Goal: Contribute content: Contribute content

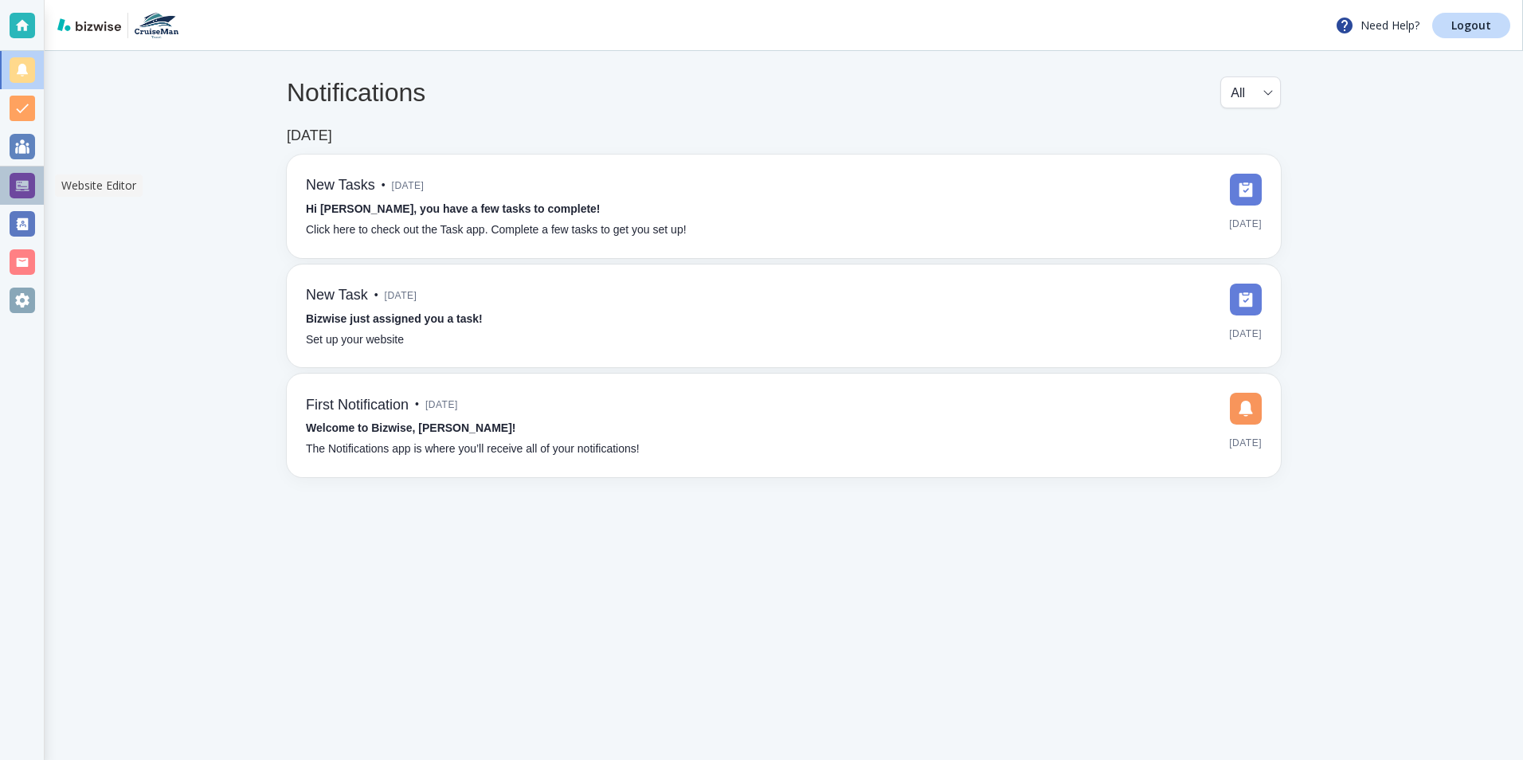
click at [21, 188] on div at bounding box center [22, 185] width 25 height 25
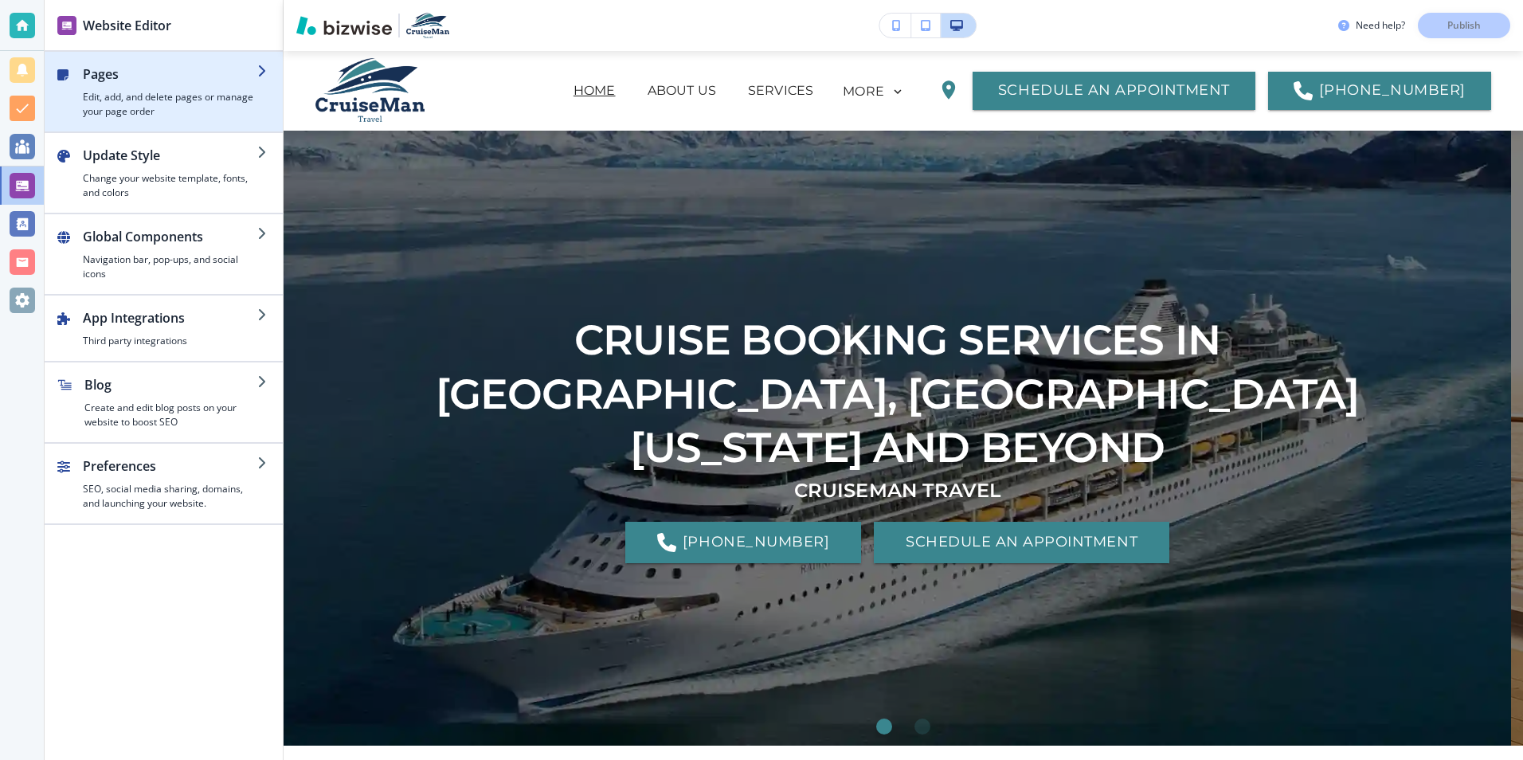
click at [154, 89] on div "button" at bounding box center [170, 87] width 174 height 6
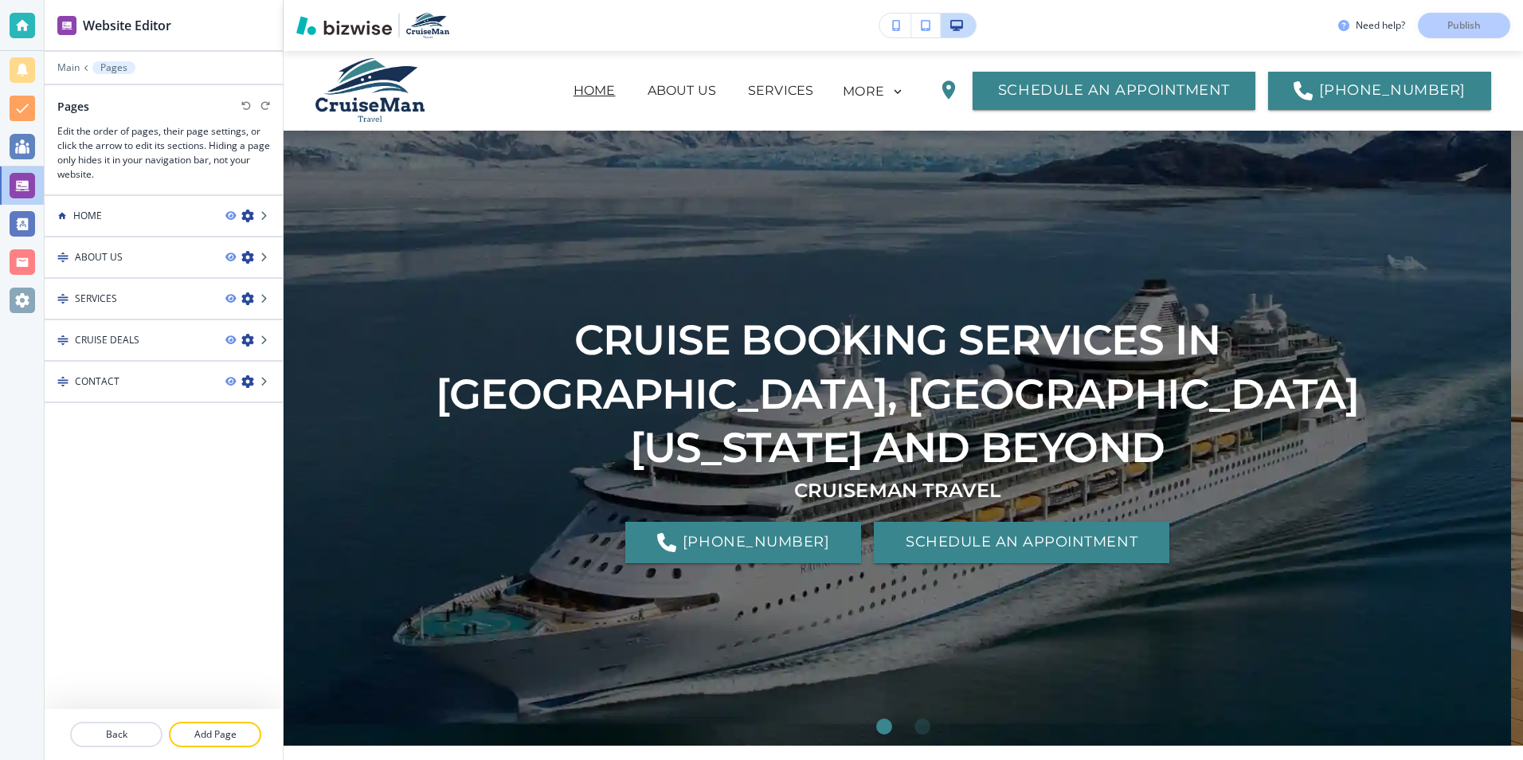
click at [154, 89] on div at bounding box center [164, 91] width 238 height 13
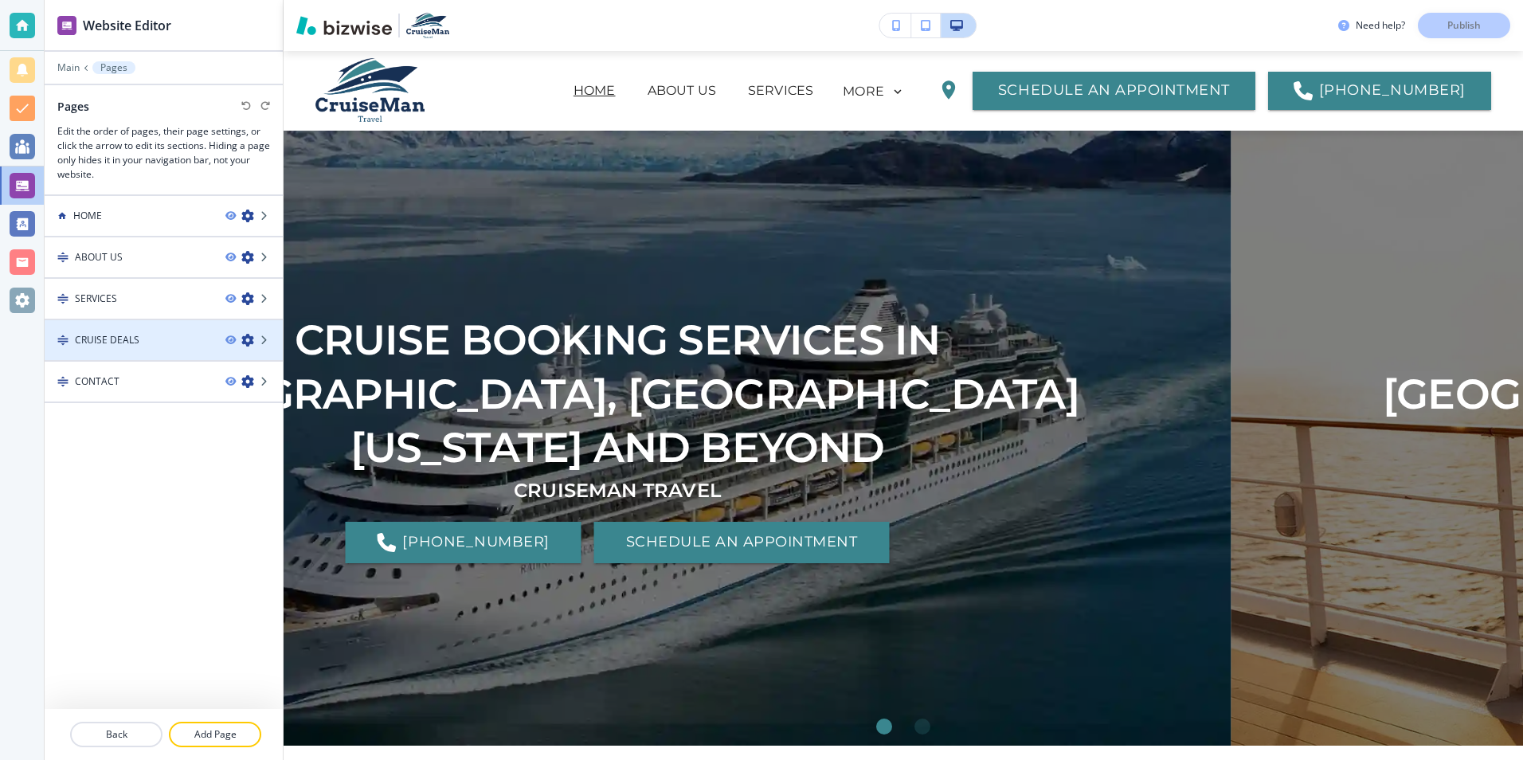
click at [108, 340] on h4 "CRUISE DEALS" at bounding box center [107, 340] width 65 height 14
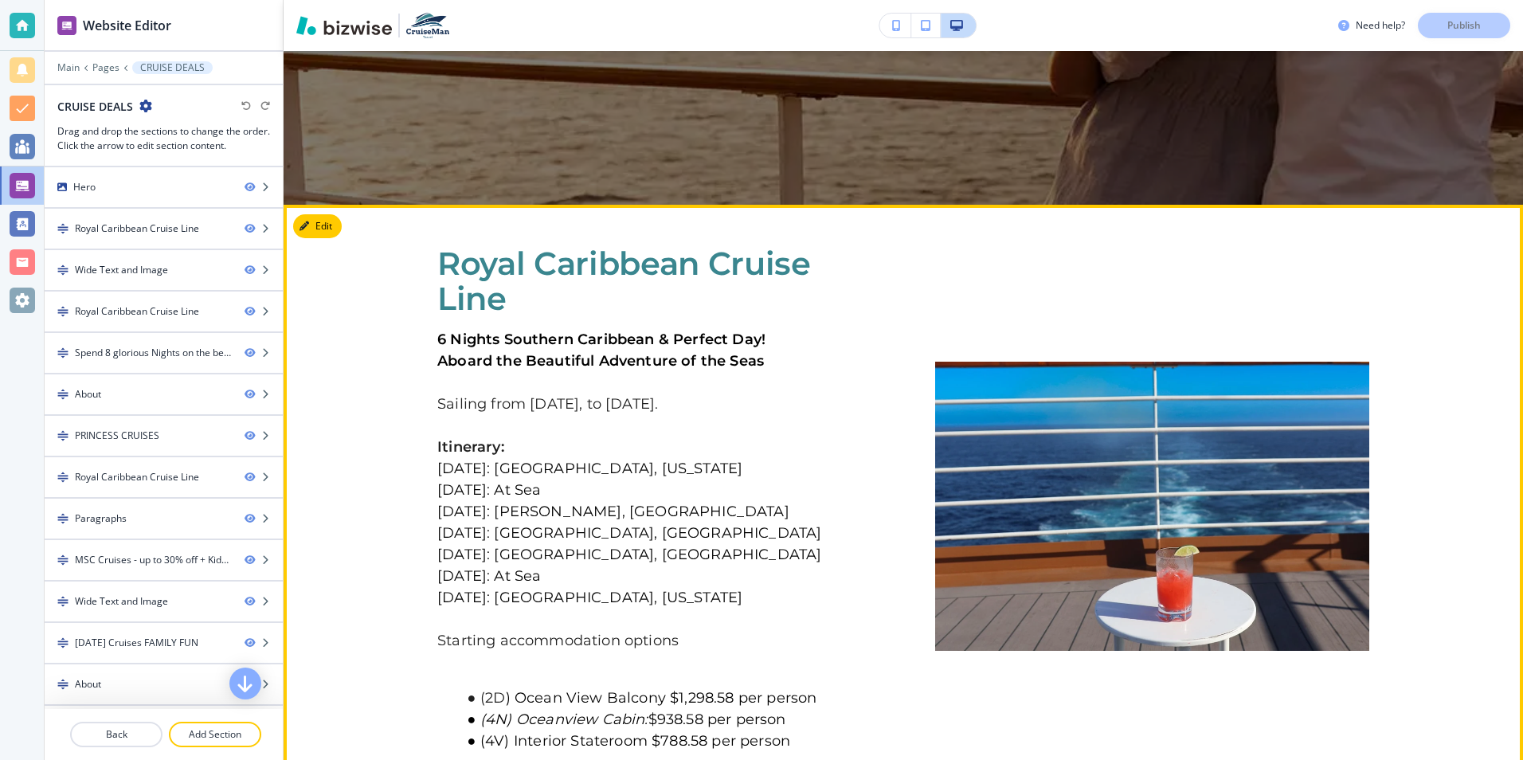
scroll to position [637, 0]
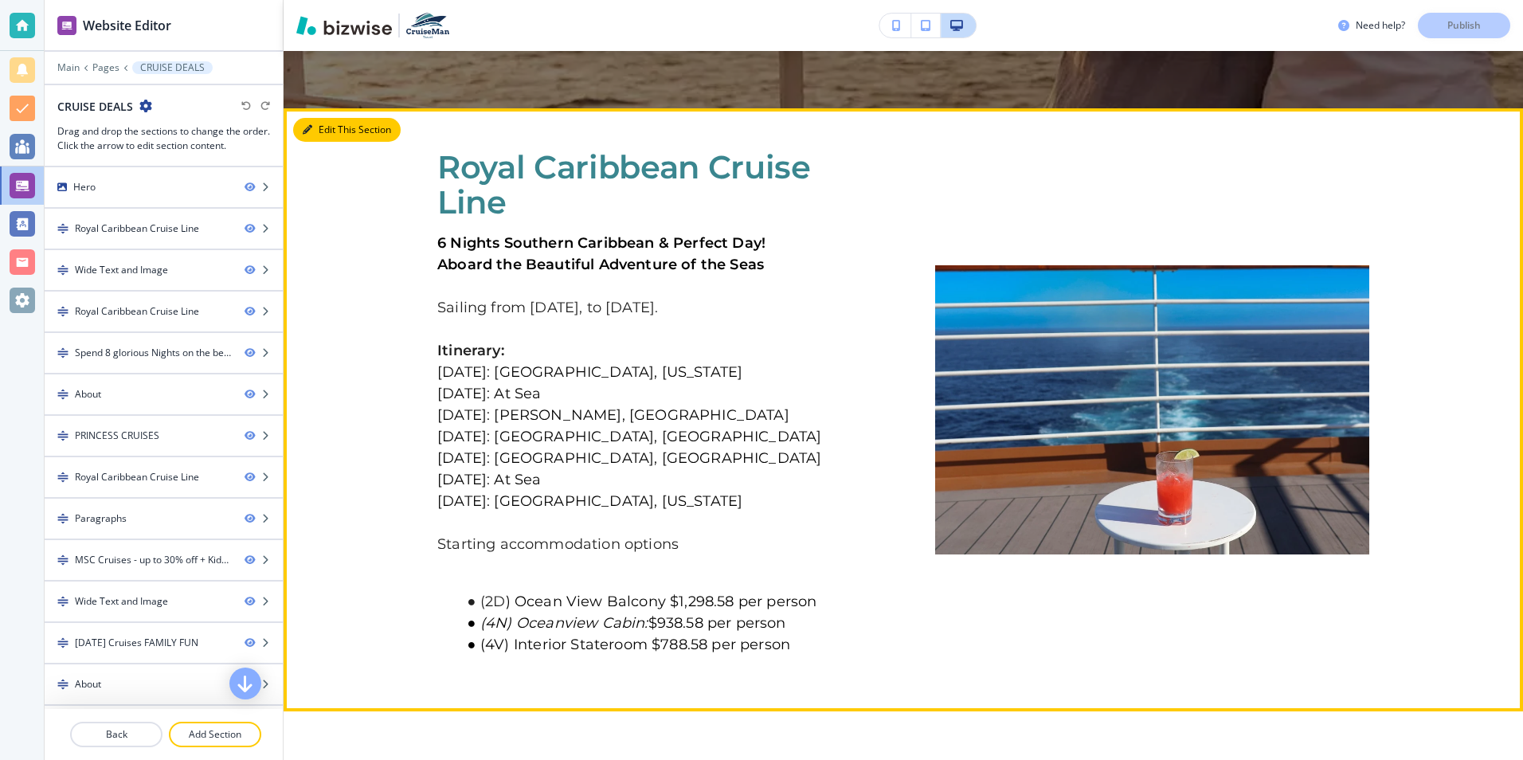
click at [323, 122] on button "Edit This Section" at bounding box center [347, 130] width 108 height 24
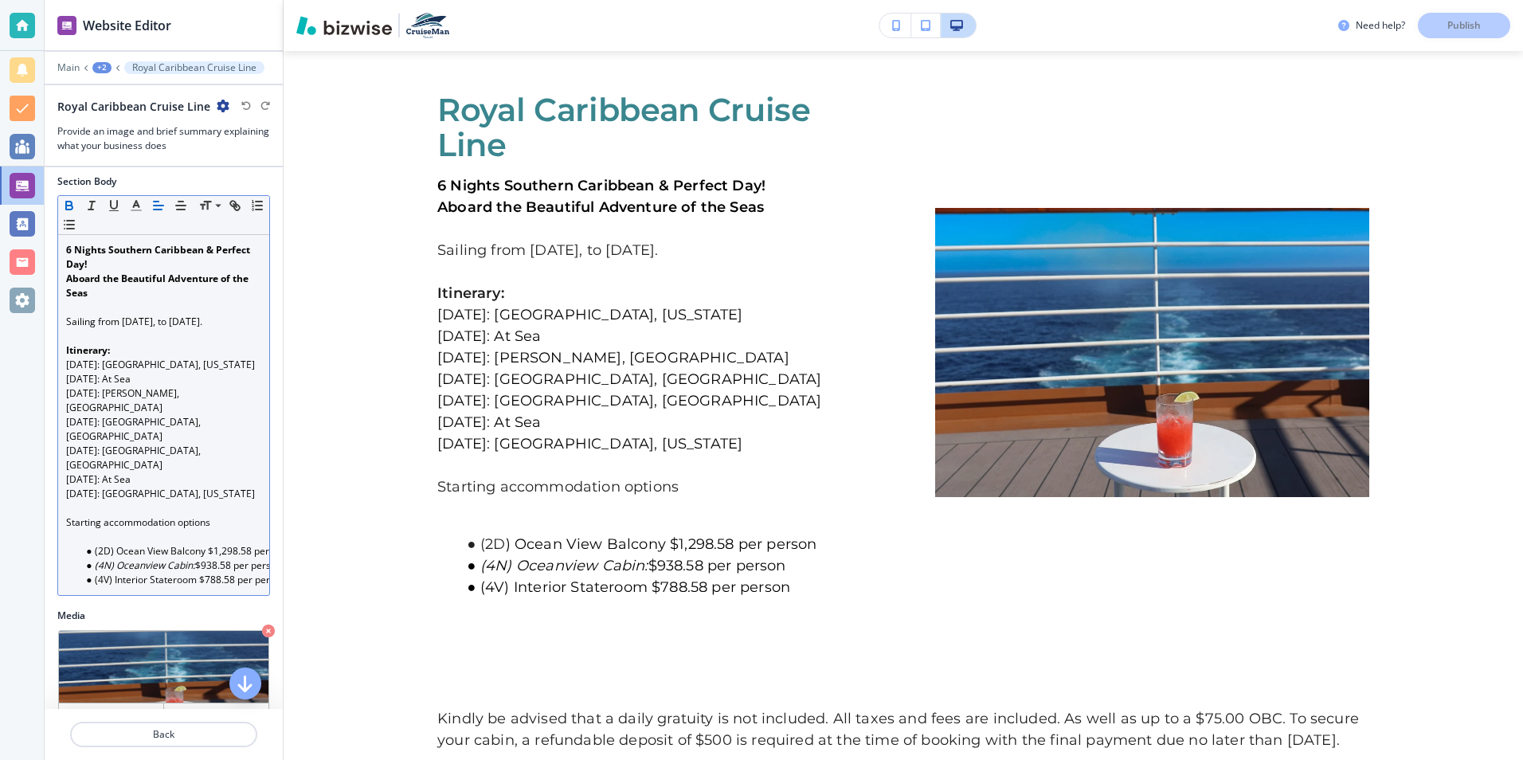
scroll to position [239, 0]
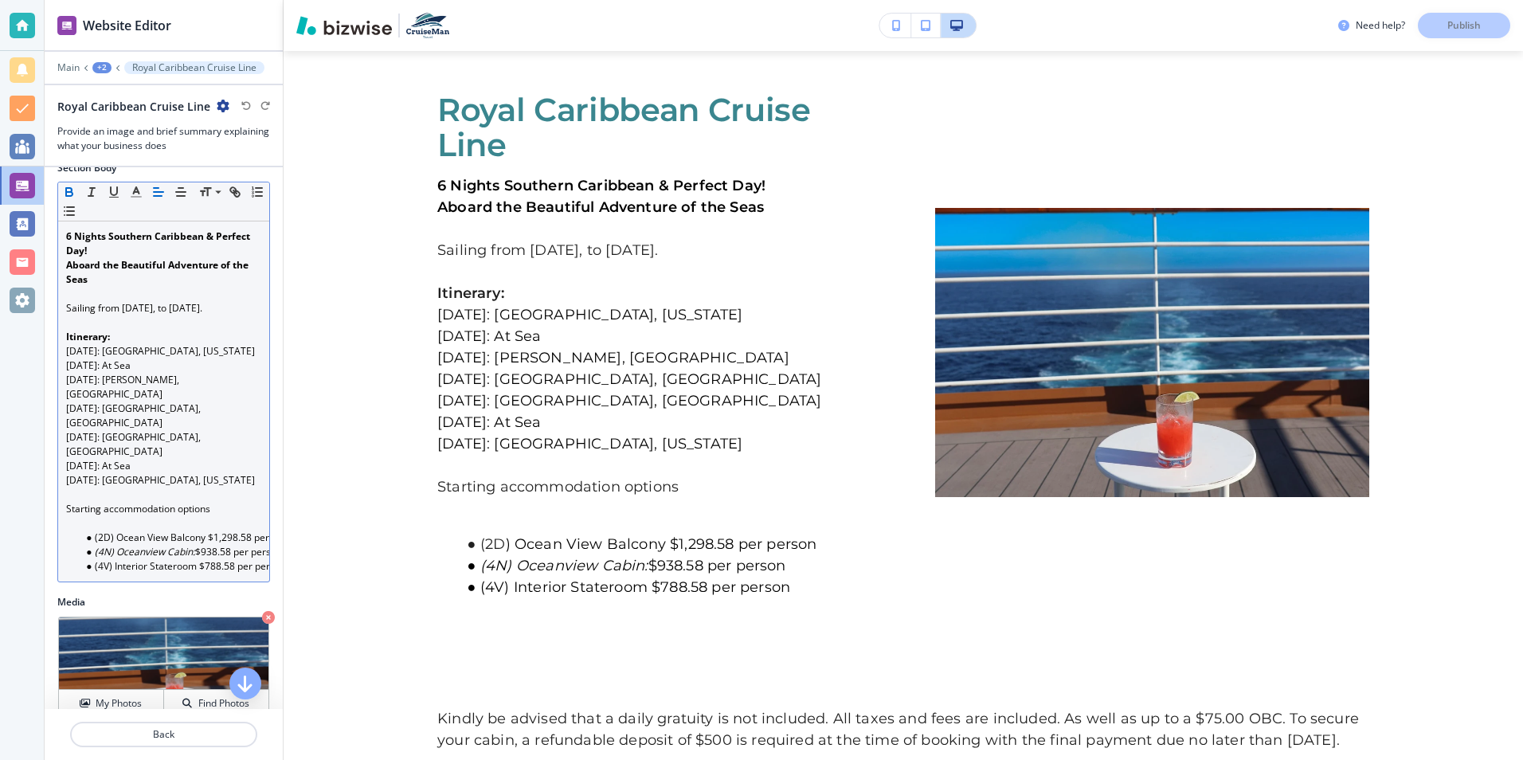
click at [72, 237] on strong "6 Nights Southern Caribbean & Perfect Day!" at bounding box center [159, 243] width 186 height 28
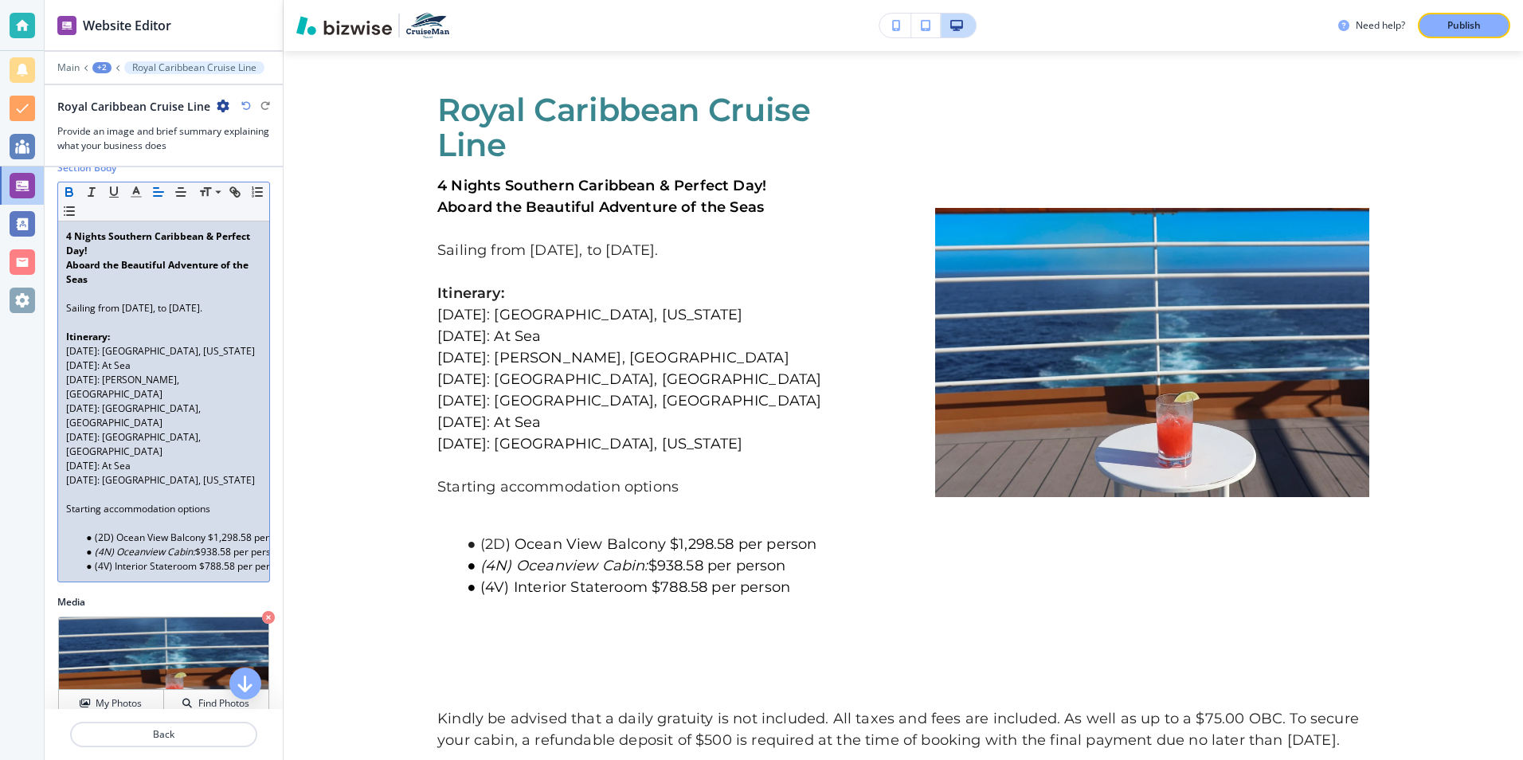
click at [217, 268] on strong "Aboard the Beautiful Adventure of the Seas" at bounding box center [158, 272] width 185 height 28
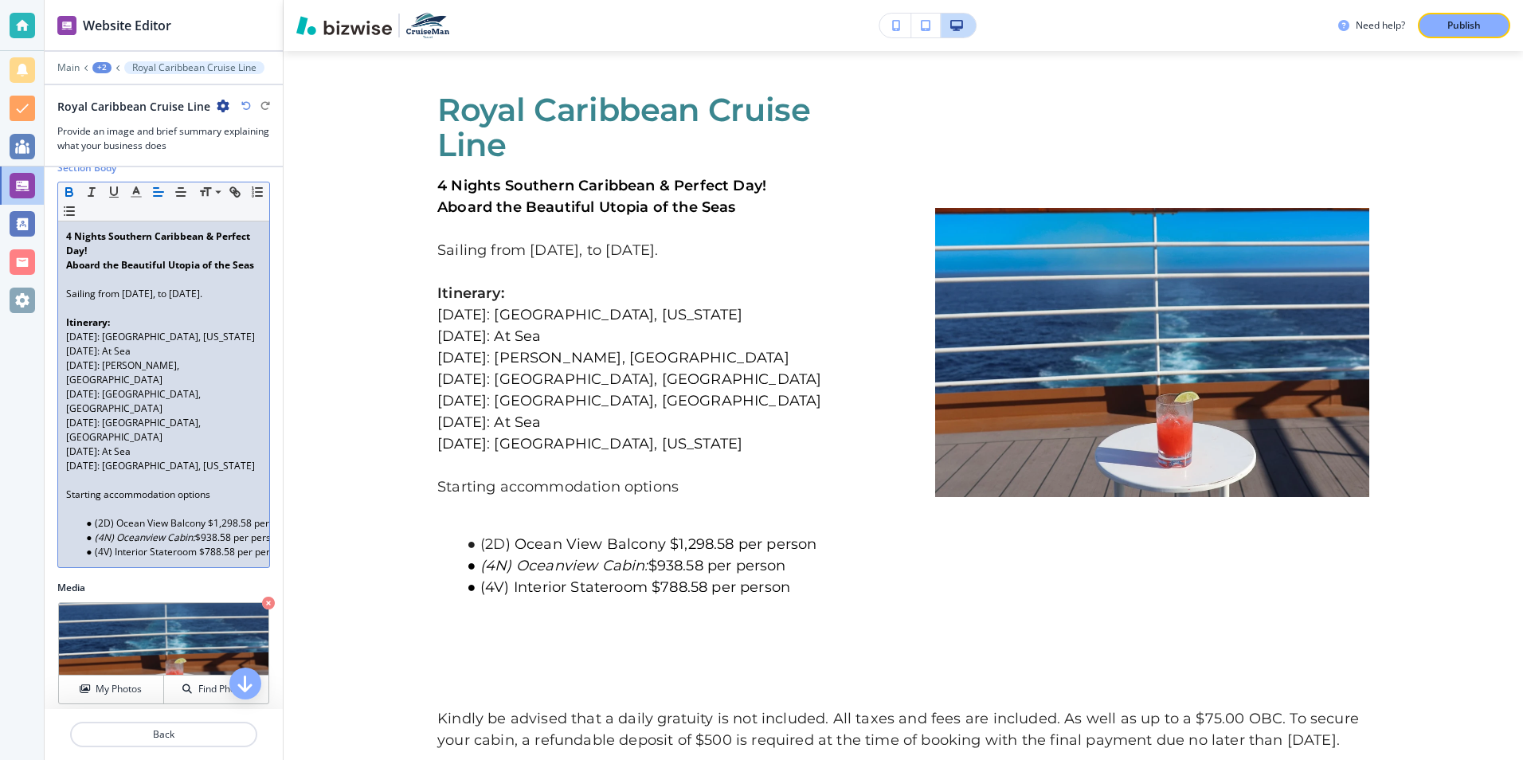
click at [166, 301] on p "Sailing from [DATE], to [DATE]." at bounding box center [163, 294] width 195 height 14
click at [107, 301] on p "Sailing from [DATE], to [DATE]." at bounding box center [163, 294] width 195 height 14
click at [108, 301] on p "Sailing from [DATE], to [DATE]." at bounding box center [163, 294] width 195 height 14
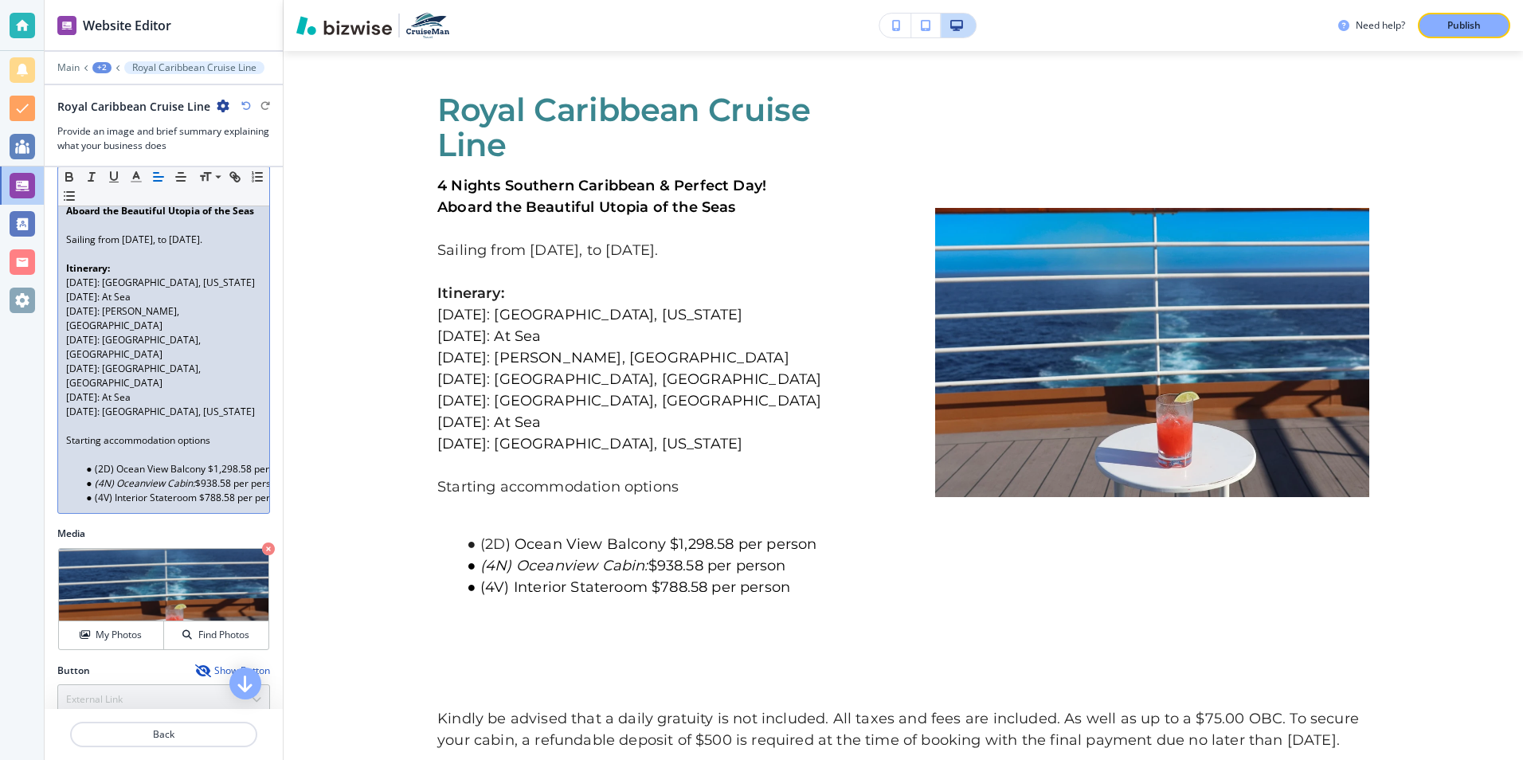
scroll to position [319, 0]
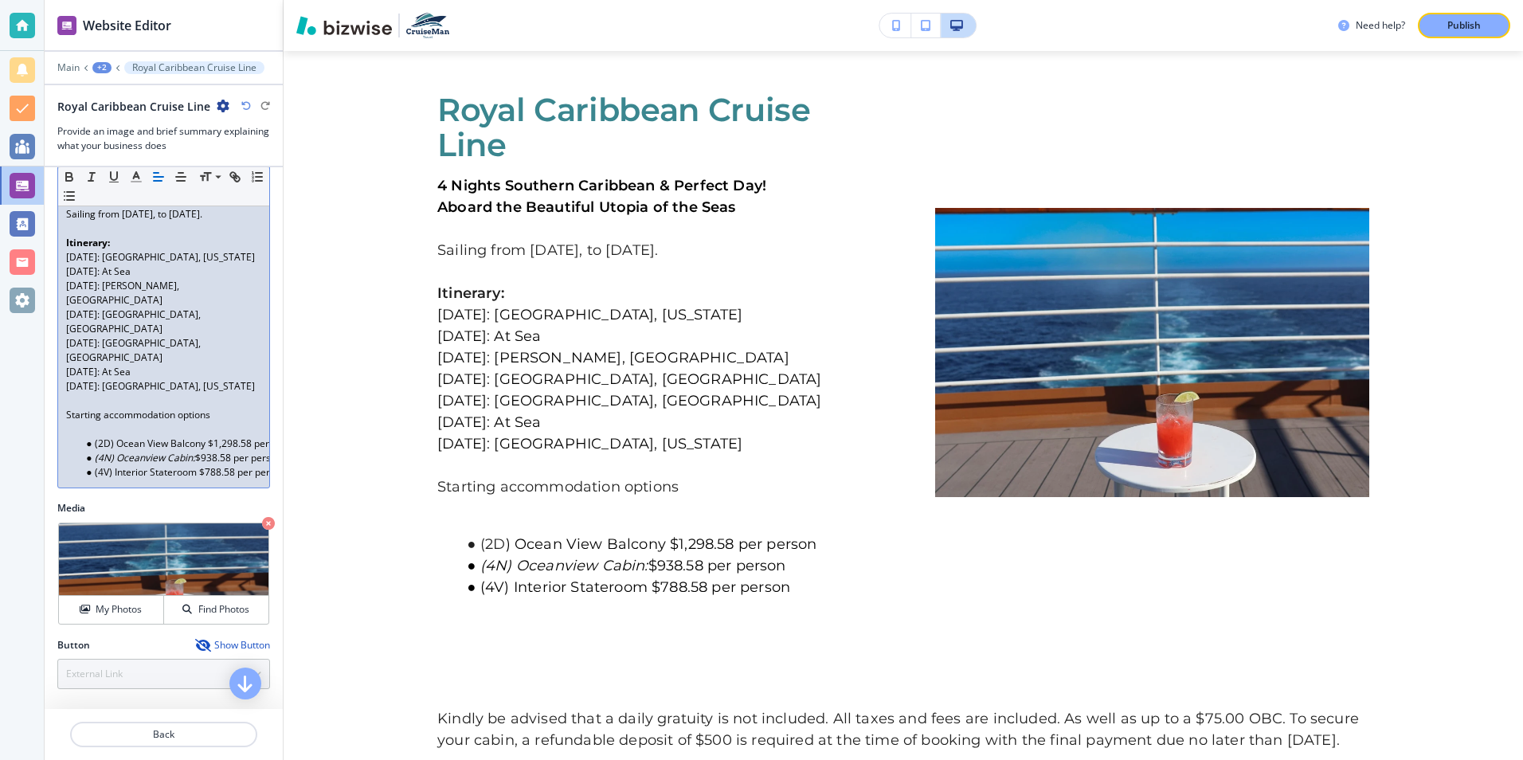
click at [111, 264] on span "[DATE]: [GEOGRAPHIC_DATA], [US_STATE]" at bounding box center [160, 257] width 189 height 14
click at [108, 264] on span "[DATE]: [GEOGRAPHIC_DATA], [US_STATE]" at bounding box center [160, 257] width 189 height 14
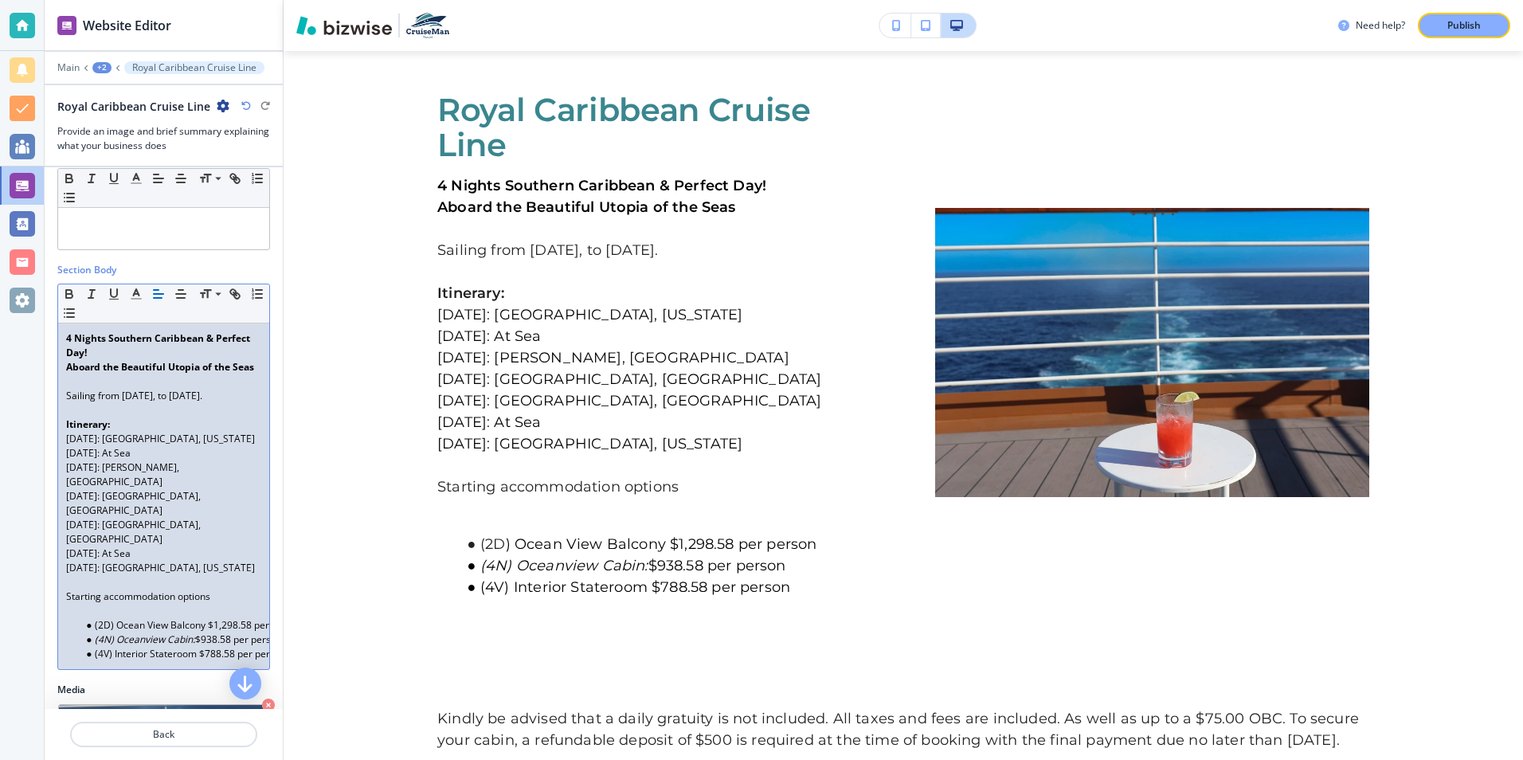
scroll to position [159, 0]
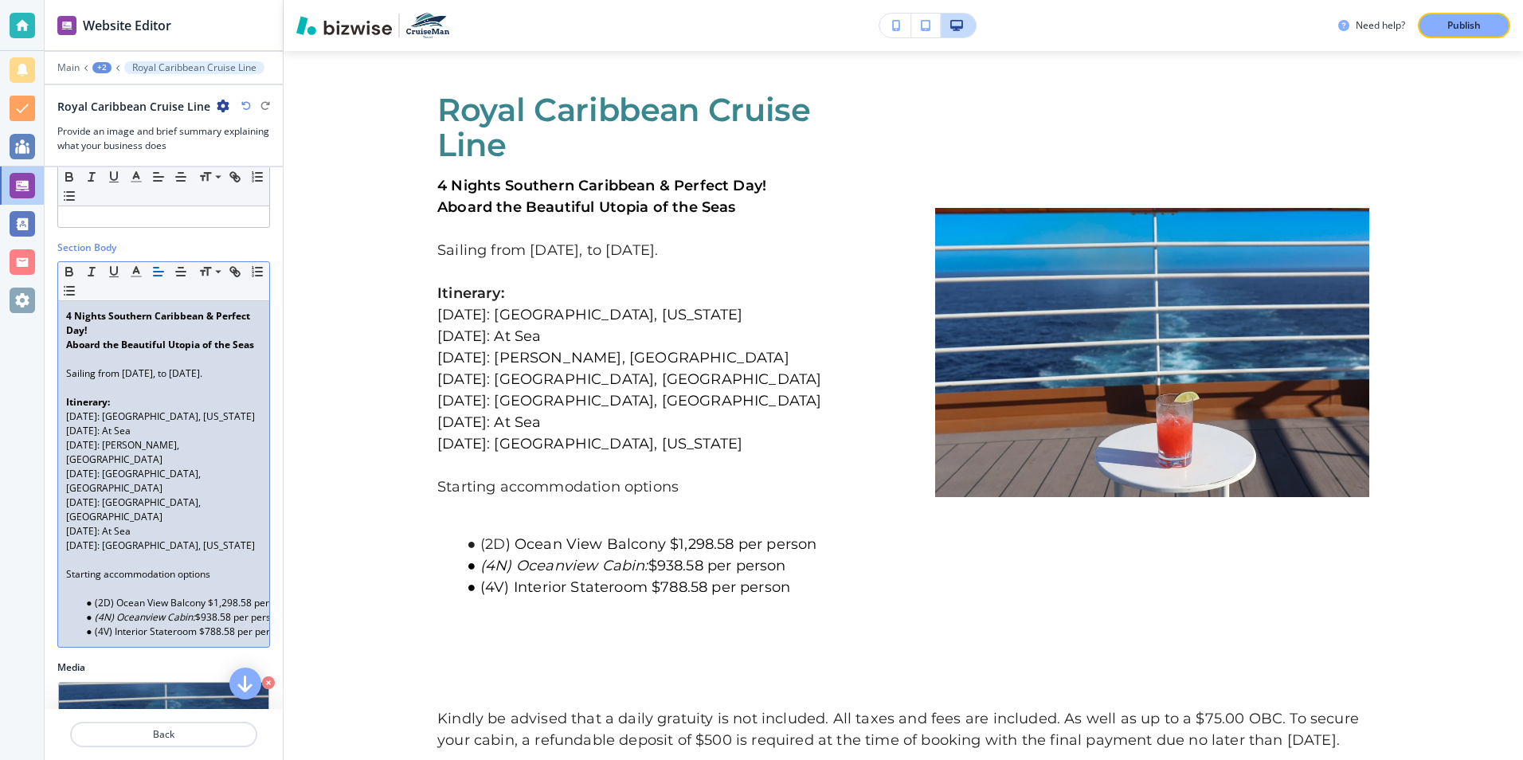
click at [161, 381] on p "Sailing from [DATE], to [DATE]." at bounding box center [163, 373] width 195 height 14
click at [165, 381] on p "Sailing from [DATE], to [DATE]." at bounding box center [163, 373] width 195 height 14
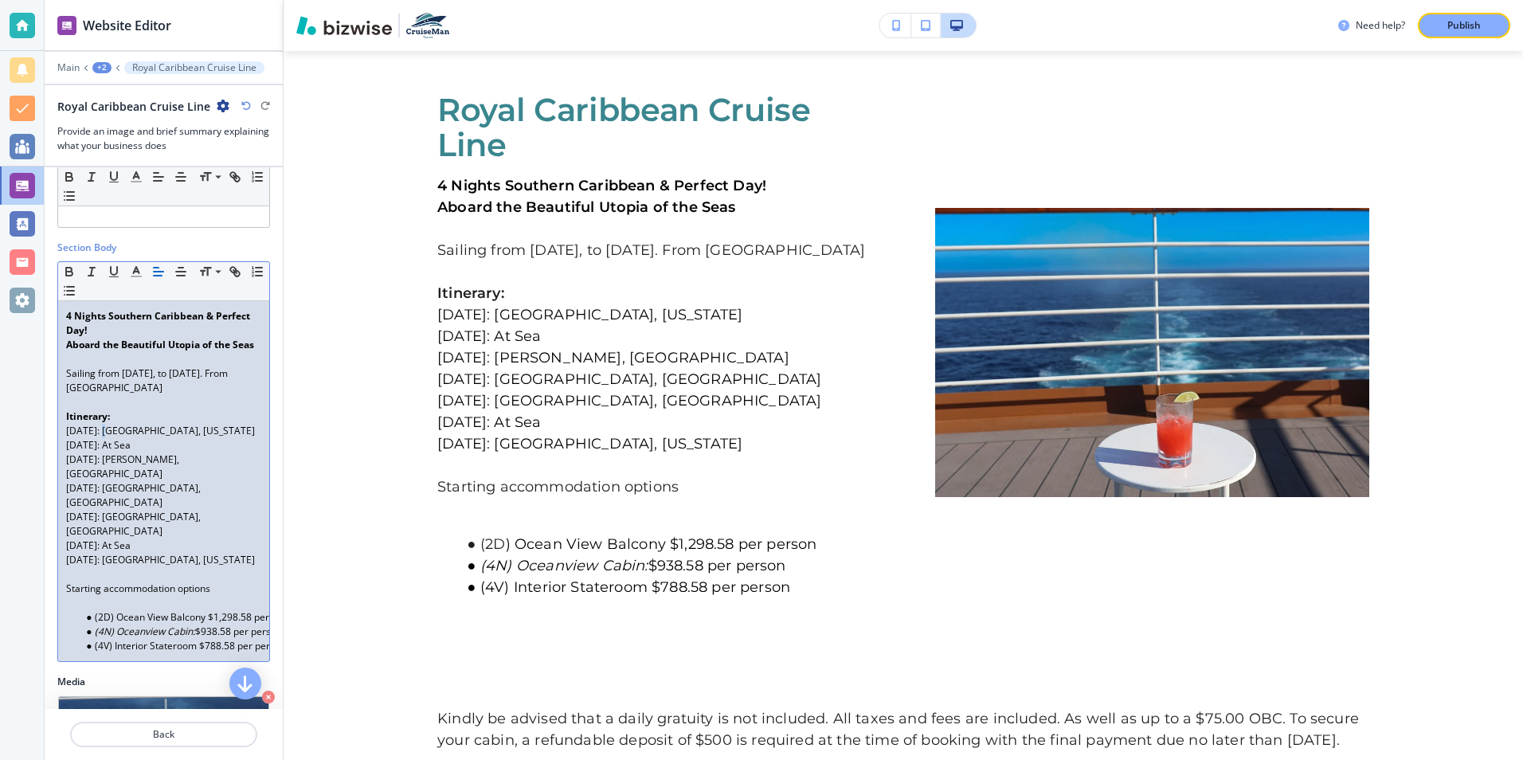
click at [108, 437] on span "[DATE]: [GEOGRAPHIC_DATA], [US_STATE]" at bounding box center [160, 431] width 189 height 14
drag, startPoint x: 65, startPoint y: 315, endPoint x: 182, endPoint y: 354, distance: 123.4
click at [182, 354] on div "4 Nights Southern Caribbean & Perfect Day! Aboard the Beautiful Utopia of the S…" at bounding box center [163, 481] width 211 height 360
click at [182, 352] on p "Aboard the Beautiful Utopia of the Seas" at bounding box center [163, 345] width 195 height 14
drag, startPoint x: 64, startPoint y: 317, endPoint x: 157, endPoint y: 362, distance: 103.3
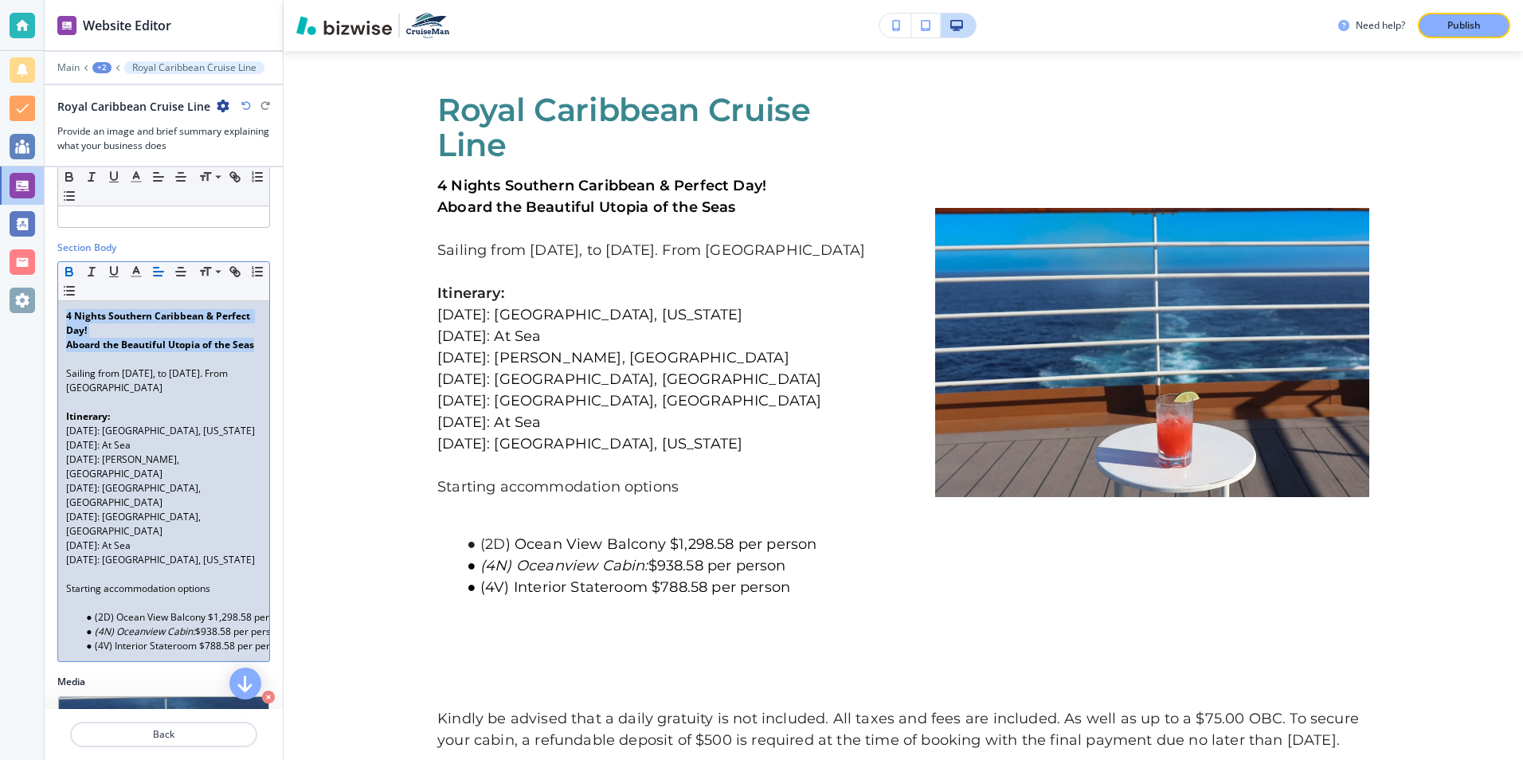
click at [157, 362] on div "4 Nights Southern Caribbean & Perfect Day! Aboard the Beautiful Utopia of the S…" at bounding box center [163, 481] width 211 height 360
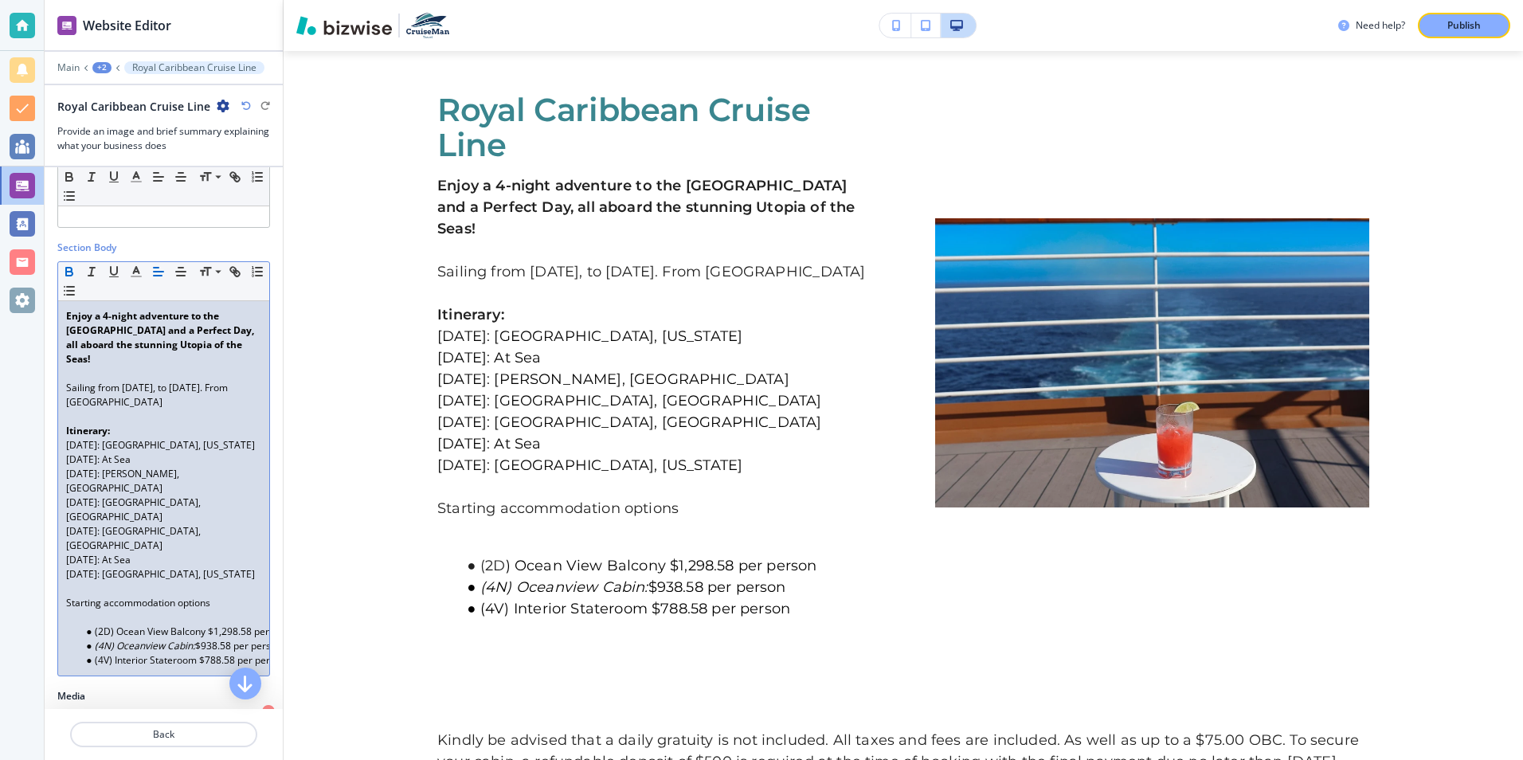
drag, startPoint x: 65, startPoint y: 387, endPoint x: 124, endPoint y: 416, distance: 66.2
click at [124, 416] on div "Enjoy a 4-night adventure to the [GEOGRAPHIC_DATA] and a Perfect Day, all aboar…" at bounding box center [163, 488] width 211 height 374
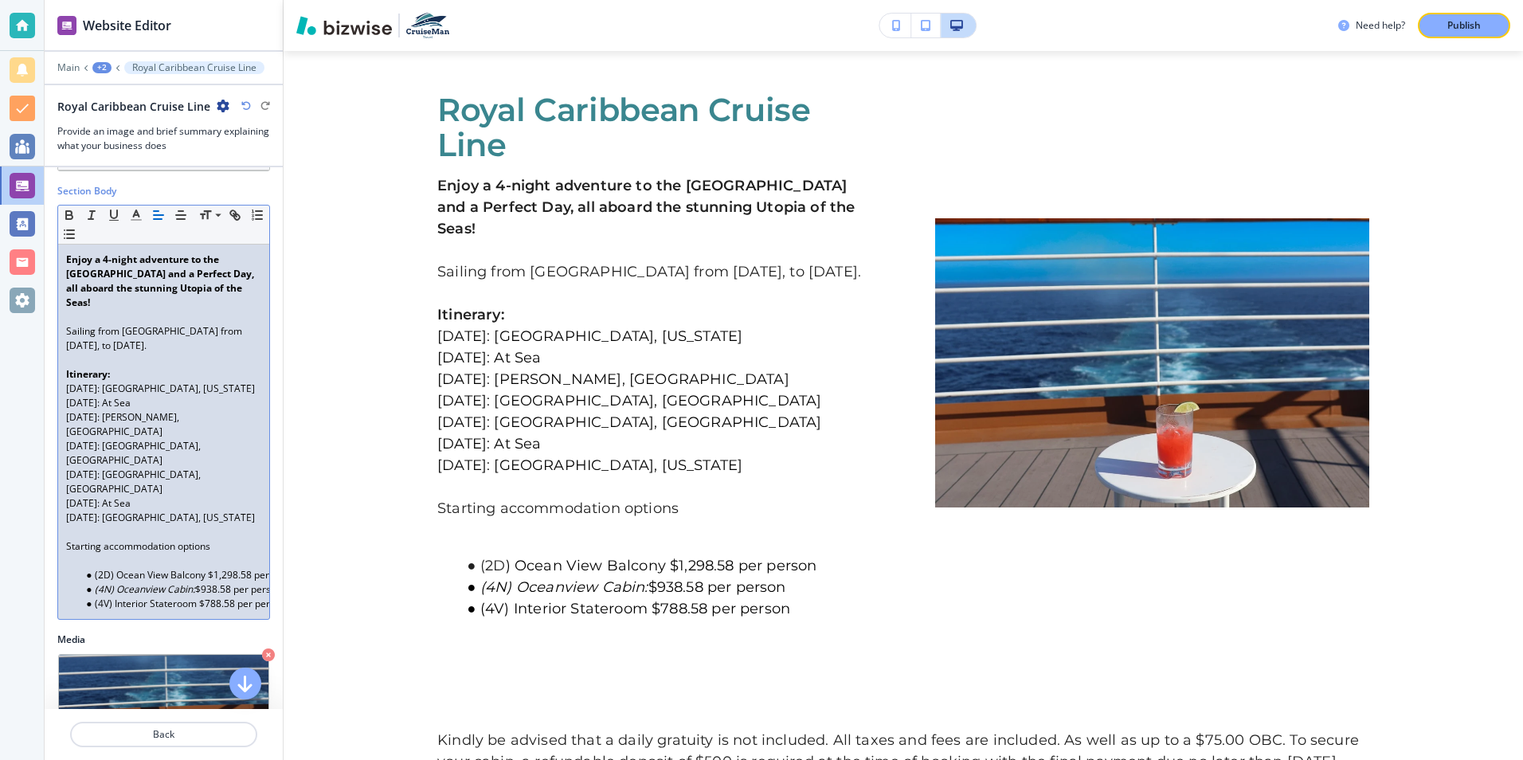
scroll to position [239, 0]
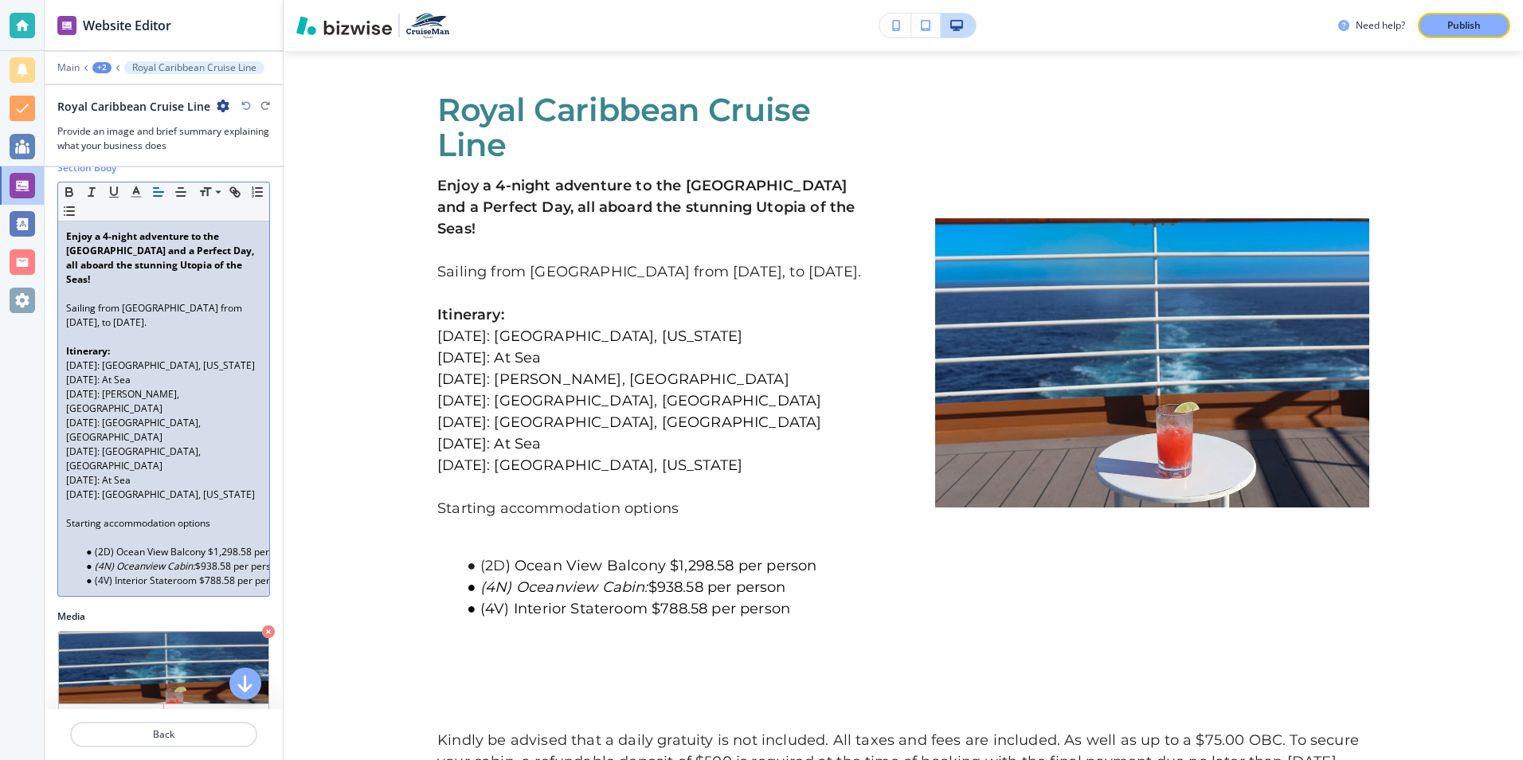
click at [110, 386] on span "[DATE]: At Sea" at bounding box center [98, 380] width 65 height 14
click at [108, 386] on span "[DATE]: At Sea" at bounding box center [98, 380] width 65 height 14
click at [161, 387] on p "[DATE]: At Sea" at bounding box center [163, 380] width 195 height 14
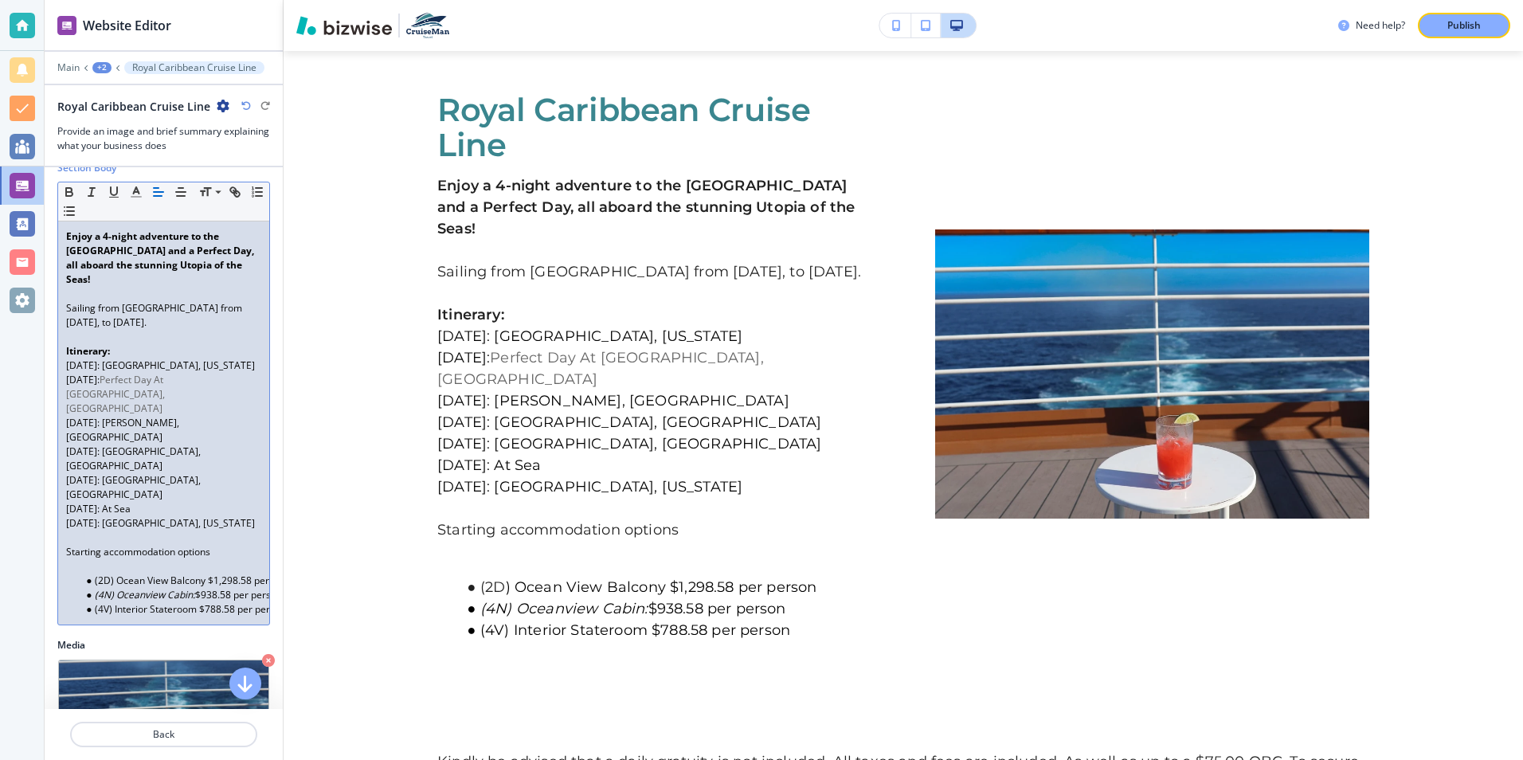
click at [107, 425] on span "[DATE]: [PERSON_NAME], [GEOGRAPHIC_DATA]" at bounding box center [123, 430] width 115 height 28
click at [104, 439] on p "[DATE]: [PERSON_NAME], [GEOGRAPHIC_DATA]" at bounding box center [163, 430] width 195 height 29
click at [111, 444] on span "[DATE]: [GEOGRAPHIC_DATA], [GEOGRAPHIC_DATA]" at bounding box center [134, 458] width 137 height 28
click at [218, 444] on p "[DATE]: [GEOGRAPHIC_DATA], [GEOGRAPHIC_DATA]" at bounding box center [163, 458] width 195 height 29
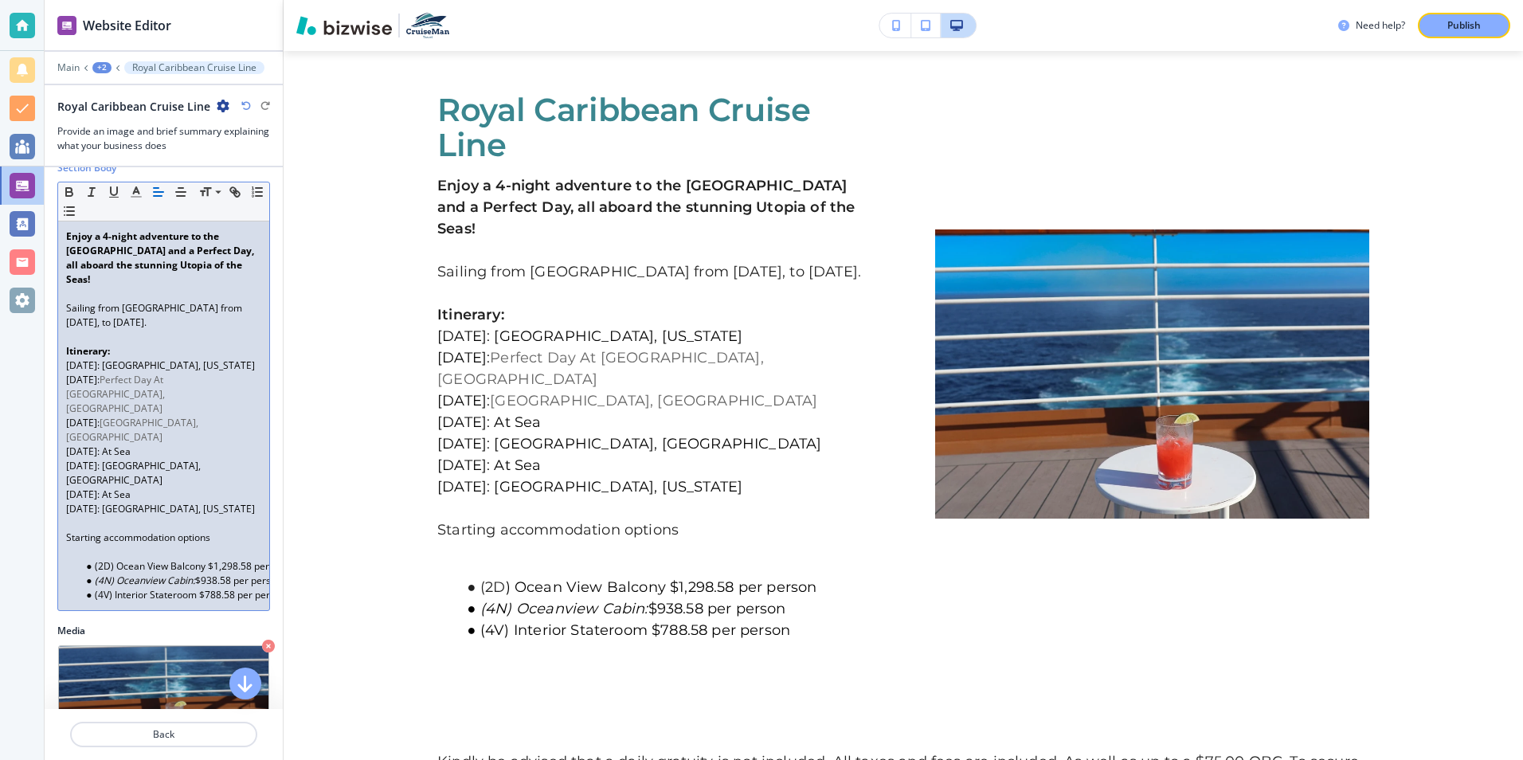
click at [182, 459] on p "[DATE]: [GEOGRAPHIC_DATA], [GEOGRAPHIC_DATA]" at bounding box center [163, 473] width 195 height 29
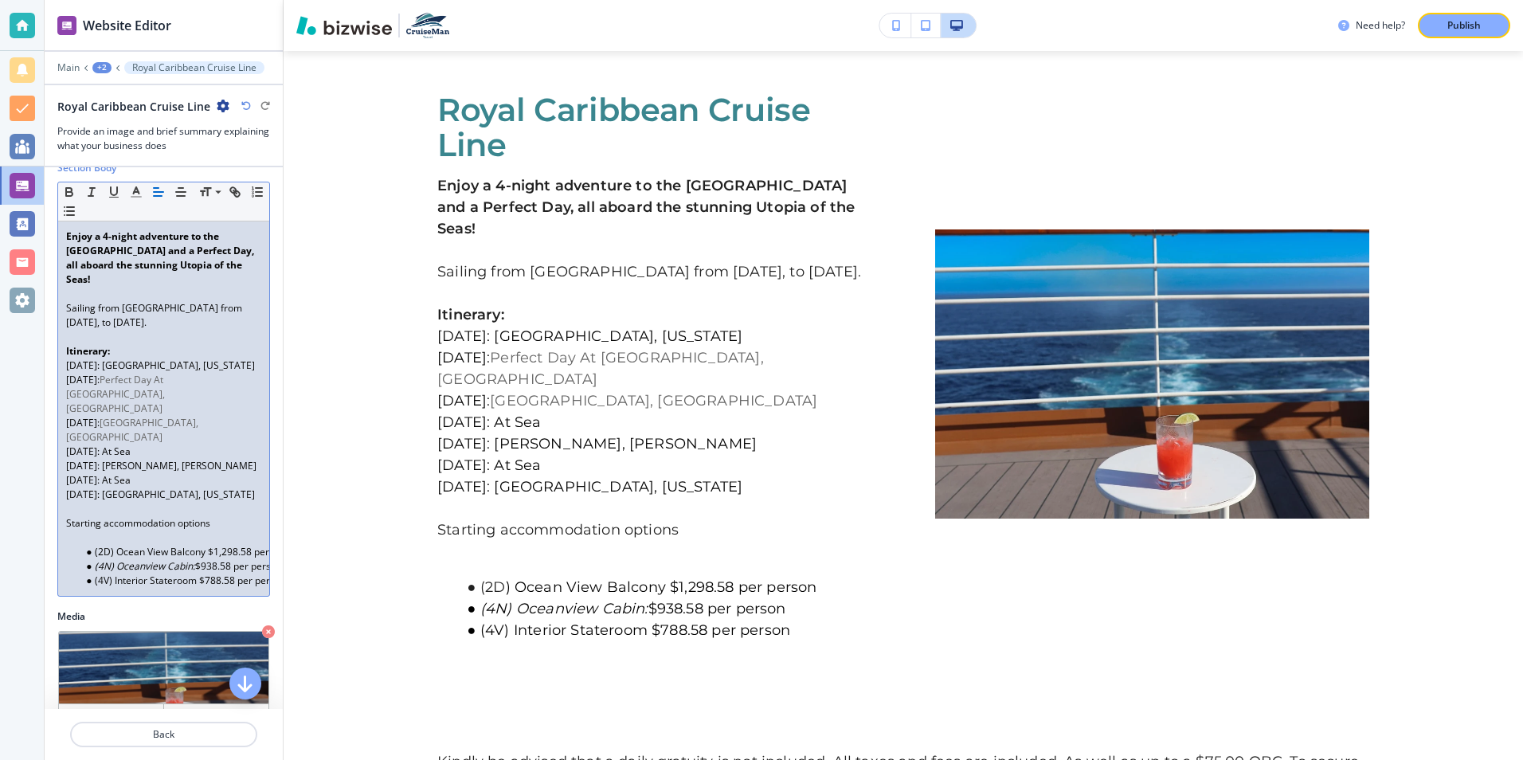
click at [124, 444] on span "[DATE]: At Sea" at bounding box center [98, 451] width 65 height 14
click at [111, 459] on span "[DATE]: [PERSON_NAME], [PERSON_NAME]" at bounding box center [161, 466] width 190 height 14
click at [198, 459] on p "[DATE]: Labadee, [PERSON_NAME]" at bounding box center [163, 466] width 195 height 14
click at [222, 487] on p "[DATE]: [GEOGRAPHIC_DATA], [US_STATE]" at bounding box center [163, 494] width 195 height 14
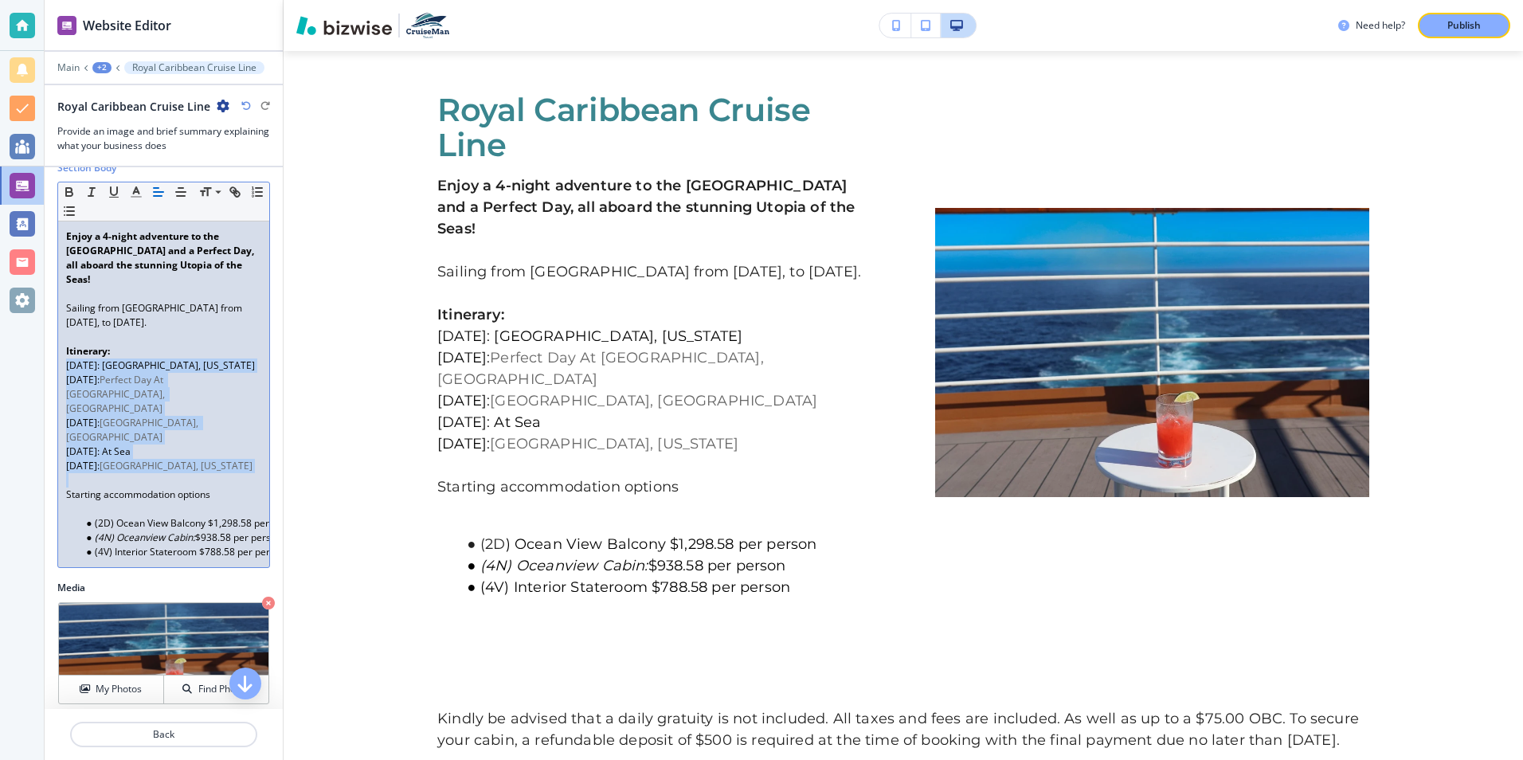
drag, startPoint x: 67, startPoint y: 379, endPoint x: 205, endPoint y: 467, distance: 163.3
click at [205, 467] on div "Enjoy a 4-night adventure to the [GEOGRAPHIC_DATA] and a Perfect Day, all aboar…" at bounding box center [163, 394] width 211 height 346
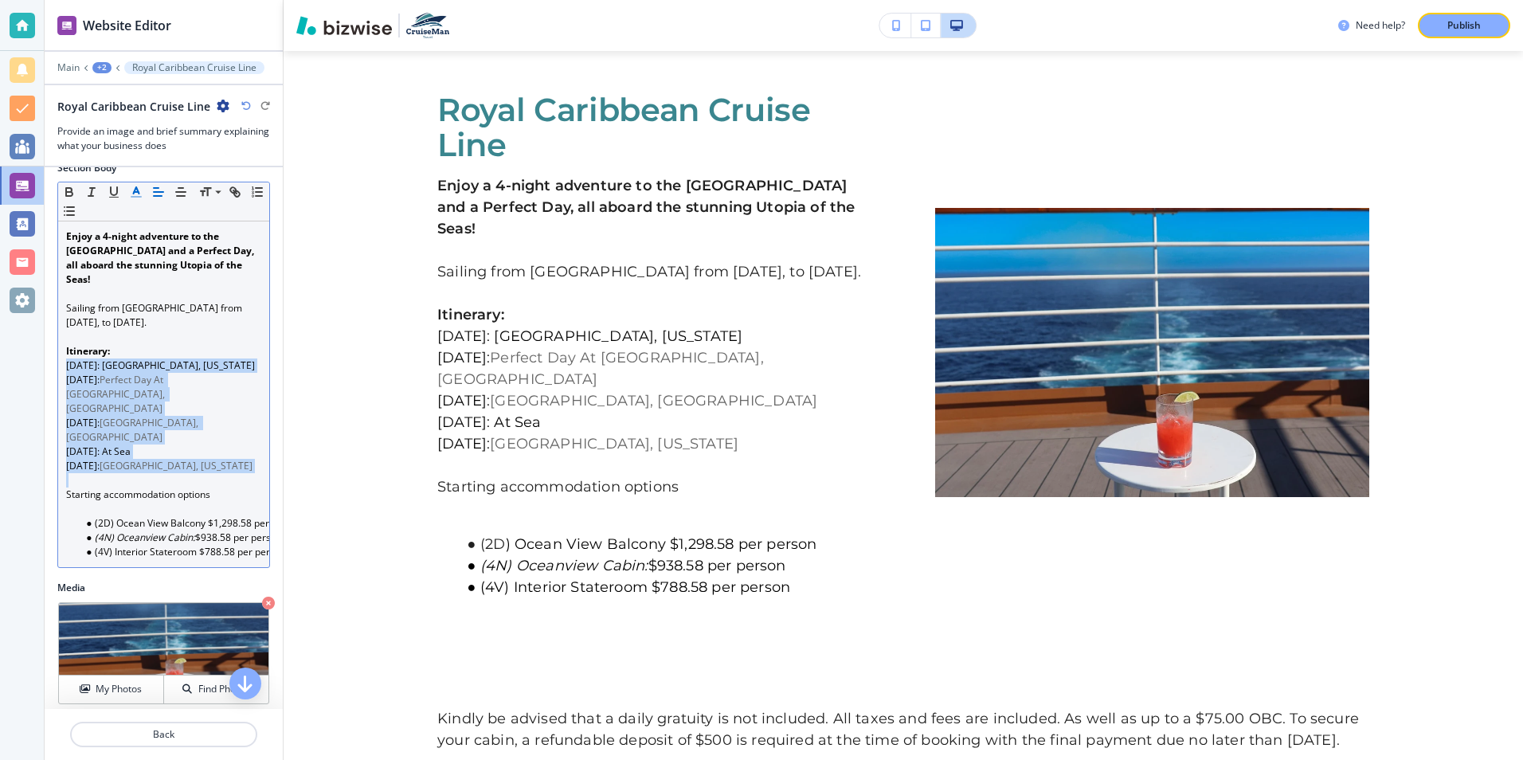
click at [139, 193] on polyline "button" at bounding box center [137, 190] width 6 height 6
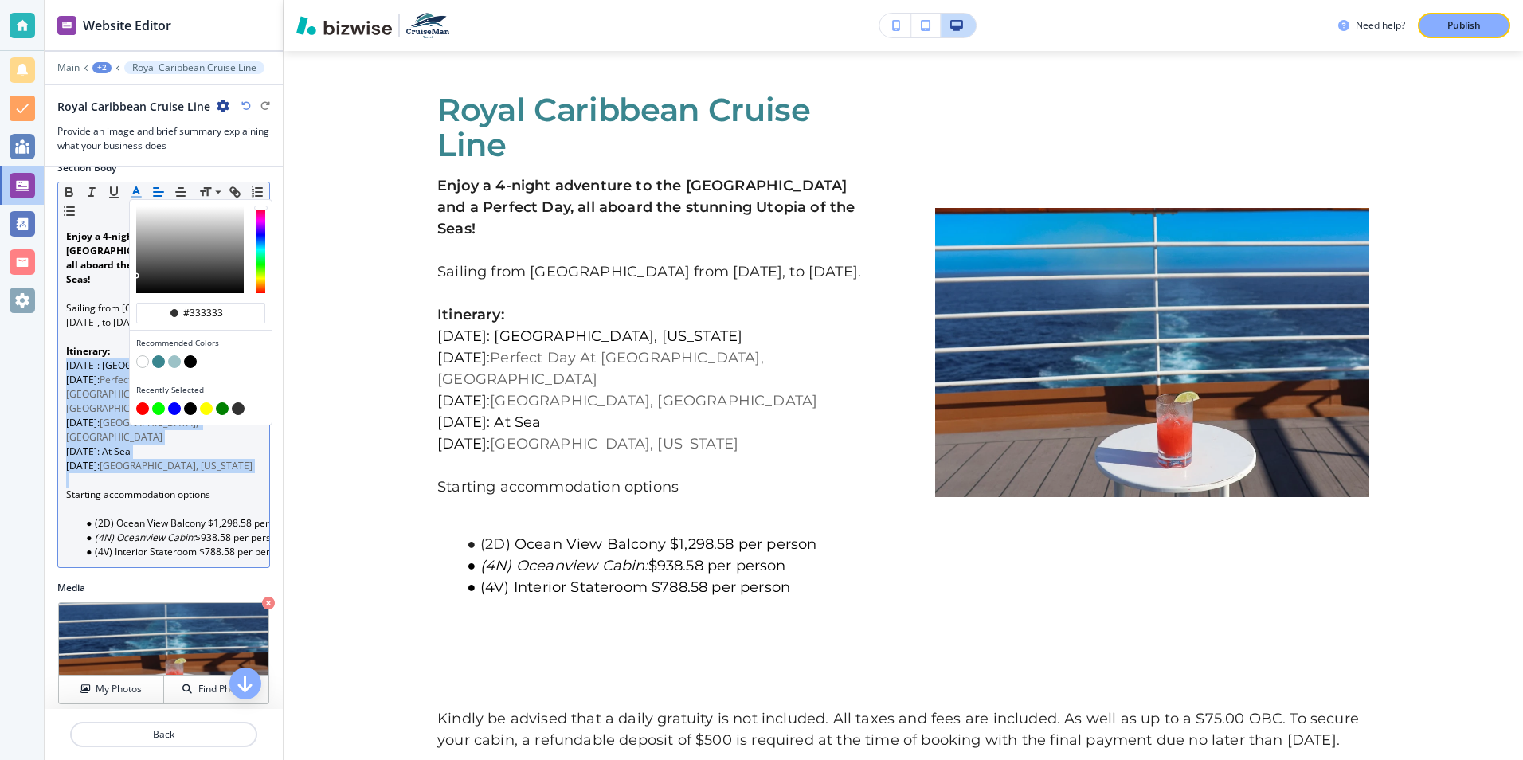
click at [194, 360] on button "button" at bounding box center [190, 361] width 13 height 13
type input "#000000"
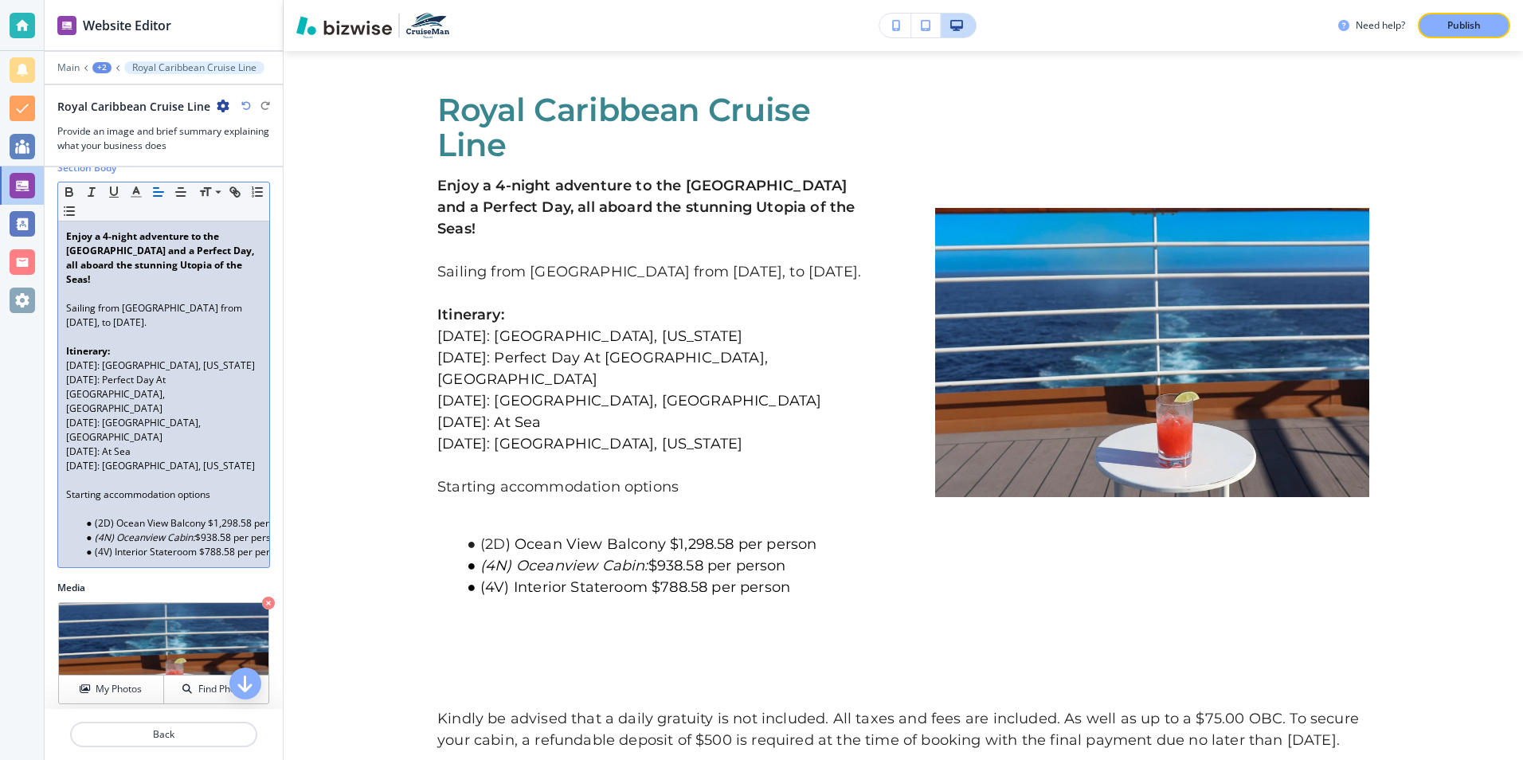
click at [160, 487] on p "Starting accommodation options" at bounding box center [163, 494] width 195 height 14
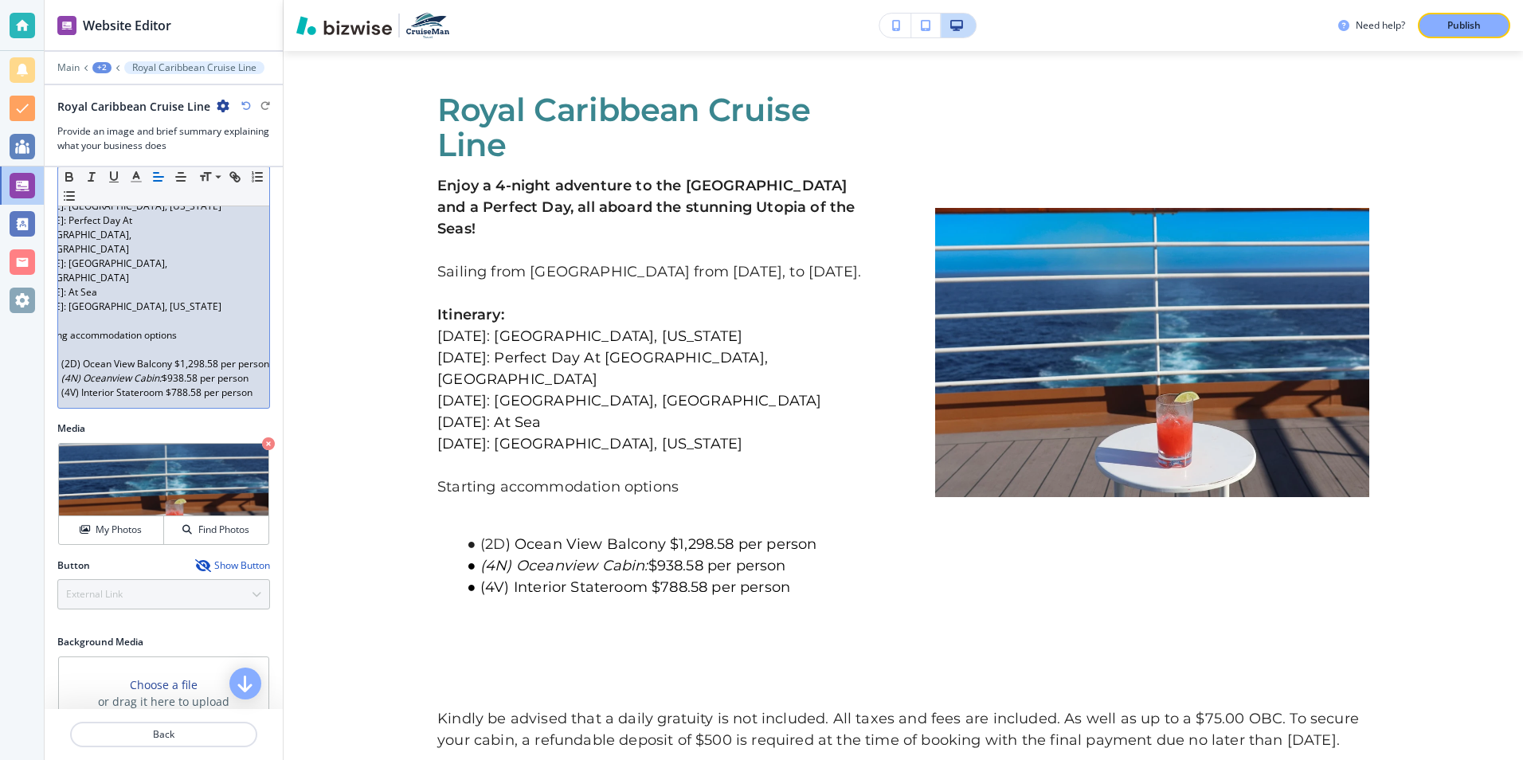
scroll to position [0, 13]
click at [236, 357] on span ") Ocean View Balcony $1,298.58 per person" at bounding box center [194, 364] width 192 height 14
click at [220, 371] on span "$938.58 per person" at bounding box center [225, 378] width 87 height 14
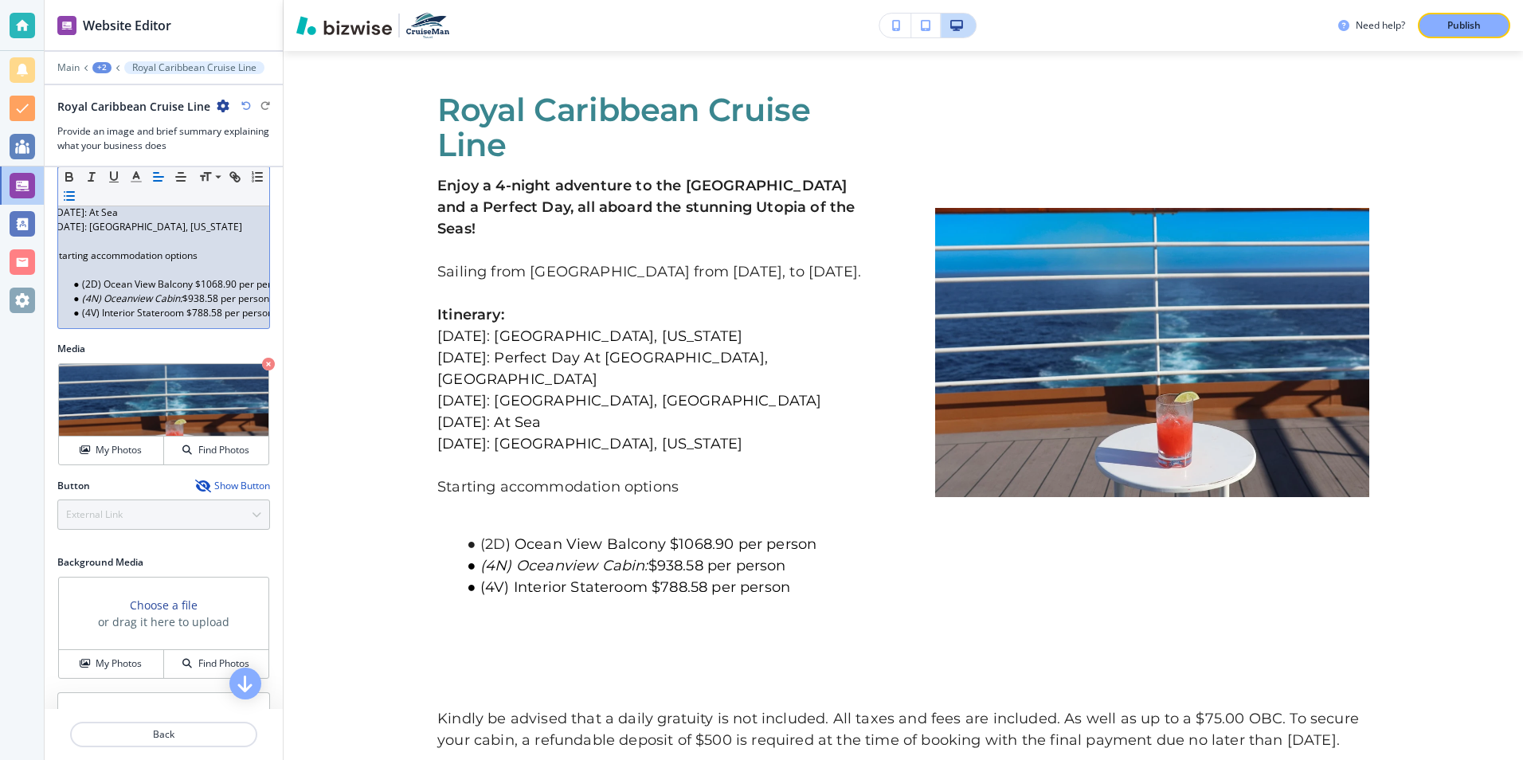
scroll to position [0, 42]
click at [256, 277] on span ") Ocean View Balcony $1068.90 per person" at bounding box center [175, 284] width 190 height 14
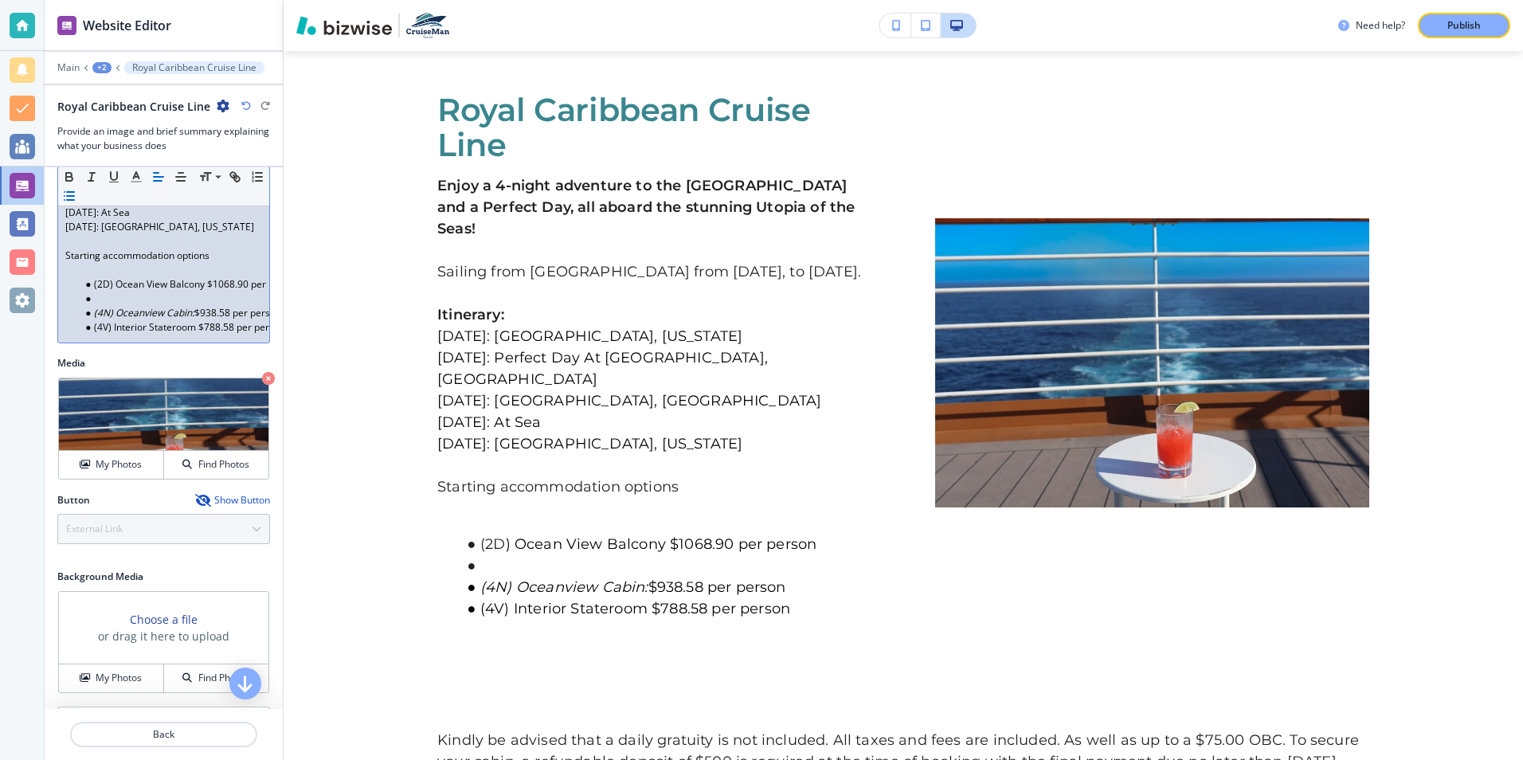
scroll to position [0, 0]
click at [223, 291] on li "(2I) Boardwalk View Balcony" at bounding box center [170, 298] width 181 height 14
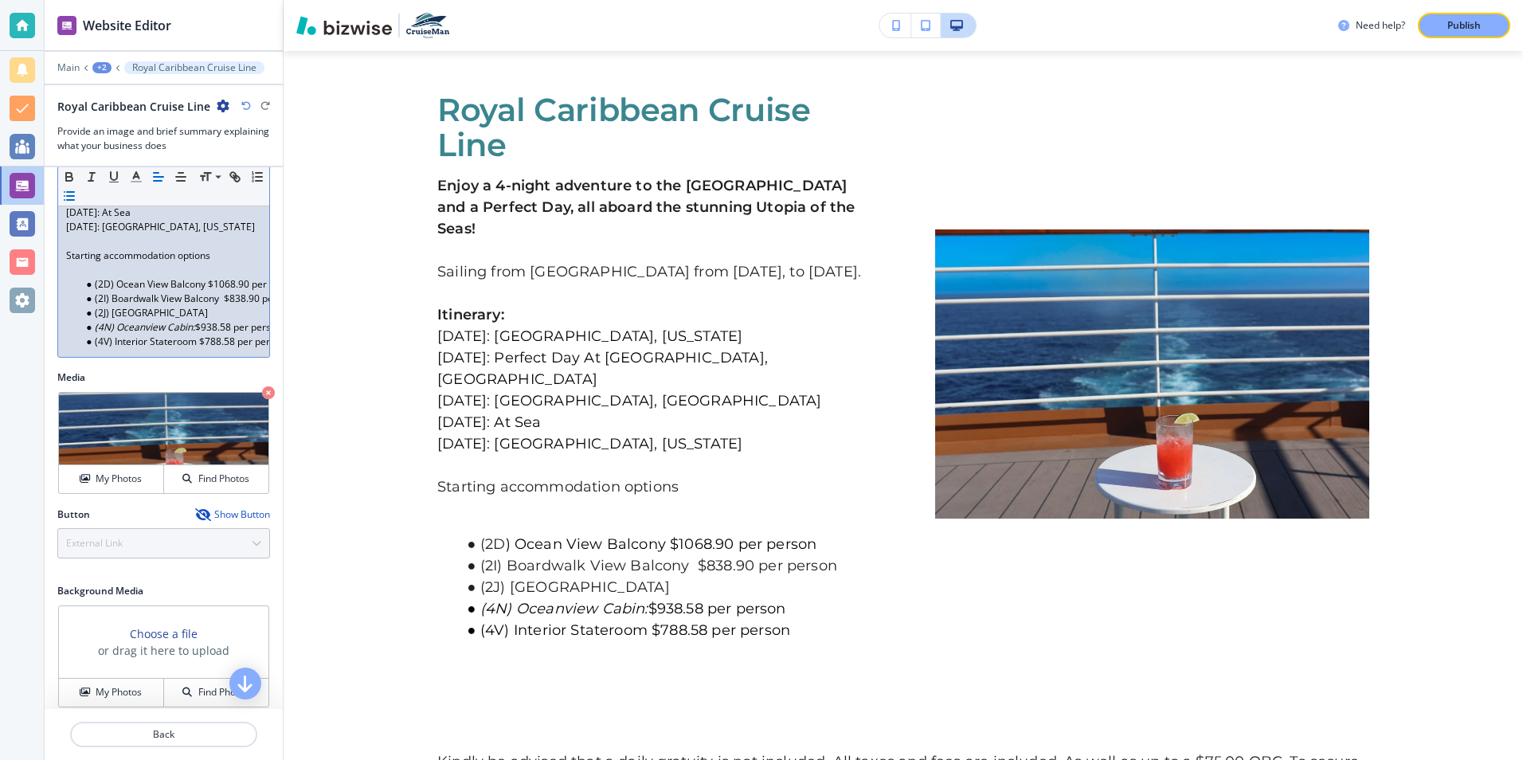
click at [201, 306] on li "(2J) [GEOGRAPHIC_DATA]" at bounding box center [170, 313] width 181 height 14
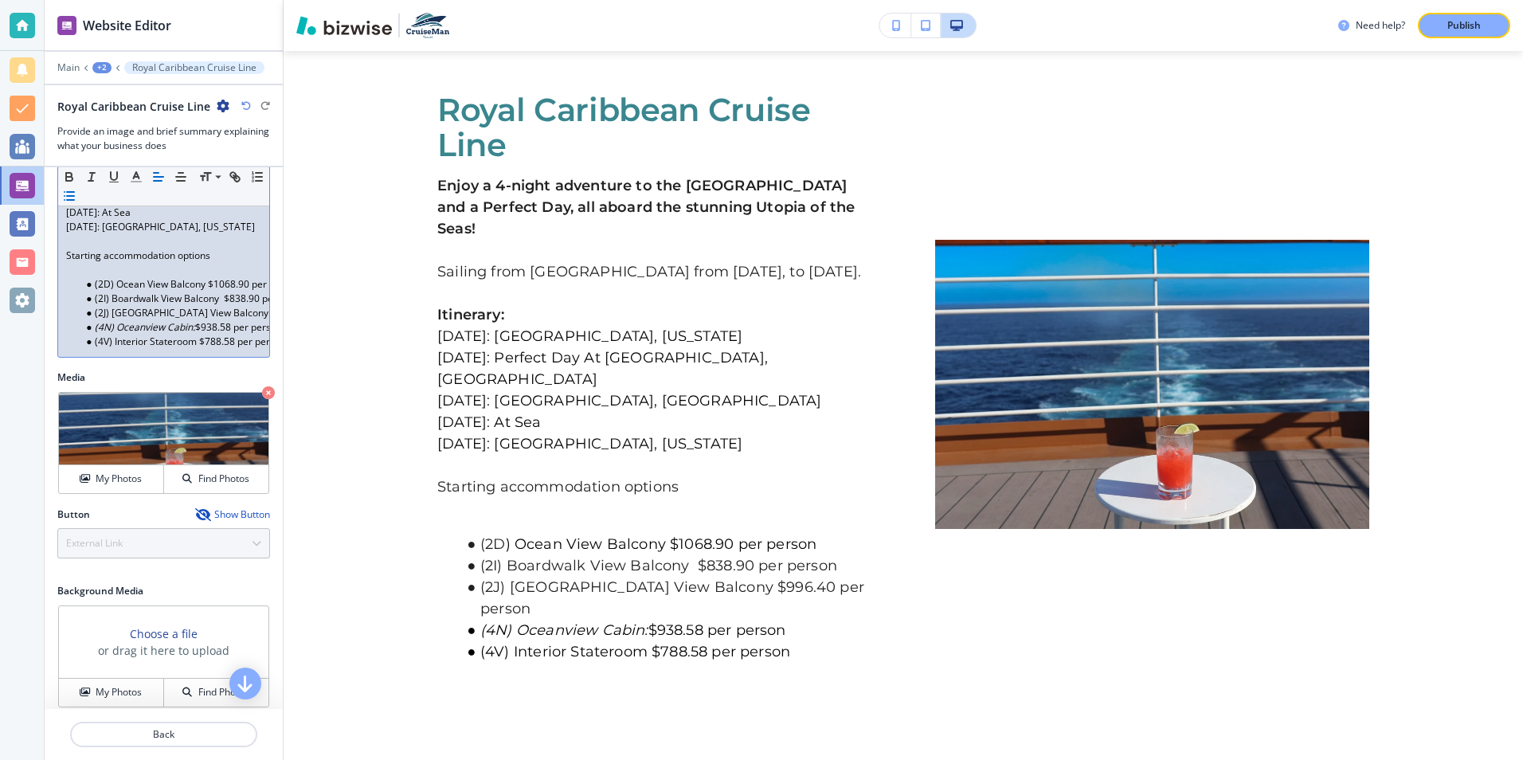
click at [231, 320] on span "$938.58 per person" at bounding box center [238, 327] width 87 height 14
click at [235, 334] on span "(4V) Interior Stateroom $788.58 per person" at bounding box center [190, 341] width 191 height 14
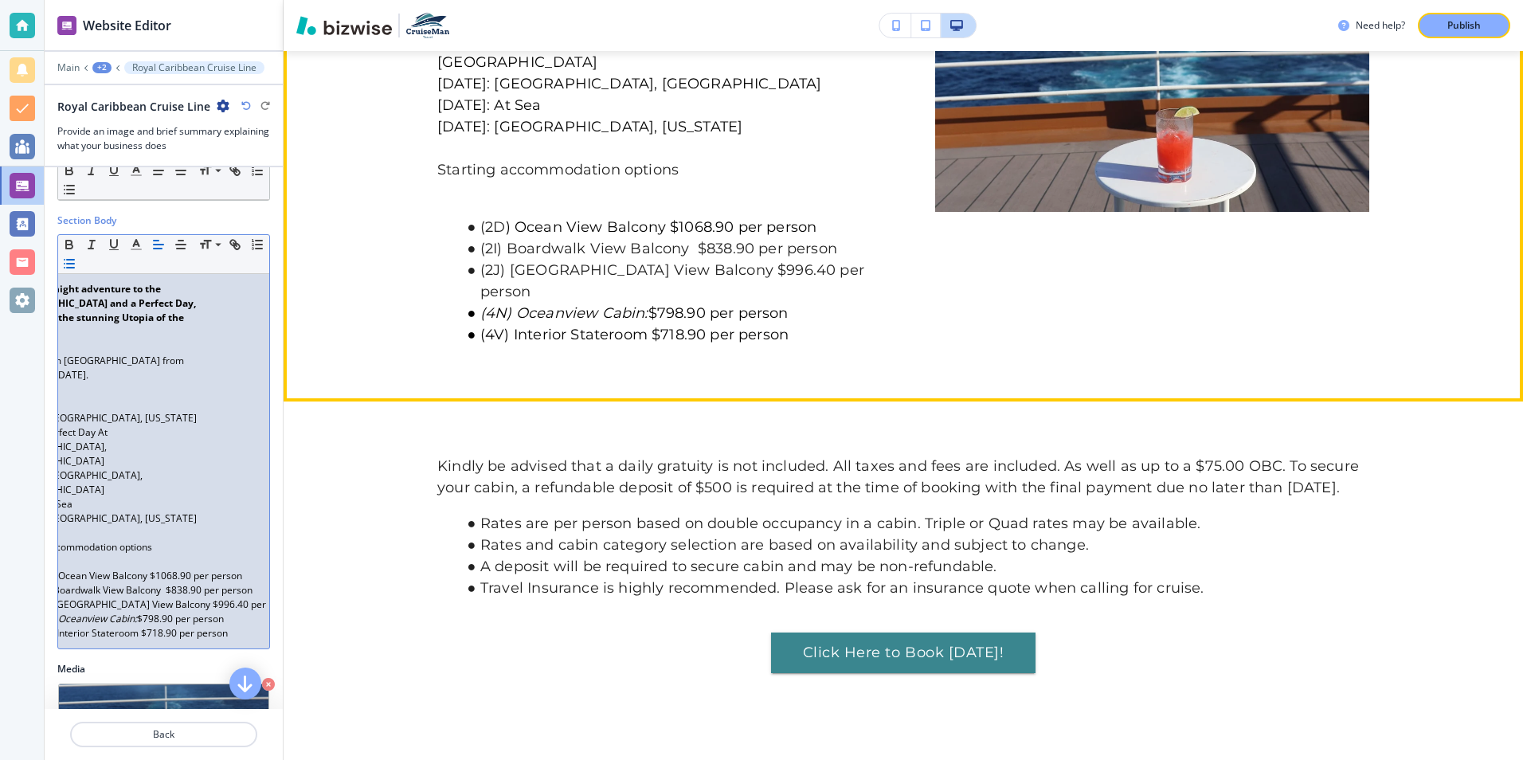
scroll to position [1013, 0]
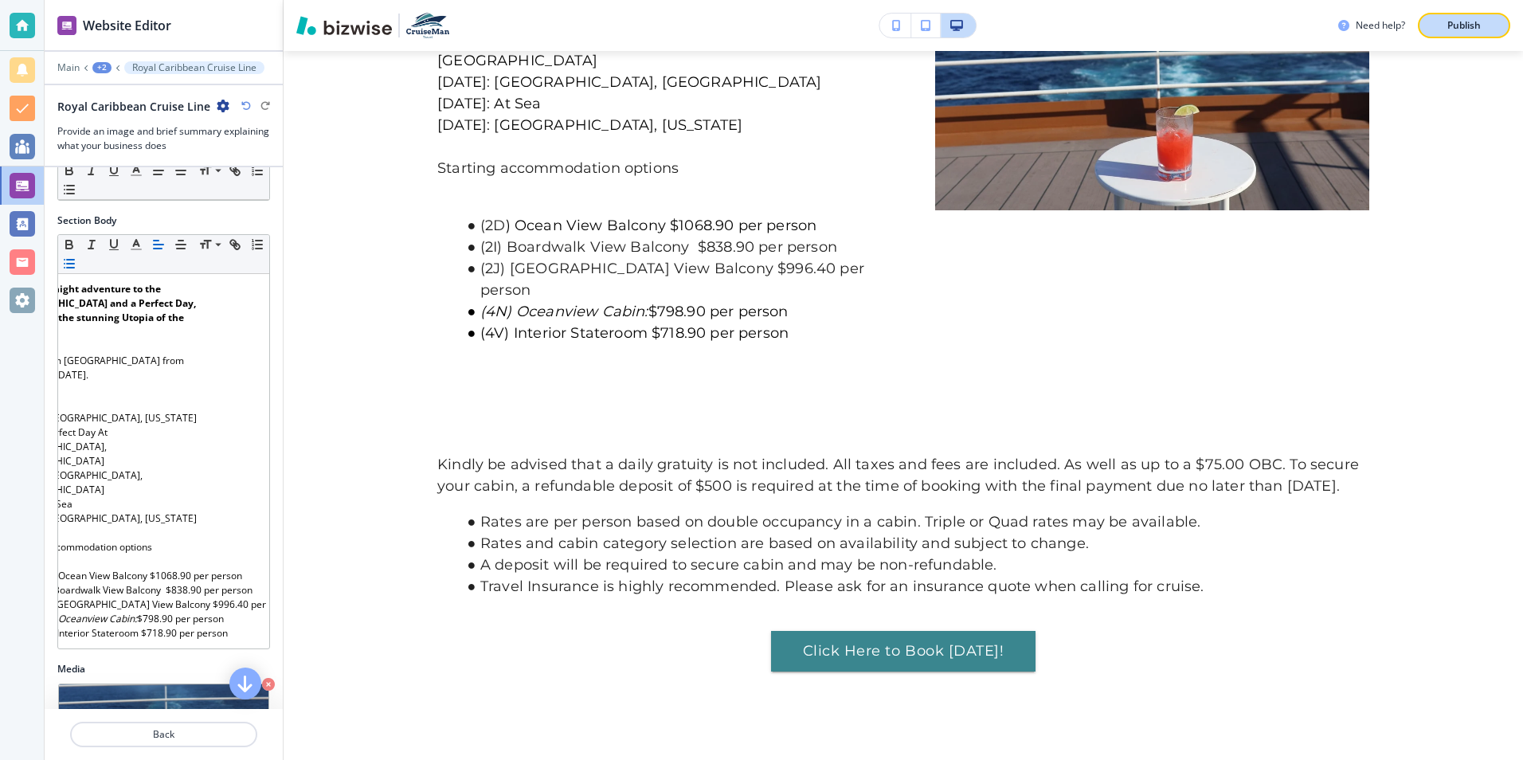
click at [1459, 30] on p "Publish" at bounding box center [1463, 25] width 33 height 14
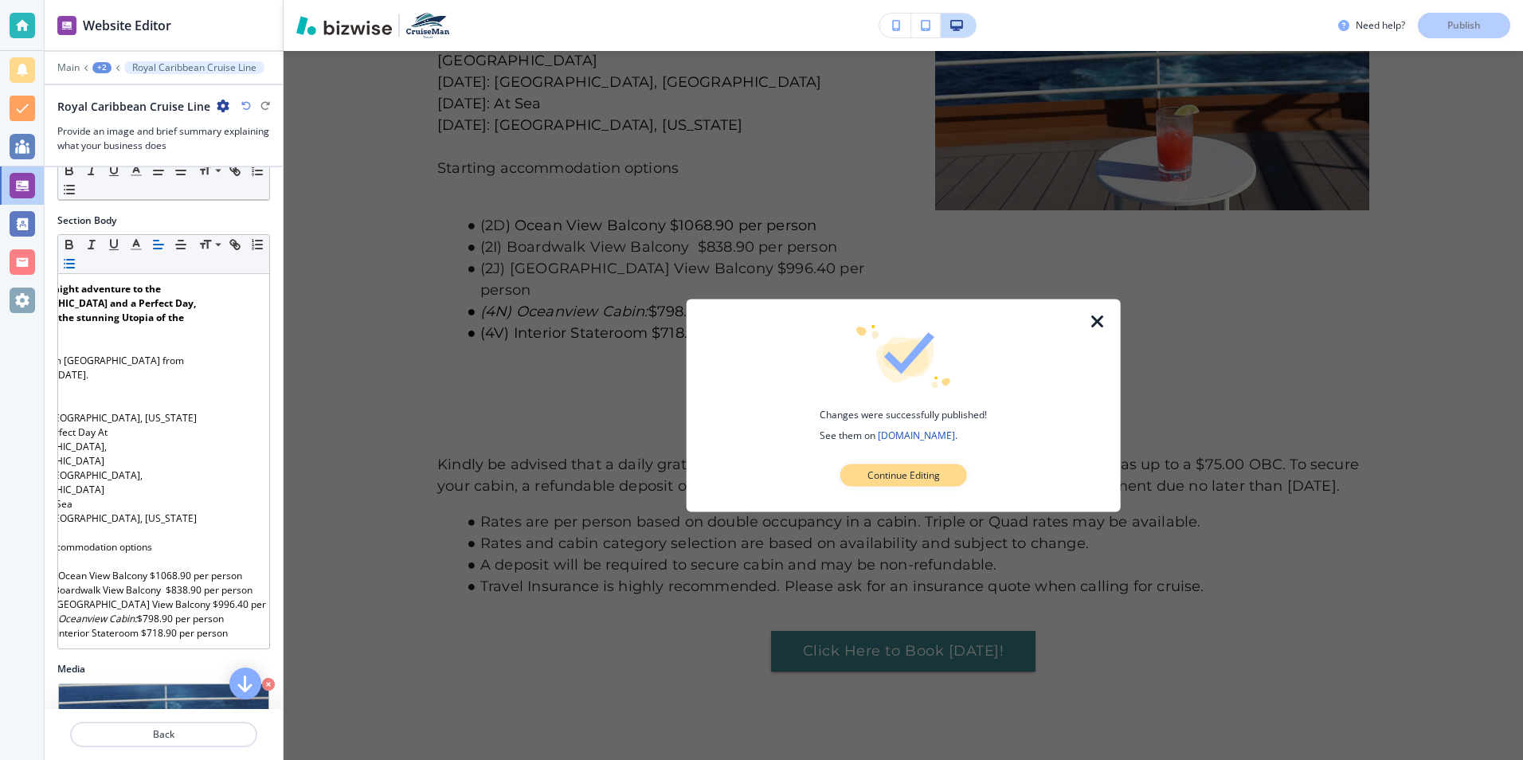
click at [868, 473] on p "Continue Editing" at bounding box center [903, 475] width 72 height 14
click at [868, 473] on p "Kindly be advised that a daily gratuity is not included. All taxes and fees are…" at bounding box center [903, 475] width 932 height 43
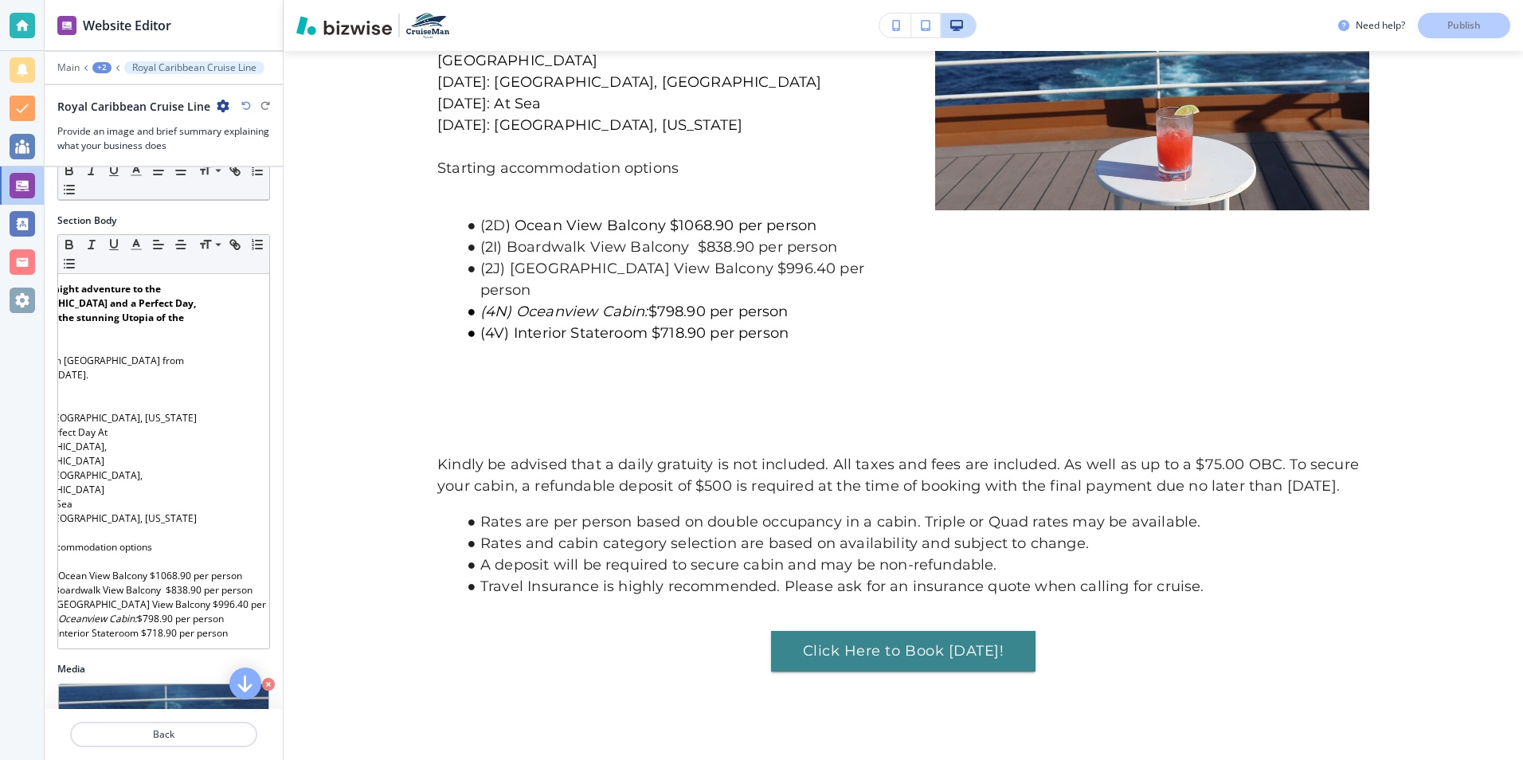
click at [521, 454] on p "Kindly be advised that a daily gratuity is not included. All taxes and fees are…" at bounding box center [903, 475] width 932 height 43
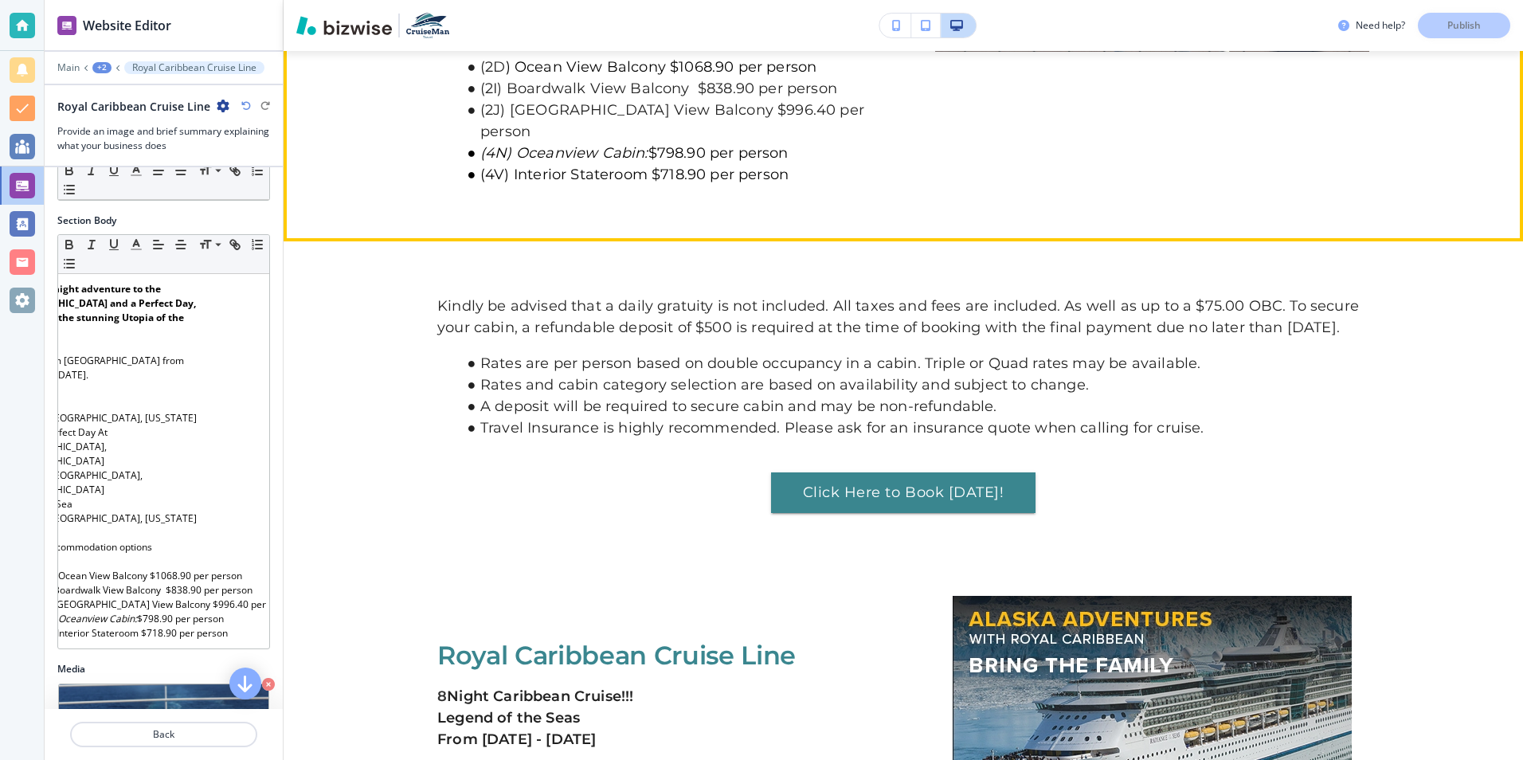
scroll to position [1172, 0]
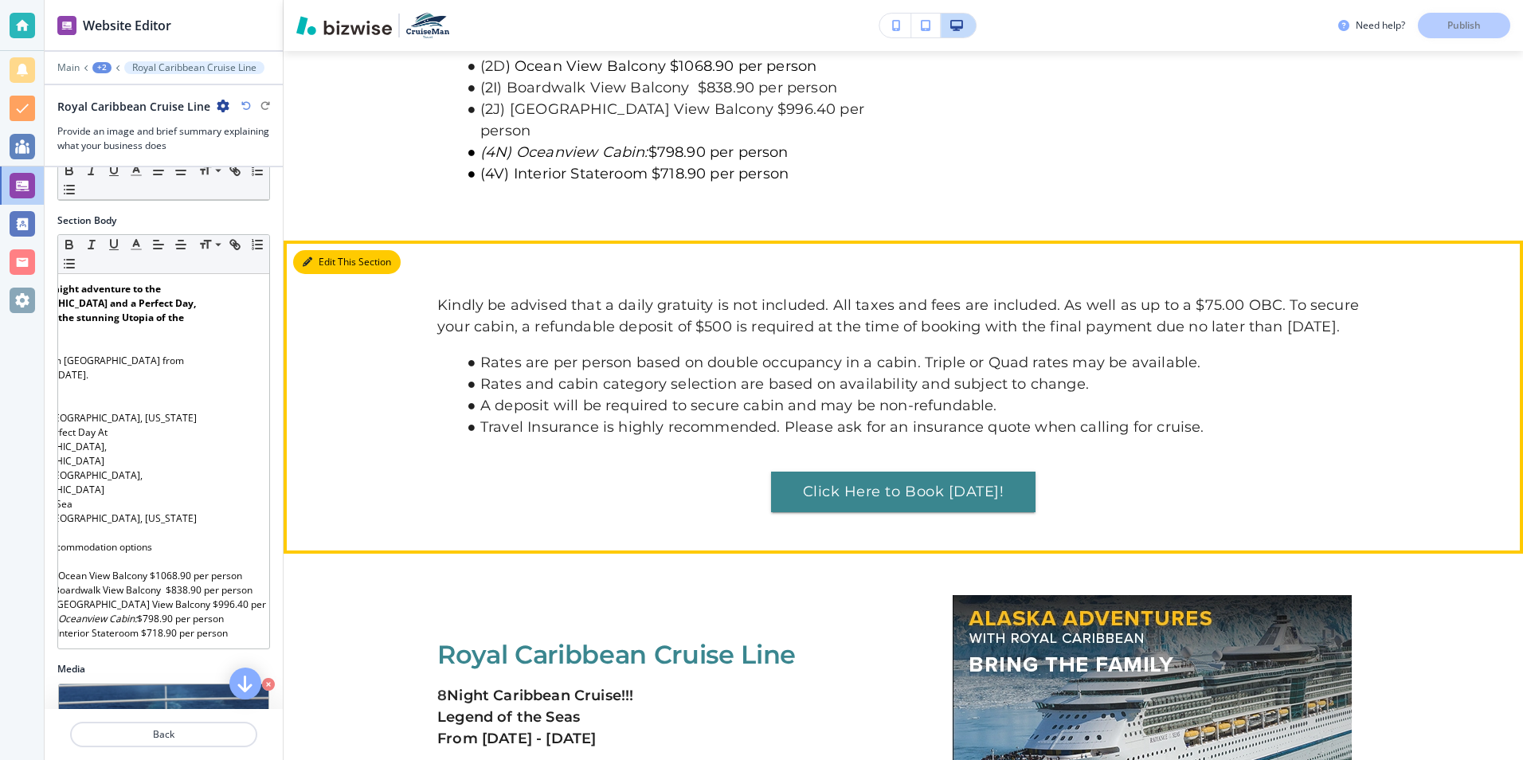
click at [328, 250] on button "Edit This Section" at bounding box center [347, 262] width 108 height 24
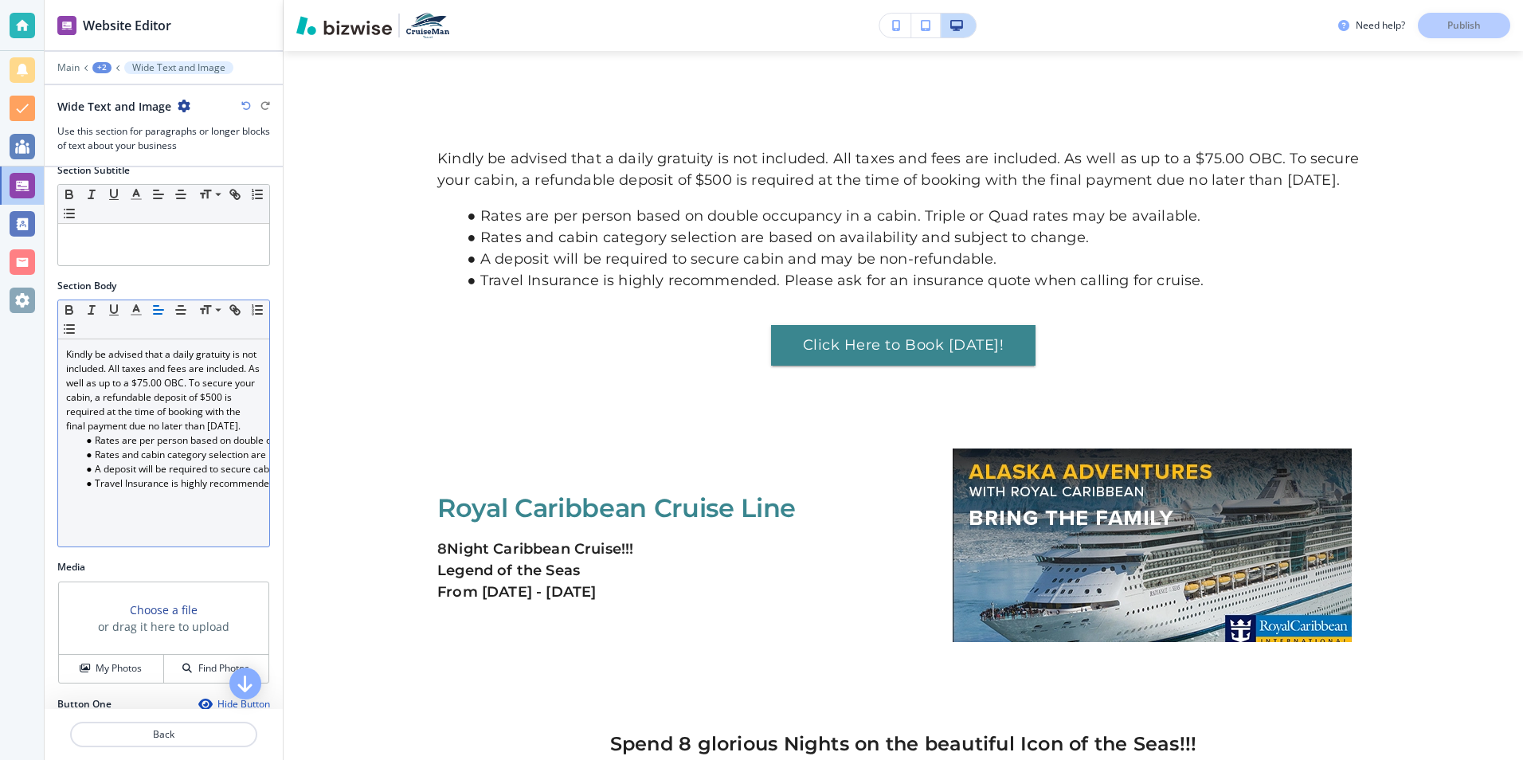
scroll to position [159, 0]
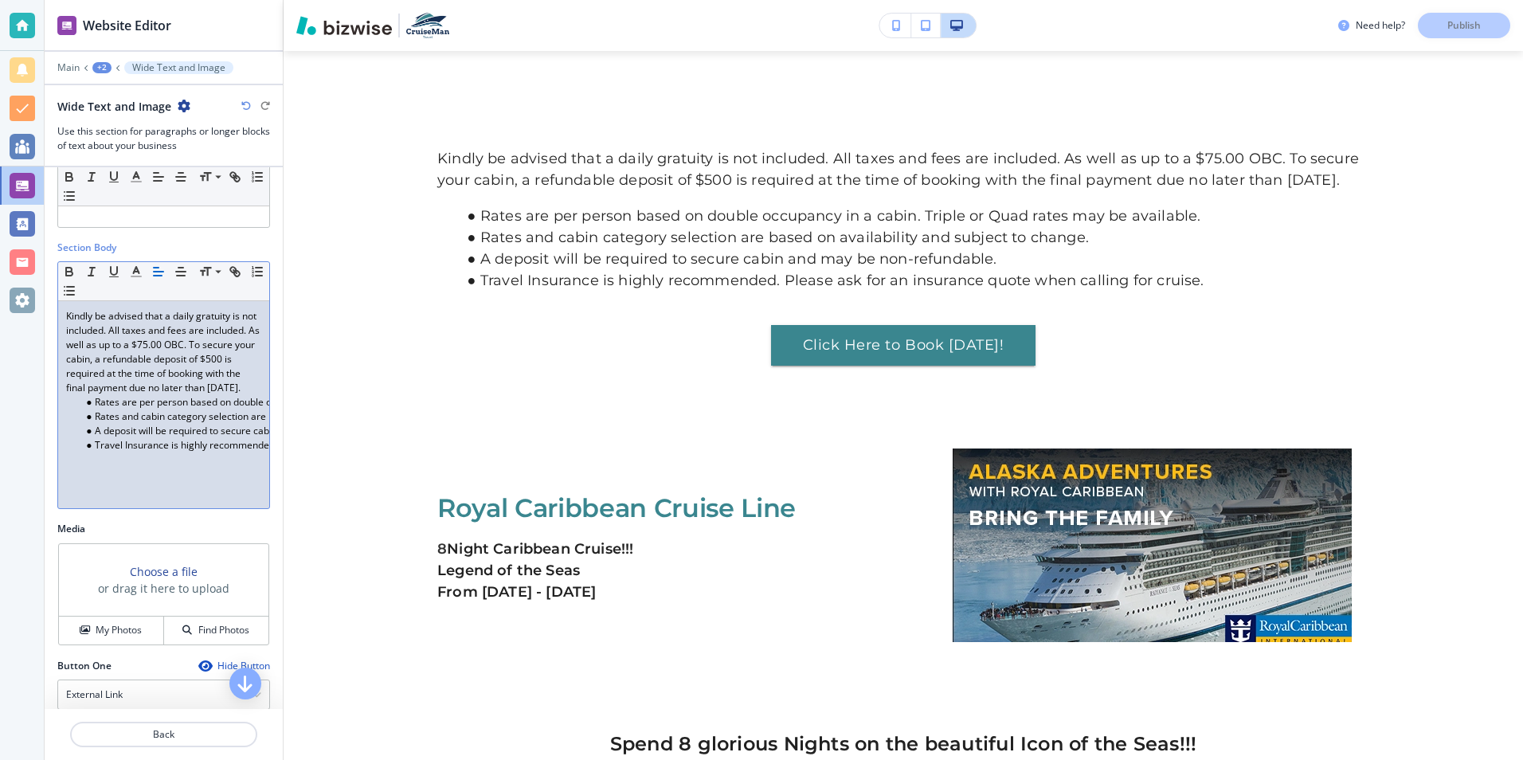
click at [201, 344] on p "Kindly be advised that a daily gratuity is not included. All taxes and fees are…" at bounding box center [163, 352] width 195 height 86
click at [203, 344] on p "Kindly be advised that a daily gratuity is not included. All taxes and fees are…" at bounding box center [163, 352] width 195 height 86
click at [177, 346] on p "Kindly be advised that a daily gratuity is not included. All taxes and fees are…" at bounding box center [163, 352] width 195 height 86
click at [164, 347] on p "Kindly be advised that a daily gratuity is not included. All taxes and fees are…" at bounding box center [163, 352] width 195 height 86
click at [161, 344] on p "Kindly be advised that a daily gratuity is not included. All taxes and fees are…" at bounding box center [163, 352] width 195 height 86
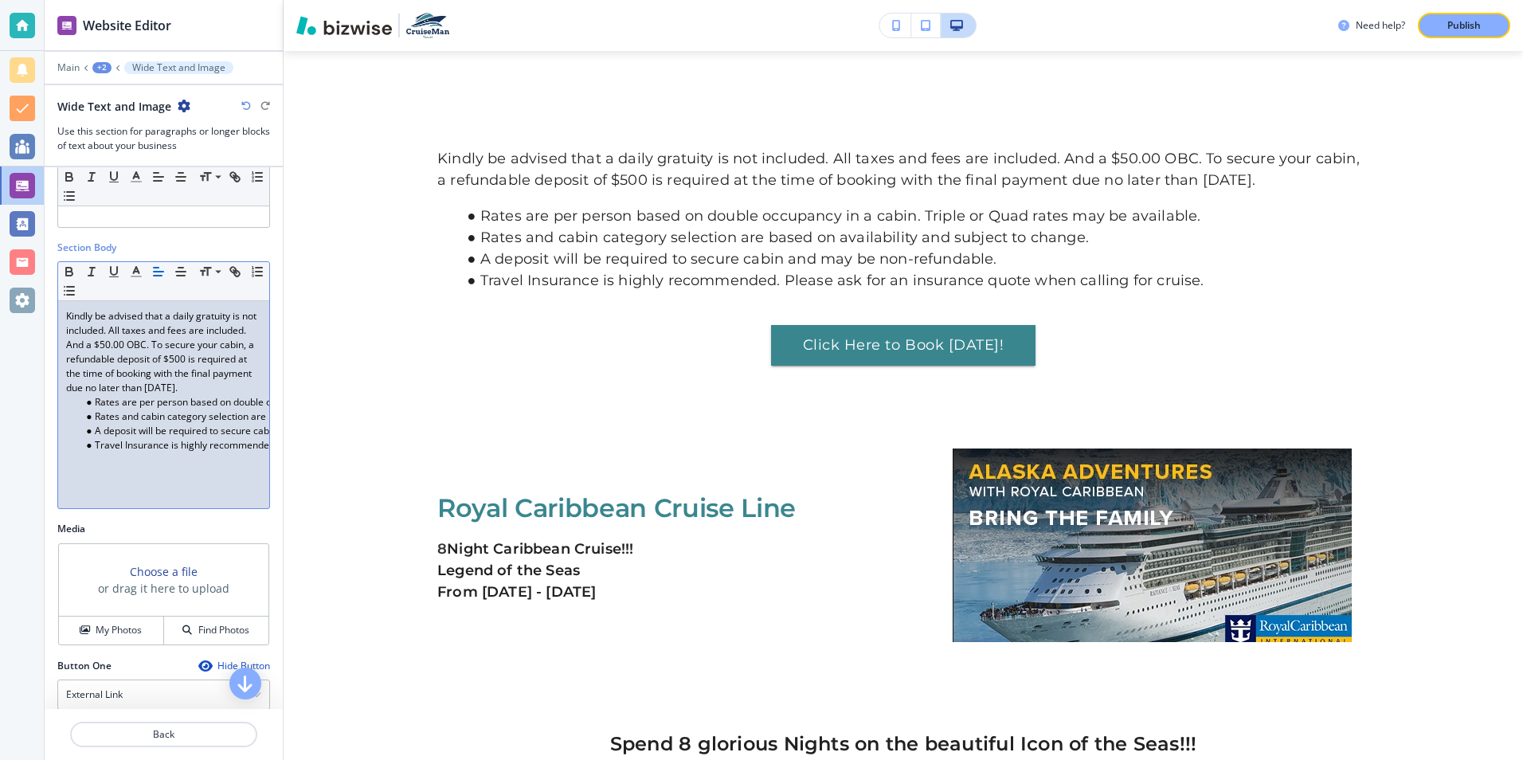
click at [246, 363] on p "Kindly be advised that a daily gratuity is not included. All taxes and fees are…" at bounding box center [163, 352] width 195 height 86
click at [115, 395] on p "Kindly be advised that a daily gratuity is not included. All taxes and fees are…" at bounding box center [163, 352] width 195 height 86
click at [76, 395] on p "Kindly be advised that a daily gratuity is not included. All taxes and fees are…" at bounding box center [163, 352] width 195 height 86
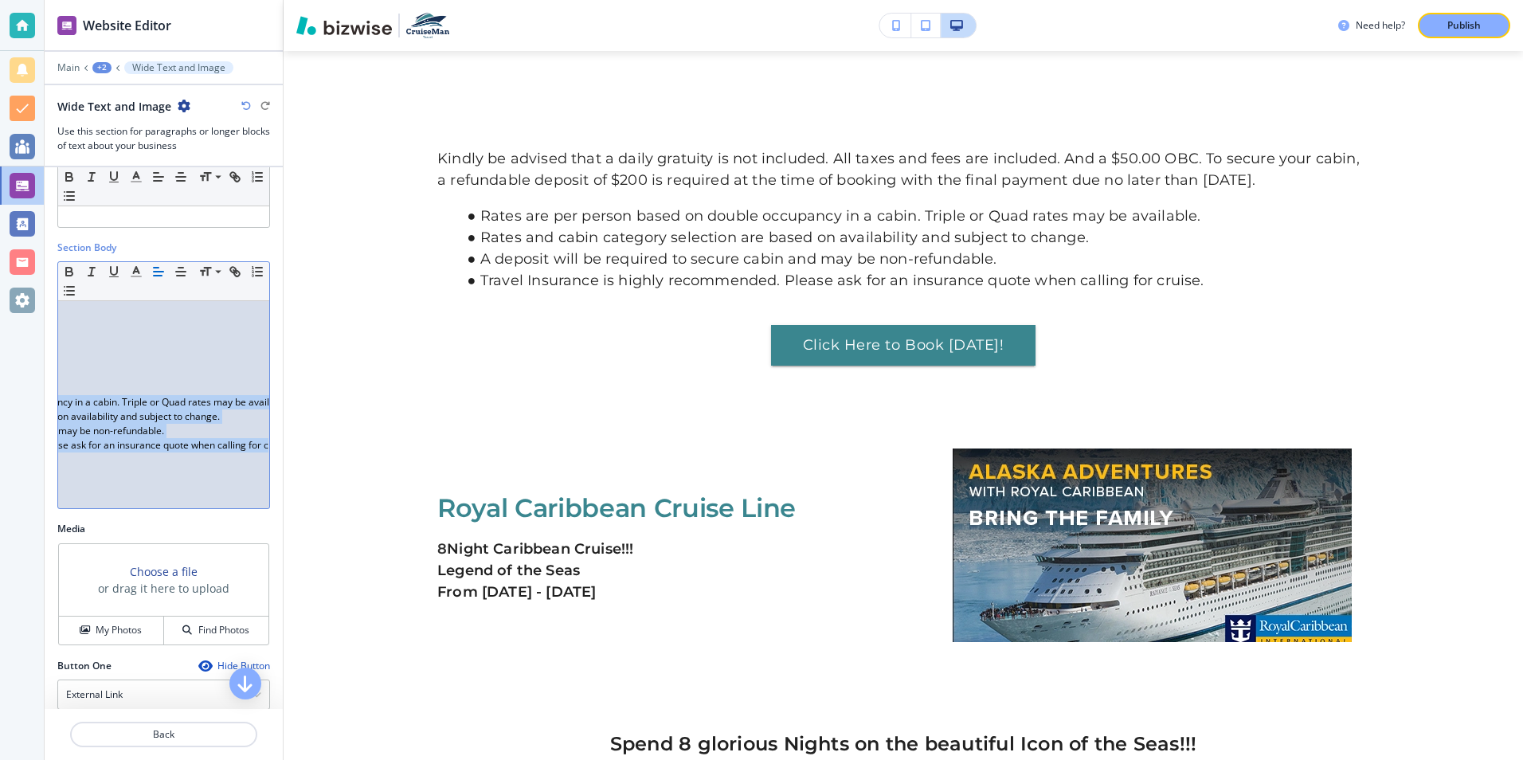
scroll to position [0, 277]
drag, startPoint x: 65, startPoint y: 315, endPoint x: 258, endPoint y: 486, distance: 257.3
click at [258, 486] on div "Section Body Small Normal Large Huge Kindly be advised that a daily gratuity is…" at bounding box center [164, 380] width 238 height 281
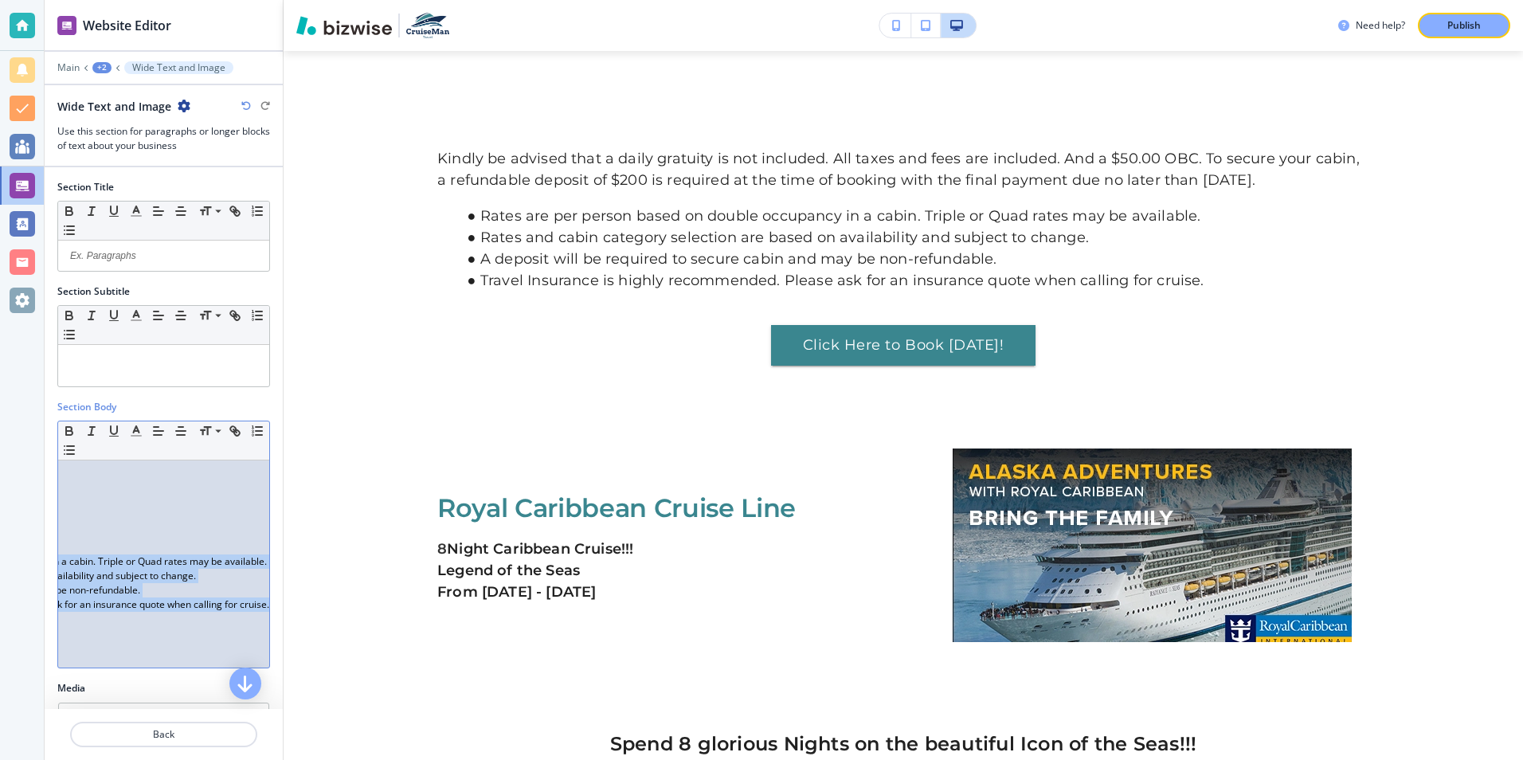
drag, startPoint x: 65, startPoint y: 473, endPoint x: 257, endPoint y: 629, distance: 247.4
click at [257, 629] on div "Small Normal Large Huge Kindly be advised that a daily gratuity is not included…" at bounding box center [163, 544] width 213 height 248
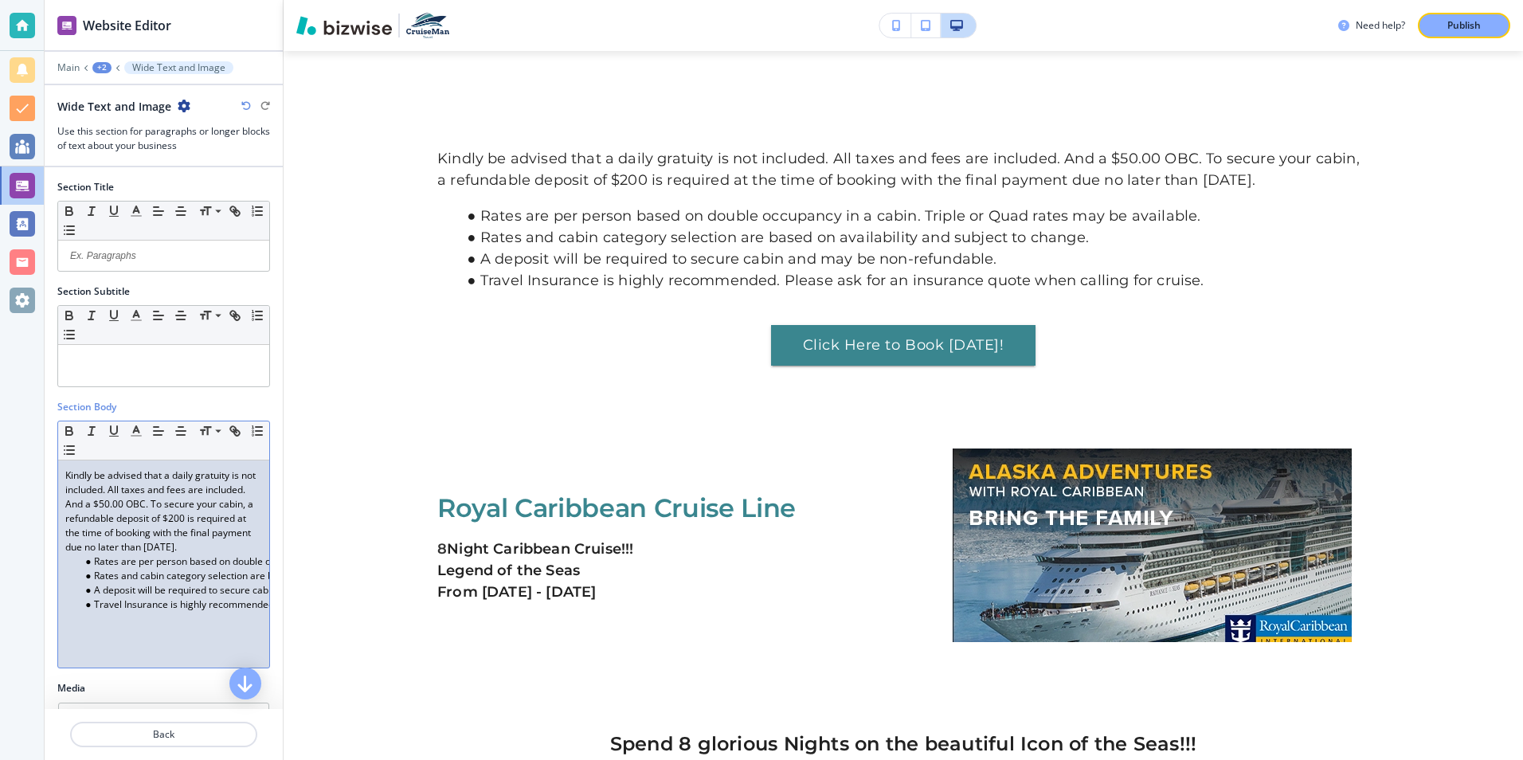
scroll to position [0, 0]
click at [68, 475] on p "Kindly be advised that a daily gratuity is not included. All taxes and fees are…" at bounding box center [163, 511] width 195 height 86
click at [71, 475] on p "Kindly be advised that a daily gratuity is not included. All taxes and fees are…" at bounding box center [163, 511] width 195 height 86
click at [70, 475] on p "Kindly be advised that a daily gratuity is not included. All taxes and fees are…" at bounding box center [163, 511] width 195 height 86
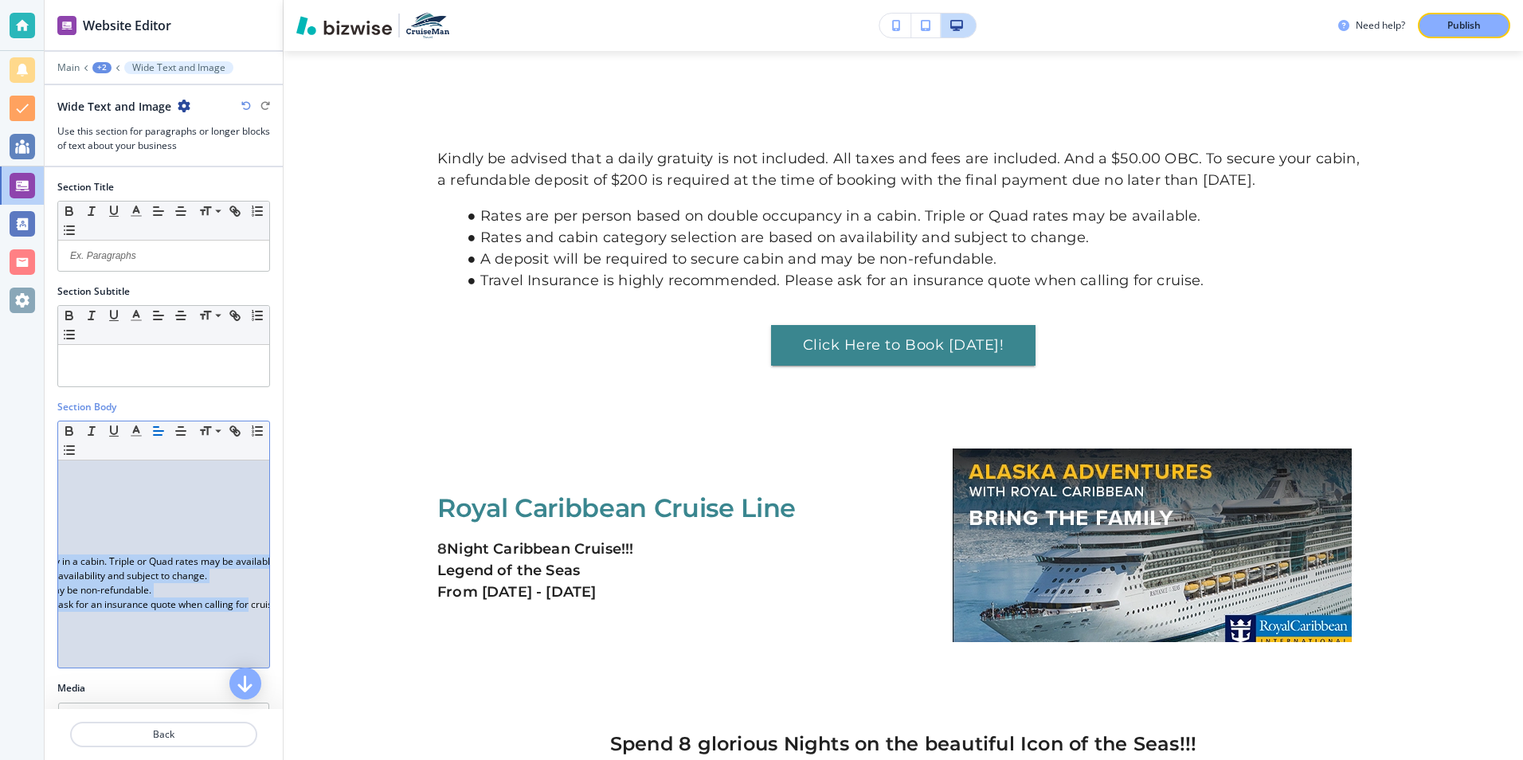
scroll to position [0, 277]
drag, startPoint x: 66, startPoint y: 475, endPoint x: 255, endPoint y: 628, distance: 242.9
click at [255, 628] on div "Kindly be advised that a daily gratuity is not included. All taxes and fees are…" at bounding box center [163, 563] width 211 height 207
copy div "Kindly be advised that a daily gratuity is not included. All taxes and fees are…"
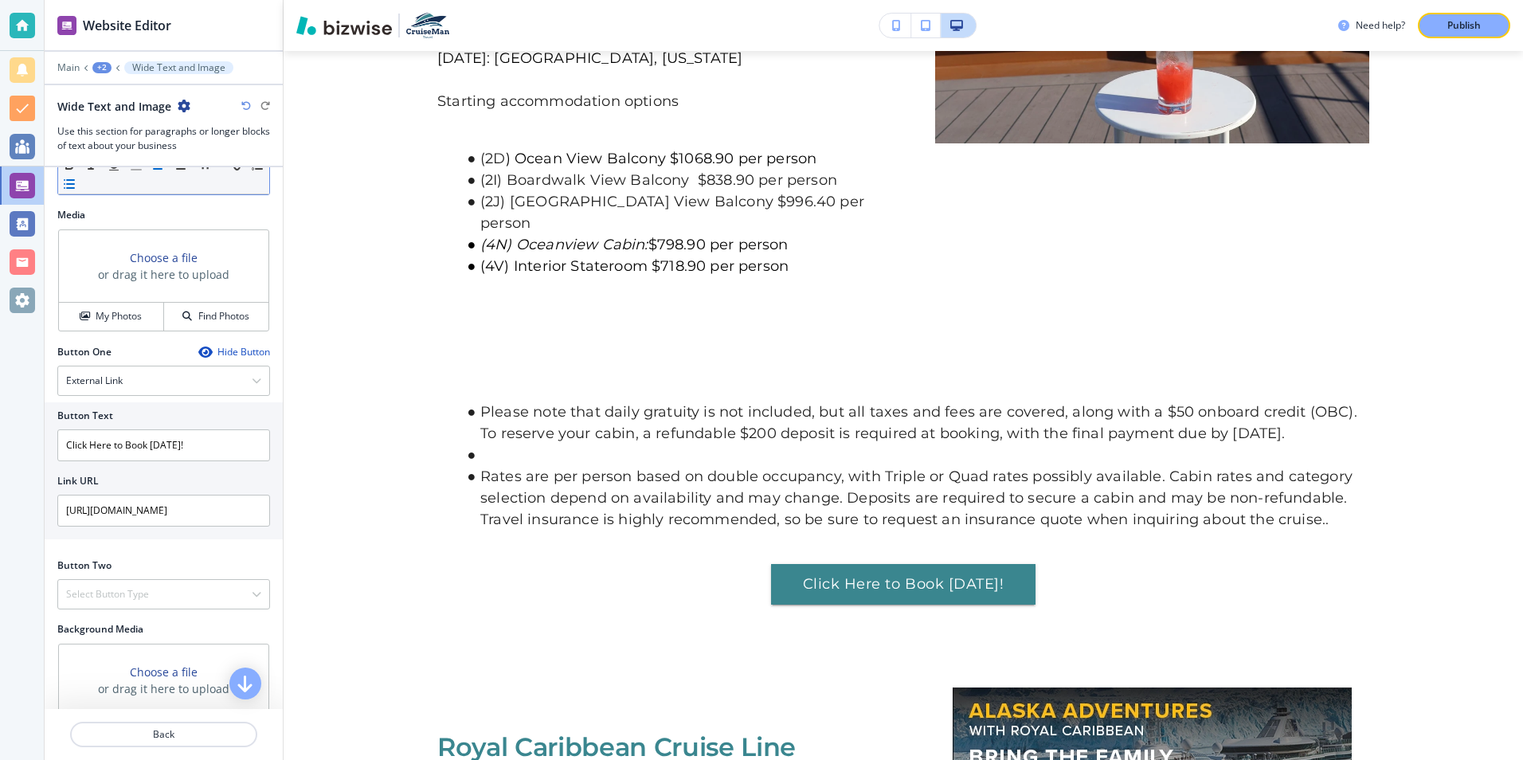
scroll to position [478, 0]
click at [251, 506] on input "[URL][DOMAIN_NAME]" at bounding box center [163, 506] width 213 height 32
click at [248, 503] on input "cruise/package/1571660?siid=1073979" at bounding box center [163, 506] width 213 height 32
type input "c"
paste input "[URL][DOMAIN_NAME]"
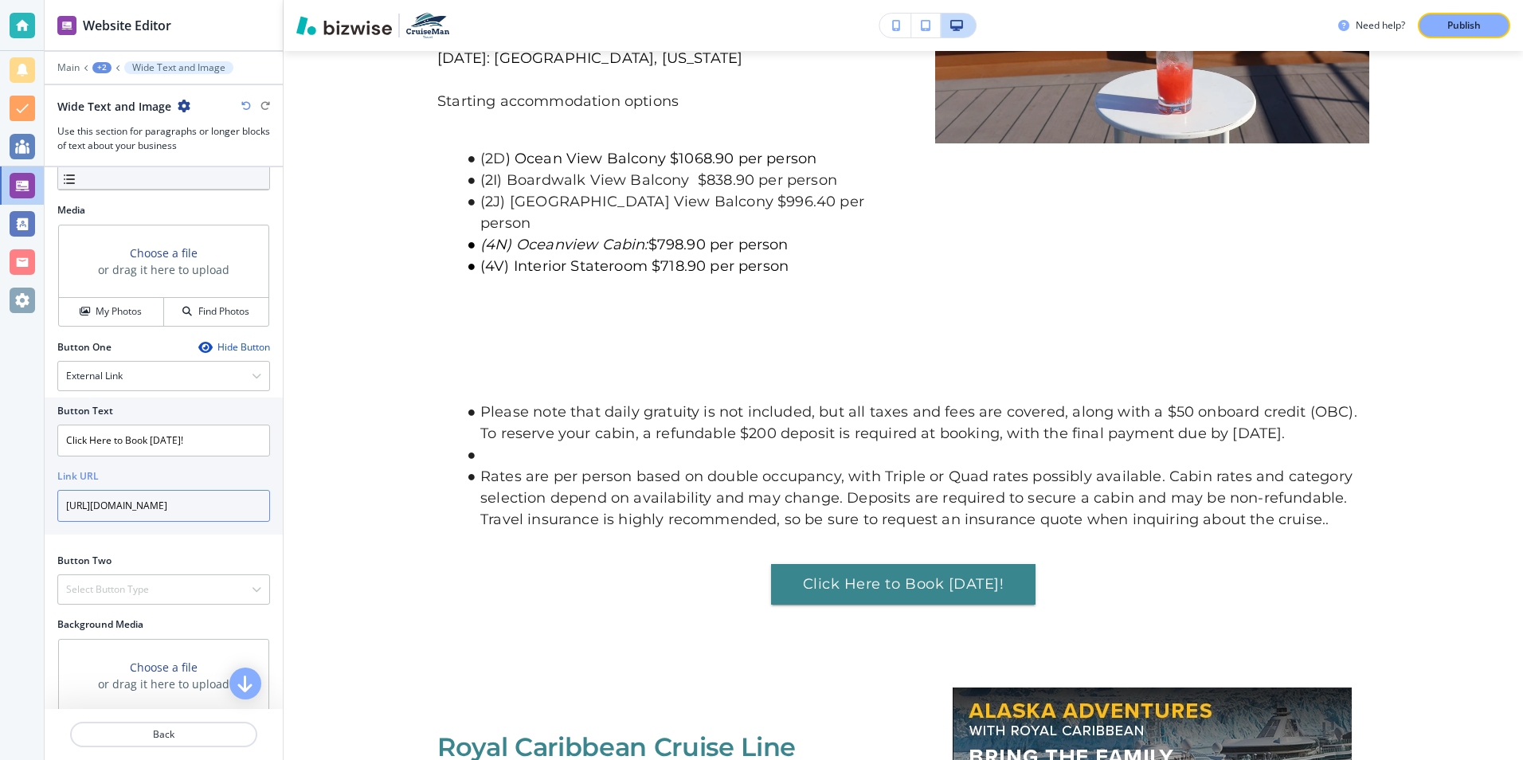
scroll to position [0, 170]
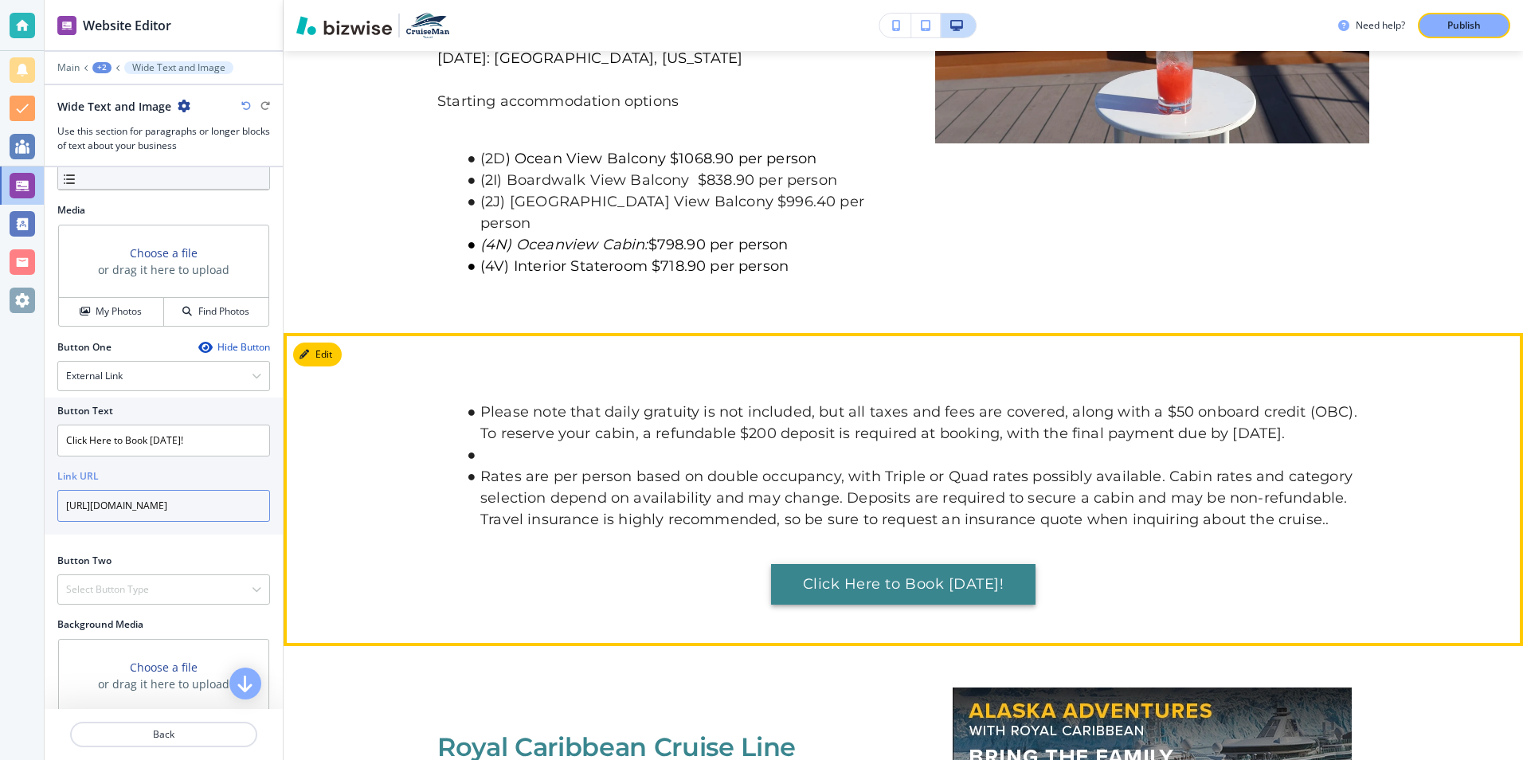
type input "[URL][DOMAIN_NAME]"
click at [835, 564] on link "Click Here to Book [DATE]!" at bounding box center [903, 584] width 264 height 41
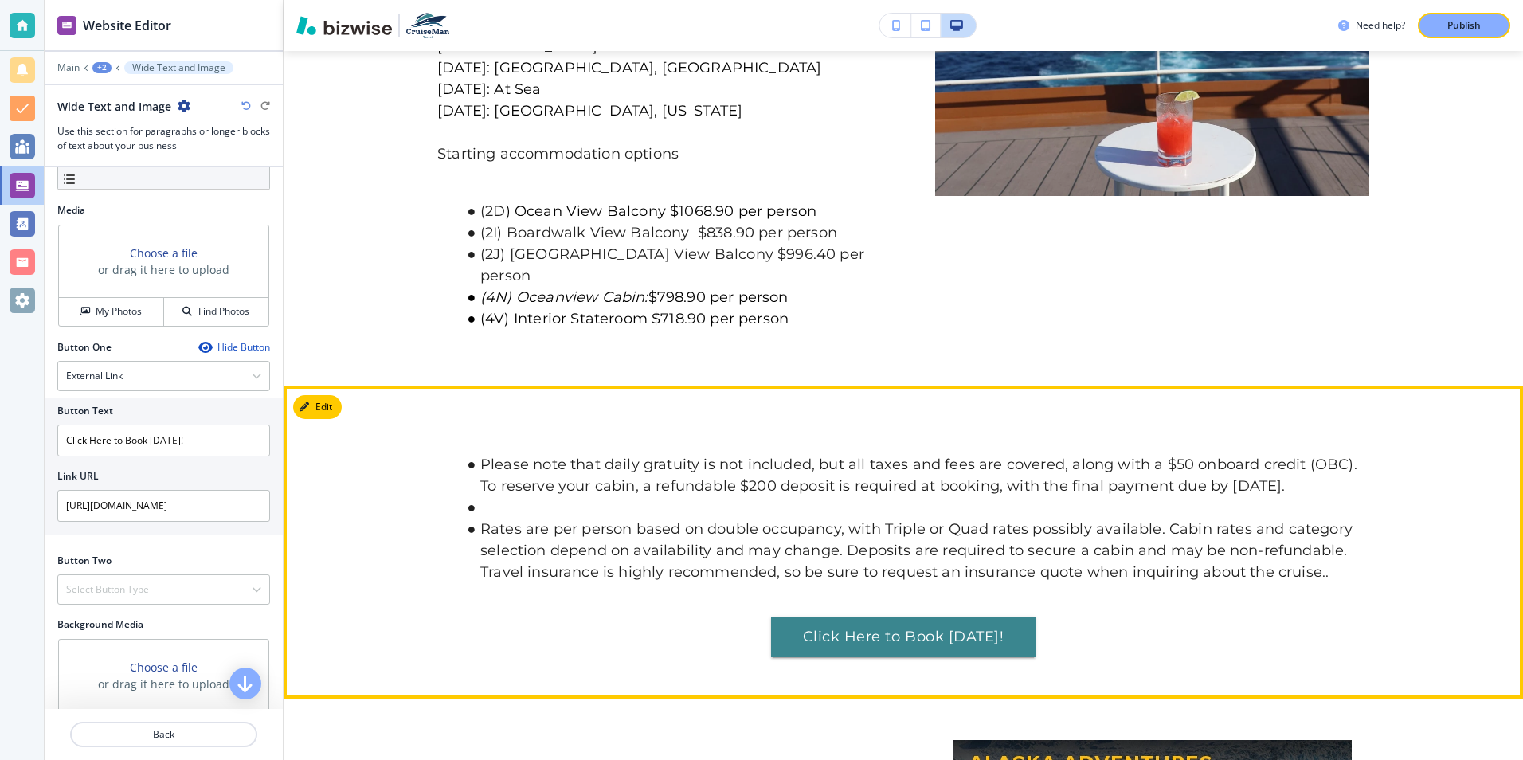
scroll to position [1000, 0]
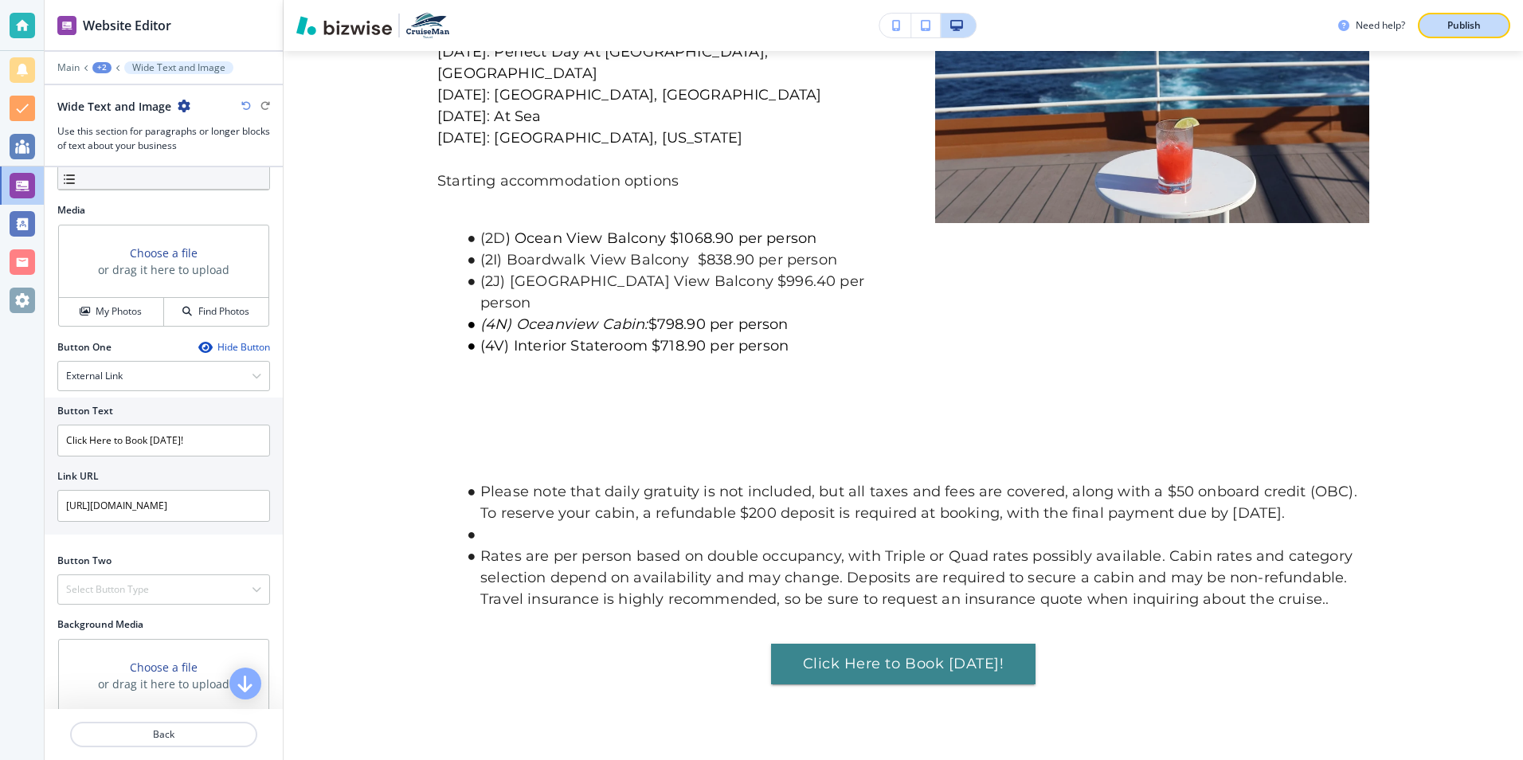
click at [1432, 25] on button "Publish" at bounding box center [1463, 25] width 92 height 25
click at [1432, 25] on div "Need help? Publish" at bounding box center [1430, 25] width 185 height 25
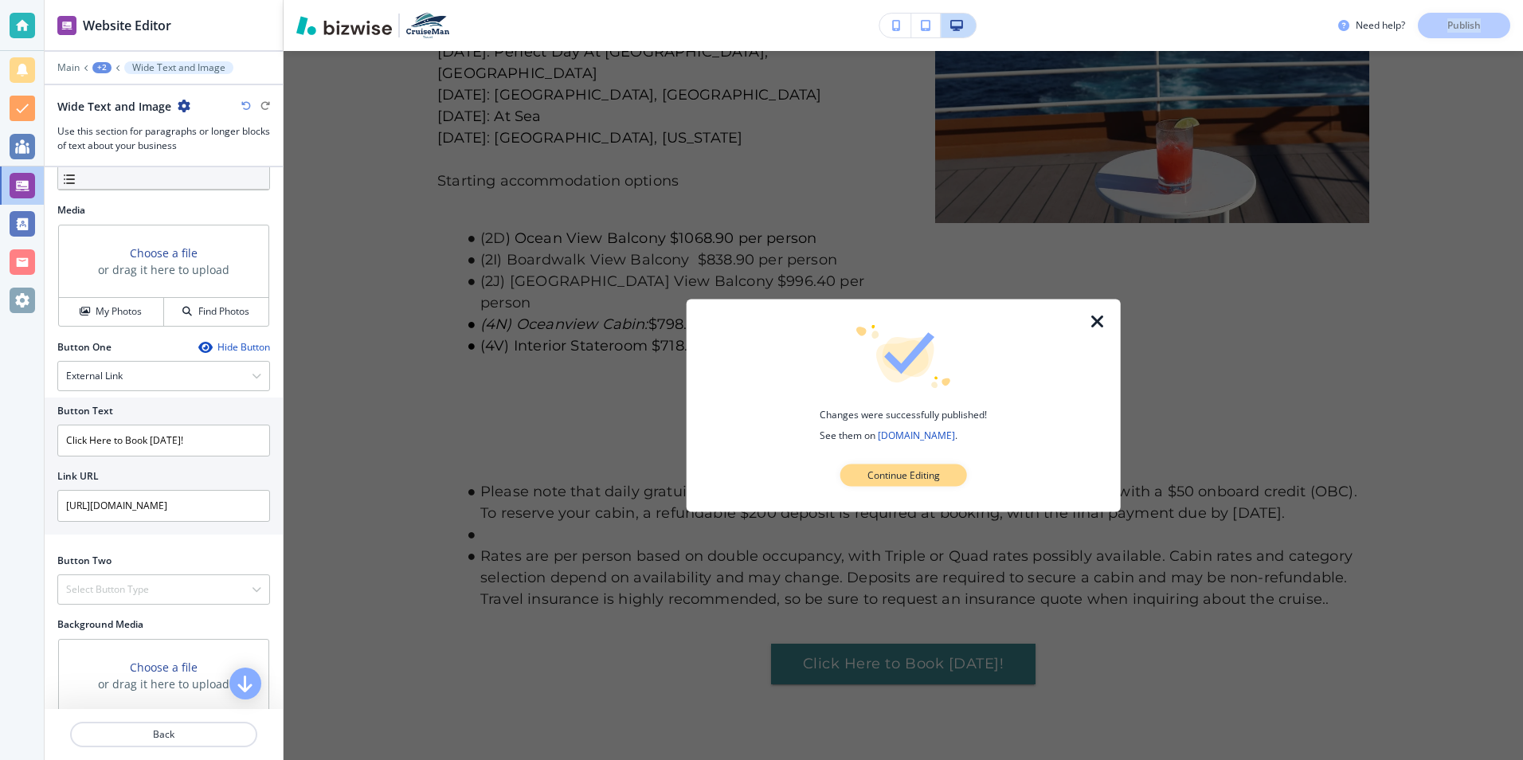
click at [916, 472] on p "Continue Editing" at bounding box center [903, 475] width 72 height 14
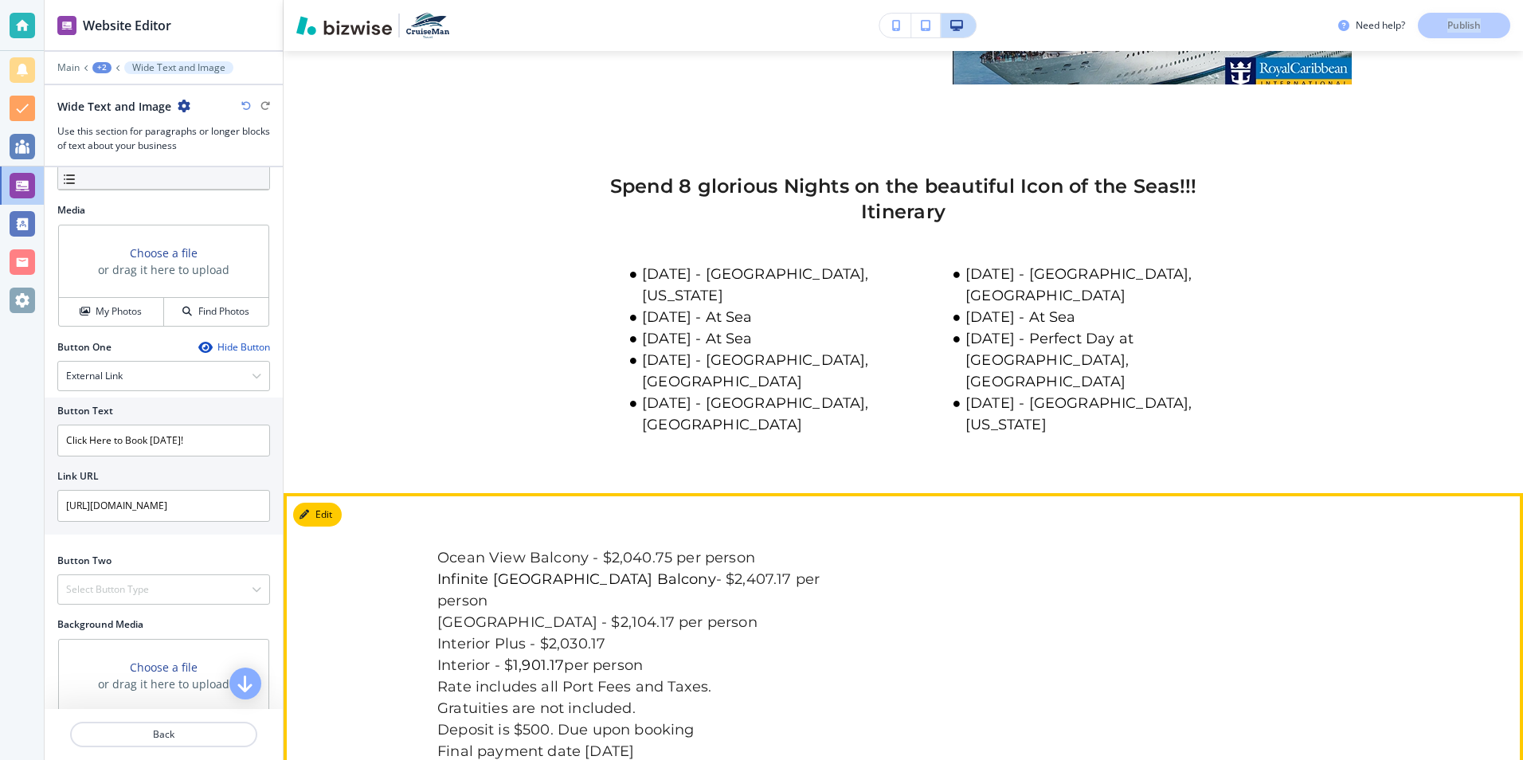
scroll to position [1956, 0]
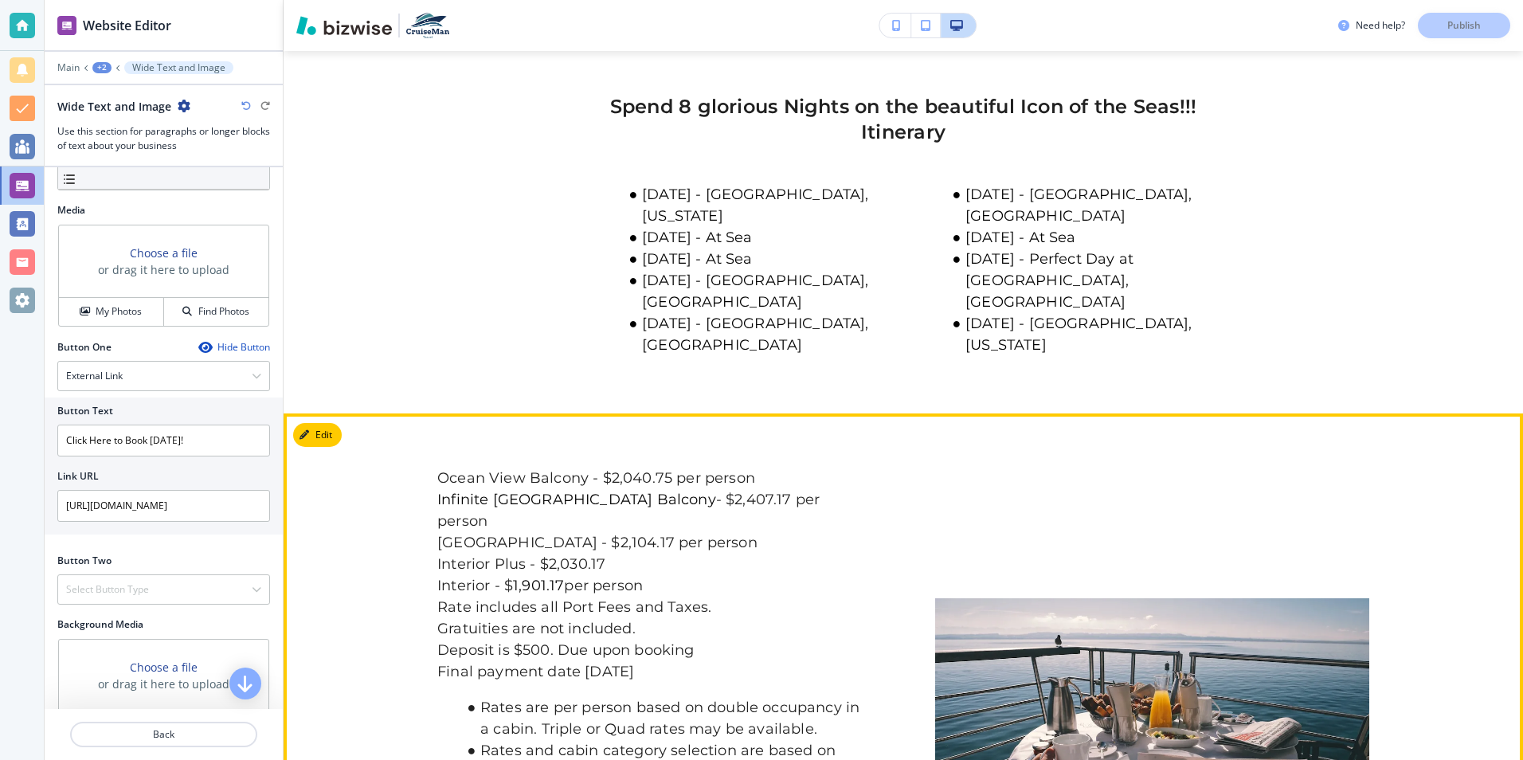
click at [709, 489] on p "Infinite [GEOGRAPHIC_DATA] Balcony - $2,407.17 per person" at bounding box center [654, 510] width 434 height 43
click at [713, 489] on p "Infinite [GEOGRAPHIC_DATA] Balcony - $2,407.17 per person" at bounding box center [654, 510] width 434 height 43
click at [333, 423] on button "Edit This Section" at bounding box center [347, 435] width 108 height 24
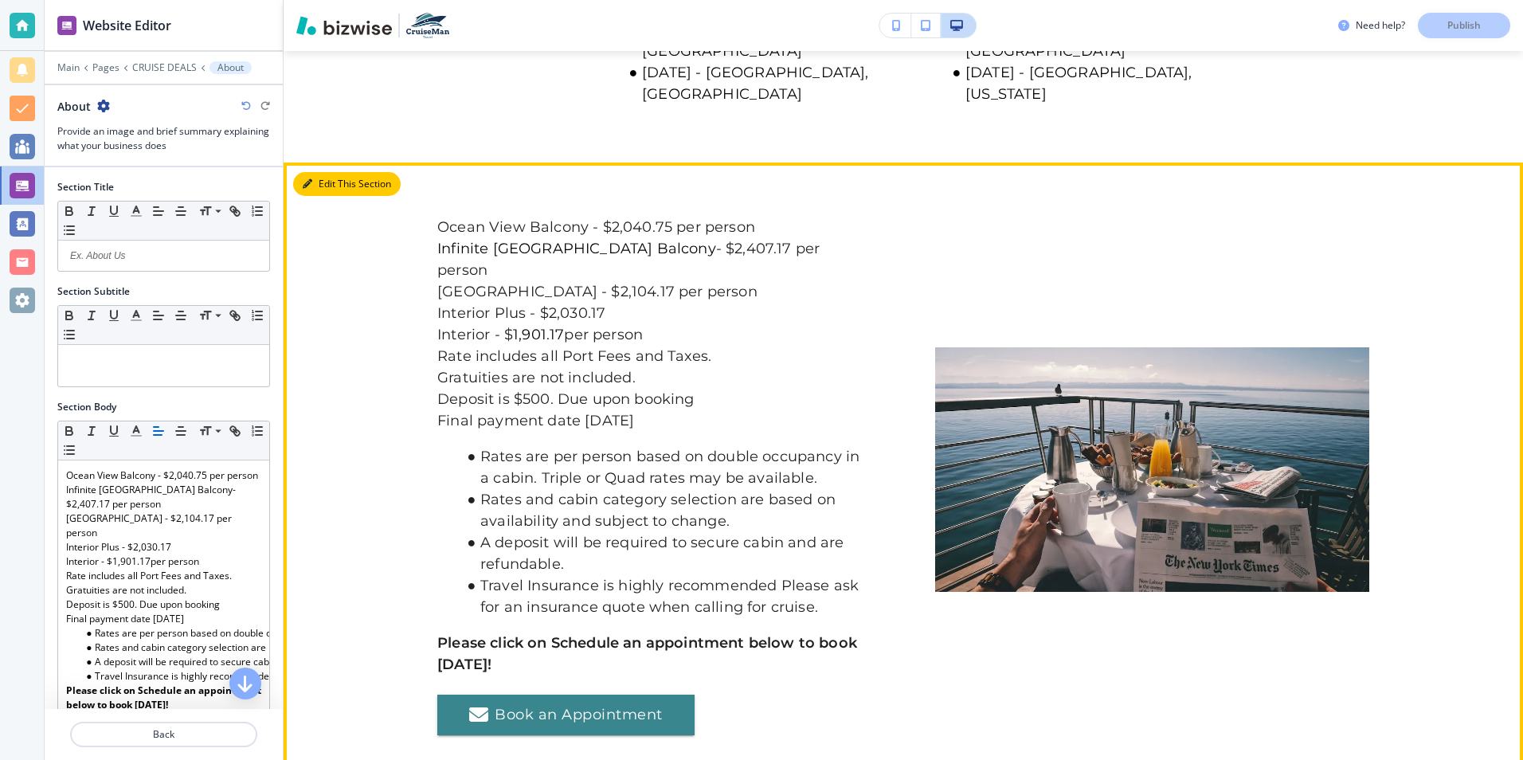
scroll to position [2254, 0]
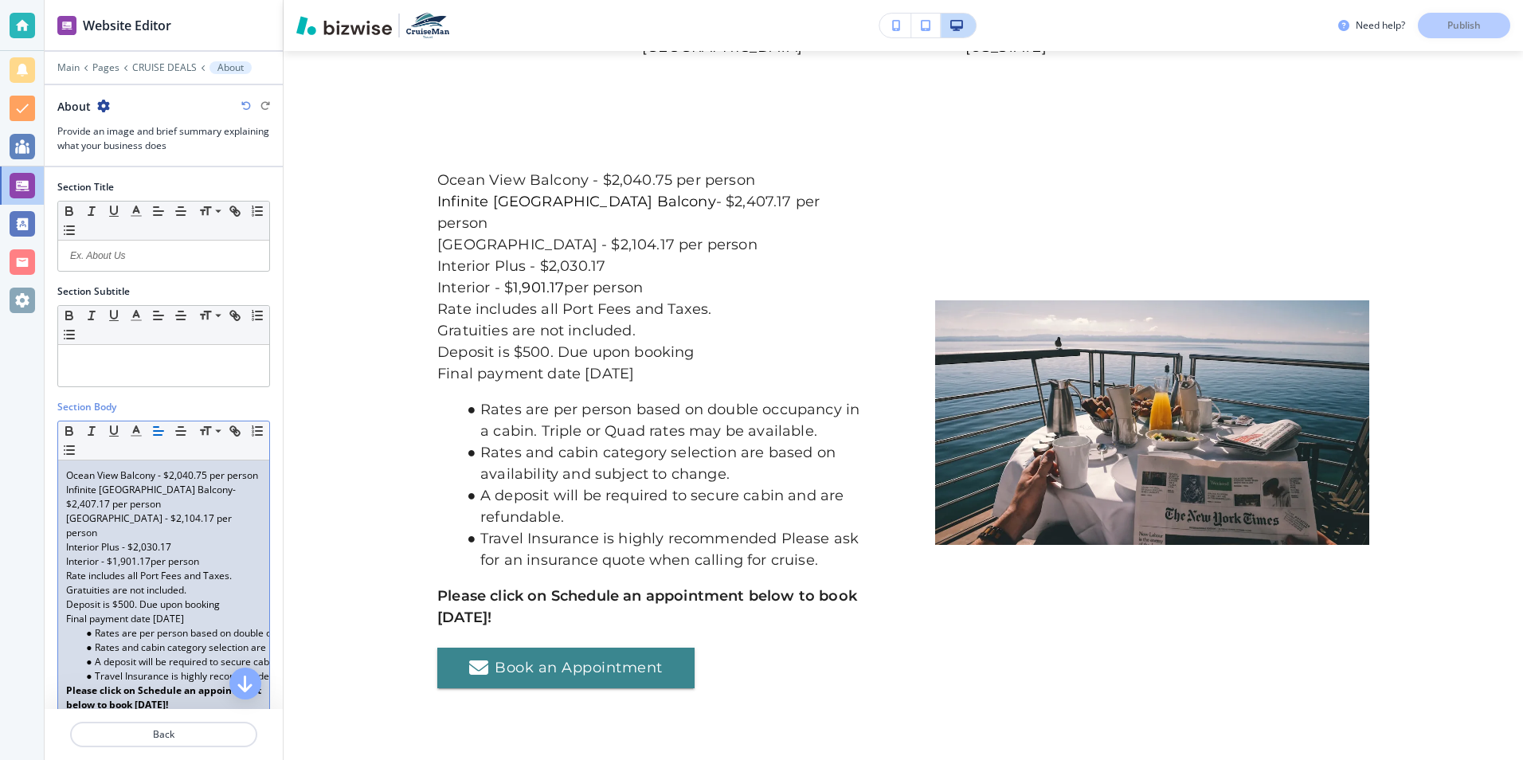
click at [239, 504] on p "Infinite [GEOGRAPHIC_DATA] Balcony - $2,407.17 per person" at bounding box center [163, 497] width 195 height 29
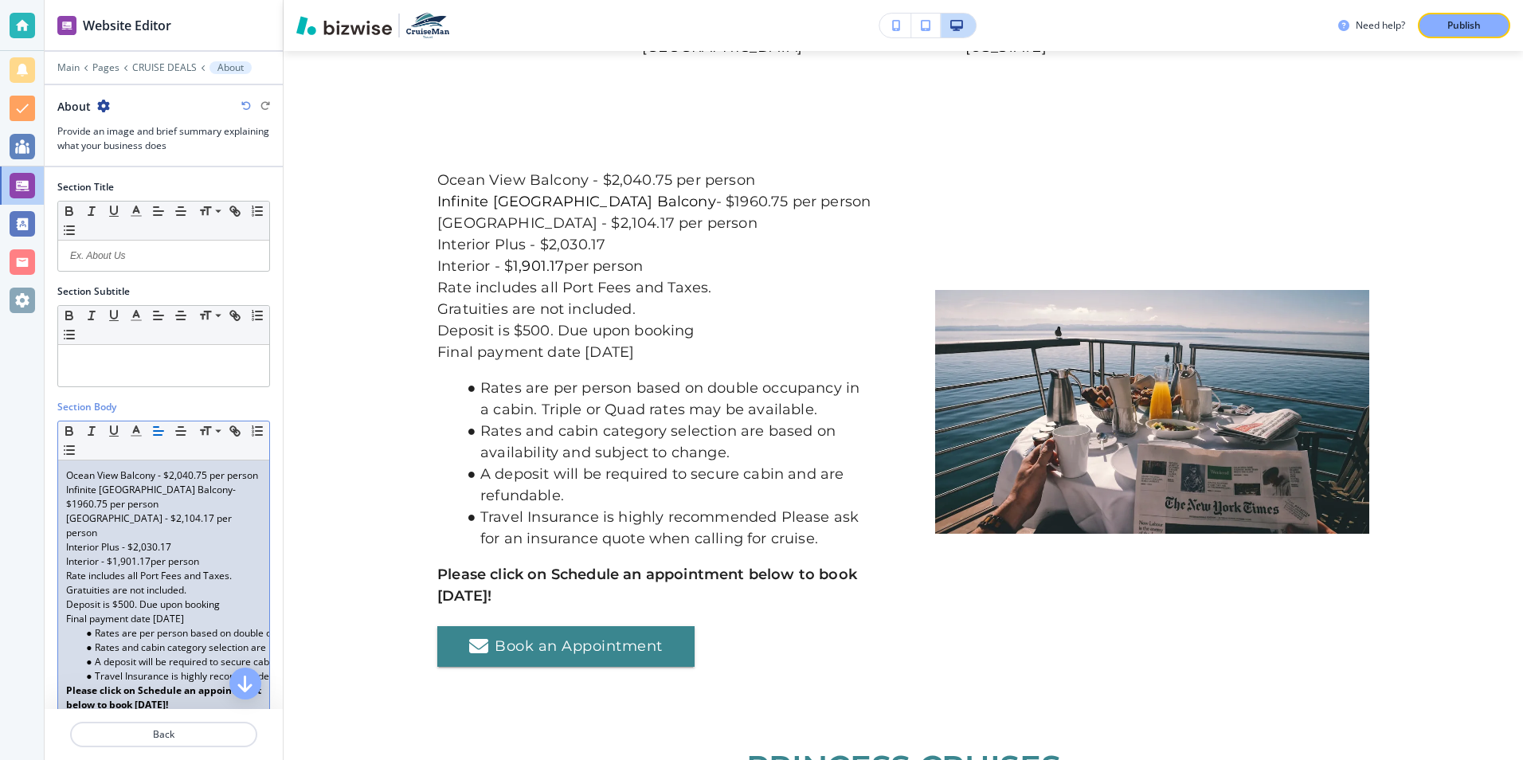
click at [215, 534] on p "[GEOGRAPHIC_DATA] - $2,104.17 per person" at bounding box center [163, 525] width 195 height 29
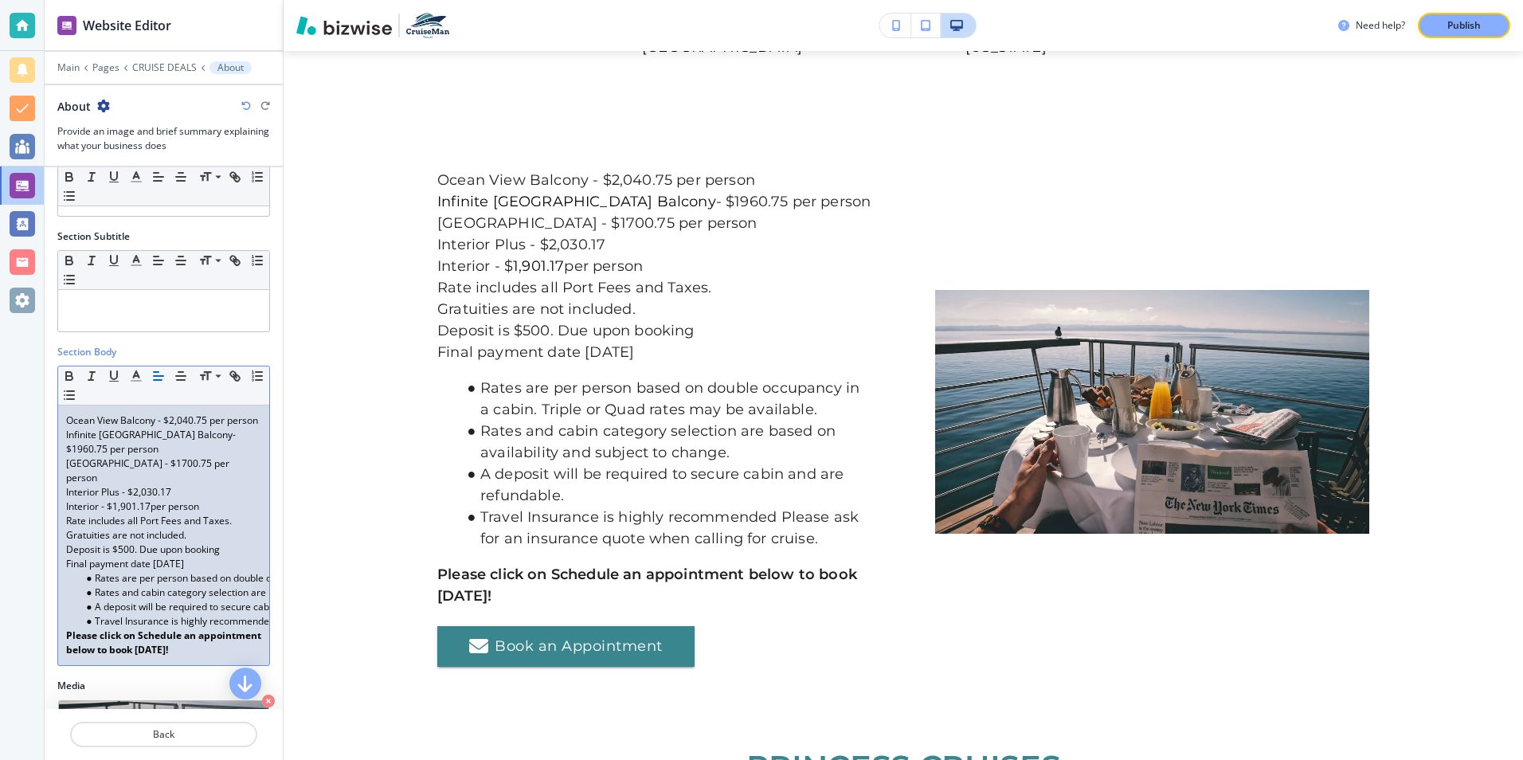
scroll to position [80, 0]
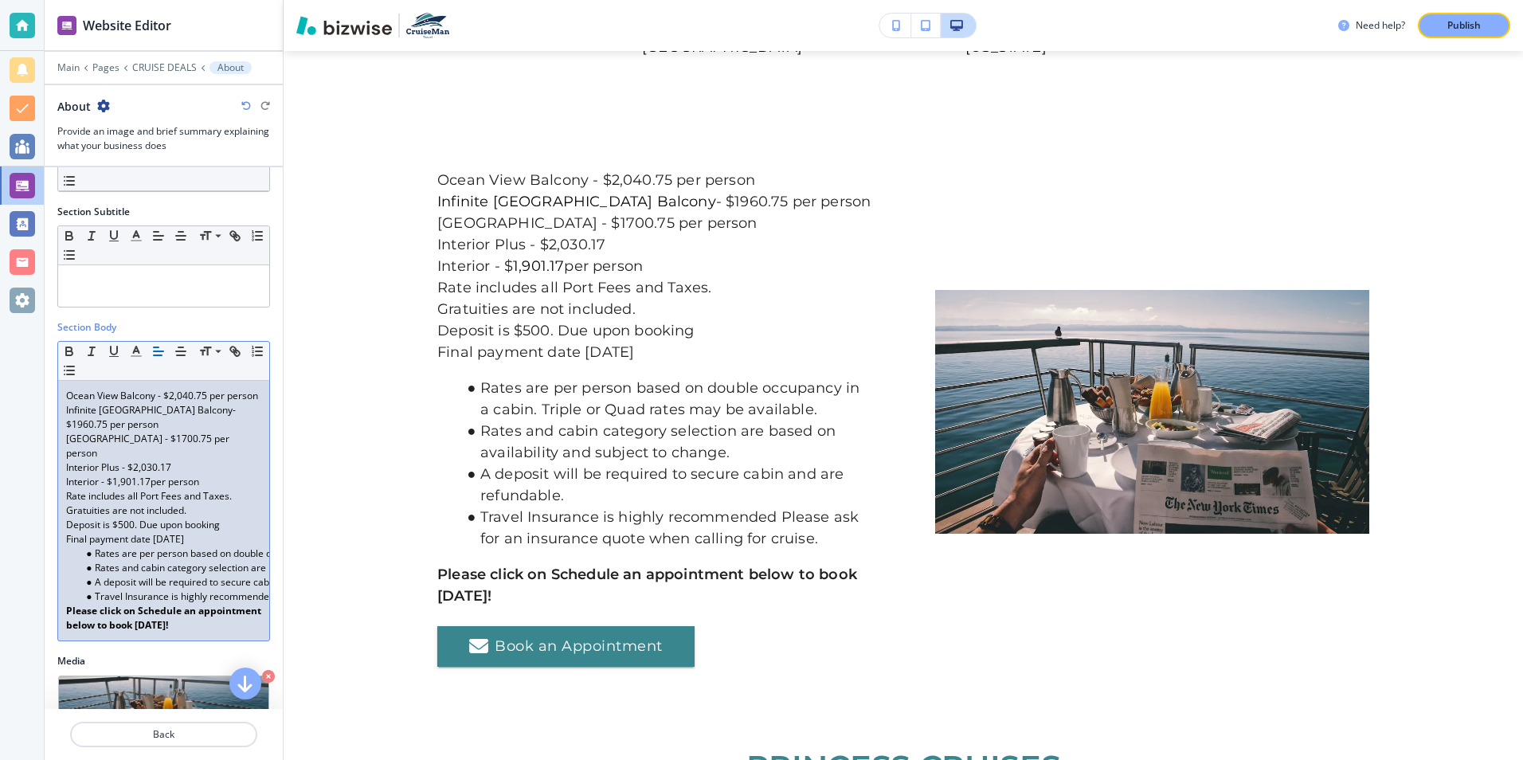
click at [176, 475] on p "Interior Plus - $2,030.17" at bounding box center [163, 467] width 195 height 14
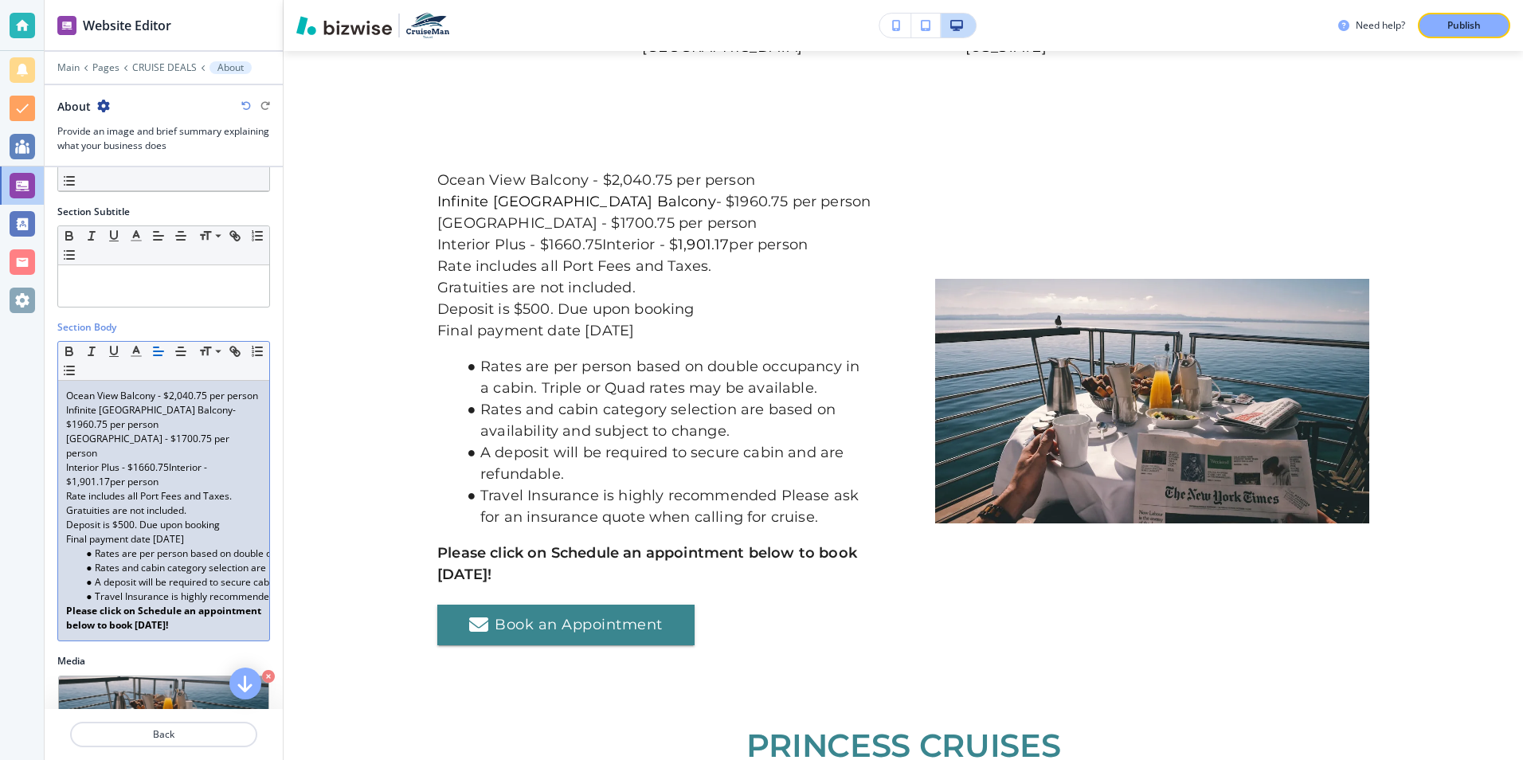
click at [153, 484] on p "Interior Plus - $1660.75Interior - $ 1,901.17 per person" at bounding box center [163, 474] width 195 height 29
click at [170, 484] on p "Interior Plus - $1650.75Interior - $ 1,901.17 per person" at bounding box center [163, 474] width 195 height 29
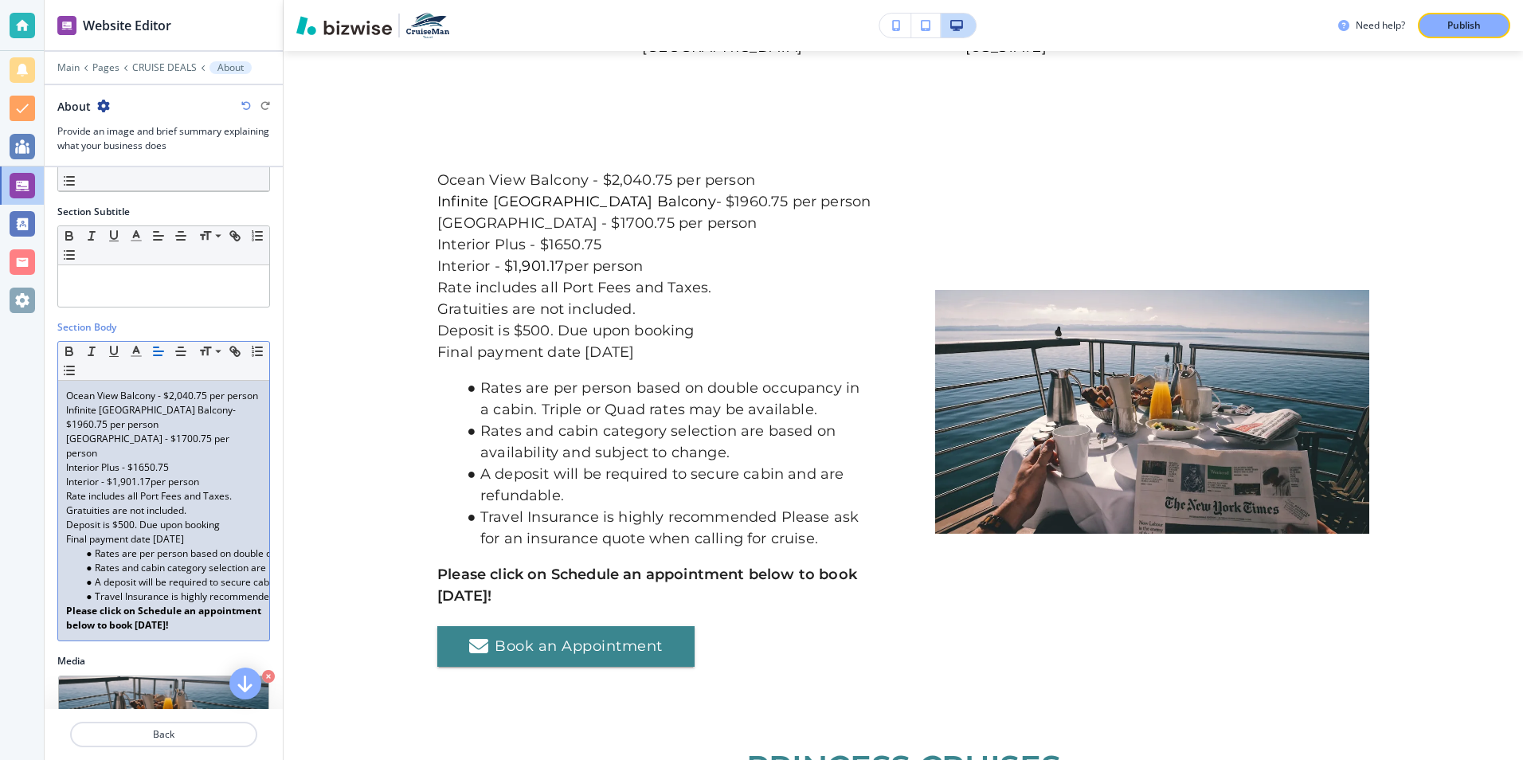
click at [151, 489] on p "Interior - $ 1,901.17 per person" at bounding box center [163, 482] width 195 height 14
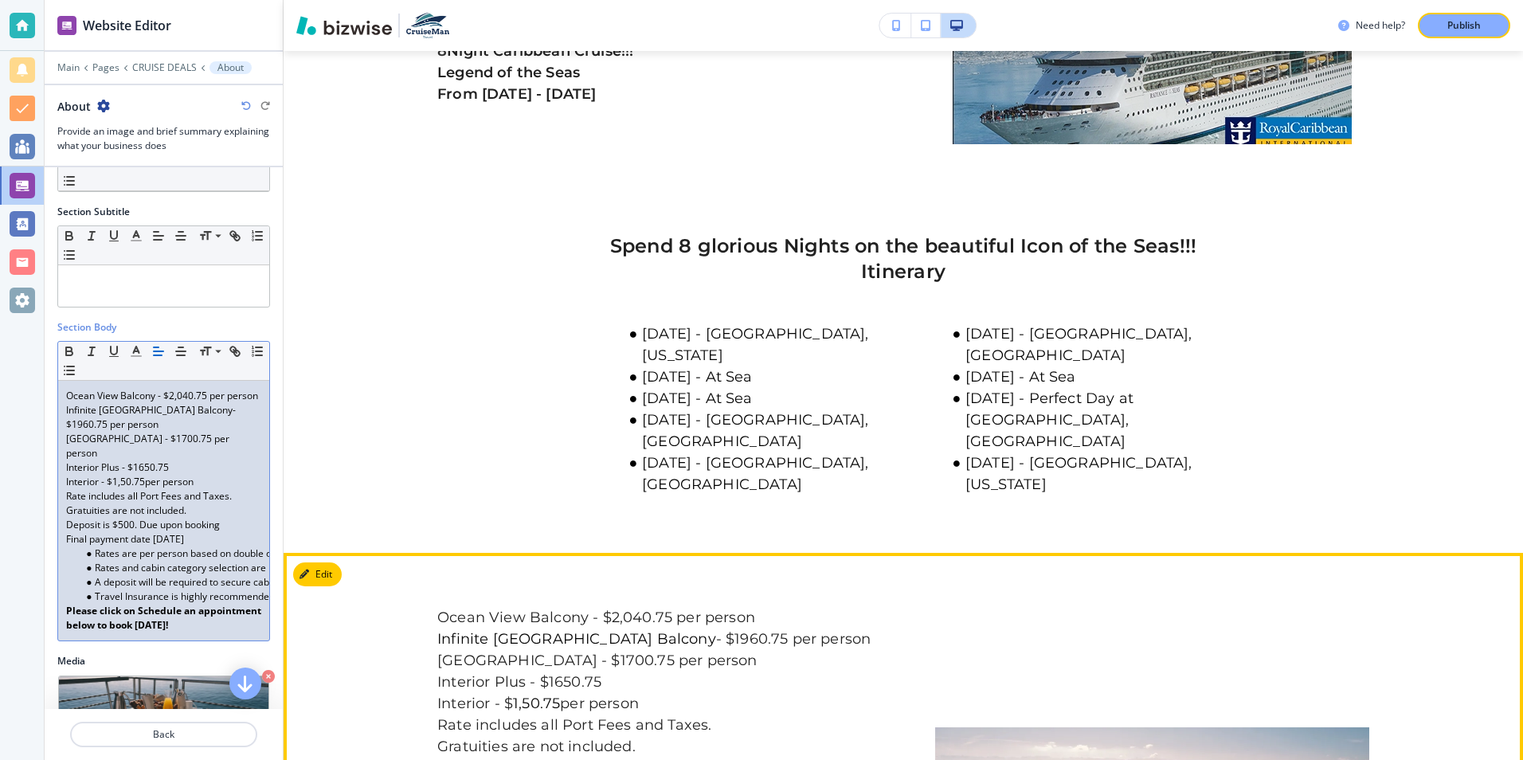
scroll to position [1776, 0]
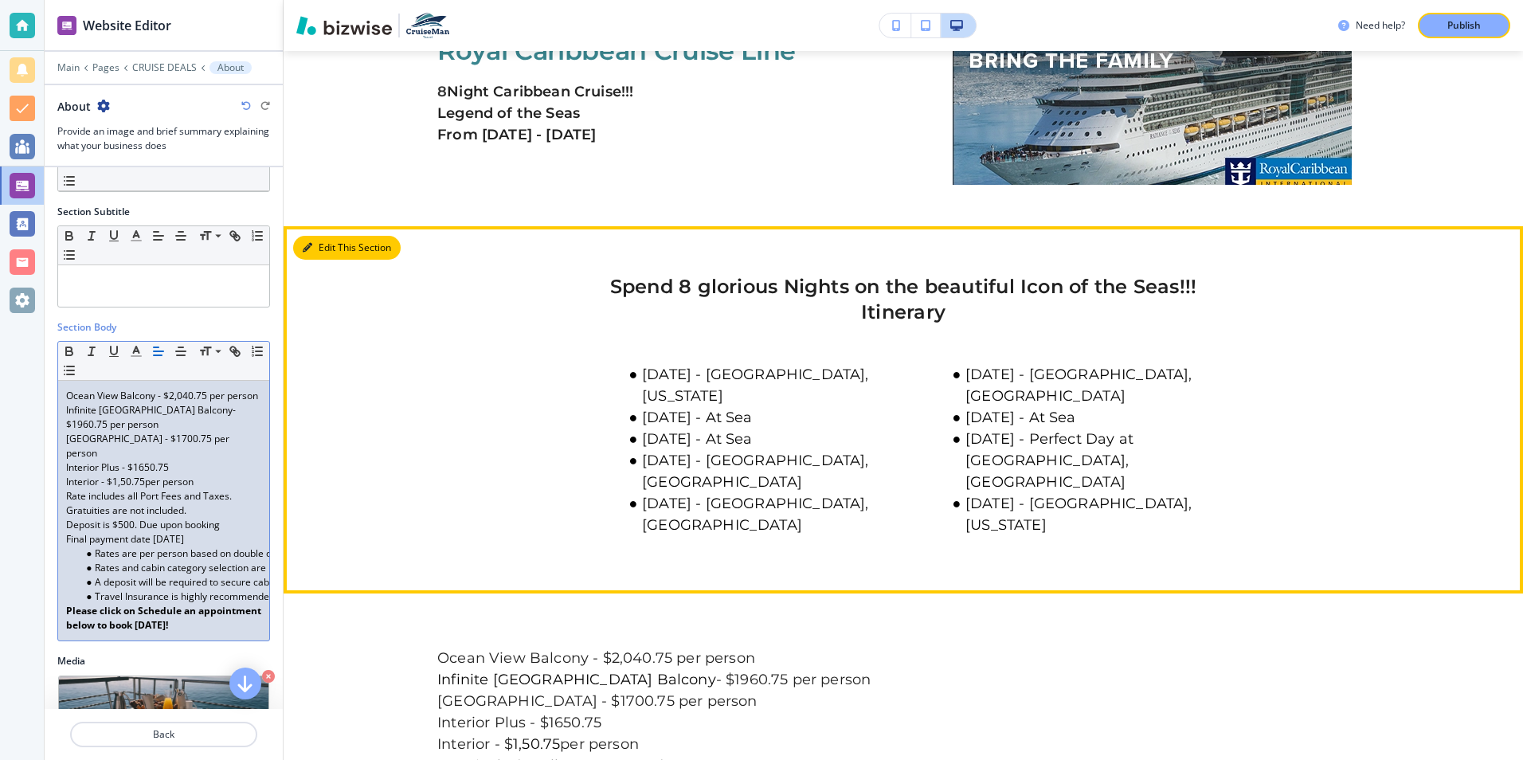
click at [336, 236] on button "Edit This Section" at bounding box center [347, 248] width 108 height 24
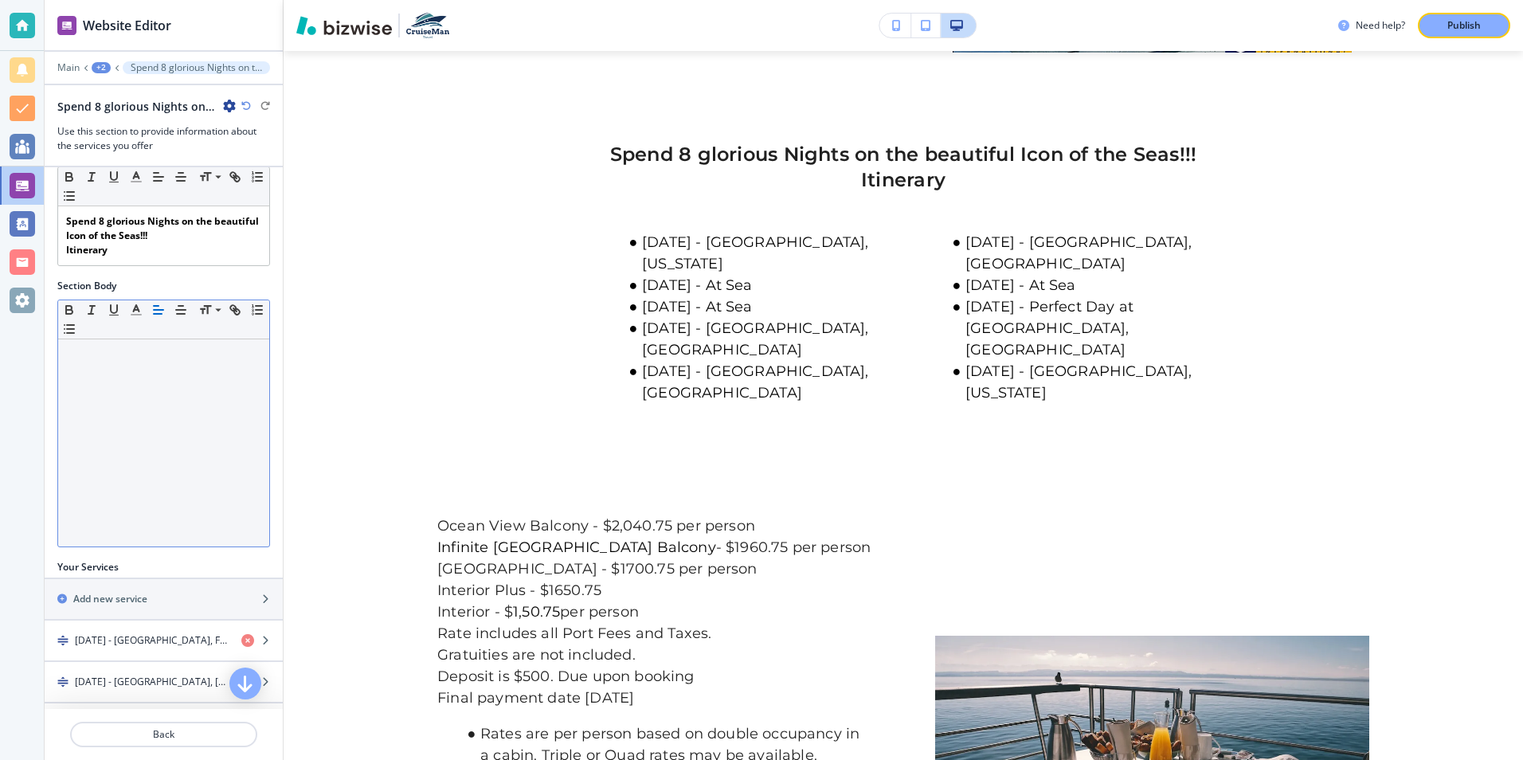
scroll to position [159, 0]
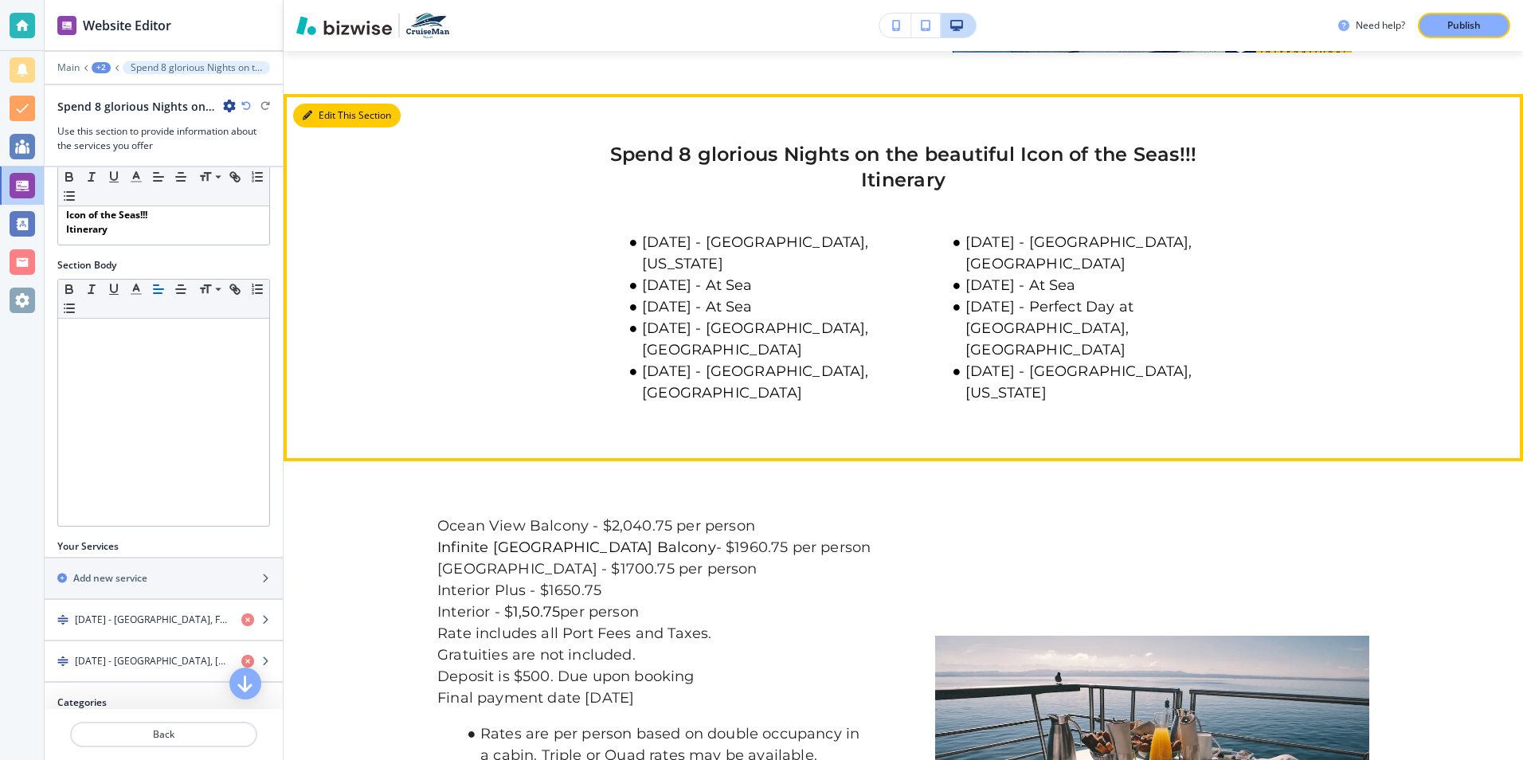
click at [329, 104] on button "Edit This Section" at bounding box center [347, 116] width 108 height 24
click at [328, 104] on button "Edit This Section" at bounding box center [347, 116] width 108 height 24
click at [358, 104] on button "Edit This Section" at bounding box center [347, 116] width 108 height 24
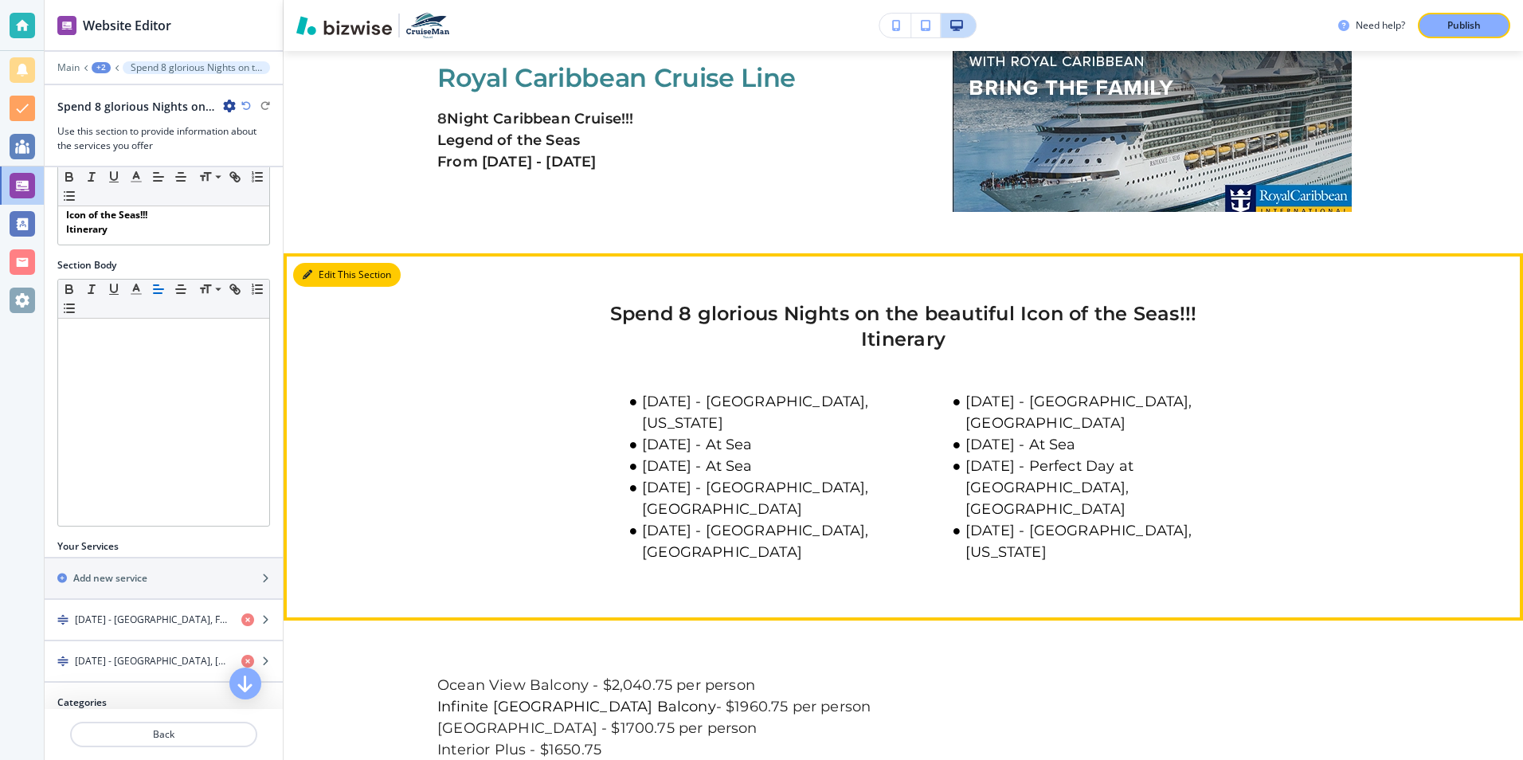
click at [337, 263] on button "Edit This Section" at bounding box center [347, 275] width 108 height 24
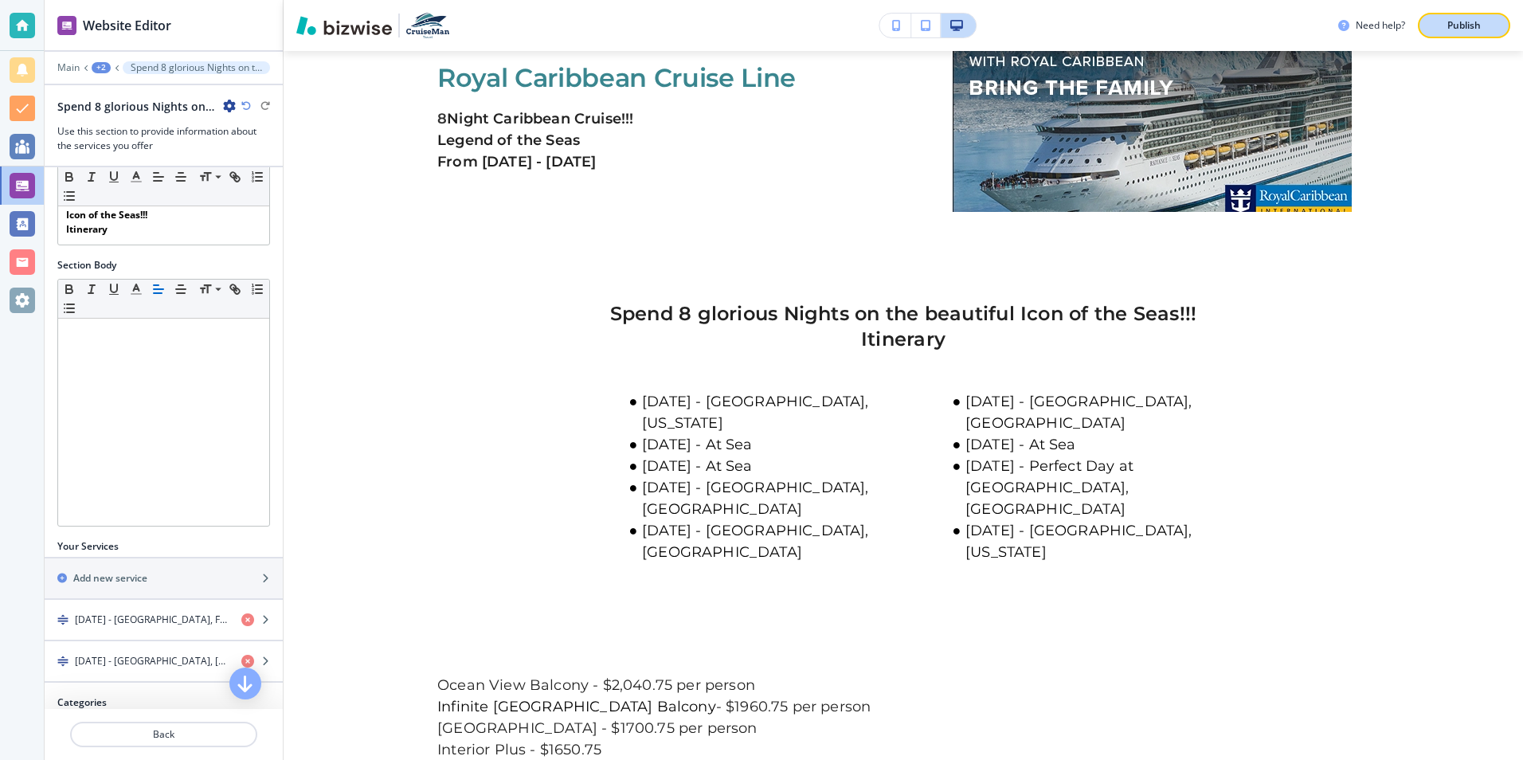
click at [1457, 22] on p "Publish" at bounding box center [1463, 25] width 33 height 14
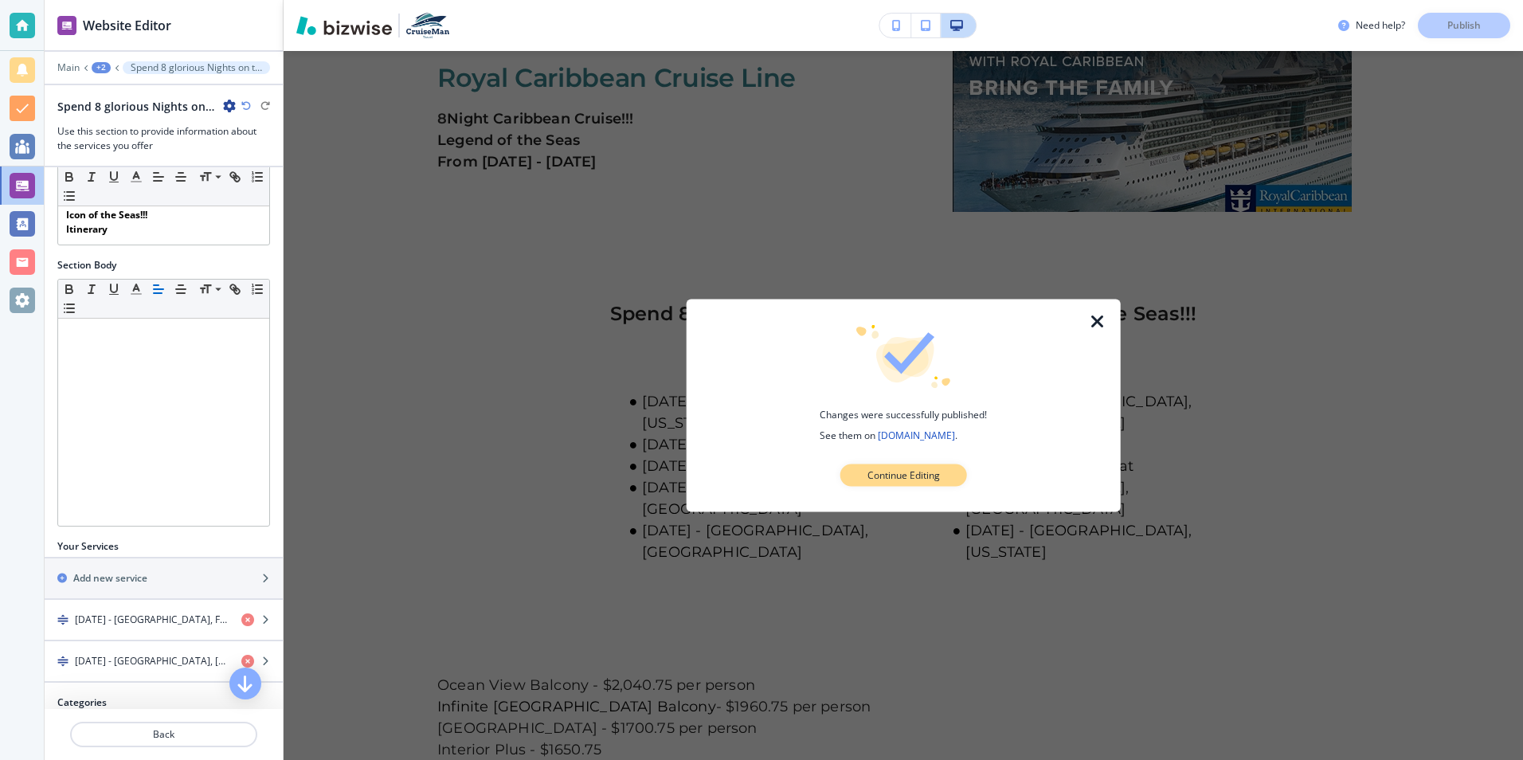
click at [880, 474] on p "Continue Editing" at bounding box center [903, 475] width 72 height 14
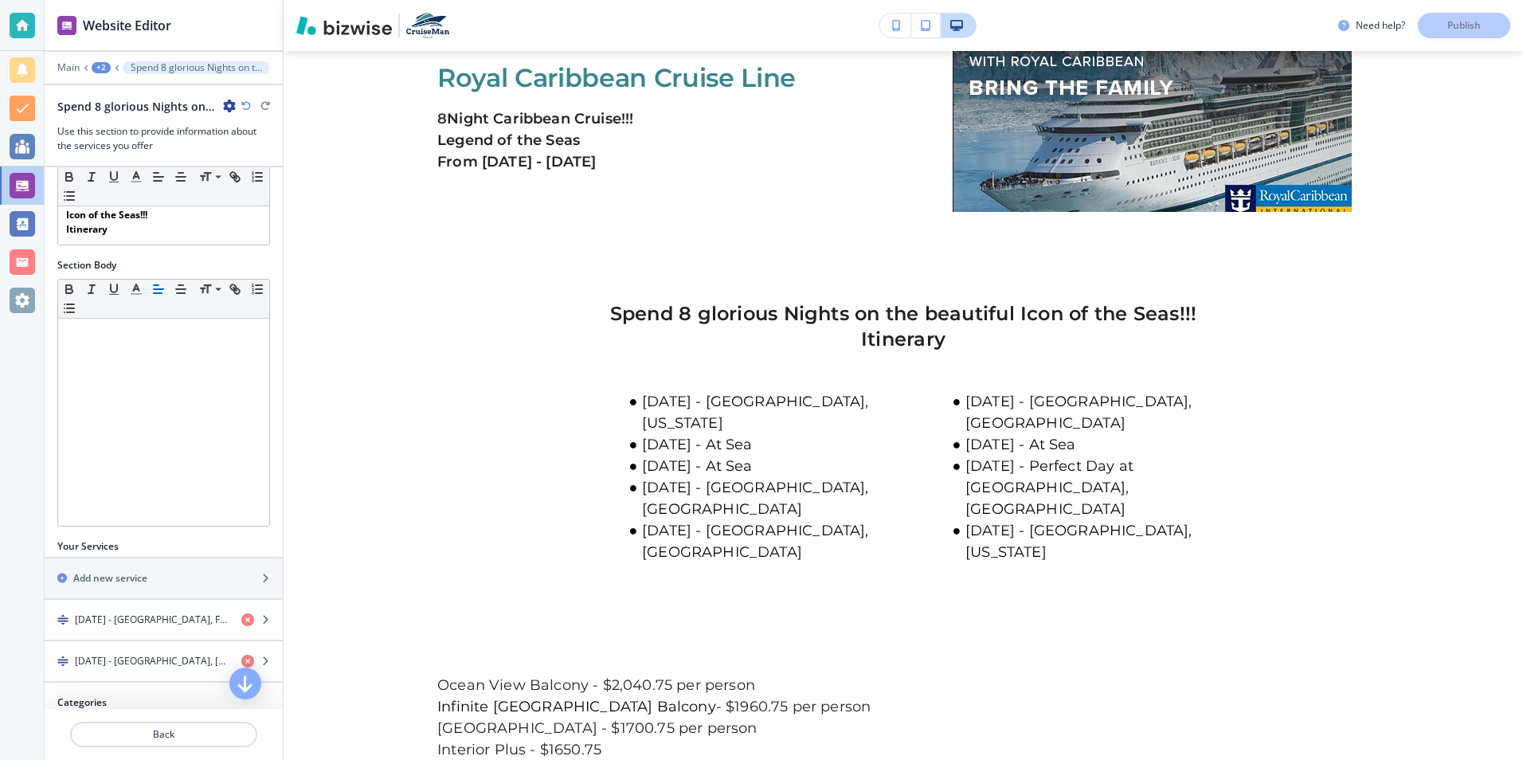
click at [516, 326] on p "Itinerary" at bounding box center [903, 338] width 932 height 25
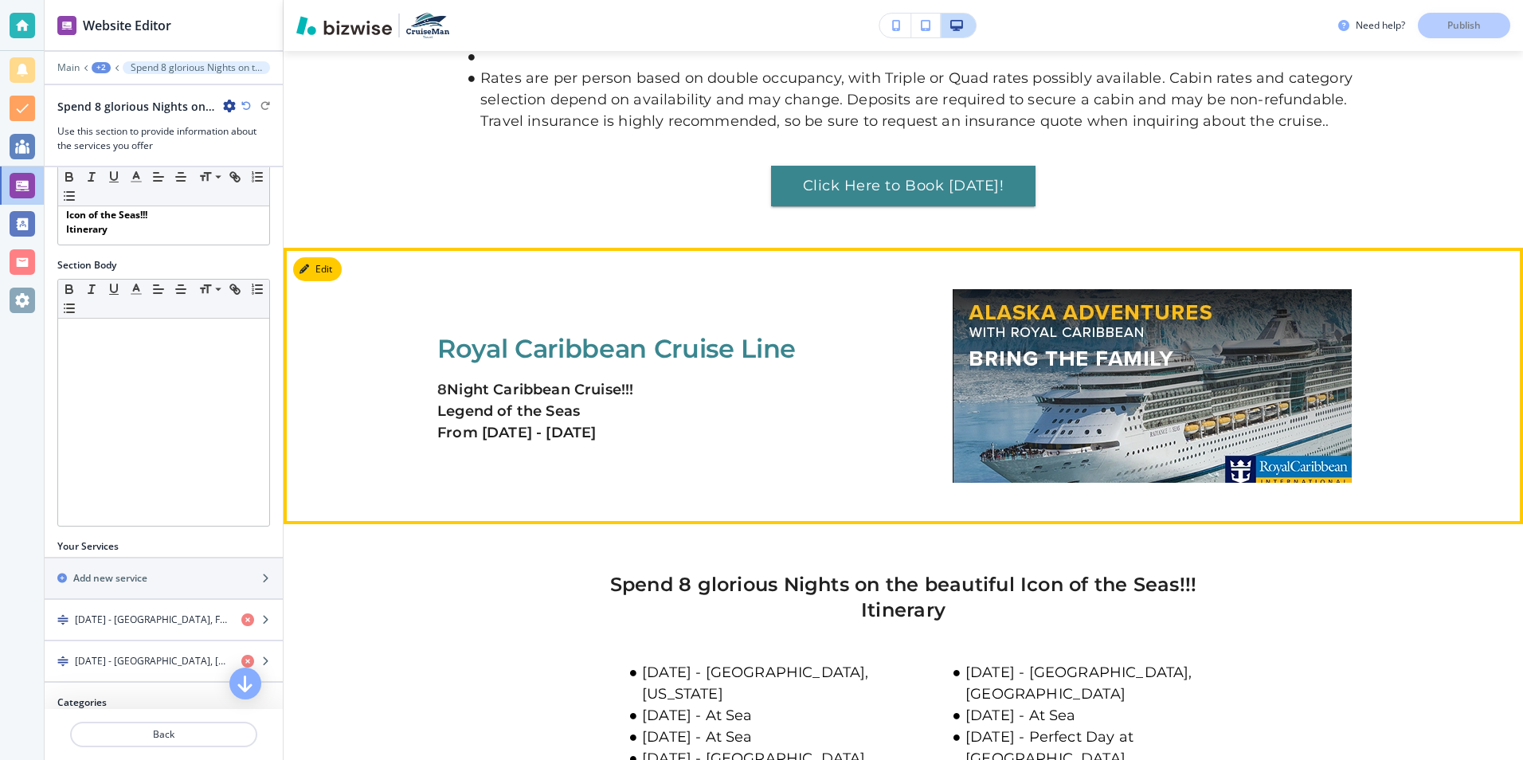
scroll to position [1669, 0]
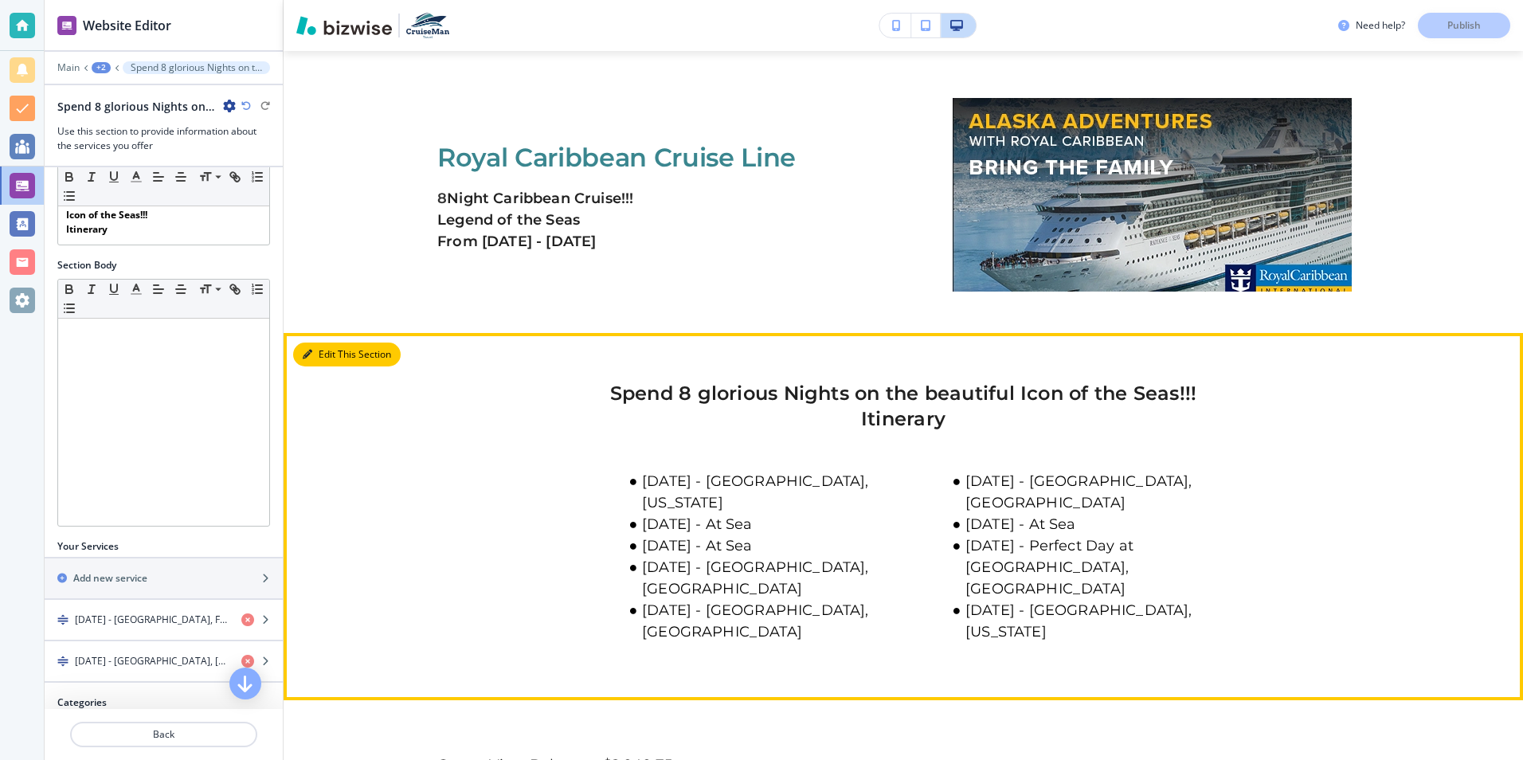
click at [326, 342] on button "Edit This Section" at bounding box center [347, 354] width 108 height 24
click at [350, 342] on button "Edit This Section" at bounding box center [347, 354] width 108 height 24
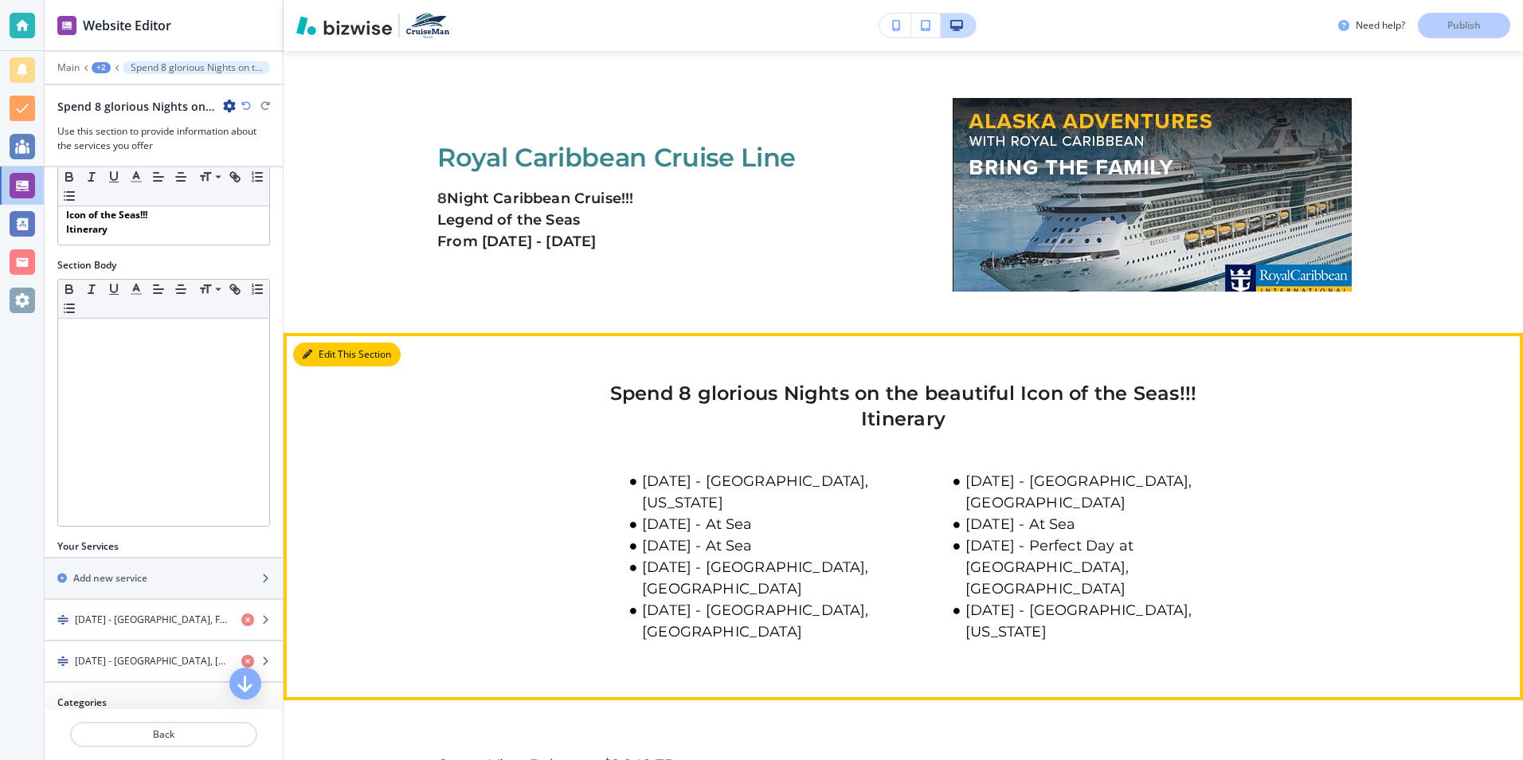
click at [350, 342] on button "Edit This Section" at bounding box center [347, 354] width 108 height 24
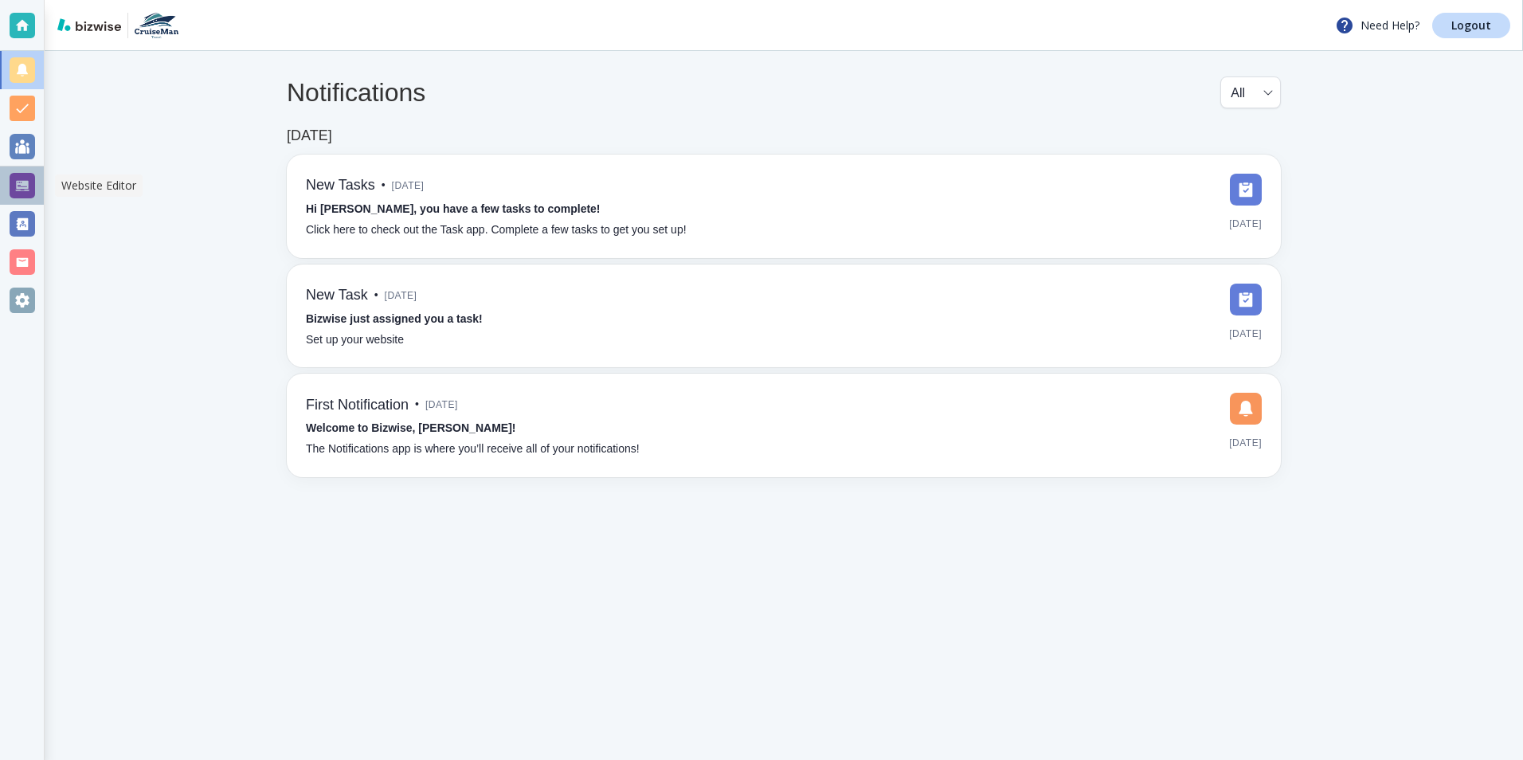
click at [22, 189] on div at bounding box center [22, 185] width 25 height 25
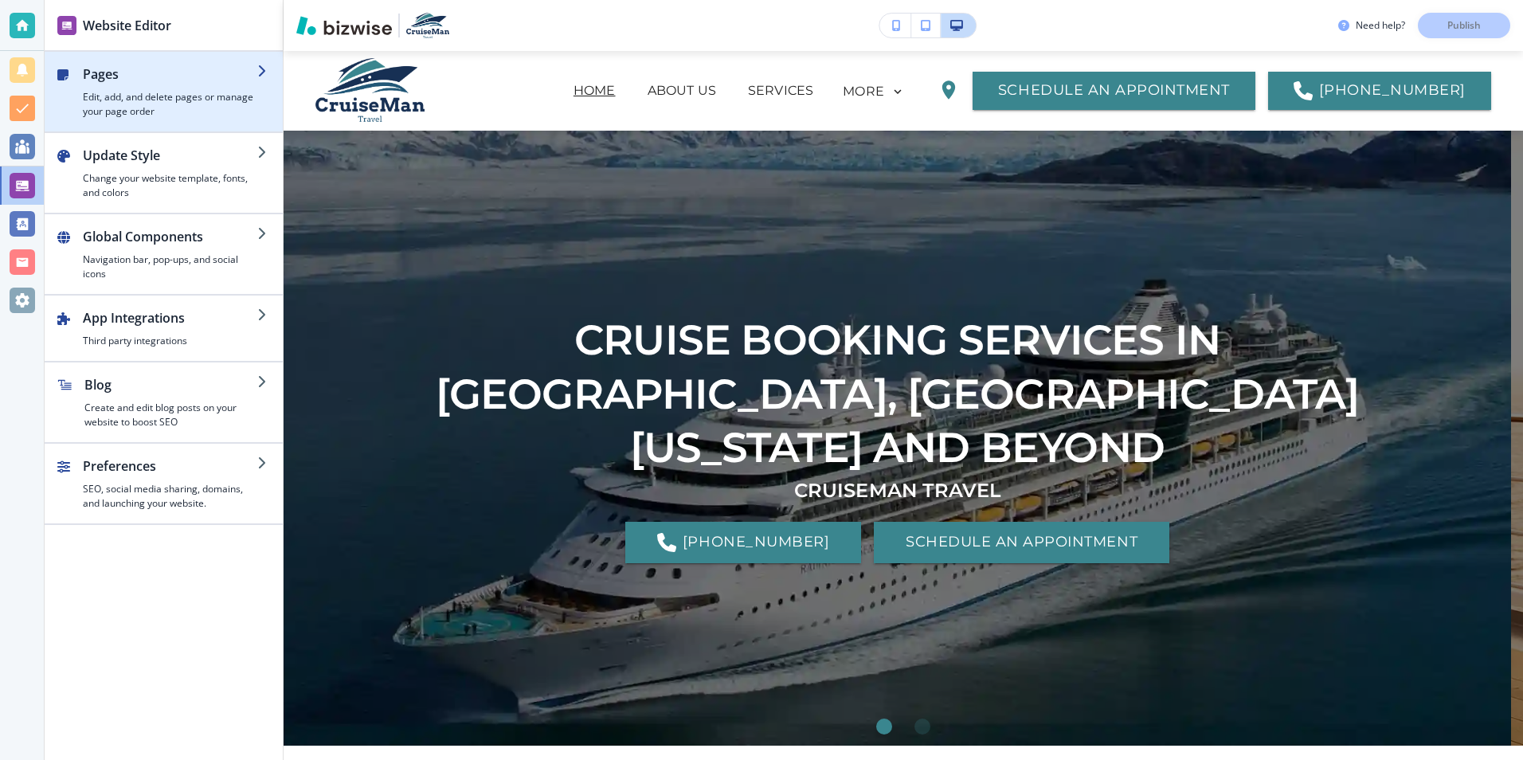
click at [140, 81] on h2 "Pages" at bounding box center [170, 74] width 174 height 19
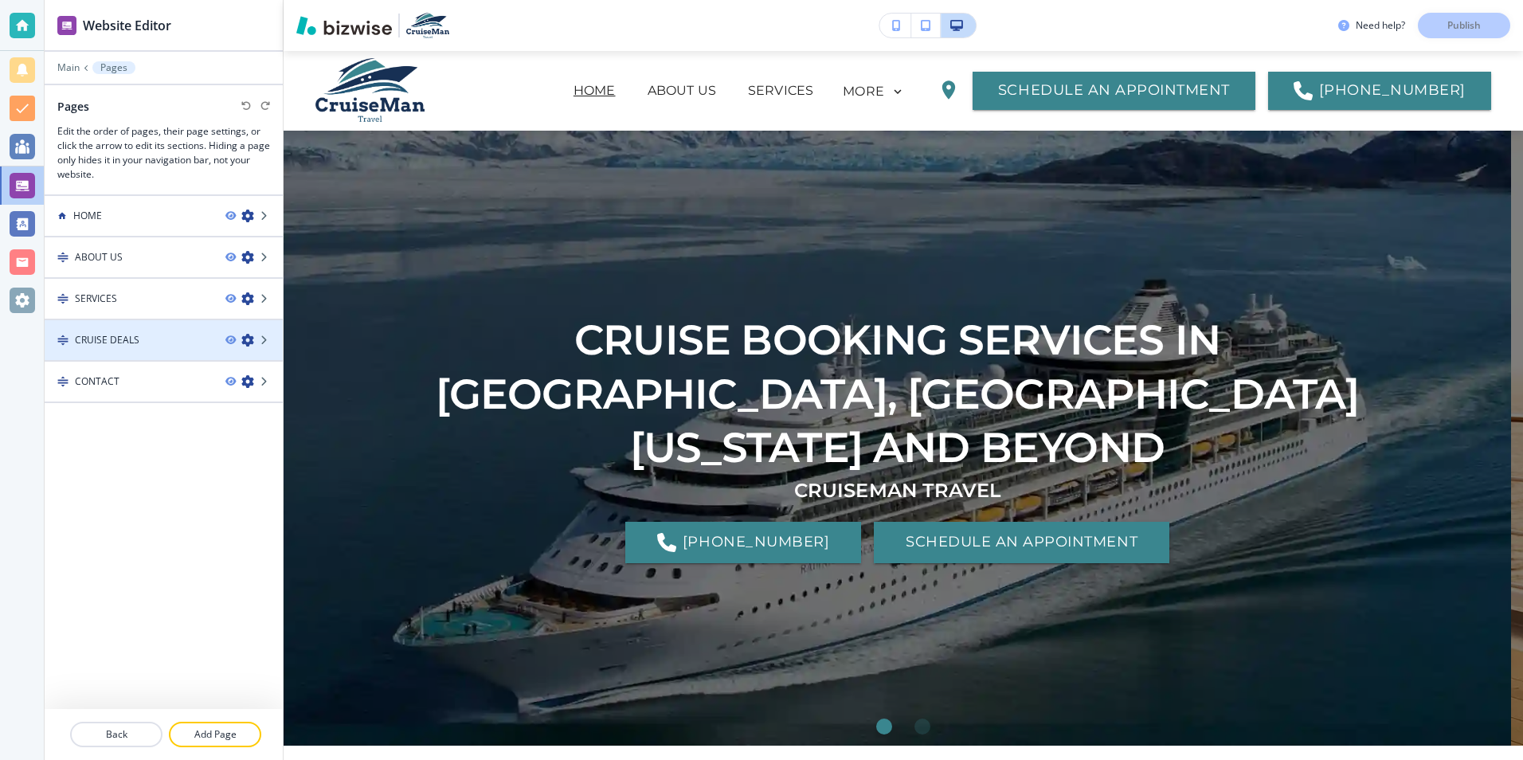
click at [143, 334] on div "CRUISE DEALS" at bounding box center [129, 340] width 168 height 14
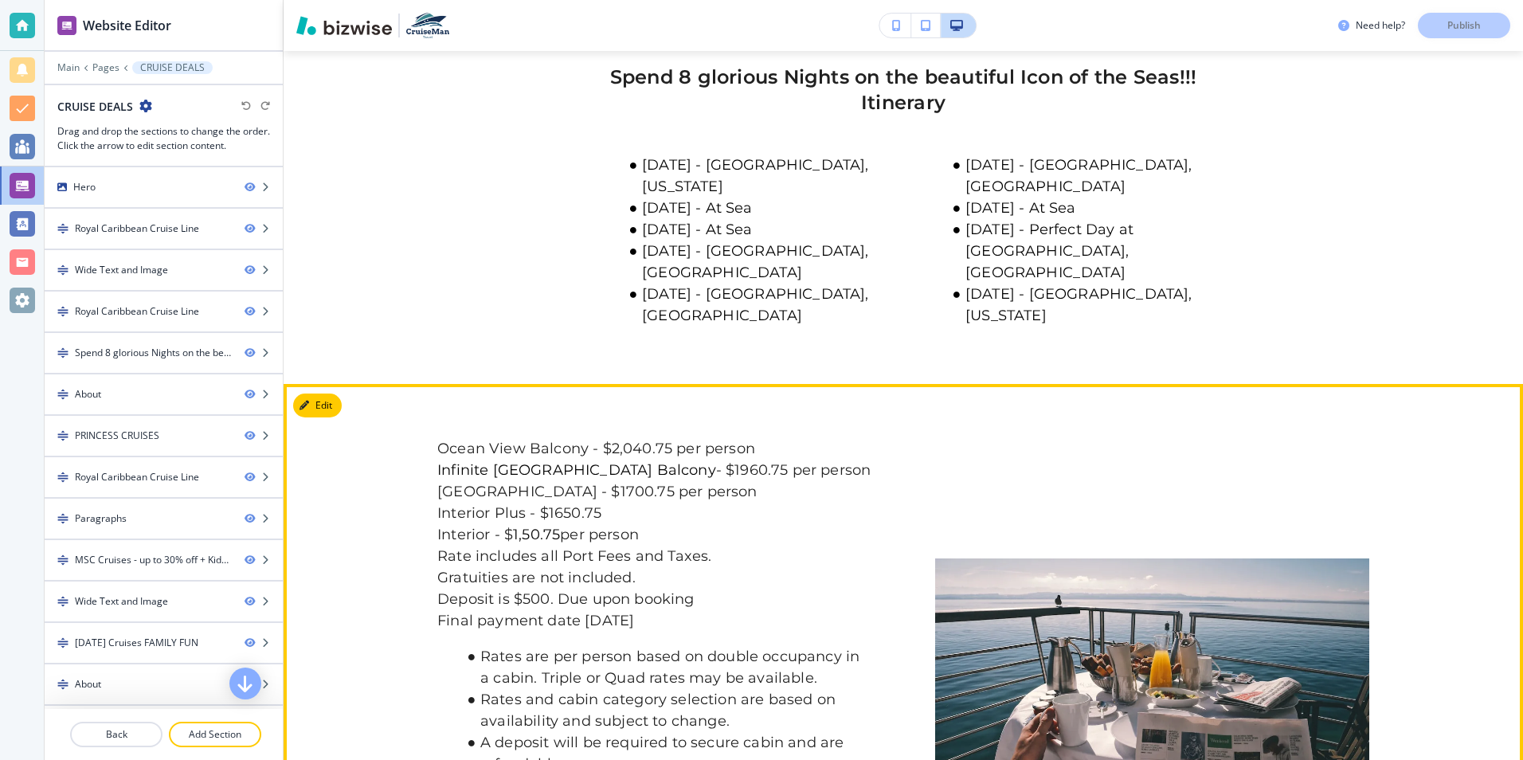
scroll to position [1832, 0]
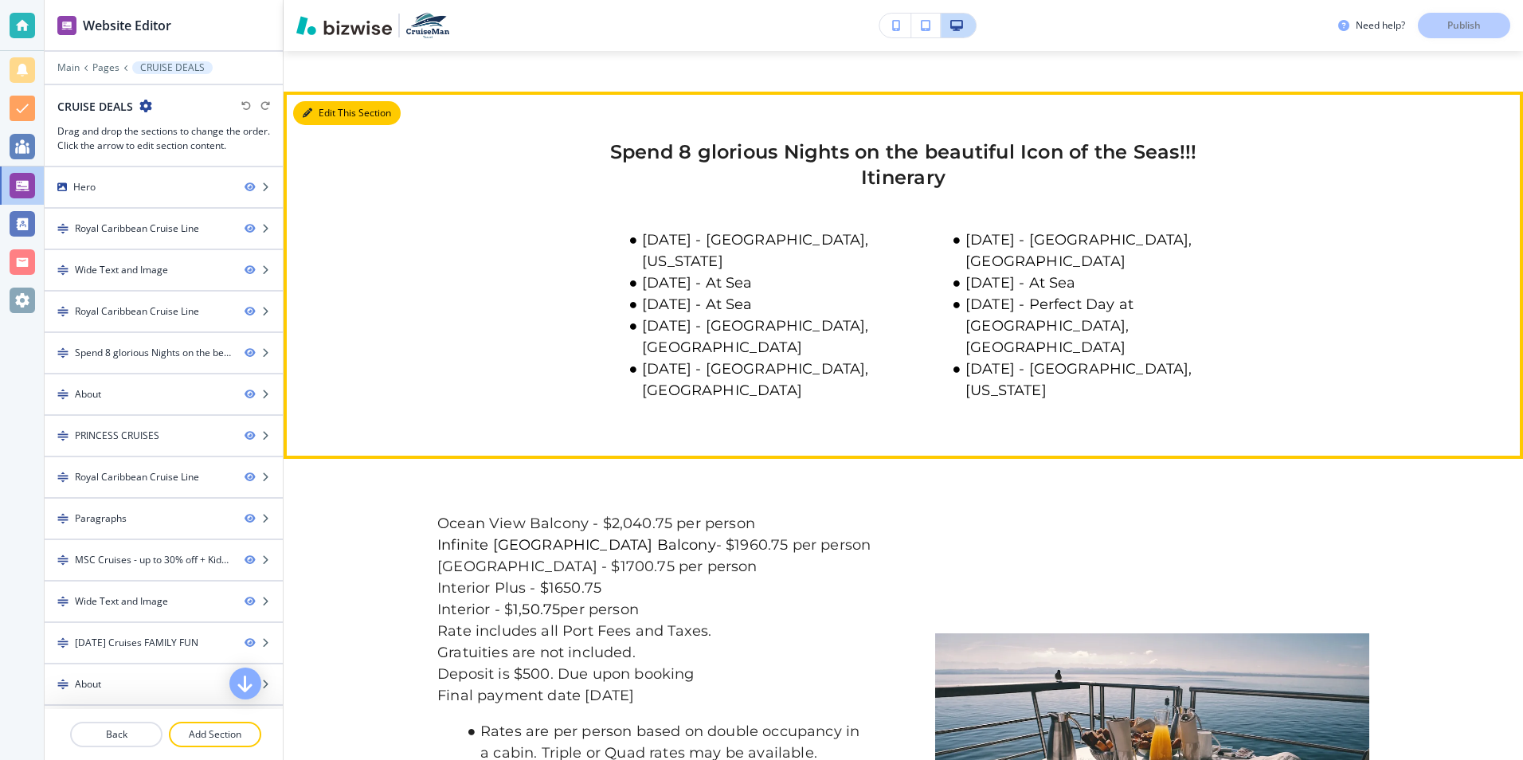
click at [326, 125] on button "Edit This Section" at bounding box center [347, 113] width 108 height 24
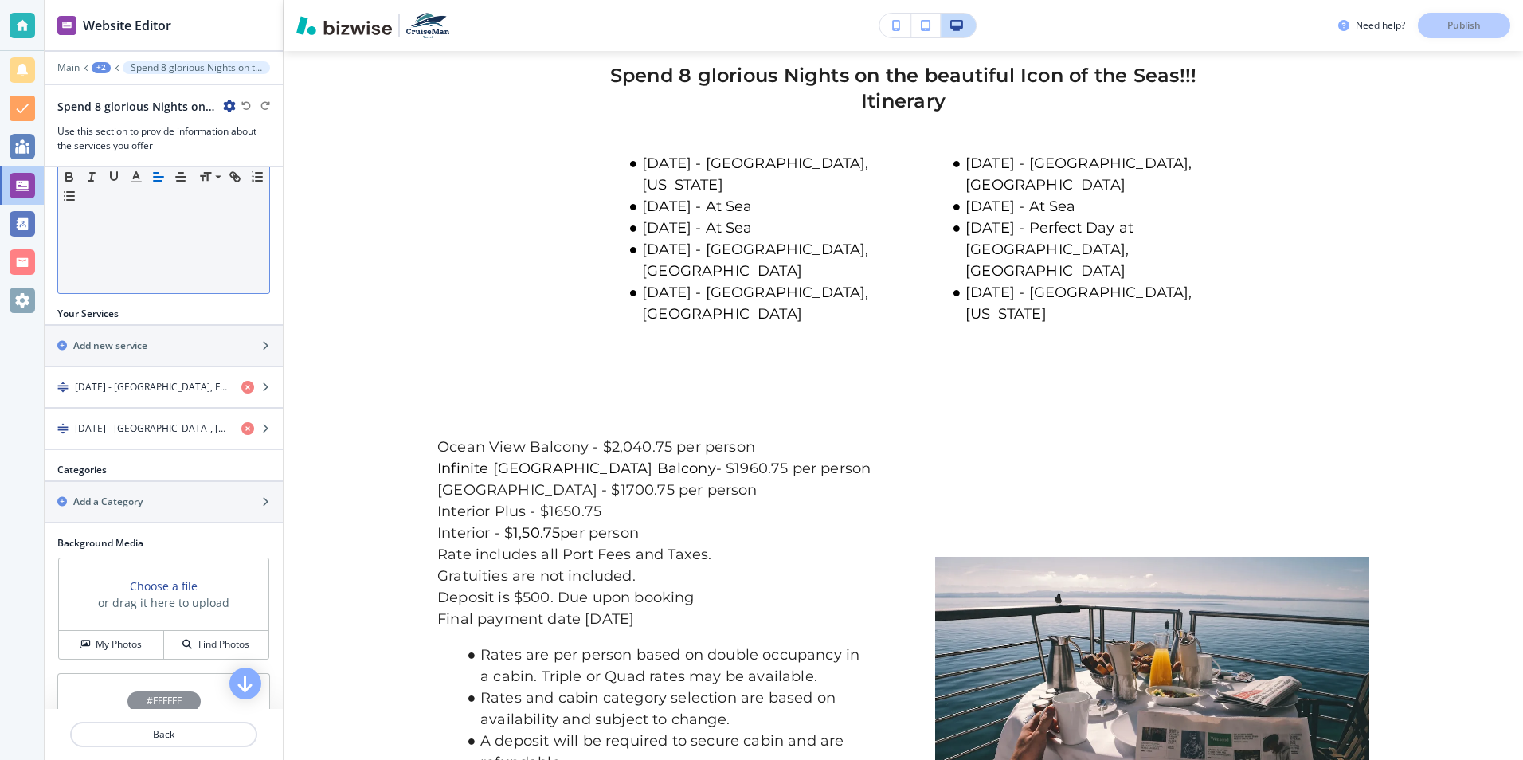
scroll to position [398, 0]
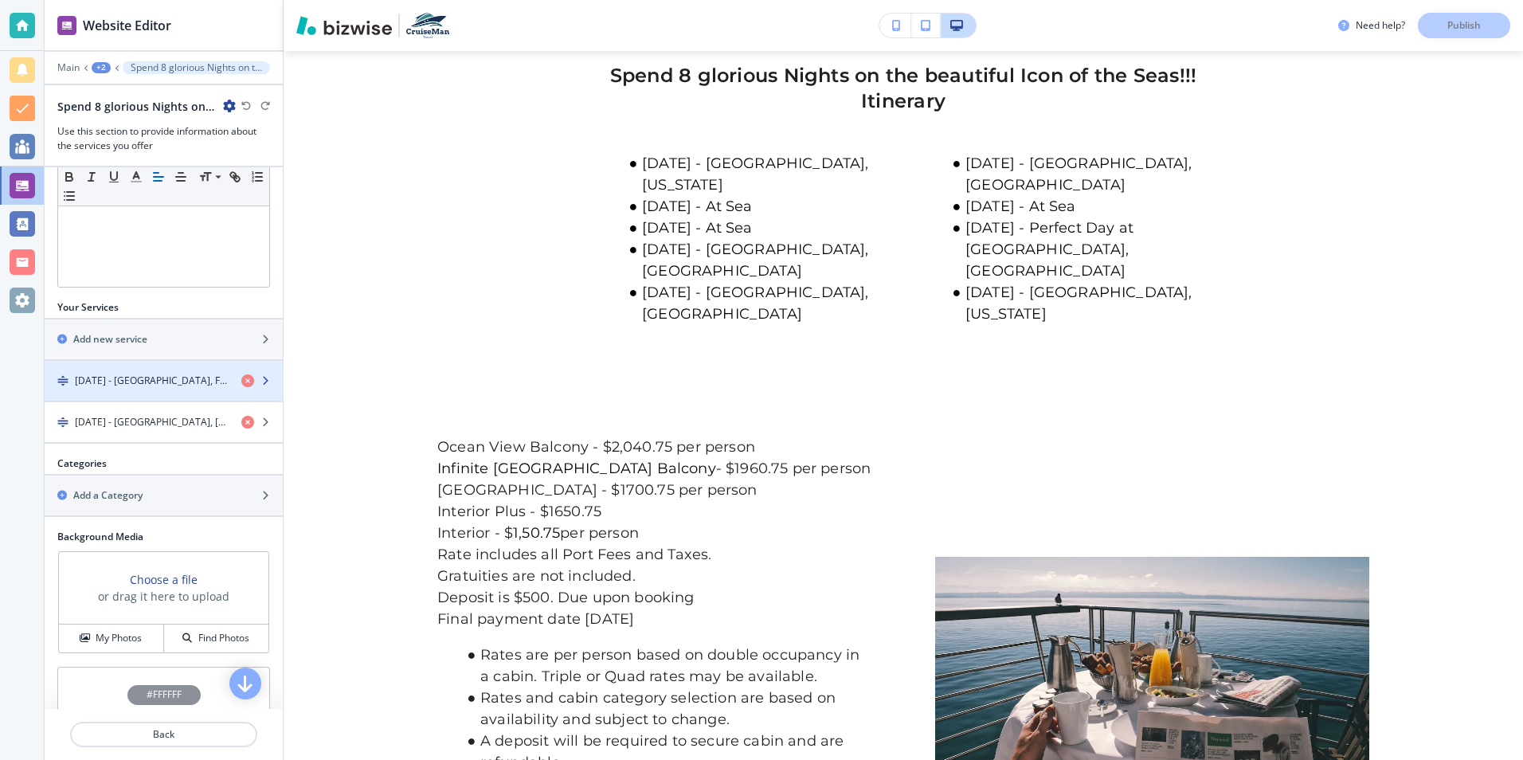
click at [172, 375] on h4 "[DATE] - [GEOGRAPHIC_DATA], FloridaFebruary 21 - At SeaFebruary 22 - At Sea [DA…" at bounding box center [152, 380] width 154 height 14
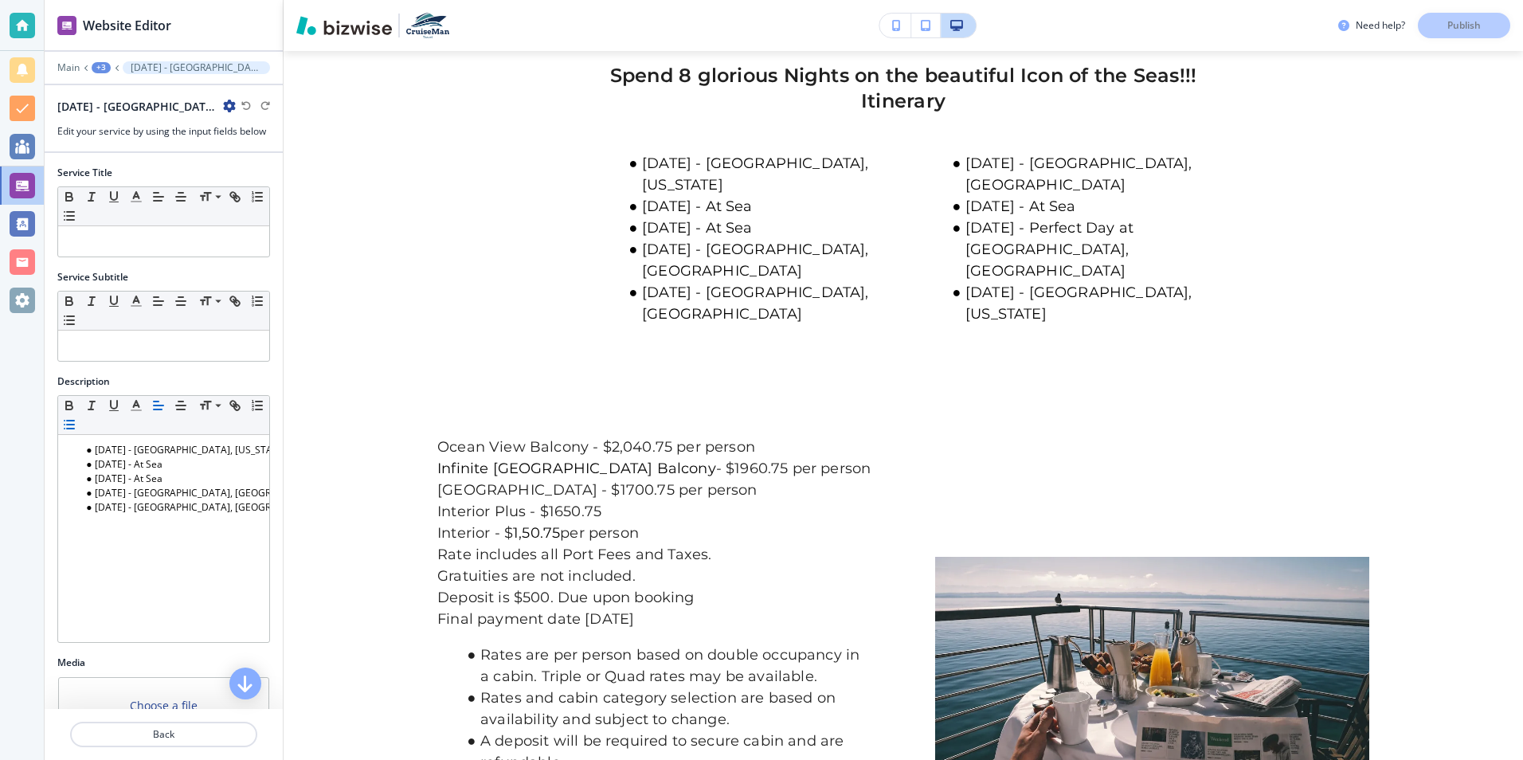
scroll to position [2031, 0]
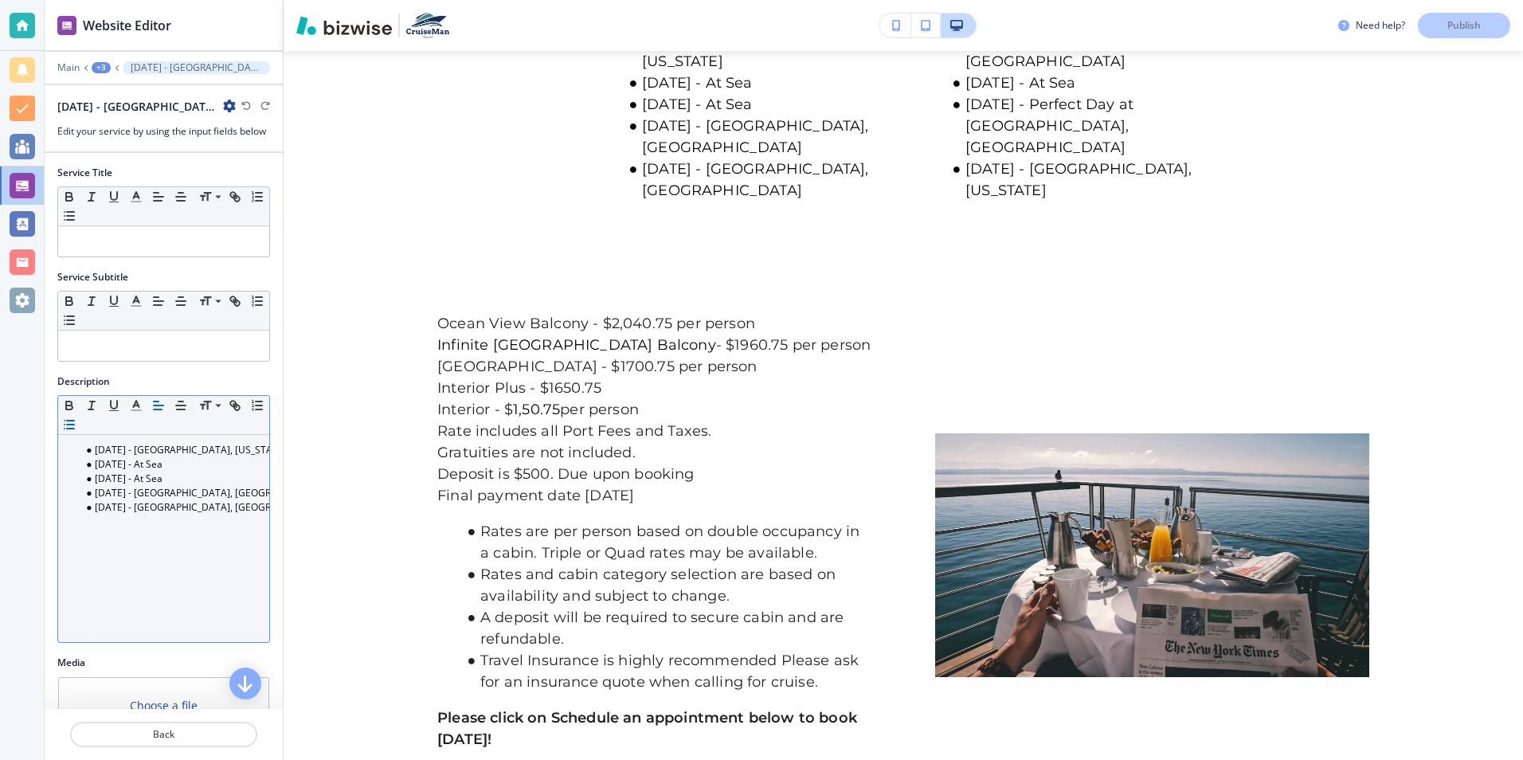
click at [188, 479] on li "[DATE] - At Sea" at bounding box center [170, 478] width 181 height 14
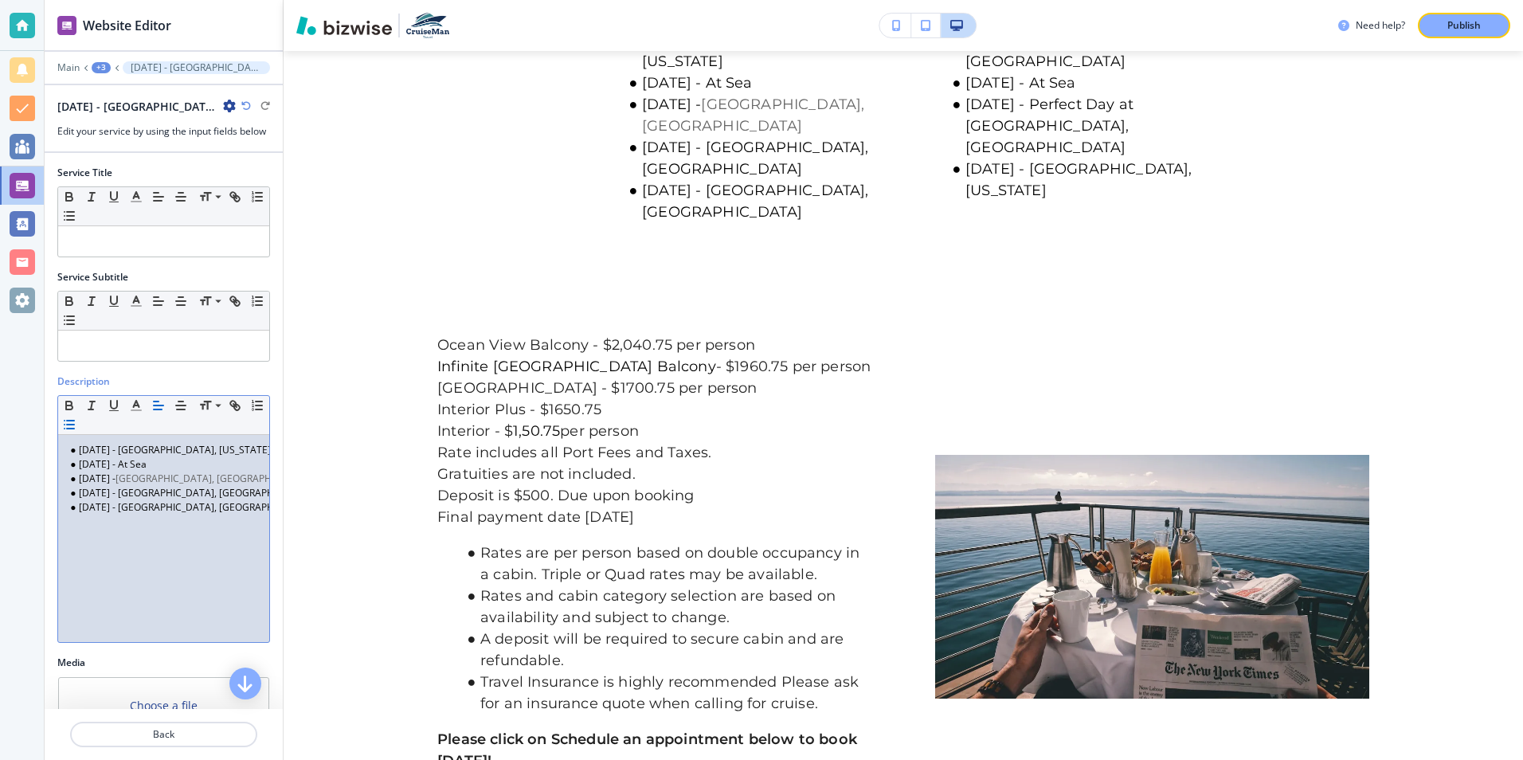
scroll to position [0, 20]
click at [227, 495] on li "[DATE] - [GEOGRAPHIC_DATA], [GEOGRAPHIC_DATA]" at bounding box center [151, 493] width 181 height 14
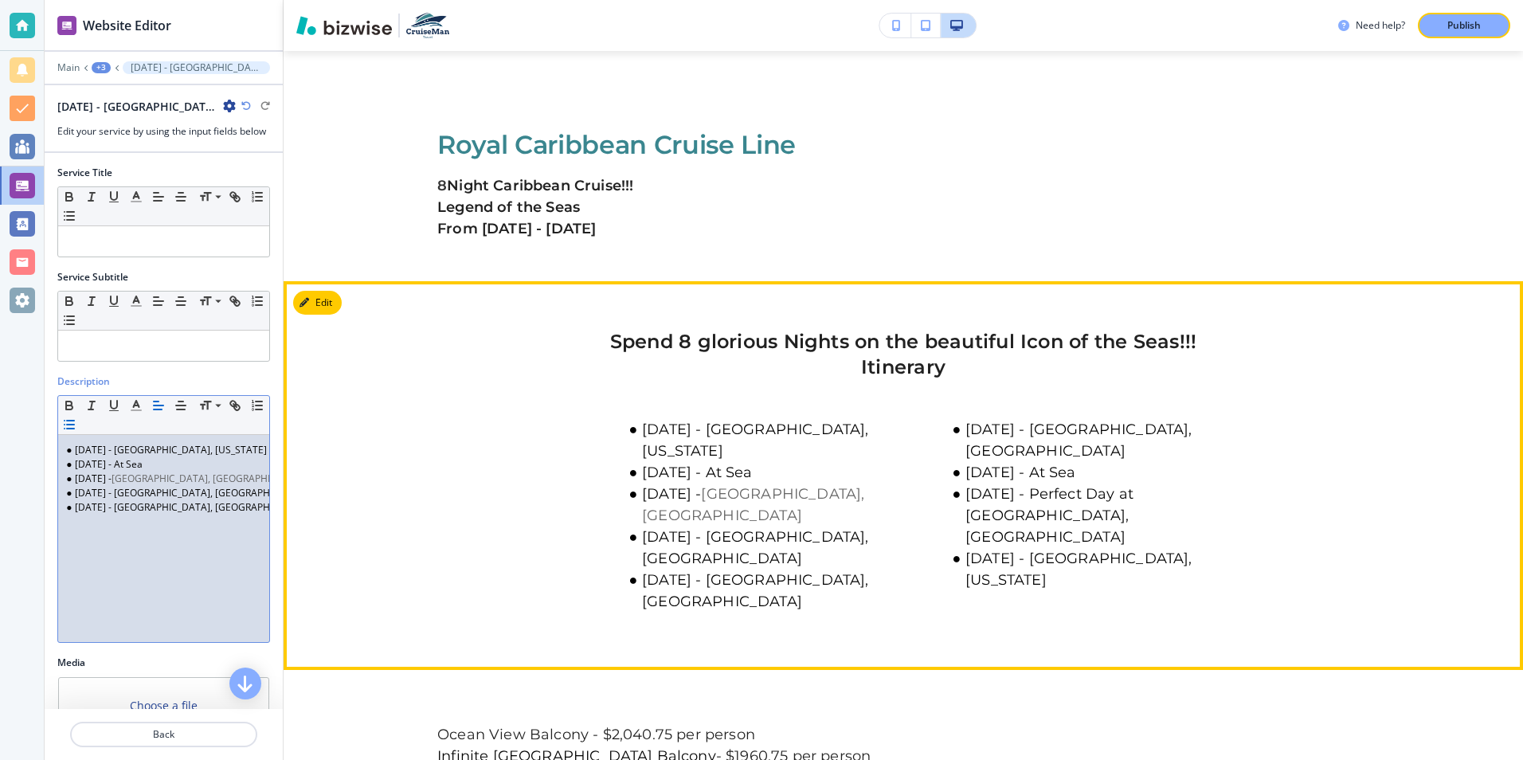
scroll to position [1713, 0]
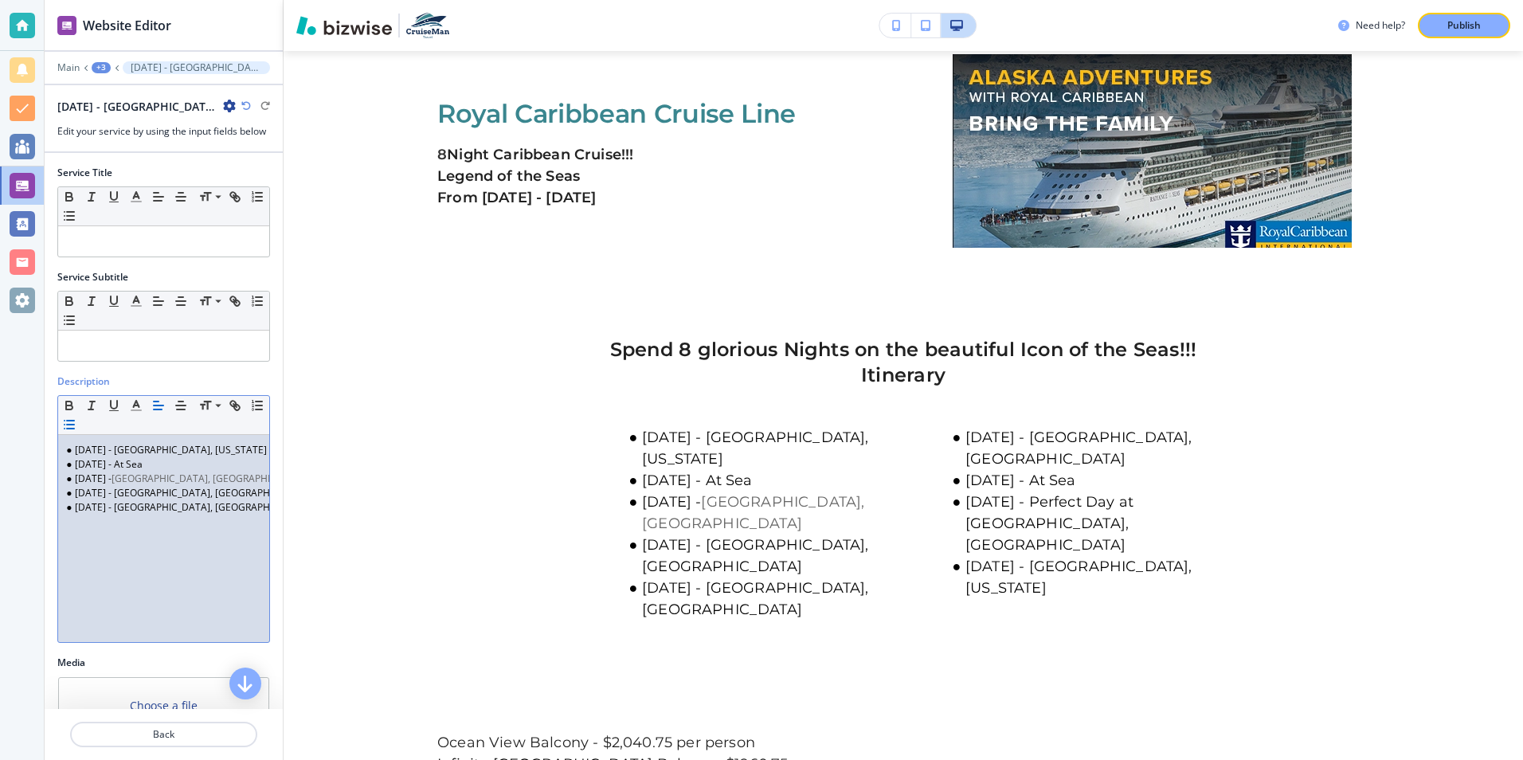
click at [252, 478] on span "Puerto Costa Maya, Mexico" at bounding box center [209, 478] width 197 height 14
click at [254, 480] on span "Puerto Costa Maya, Mexico" at bounding box center [209, 478] width 197 height 14
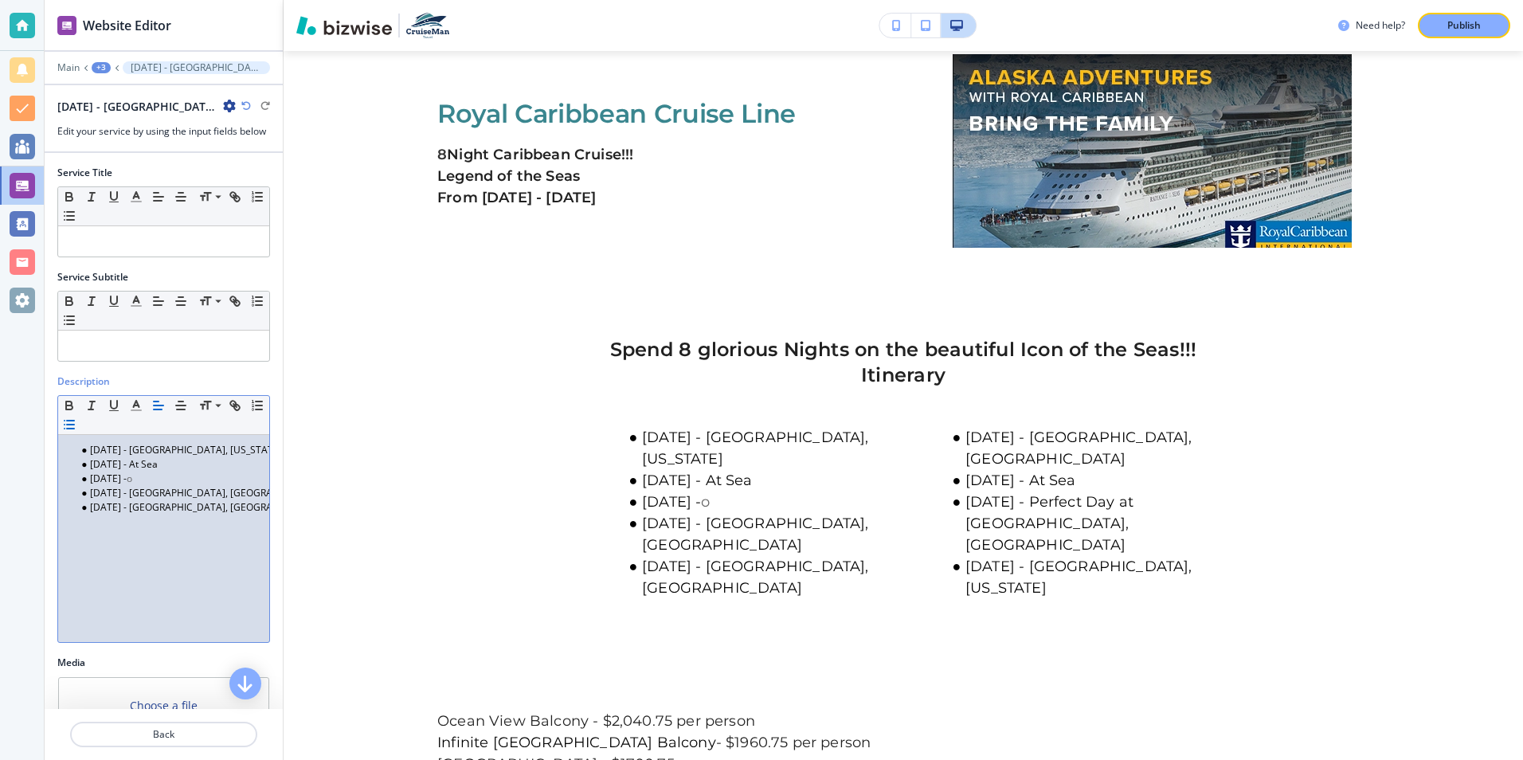
click at [207, 478] on li "February 22 - o" at bounding box center [166, 478] width 181 height 14
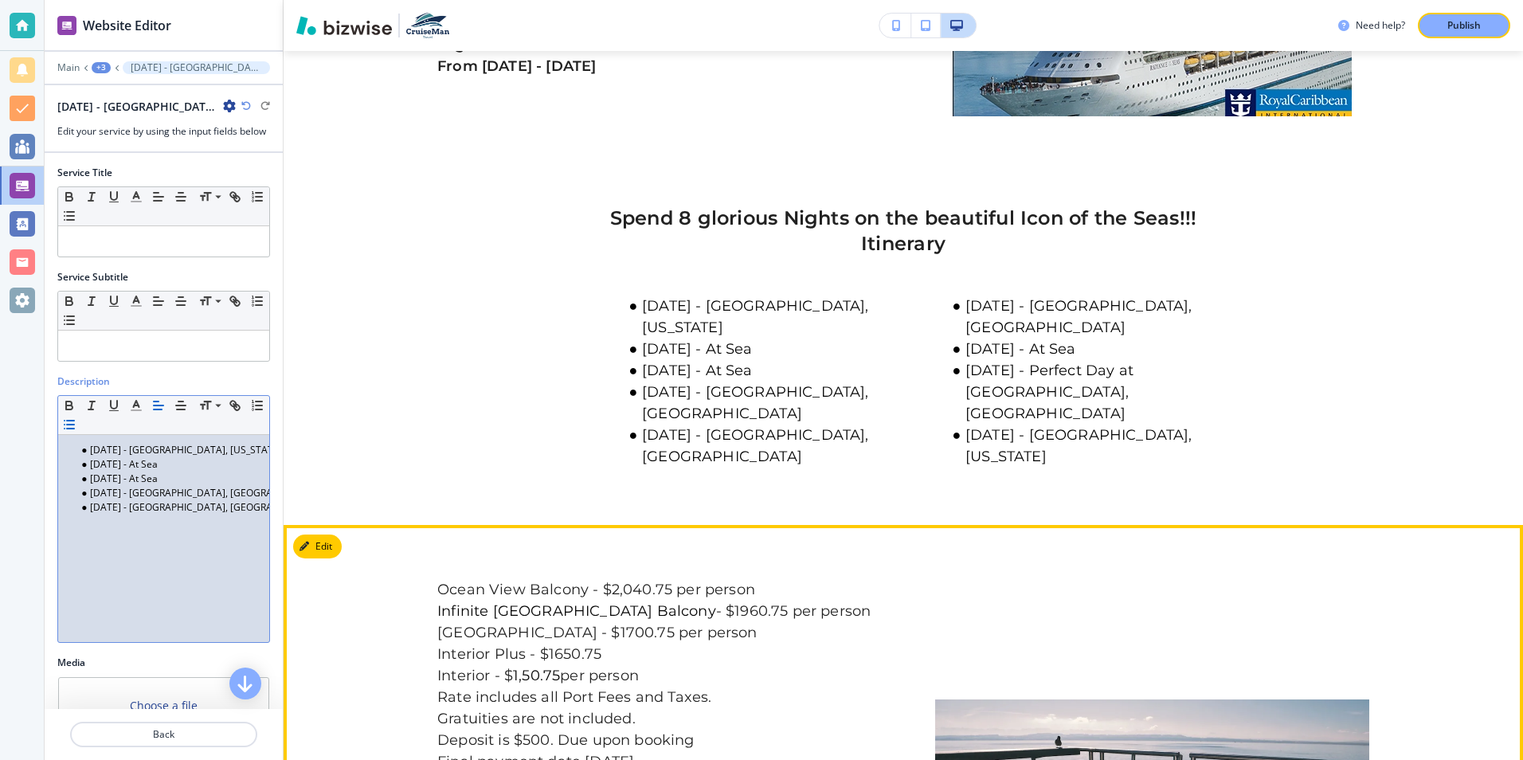
scroll to position [1872, 0]
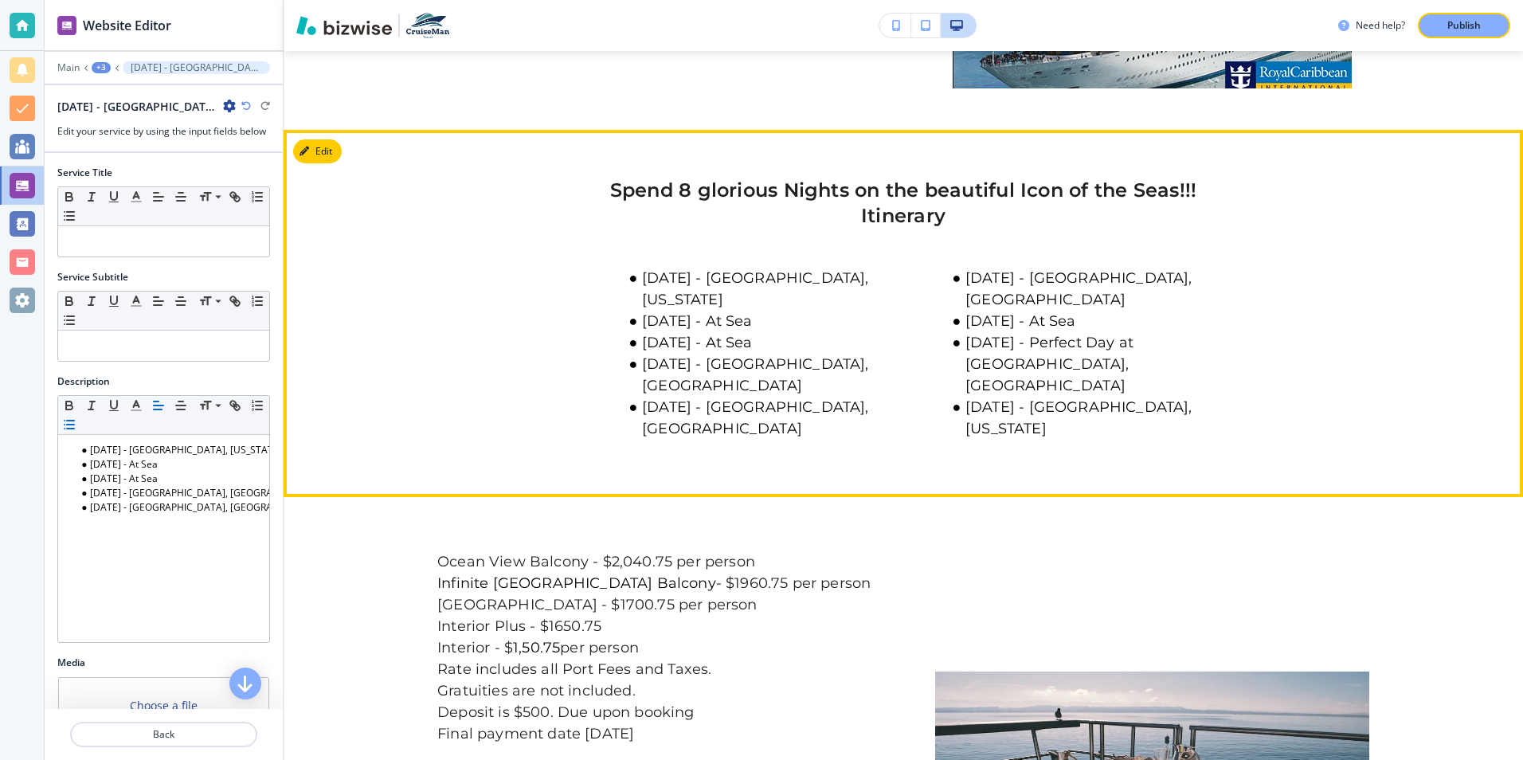
click at [462, 264] on div "February 20 - Fort Lauderdale, Florida February 21 - At Sea February 22 - At Se…" at bounding box center [903, 354] width 932 height 202
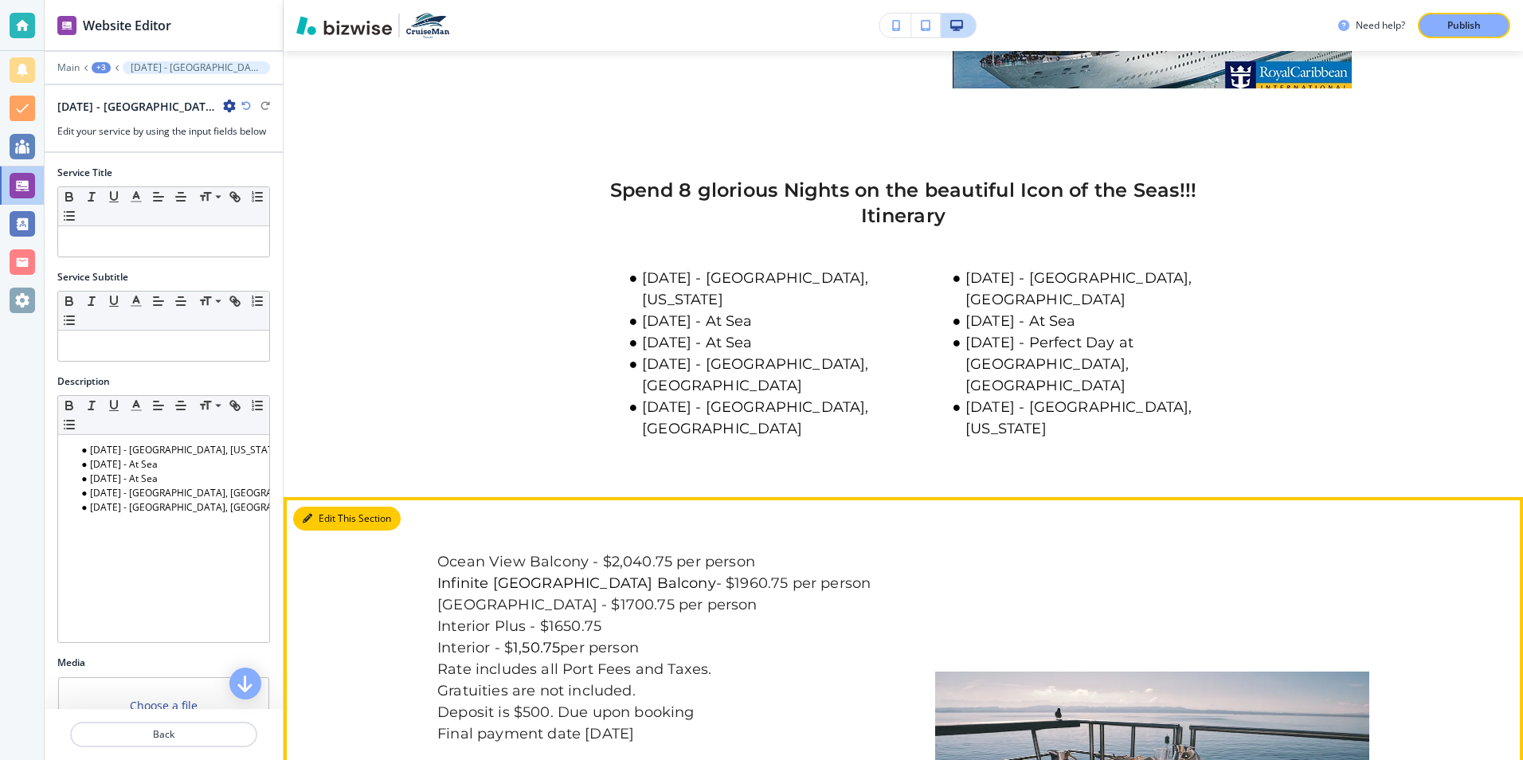
click at [333, 506] on button "Edit This Section" at bounding box center [347, 518] width 108 height 24
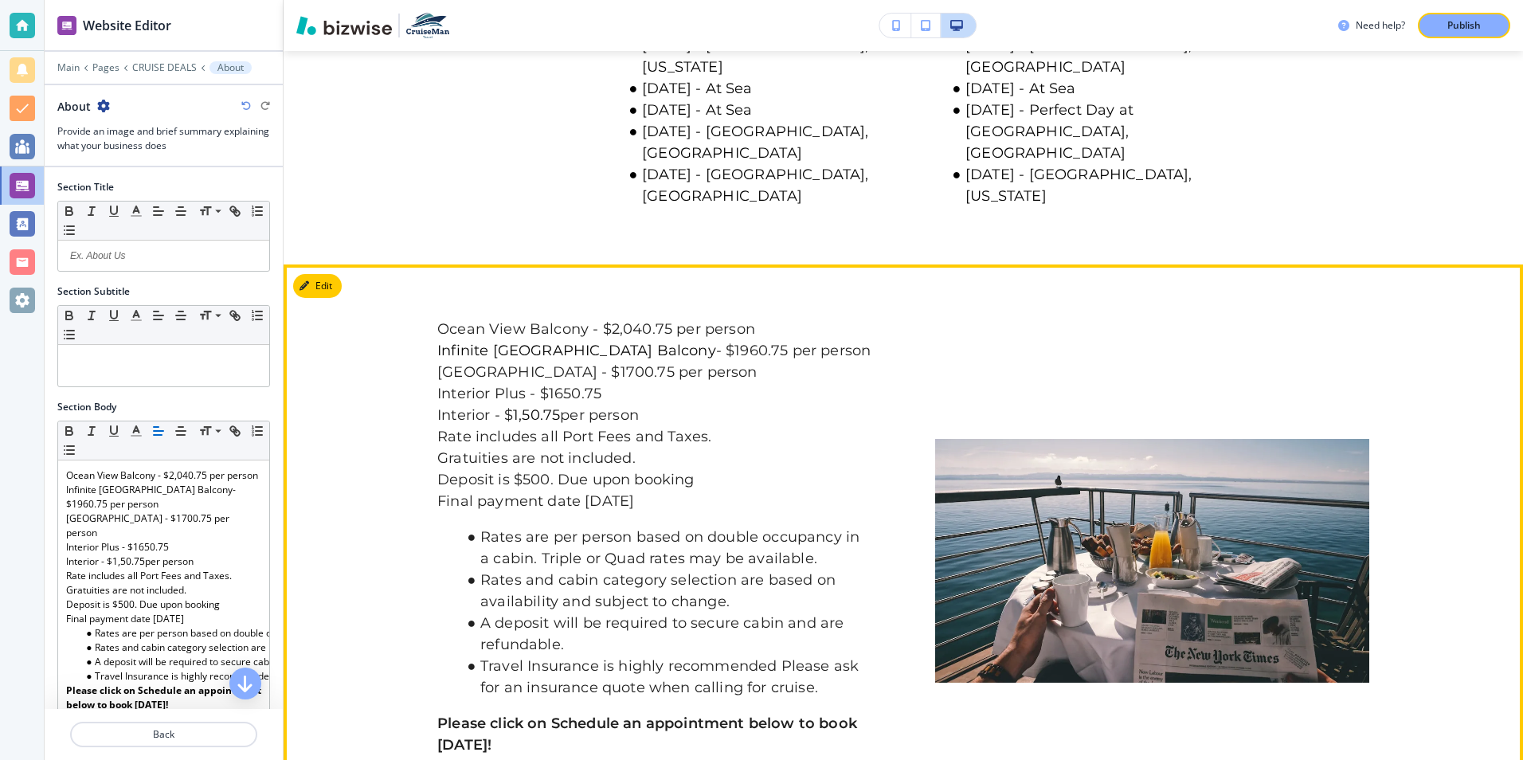
scroll to position [2094, 0]
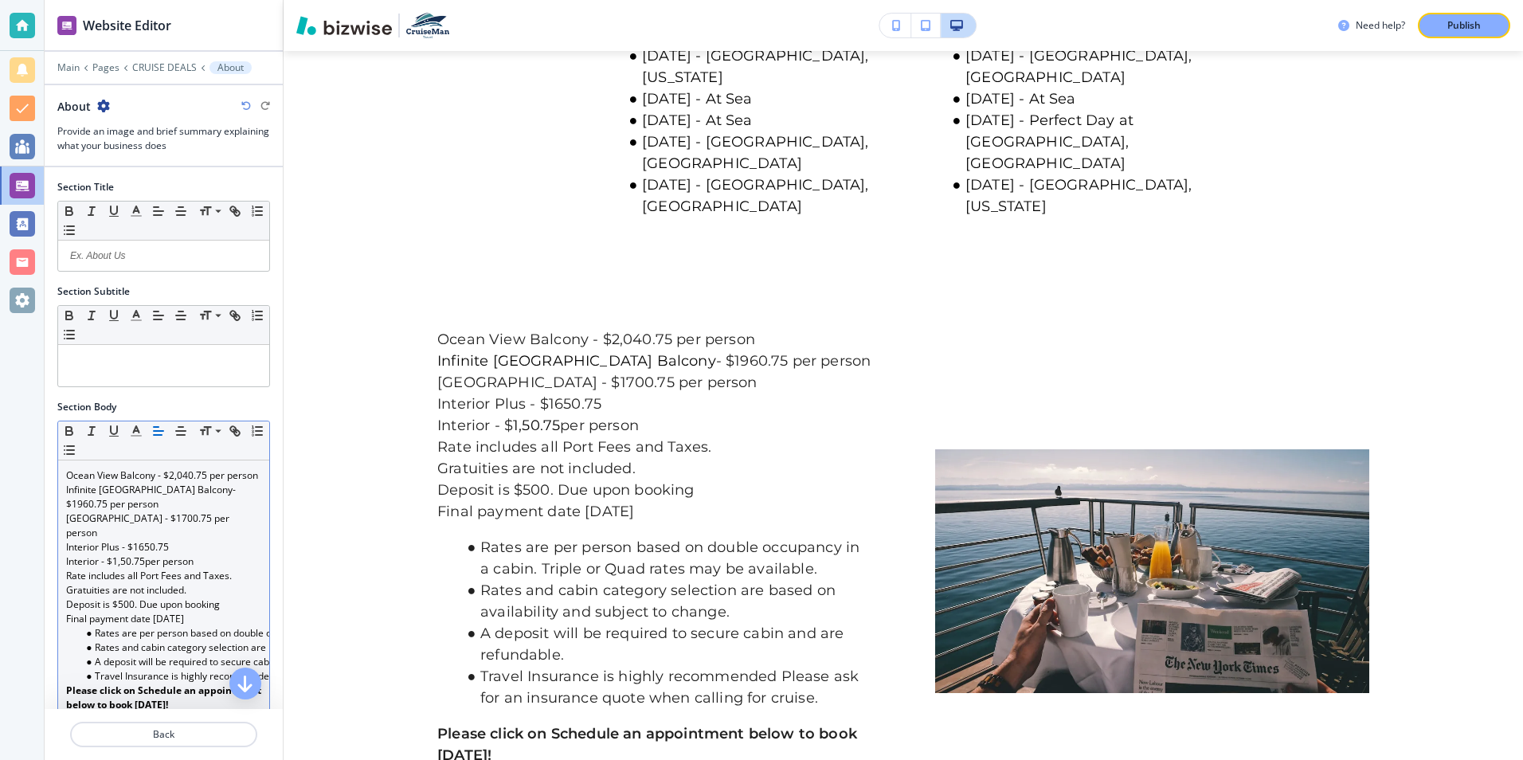
click at [205, 475] on p "Ocean View Balcony - $2,040.75 per person" at bounding box center [163, 475] width 195 height 14
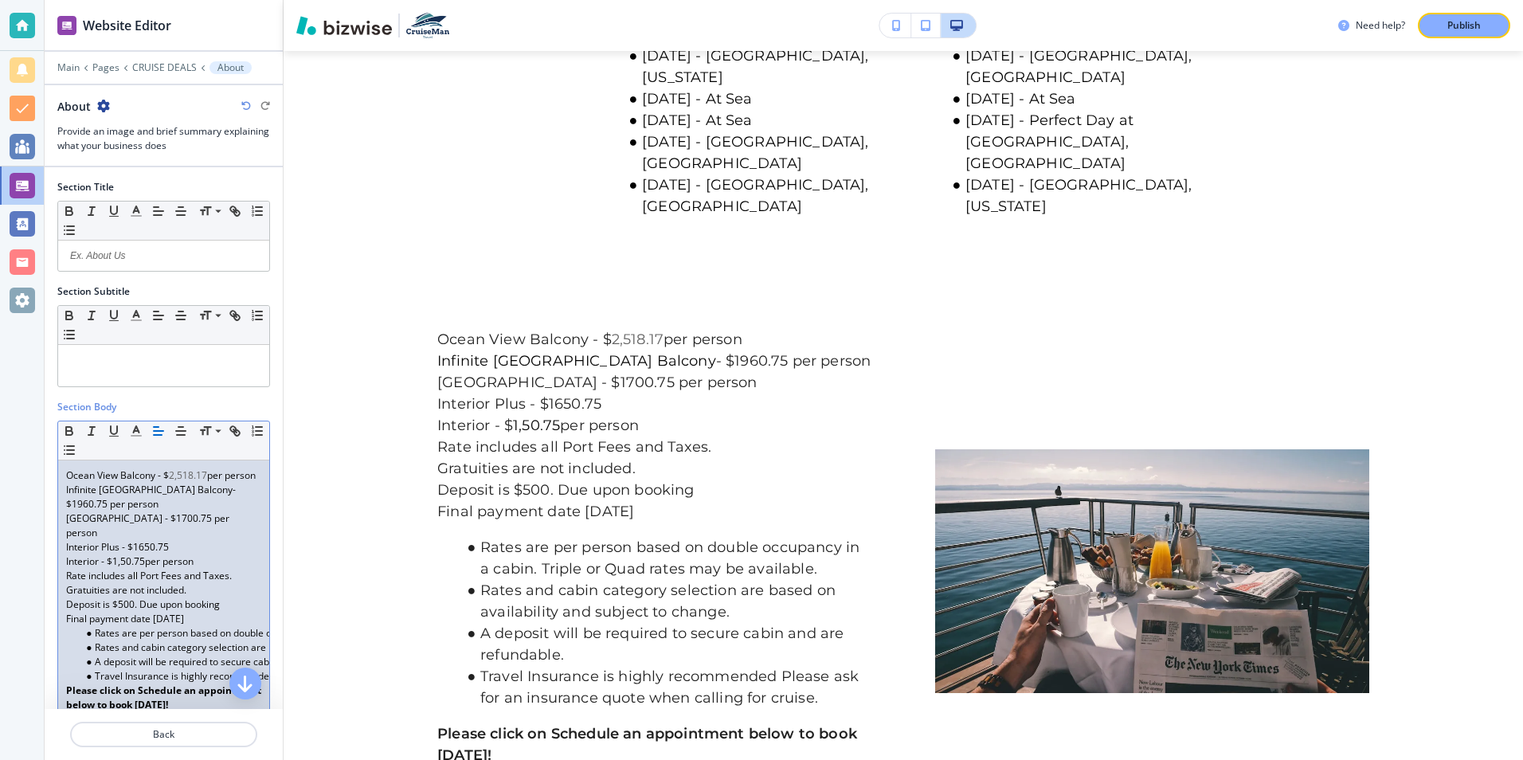
click at [174, 476] on span "2,518.17" at bounding box center [188, 475] width 38 height 14
click at [239, 506] on p "Infinite Central Park Balcony - $1960.75 per person" at bounding box center [163, 497] width 195 height 29
click at [211, 533] on p "[GEOGRAPHIC_DATA] - $1700.75 per person" at bounding box center [163, 525] width 195 height 29
click at [182, 525] on span "2,104.17" at bounding box center [195, 518] width 38 height 14
click at [178, 554] on p "Interior Plus - $1650.75" at bounding box center [163, 547] width 195 height 14
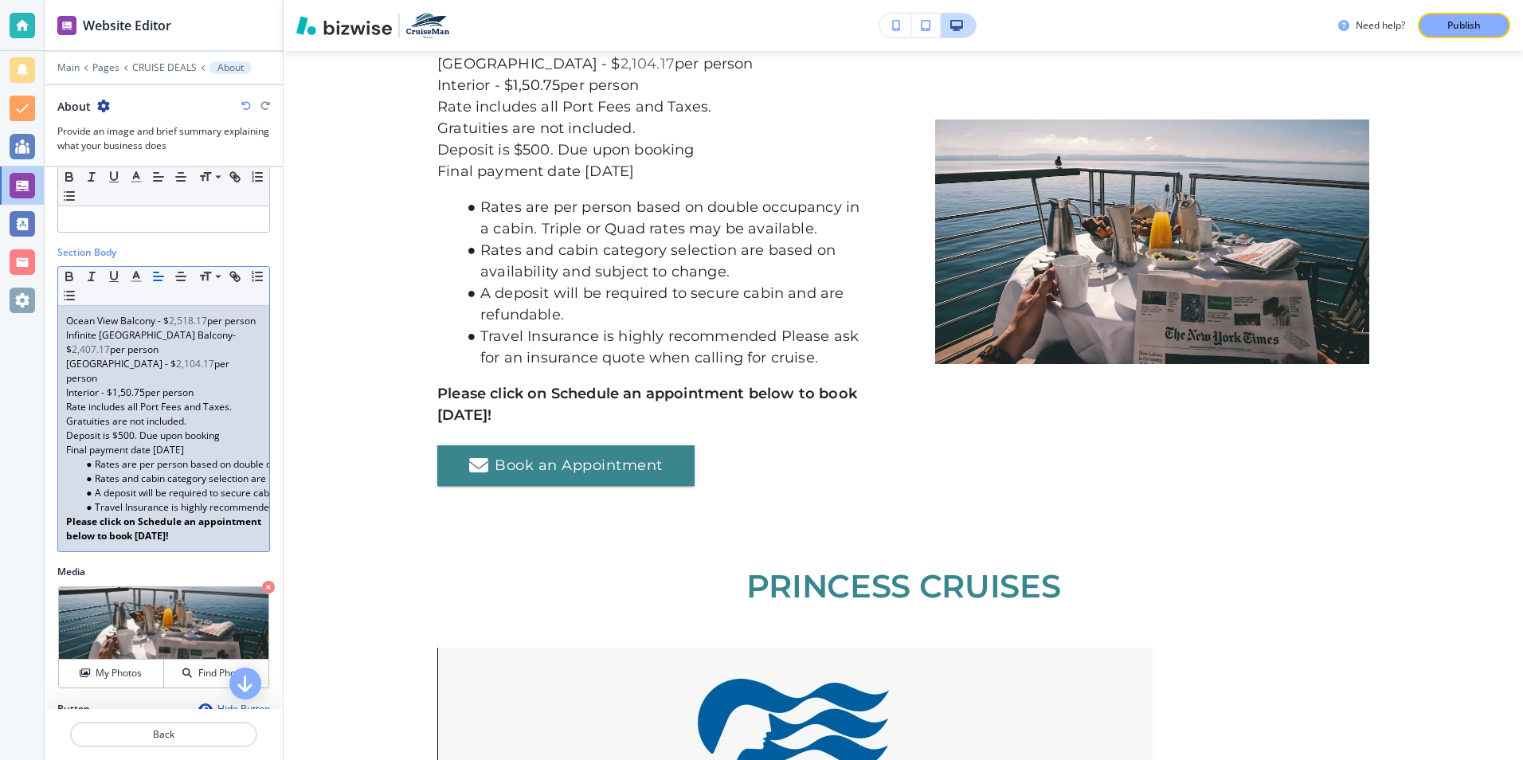
scroll to position [159, 0]
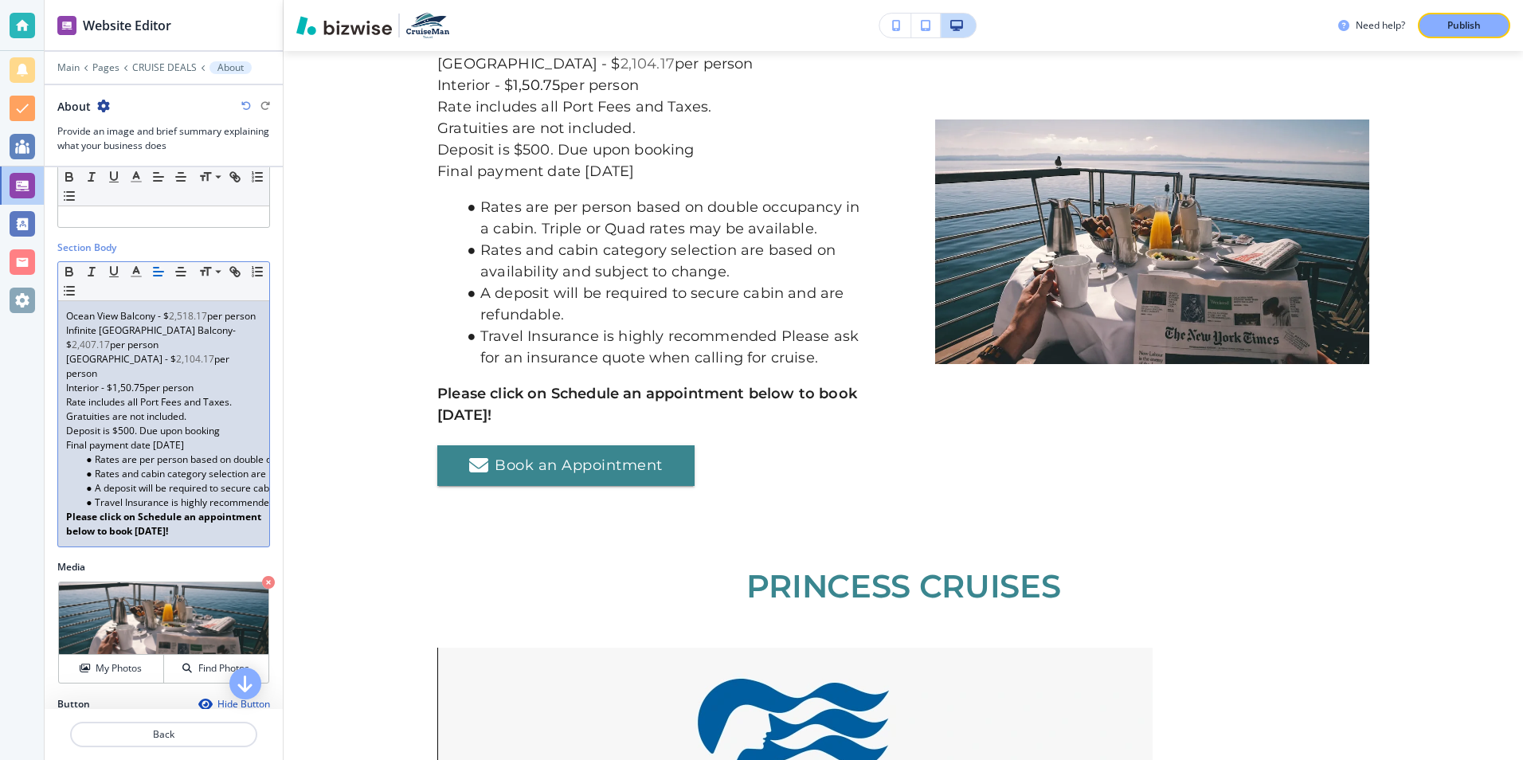
click at [144, 394] on span "1,50.75" at bounding box center [128, 388] width 33 height 14
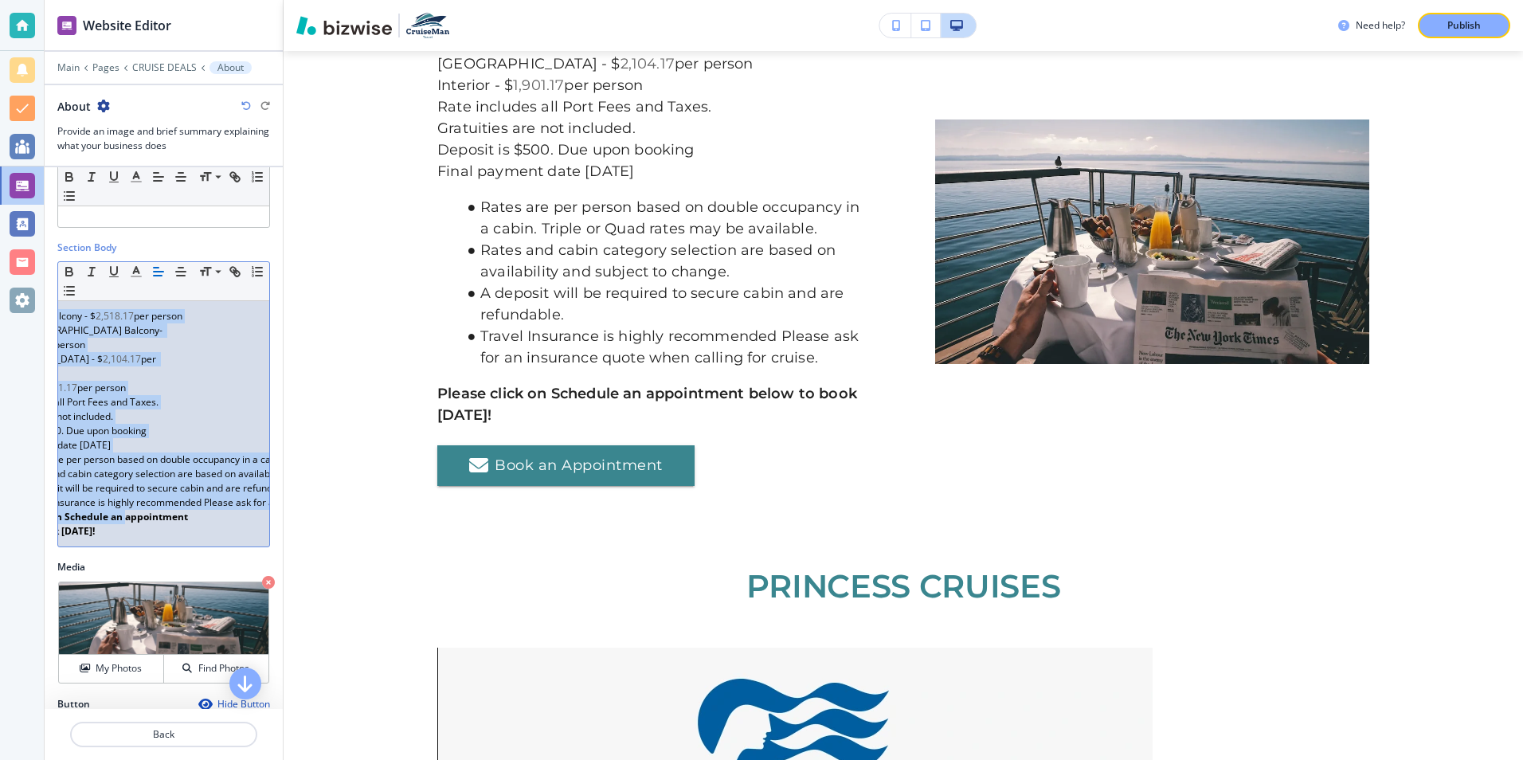
scroll to position [0, 124]
drag, startPoint x: 65, startPoint y: 318, endPoint x: 240, endPoint y: 541, distance: 283.6
click at [240, 541] on div "Ocean View Balcony - $ 2,518.17 per person Infinite Central Park Balcony - $ 2,…" at bounding box center [163, 423] width 211 height 245
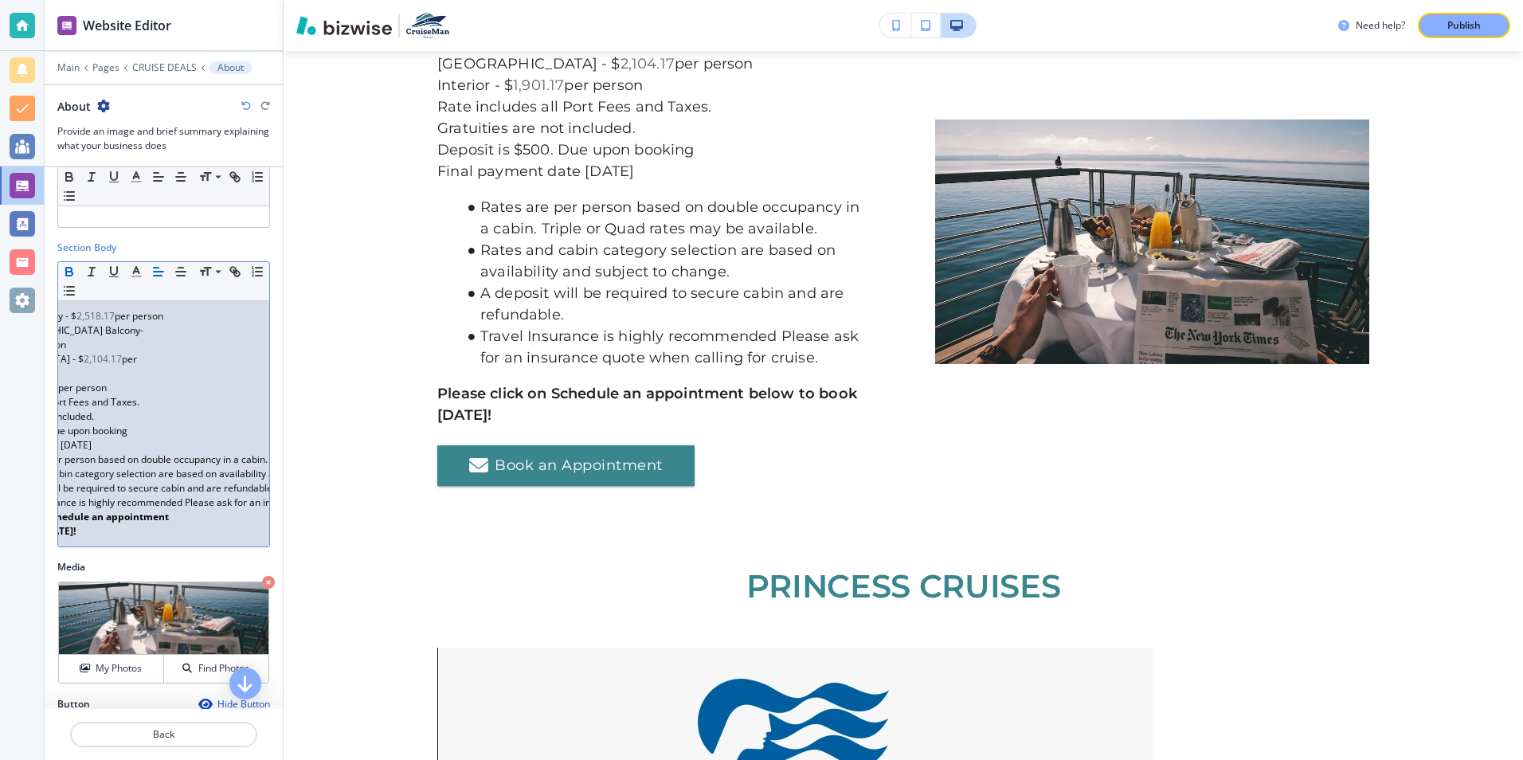
scroll to position [0, 0]
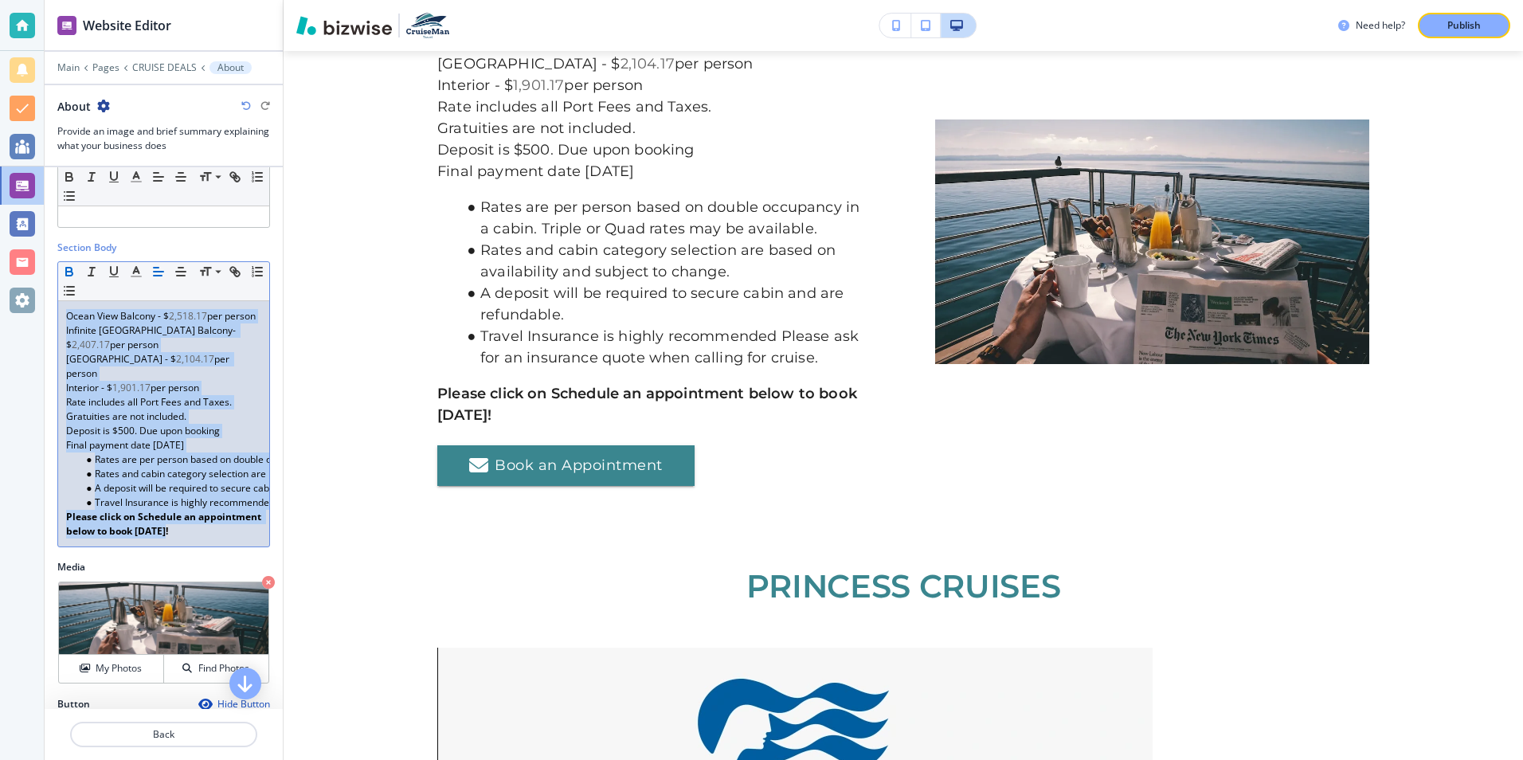
drag, startPoint x: 66, startPoint y: 322, endPoint x: 238, endPoint y: 558, distance: 292.4
click at [238, 546] on div "Ocean View Balcony - $ 2,518.17 per person Infinite Central Park Balcony - $ 2,…" at bounding box center [163, 423] width 211 height 245
drag, startPoint x: 127, startPoint y: 413, endPoint x: 238, endPoint y: 384, distance: 115.3
click at [238, 381] on p "Oceanview Stateroom - $ 2,104.17 per person" at bounding box center [163, 366] width 195 height 29
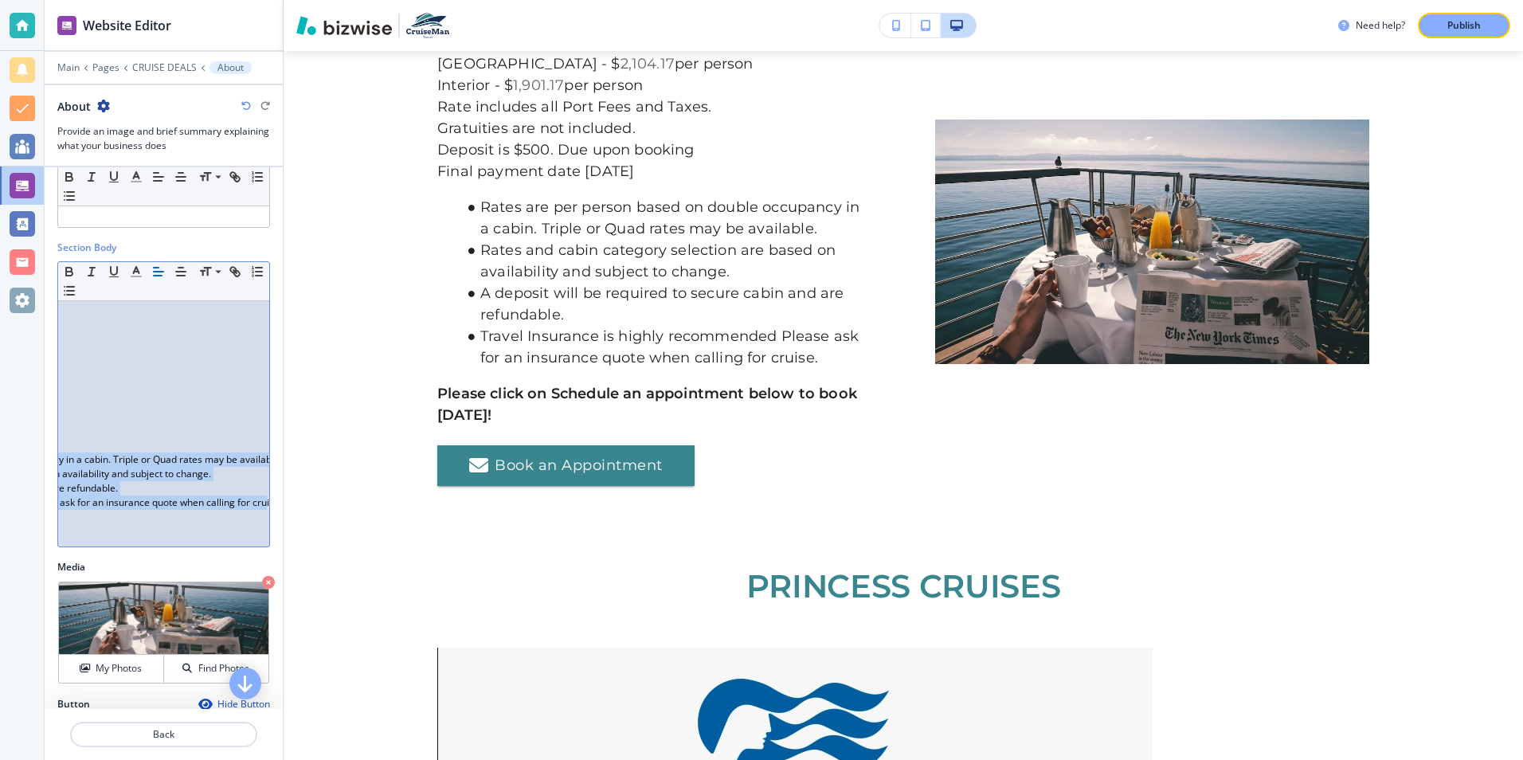
scroll to position [0, 276]
drag, startPoint x: 67, startPoint y: 313, endPoint x: 255, endPoint y: 517, distance: 277.3
click at [255, 517] on div "Ocean View Balcony - $ 2,518.17 per person Infinite Central Park Balcony - $ 2,…" at bounding box center [163, 423] width 211 height 245
click at [137, 273] on icon "button" at bounding box center [136, 271] width 14 height 14
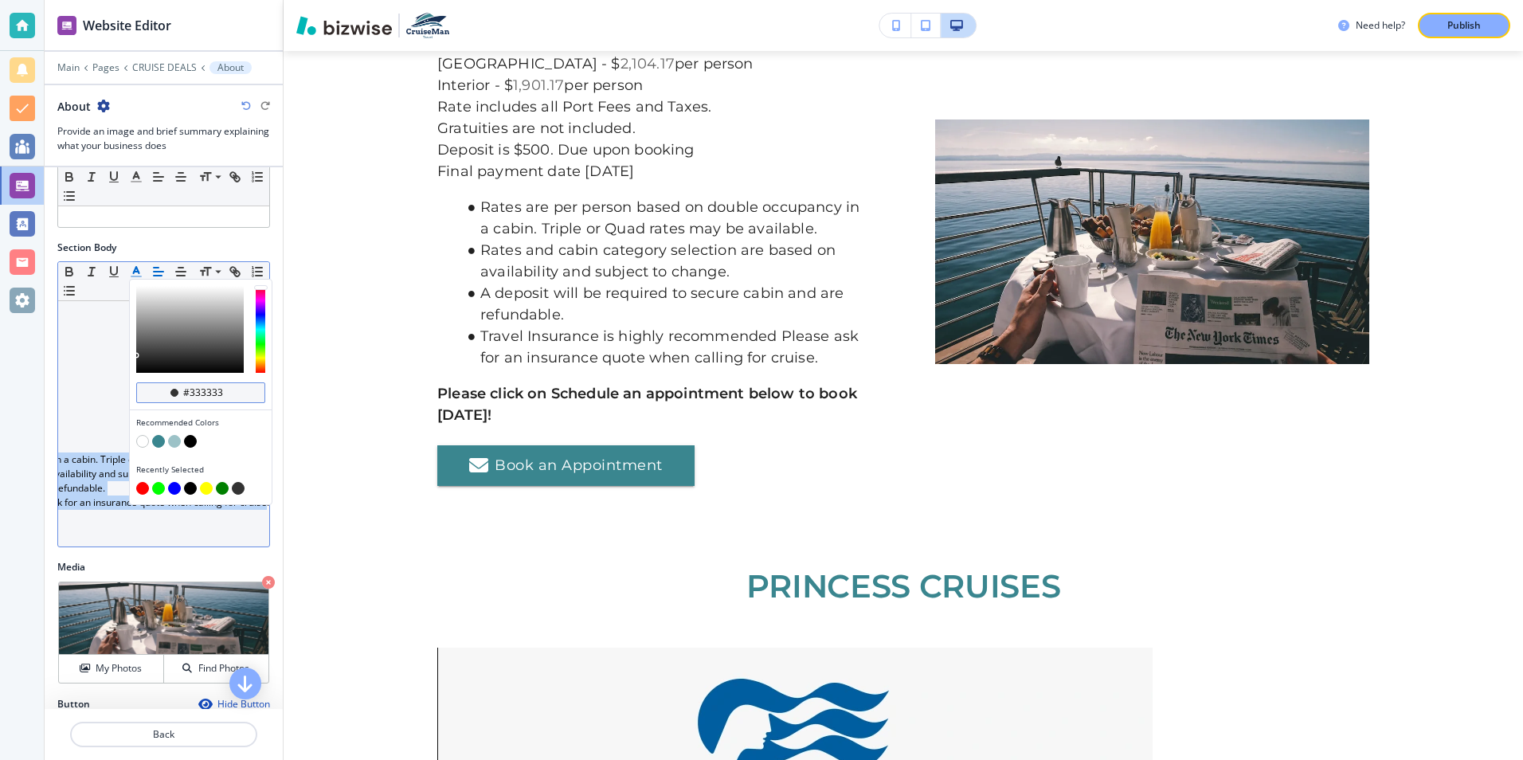
click at [174, 389] on div "button" at bounding box center [174, 393] width 8 height 8
click at [188, 441] on button "button" at bounding box center [190, 441] width 13 height 13
type input "#000000"
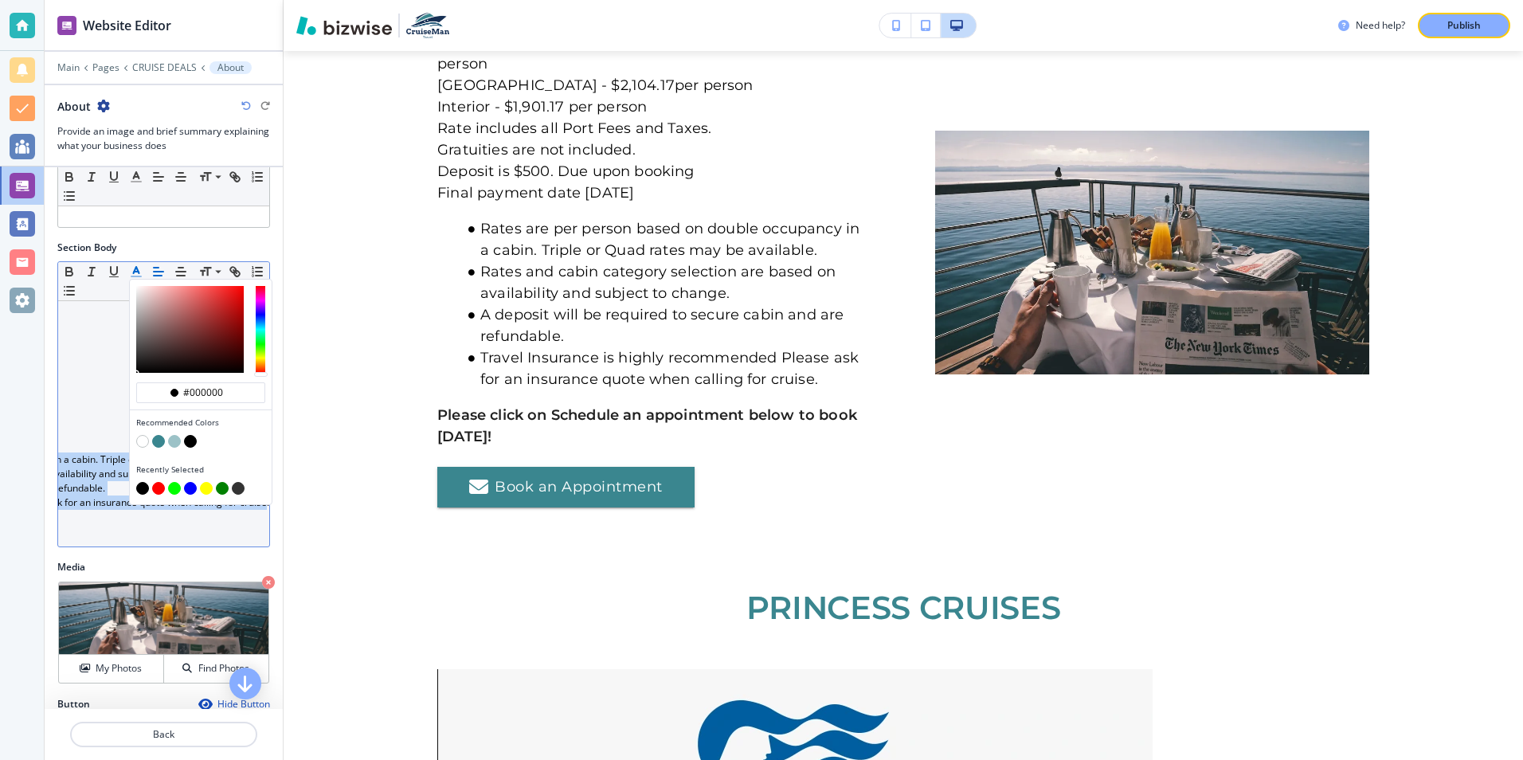
click at [193, 442] on button "button" at bounding box center [190, 441] width 13 height 13
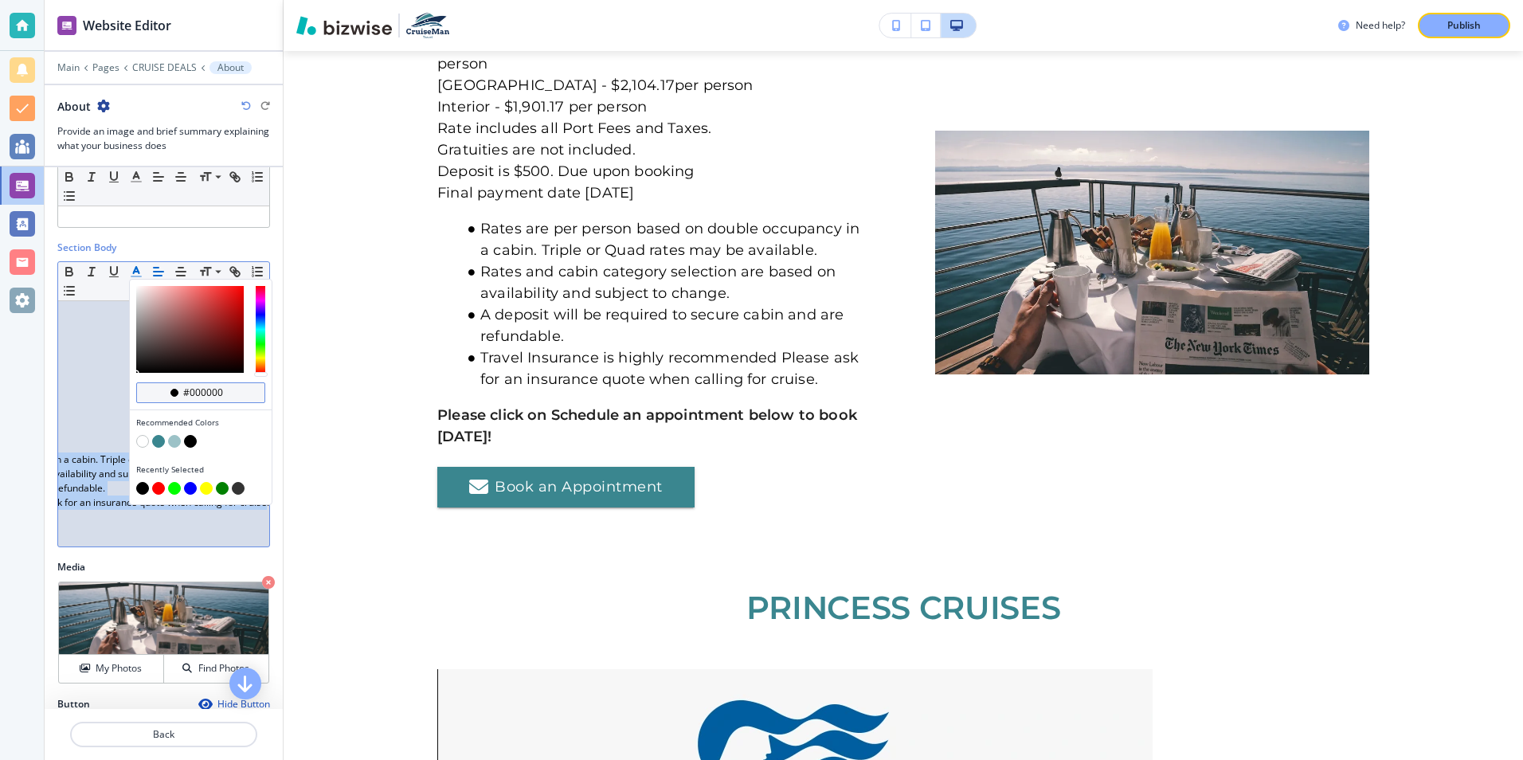
click at [173, 390] on div "button" at bounding box center [174, 393] width 8 height 8
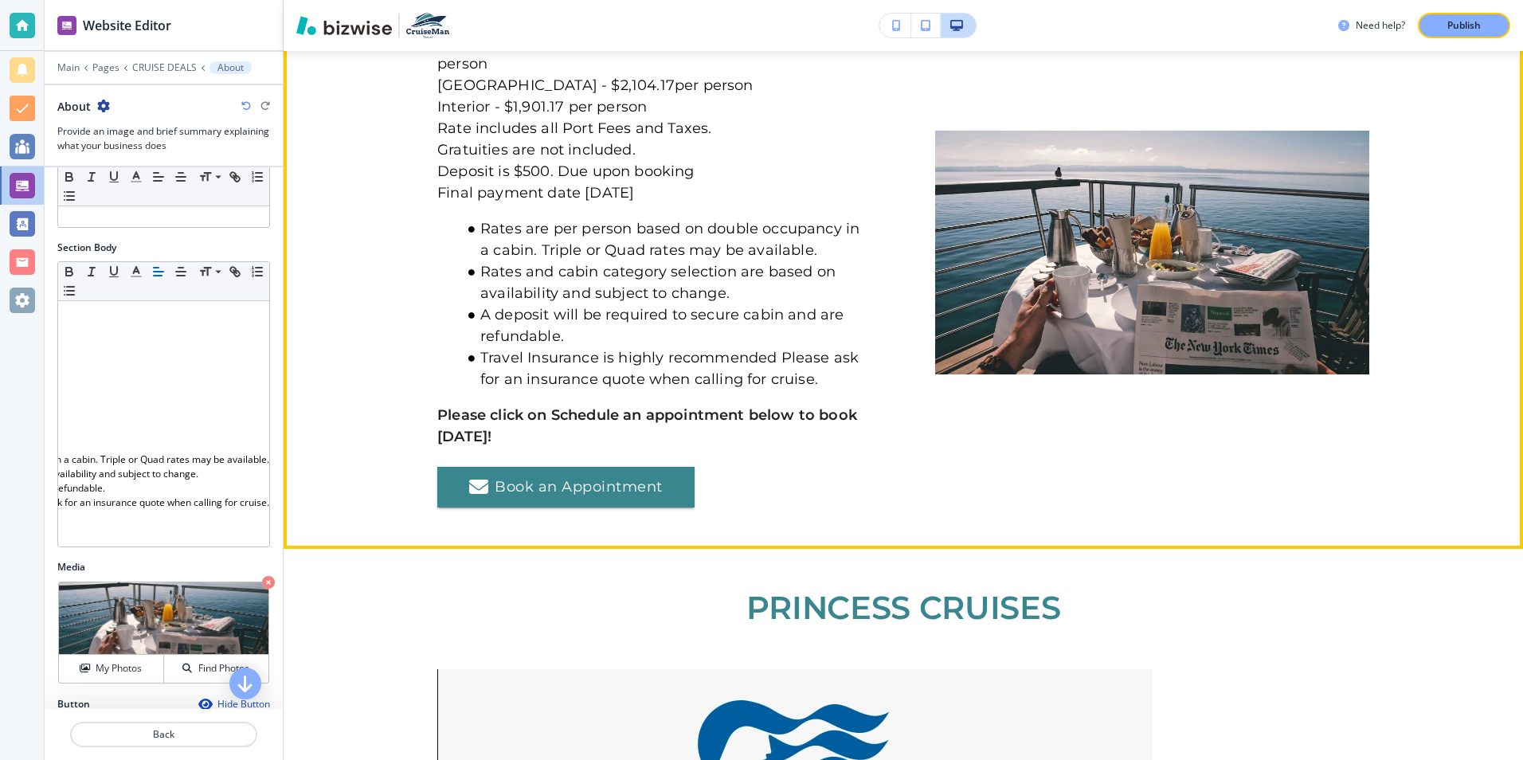
click at [323, 435] on section "Ocean View Balcony - $2,518.17per person Infinite Central Park Balcony- $2,407.…" at bounding box center [902, 252] width 1239 height 593
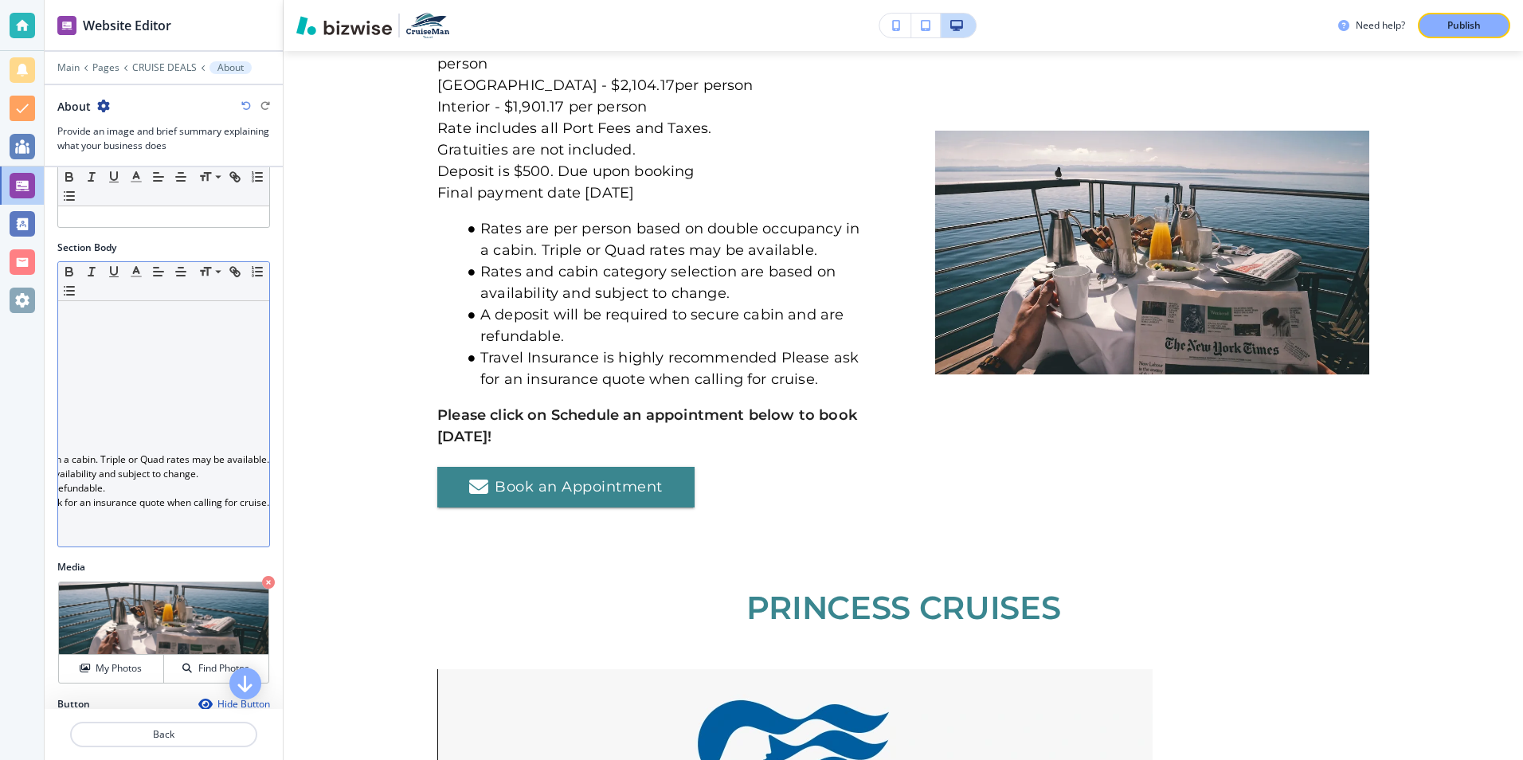
click at [238, 421] on div "Ocean View Balcony - $2,518.17per person Infinite Central Park Balcony- $2,407.…" at bounding box center [163, 423] width 211 height 245
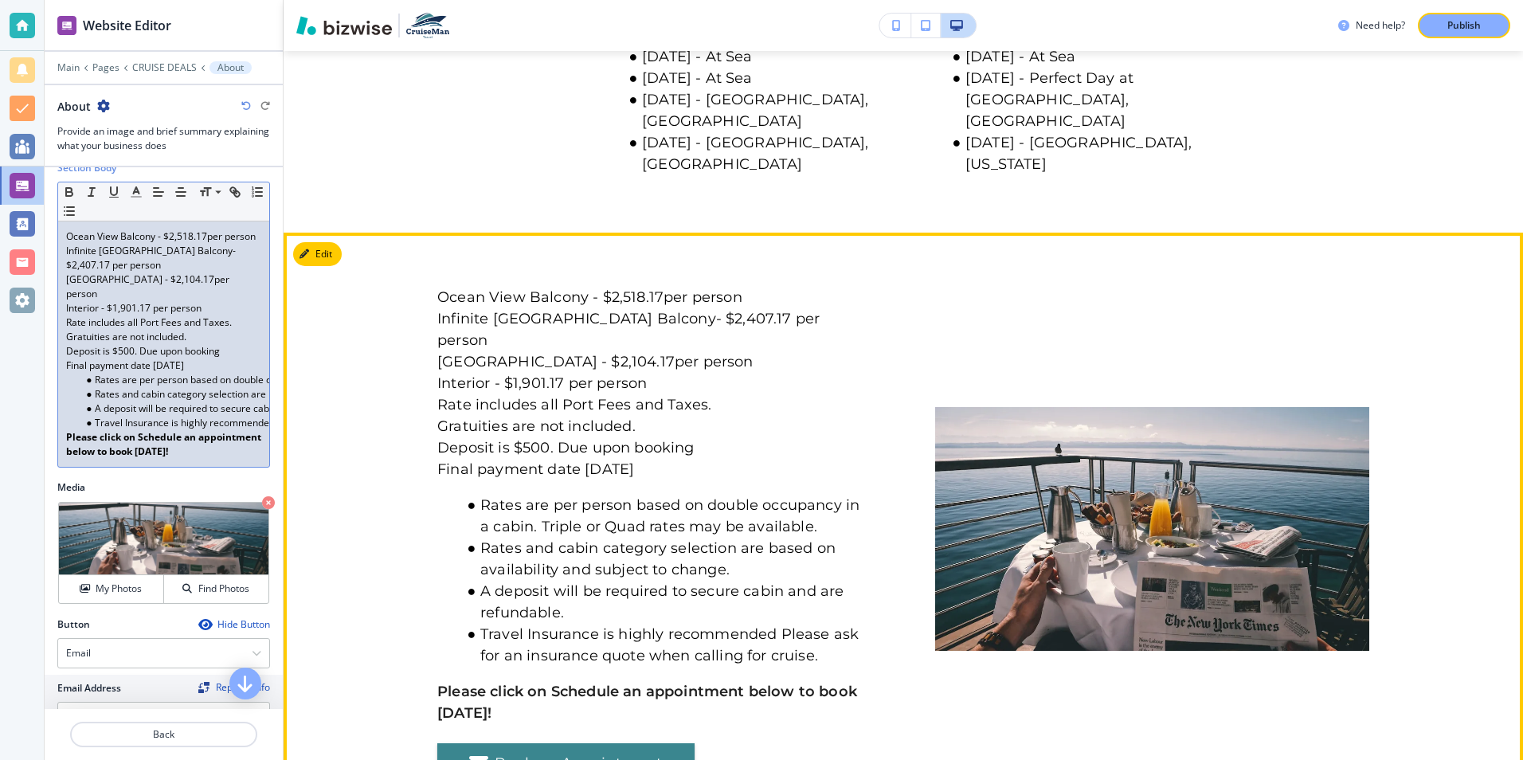
scroll to position [2094, 0]
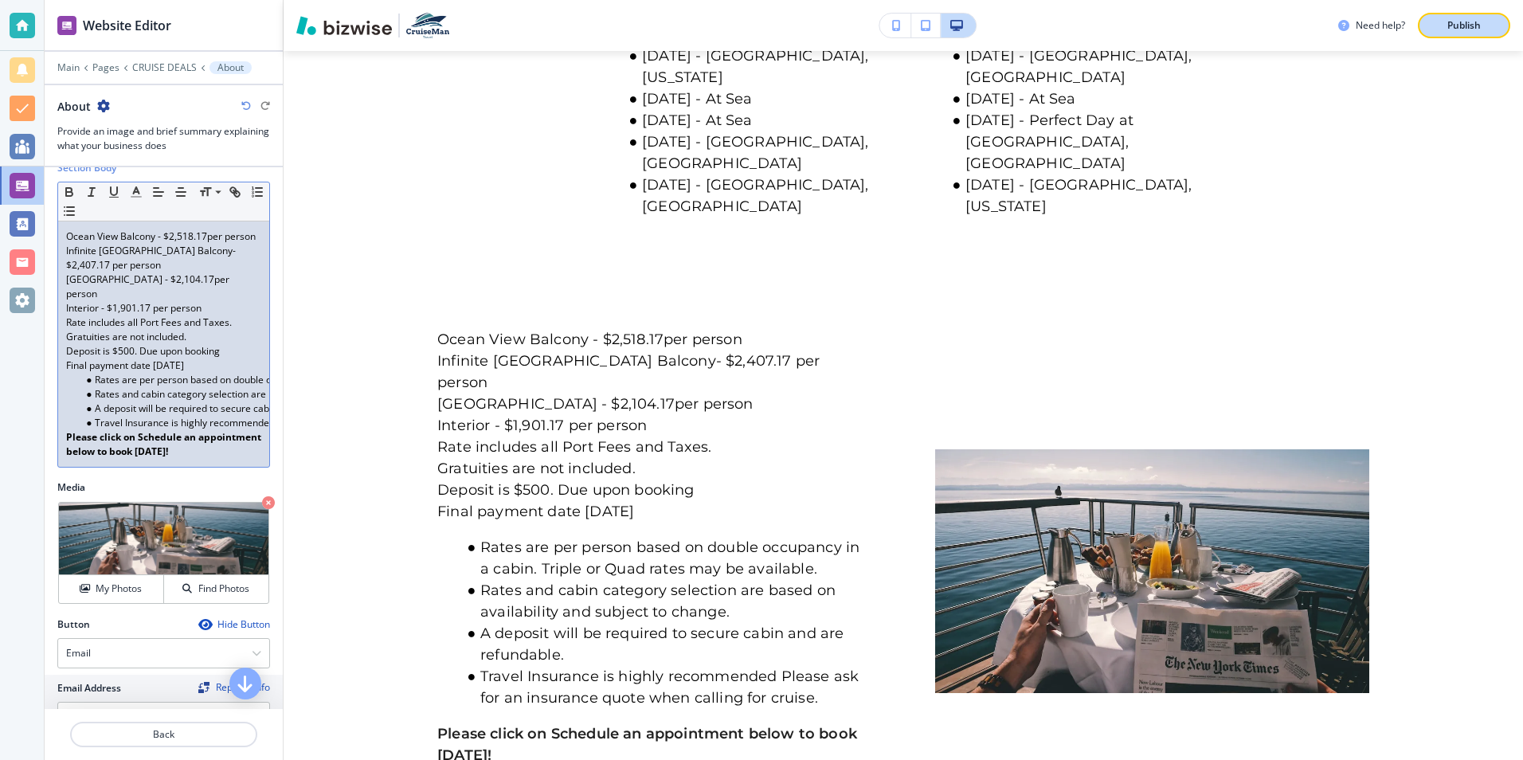
click at [1449, 30] on p "Publish" at bounding box center [1463, 25] width 33 height 14
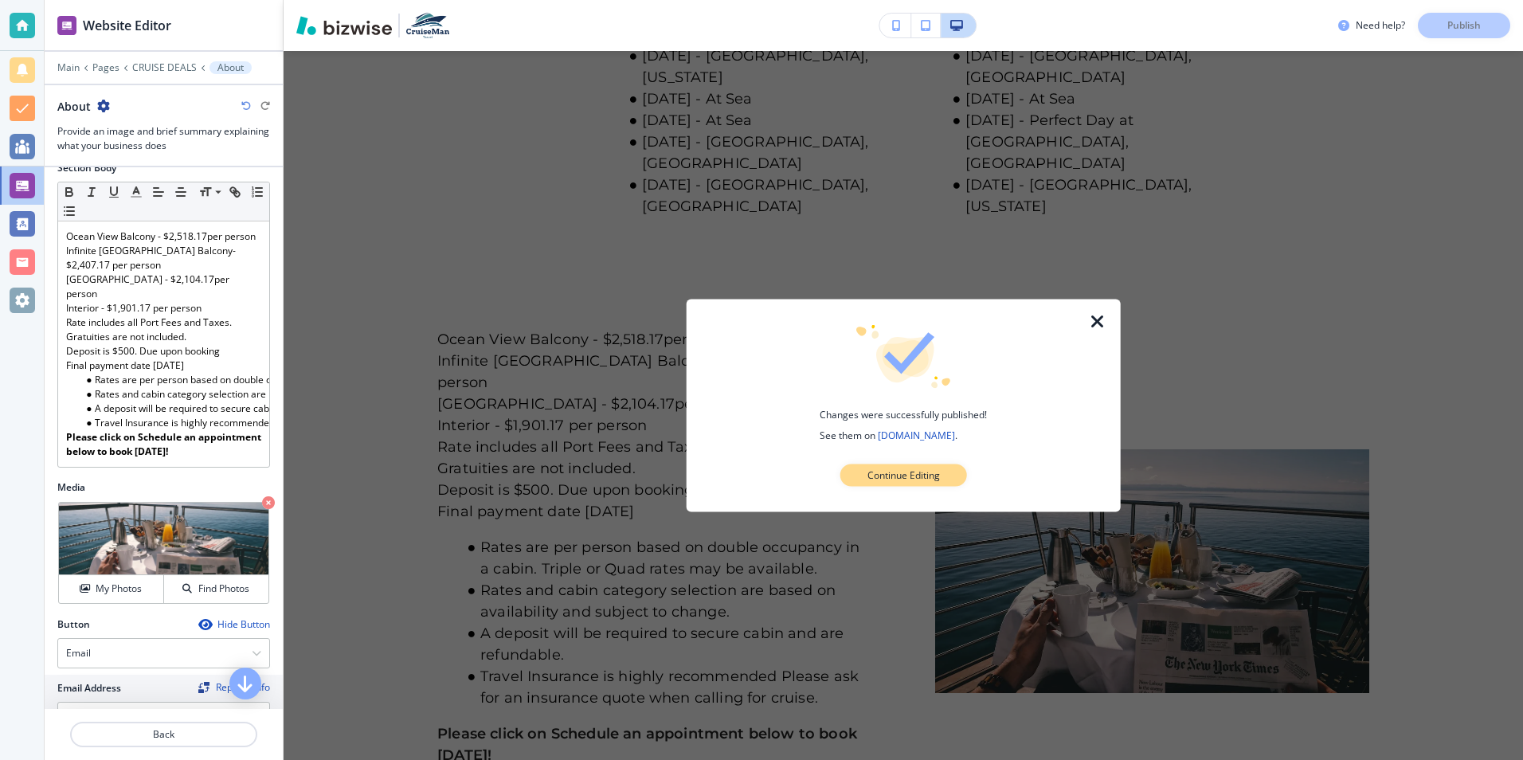
click at [901, 468] on p "Continue Editing" at bounding box center [903, 475] width 72 height 14
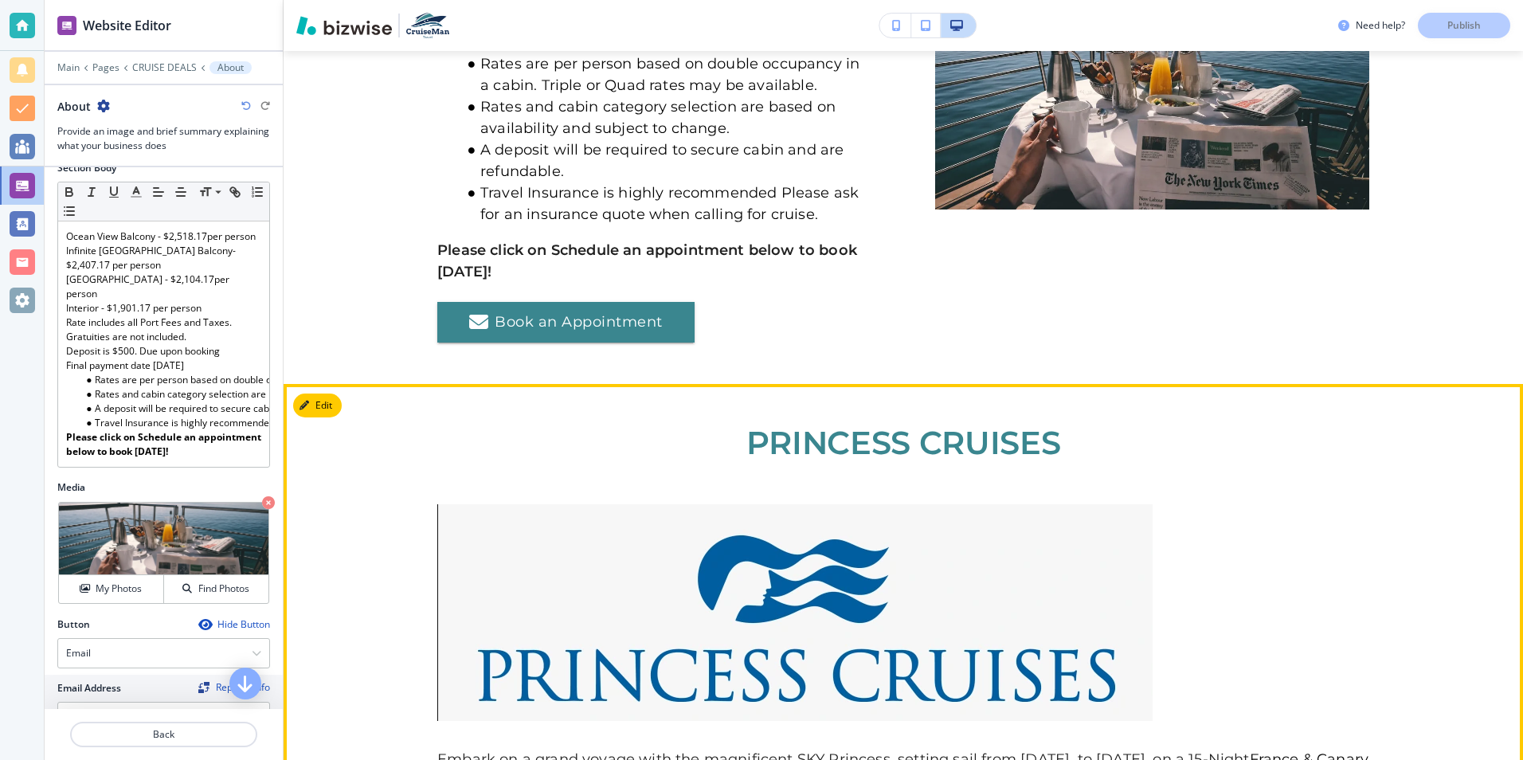
scroll to position [2572, 0]
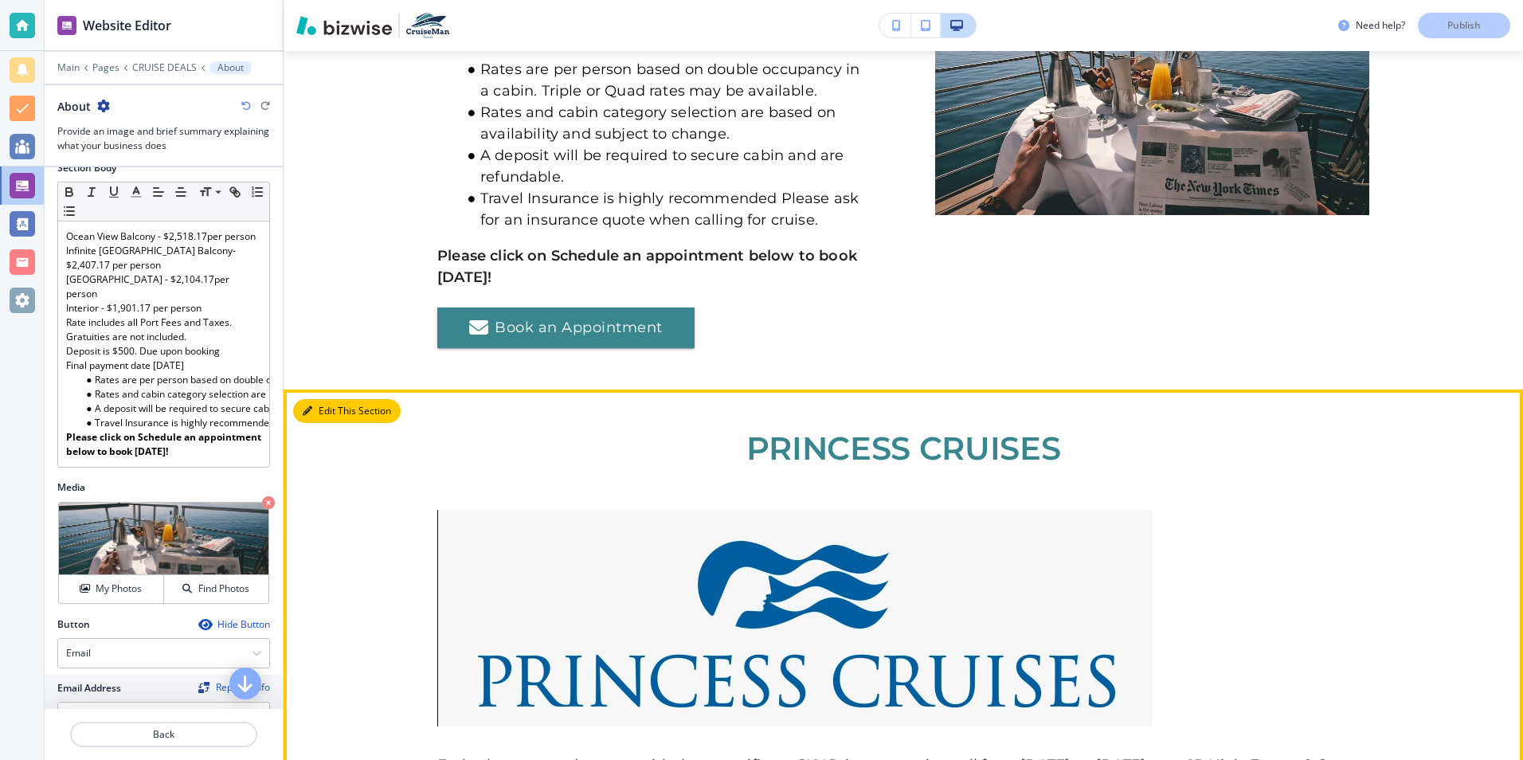
click at [324, 399] on button "Edit This Section" at bounding box center [347, 411] width 108 height 24
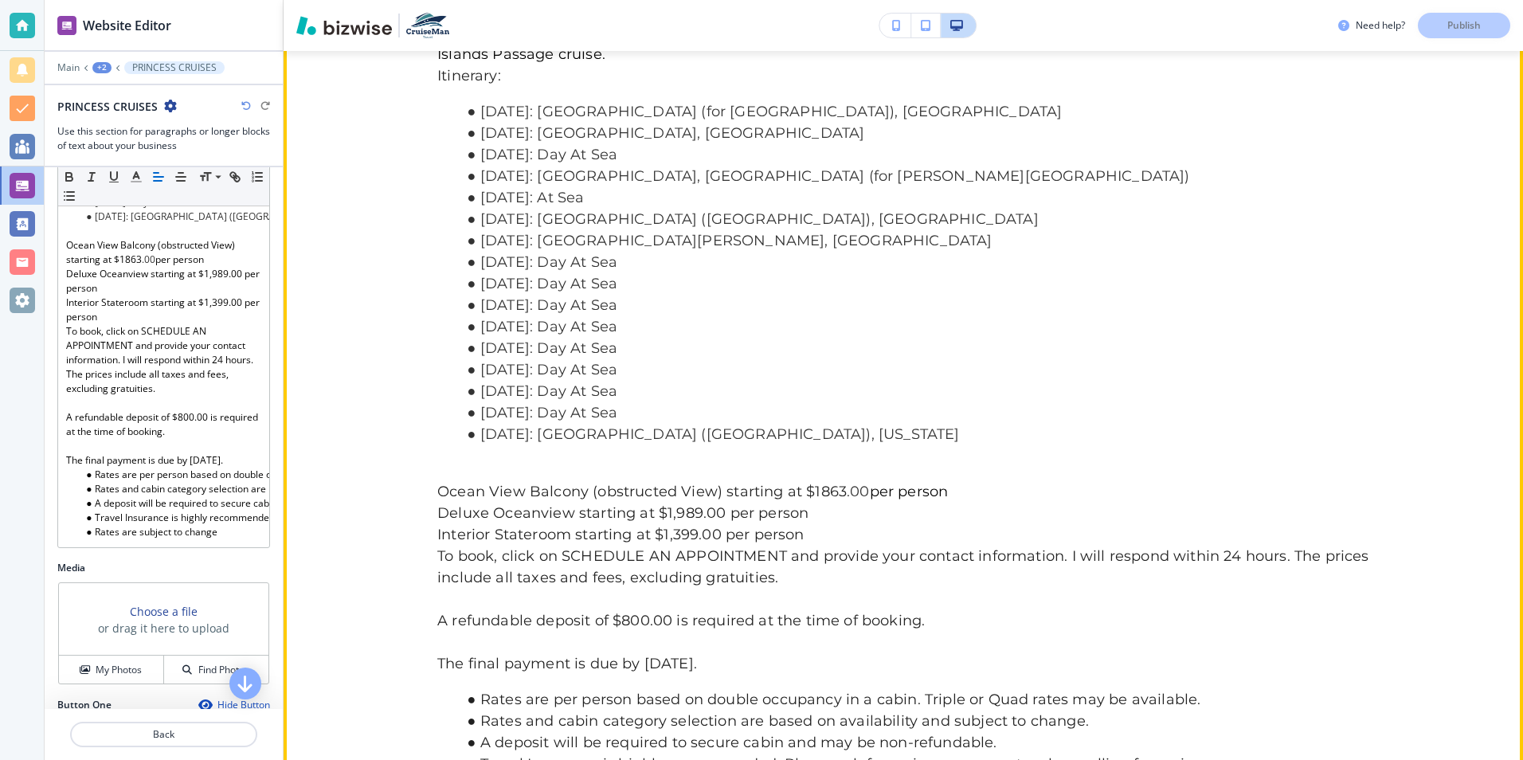
scroll to position [3302, 0]
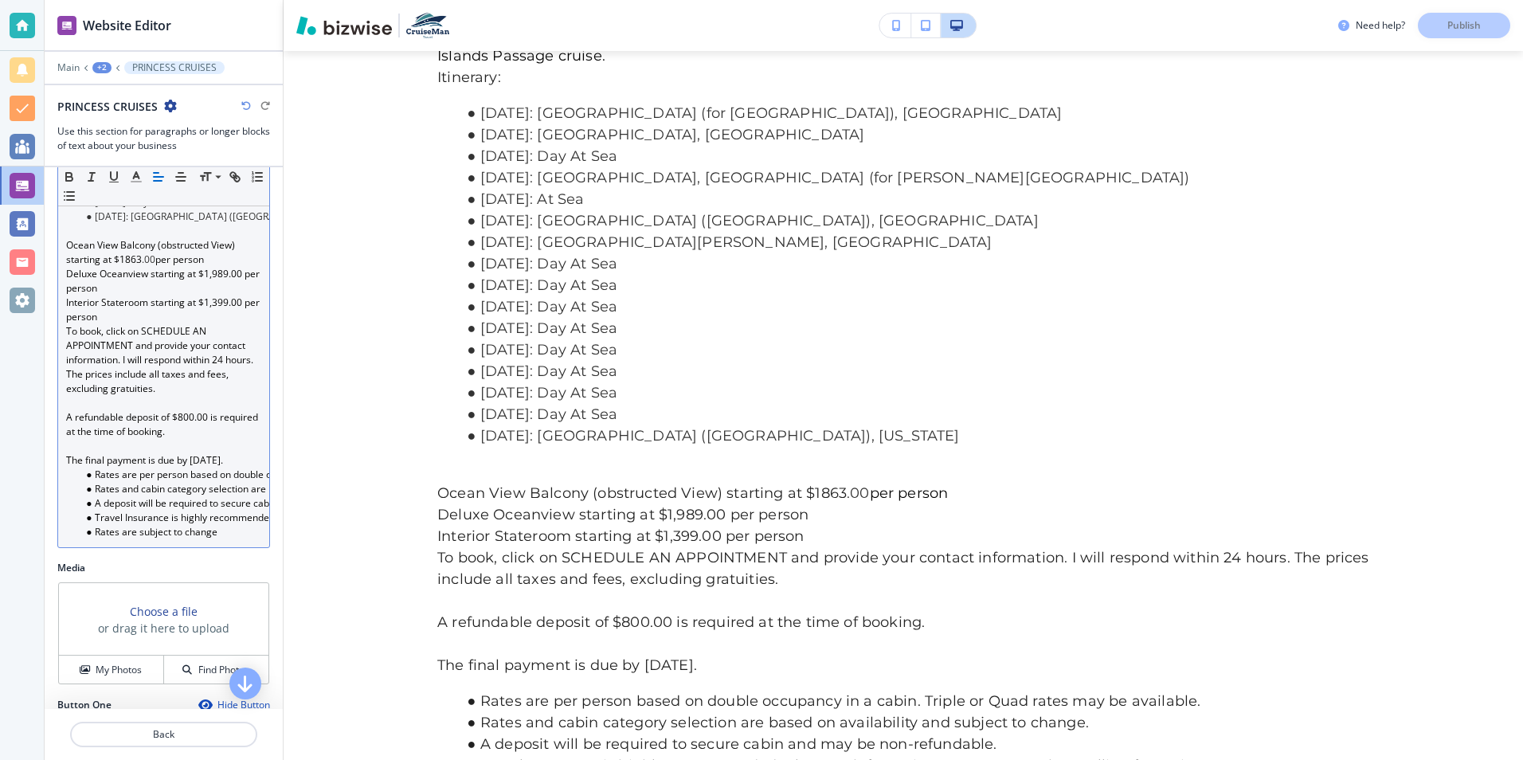
click at [150, 285] on p "Deluxe Oceanview starting at $1,989.00 per person" at bounding box center [163, 281] width 195 height 29
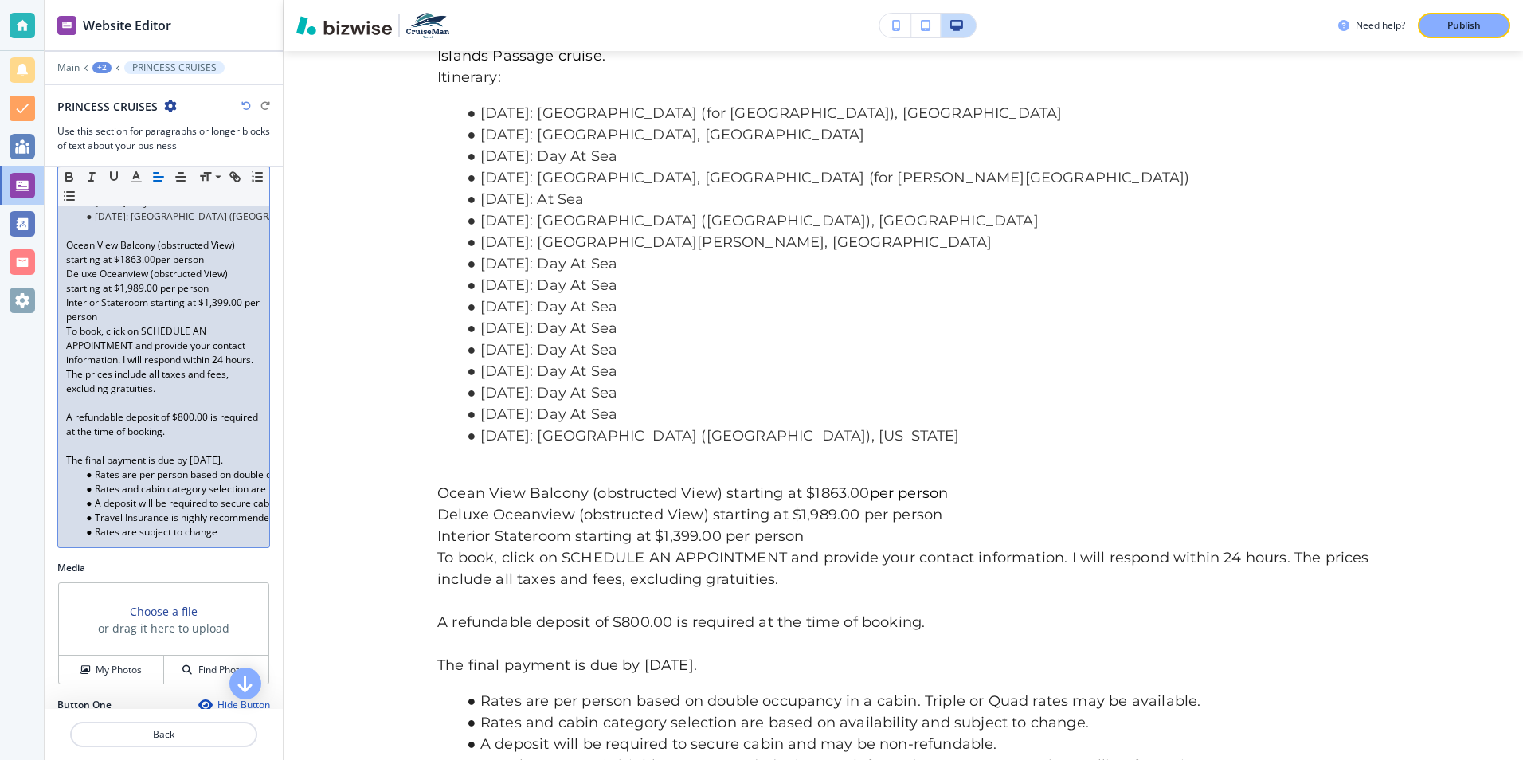
click at [143, 295] on p "Deluxe Oceanview (obstructed View) starting at $1,989.00 per person" at bounding box center [163, 281] width 195 height 29
click at [208, 295] on p "Deluxe Oceanview (obstructed View) starting at $1,924.00 per person" at bounding box center [163, 281] width 195 height 29
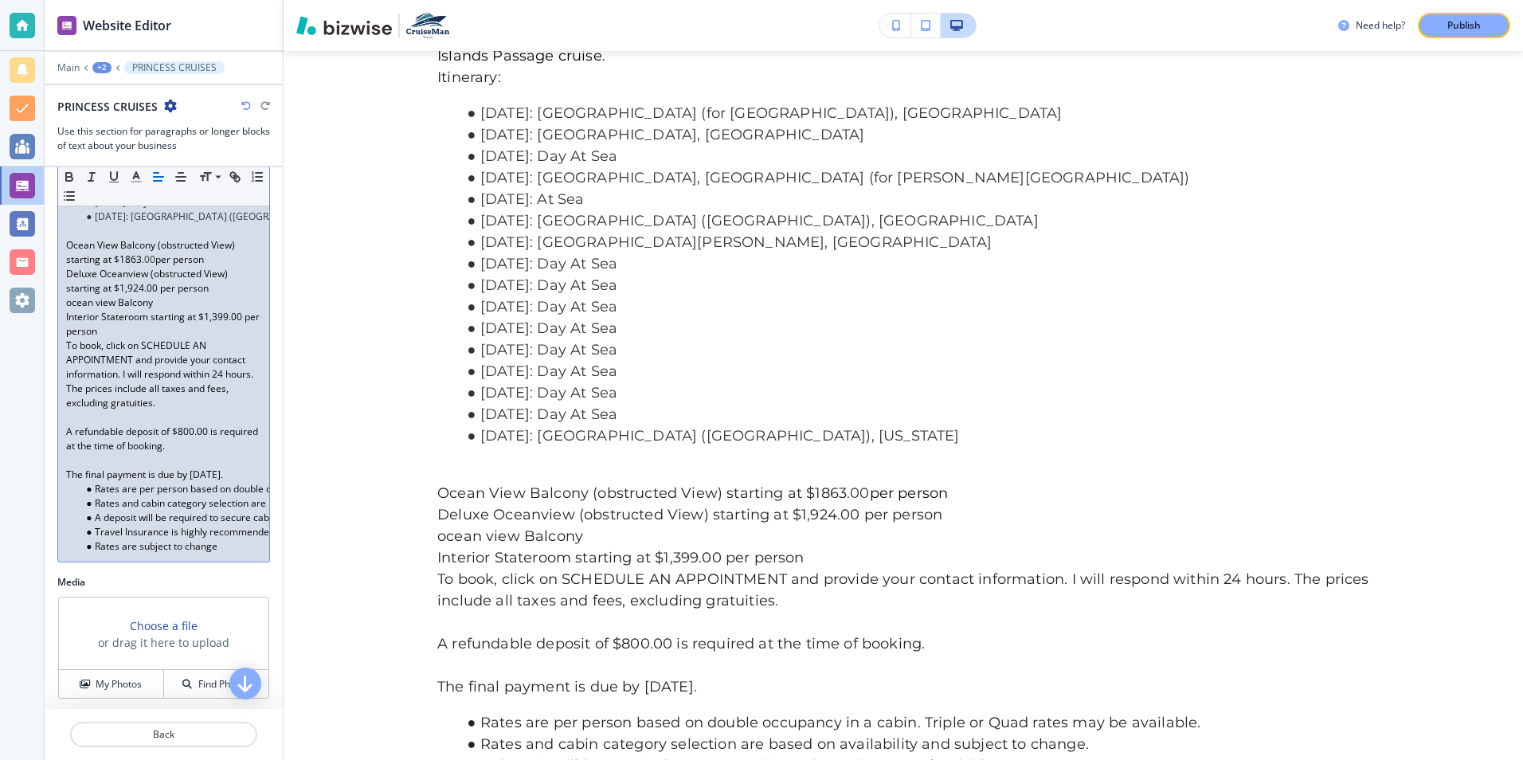
click at [100, 310] on p "ocean view Balcony" at bounding box center [163, 302] width 195 height 14
click at [71, 310] on p "ocean View Balcony" at bounding box center [163, 302] width 195 height 14
click at [173, 310] on p "Ocean View Balcony" at bounding box center [163, 302] width 195 height 14
click at [234, 283] on p "Deluxe Oceanview (obstructed View) starting at $1,924.00 per person" at bounding box center [163, 281] width 195 height 29
click at [66, 283] on p "Deluxe Oceanview starting at $1,924.00 per person" at bounding box center [163, 281] width 195 height 29
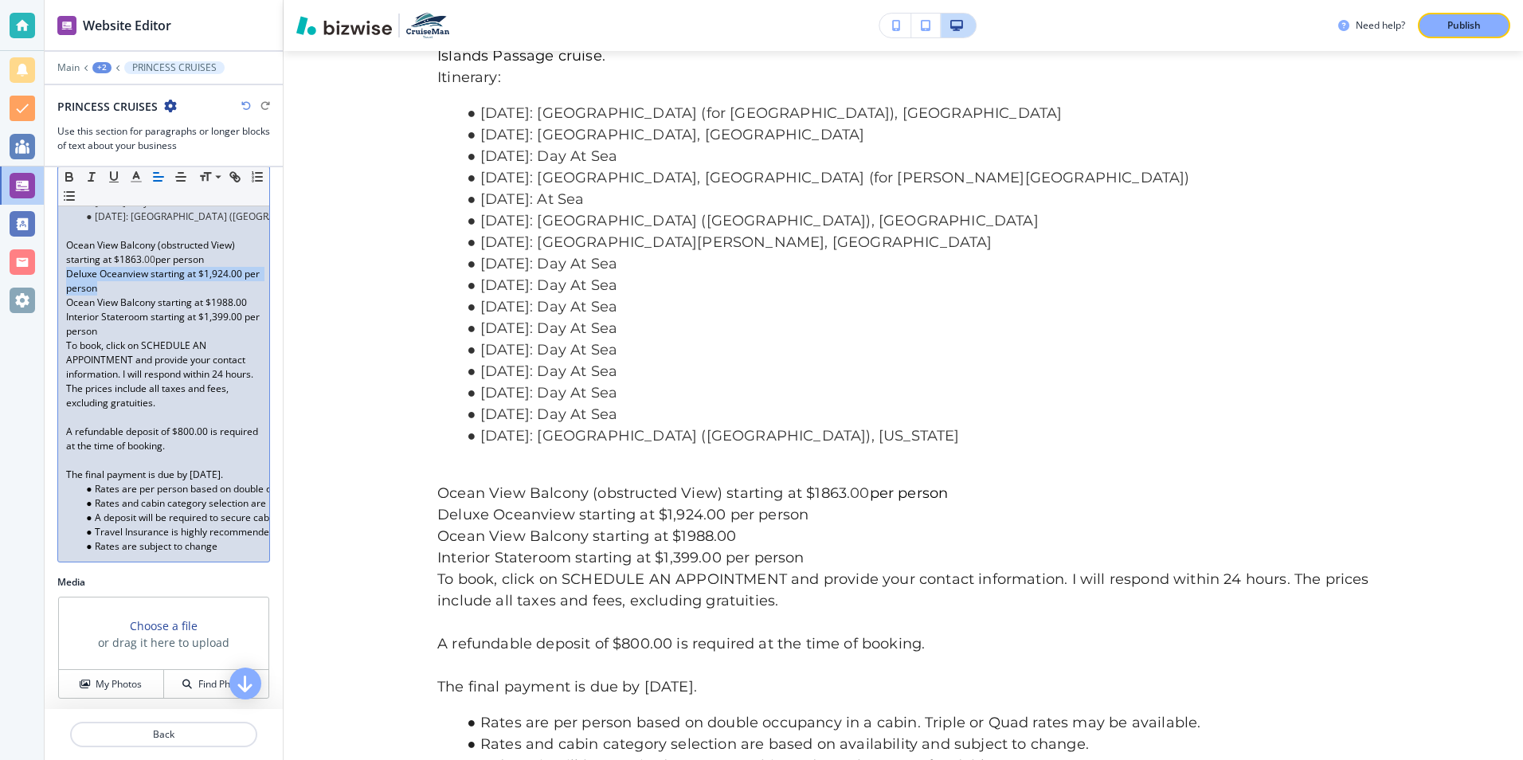
drag, startPoint x: 66, startPoint y: 283, endPoint x: 102, endPoint y: 299, distance: 39.2
click at [102, 295] on p "Deluxe Oceanview starting at $1,924.00 per person" at bounding box center [163, 281] width 195 height 29
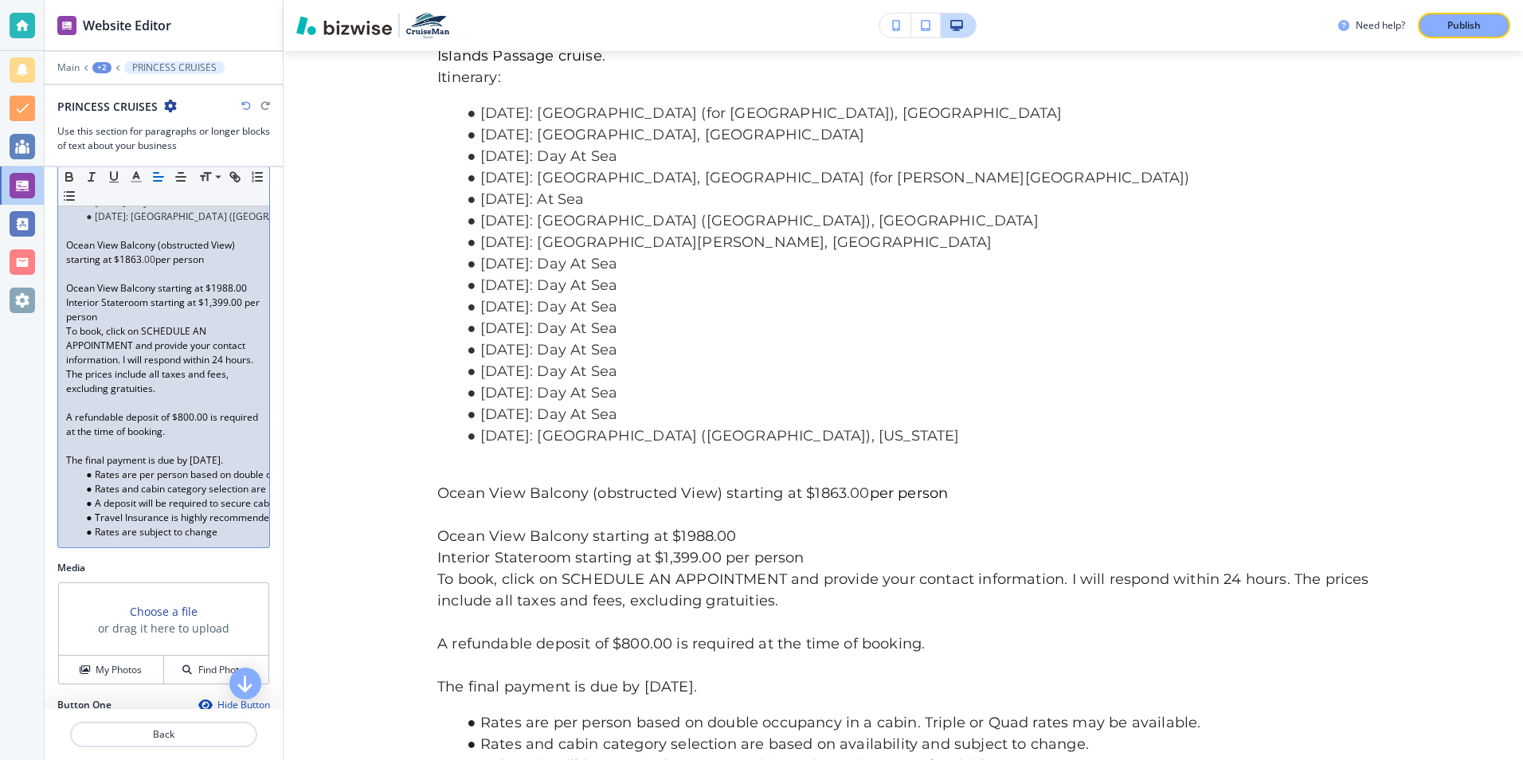
click at [248, 295] on p "Ocean View Balcony starting at $1988.00" at bounding box center [163, 288] width 195 height 14
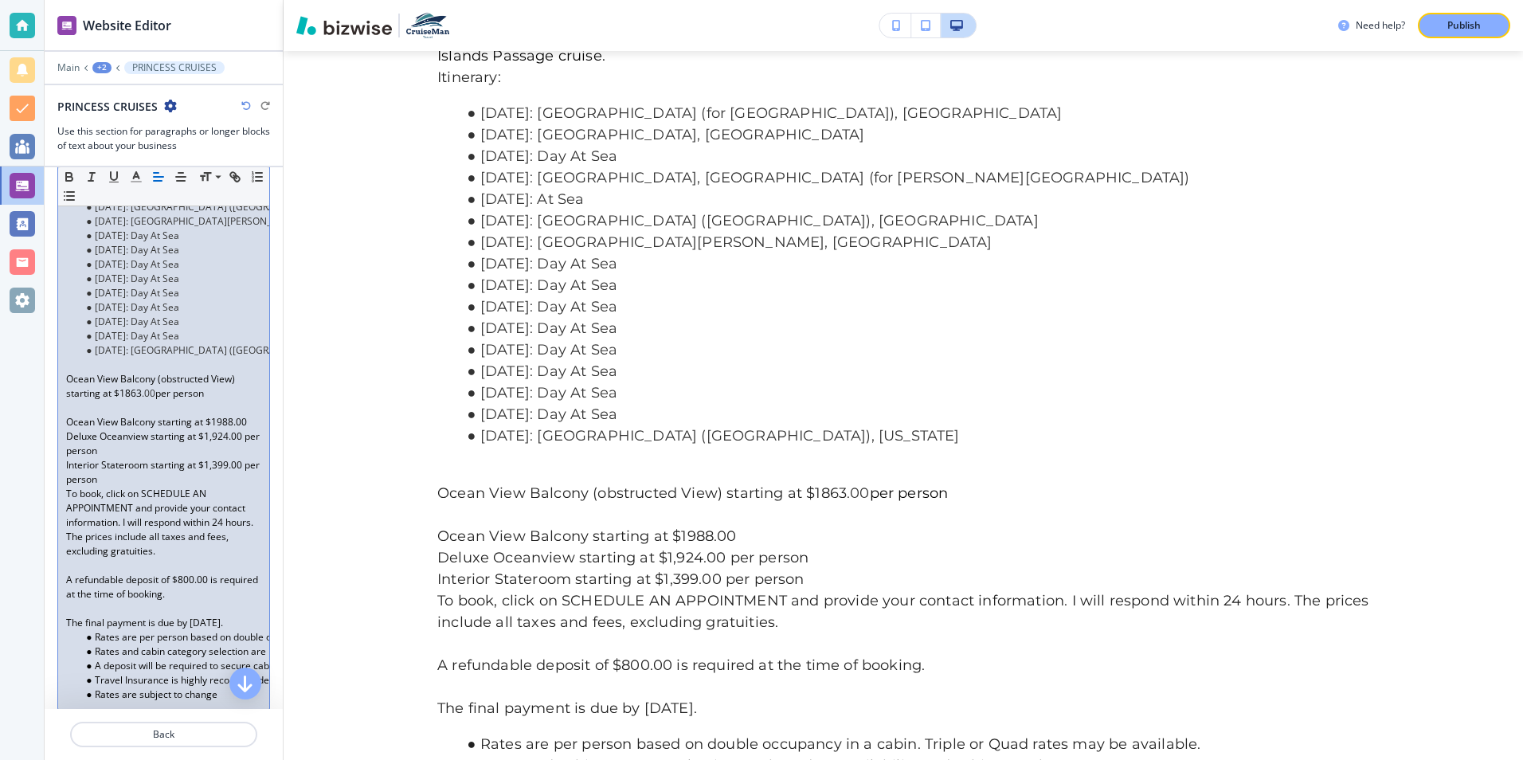
scroll to position [594, 0]
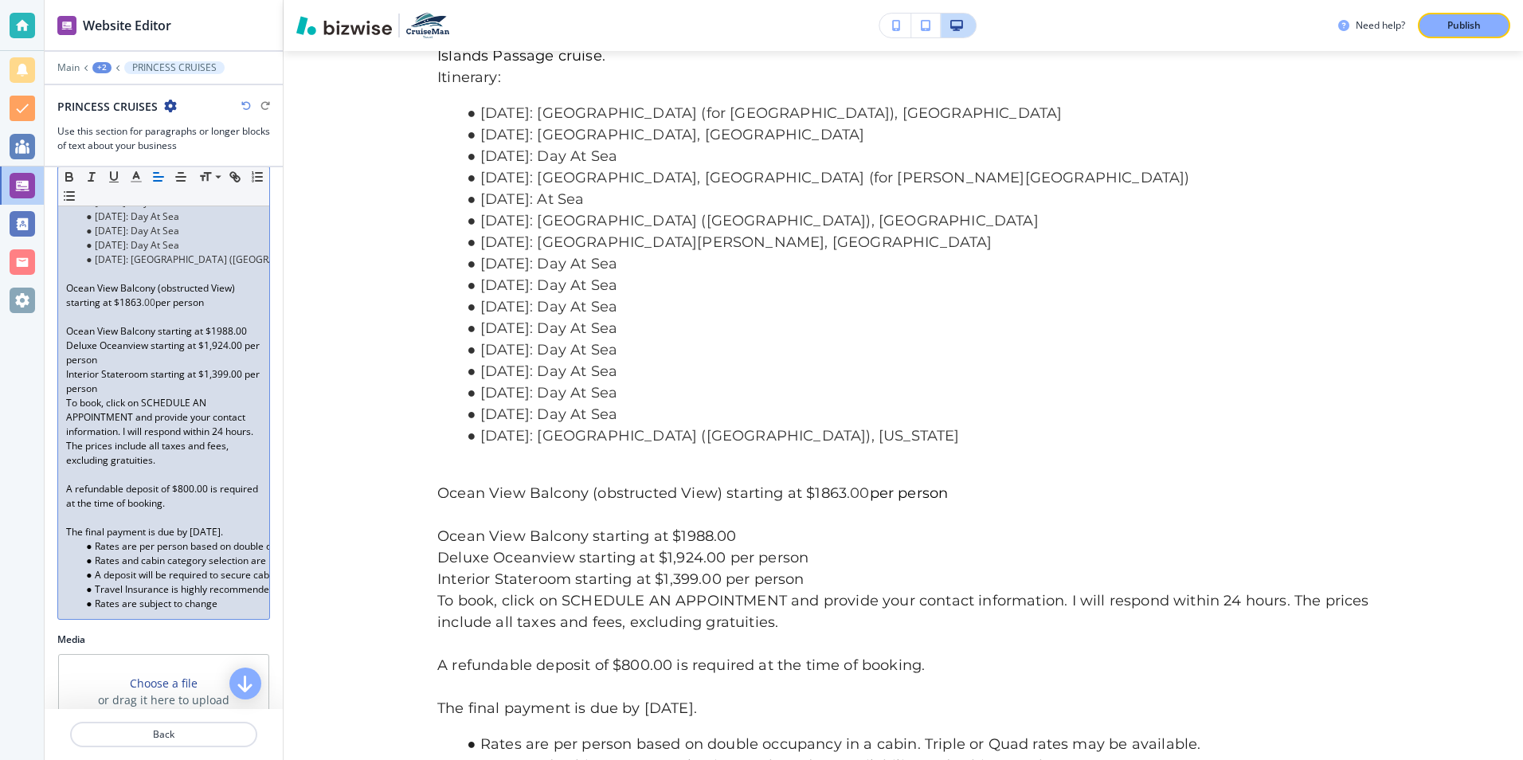
click at [64, 342] on div "Embark on a grand voyage with the magnificent SKY Princess, setting sail from N…" at bounding box center [163, 242] width 211 height 753
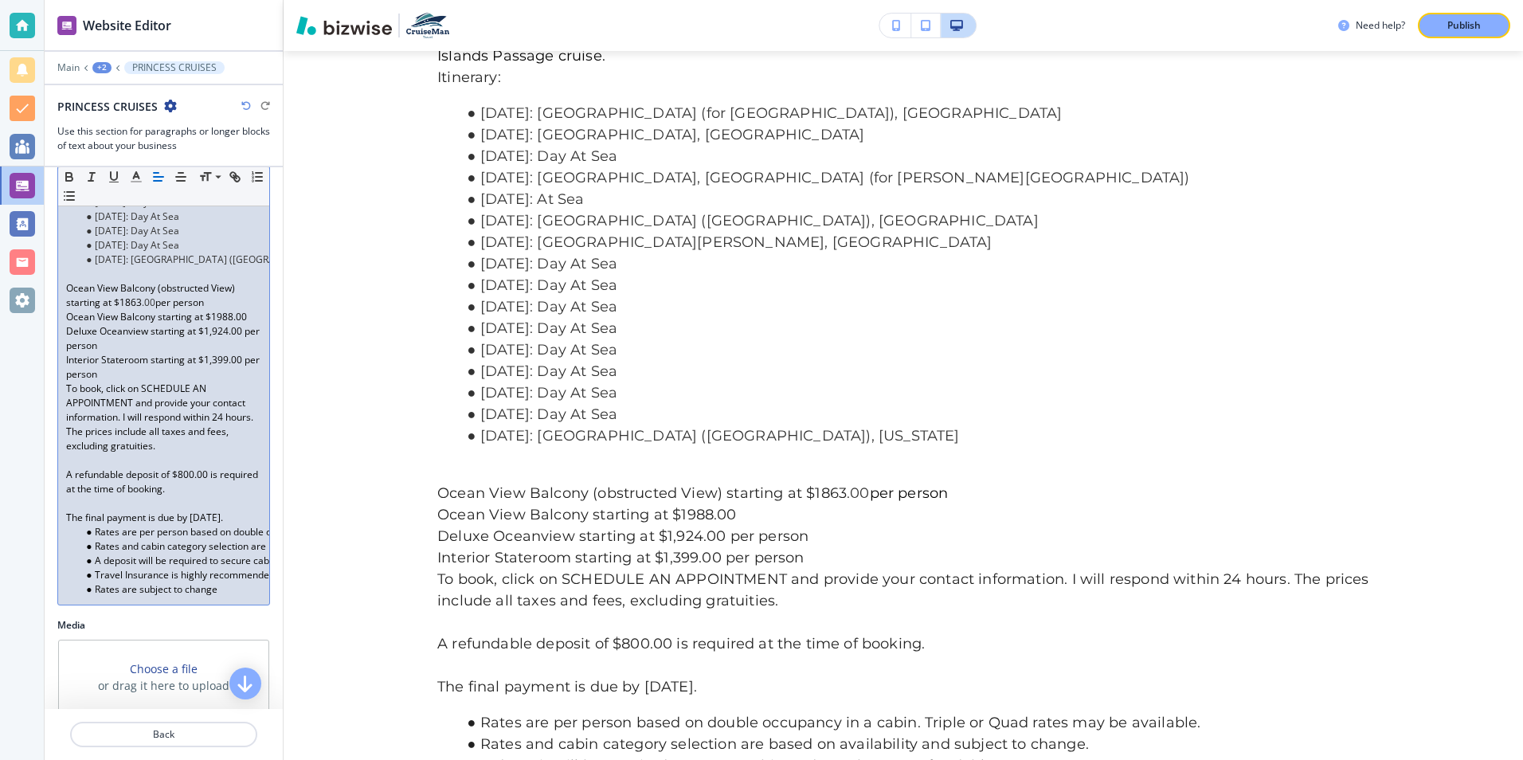
click at [127, 353] on p "Deluxe Oceanview starting at $1,924.00 per person" at bounding box center [163, 338] width 195 height 29
click at [226, 342] on p "Deluxe Oceanview starting at $1,924.00 per person" at bounding box center [163, 338] width 195 height 29
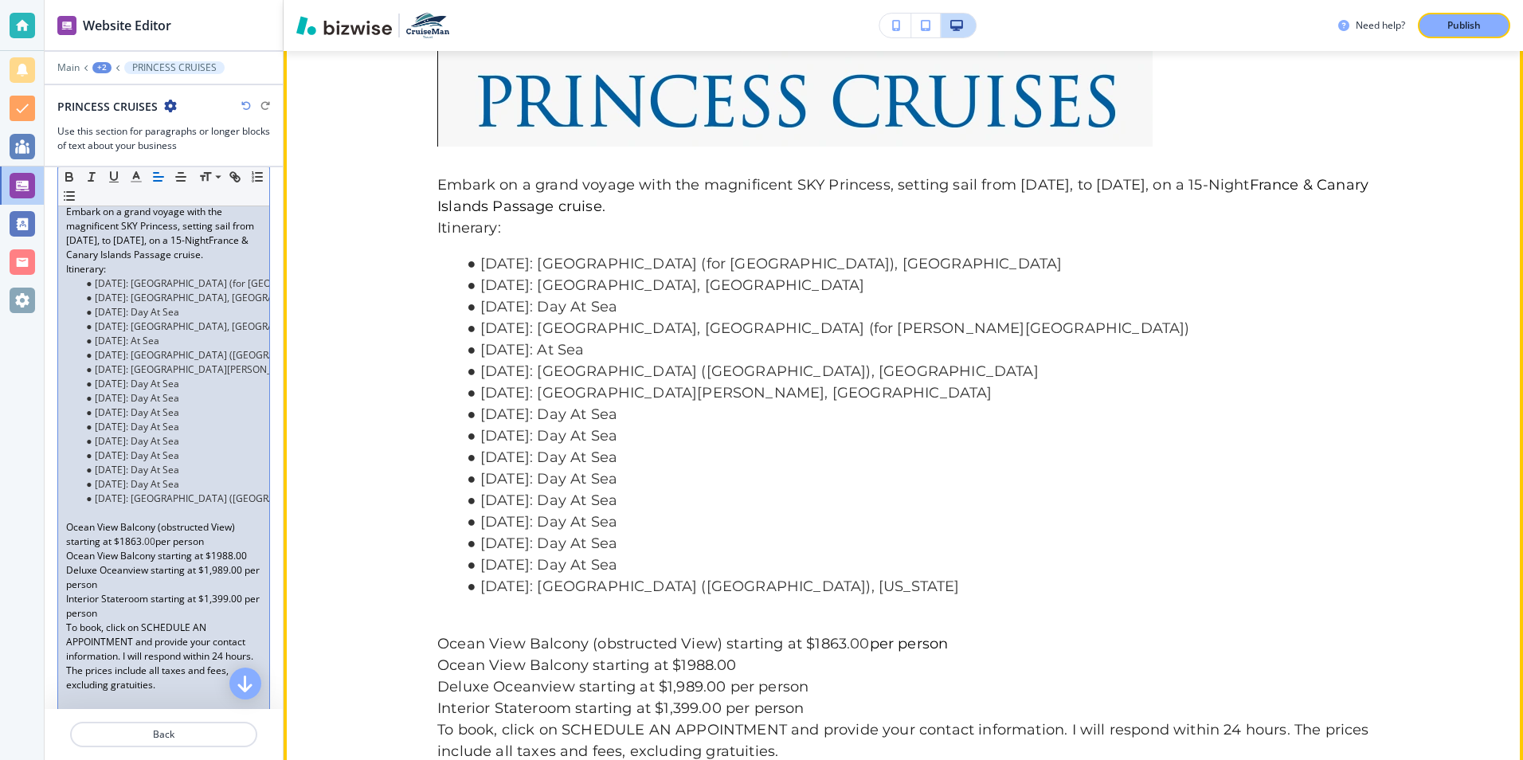
scroll to position [3143, 0]
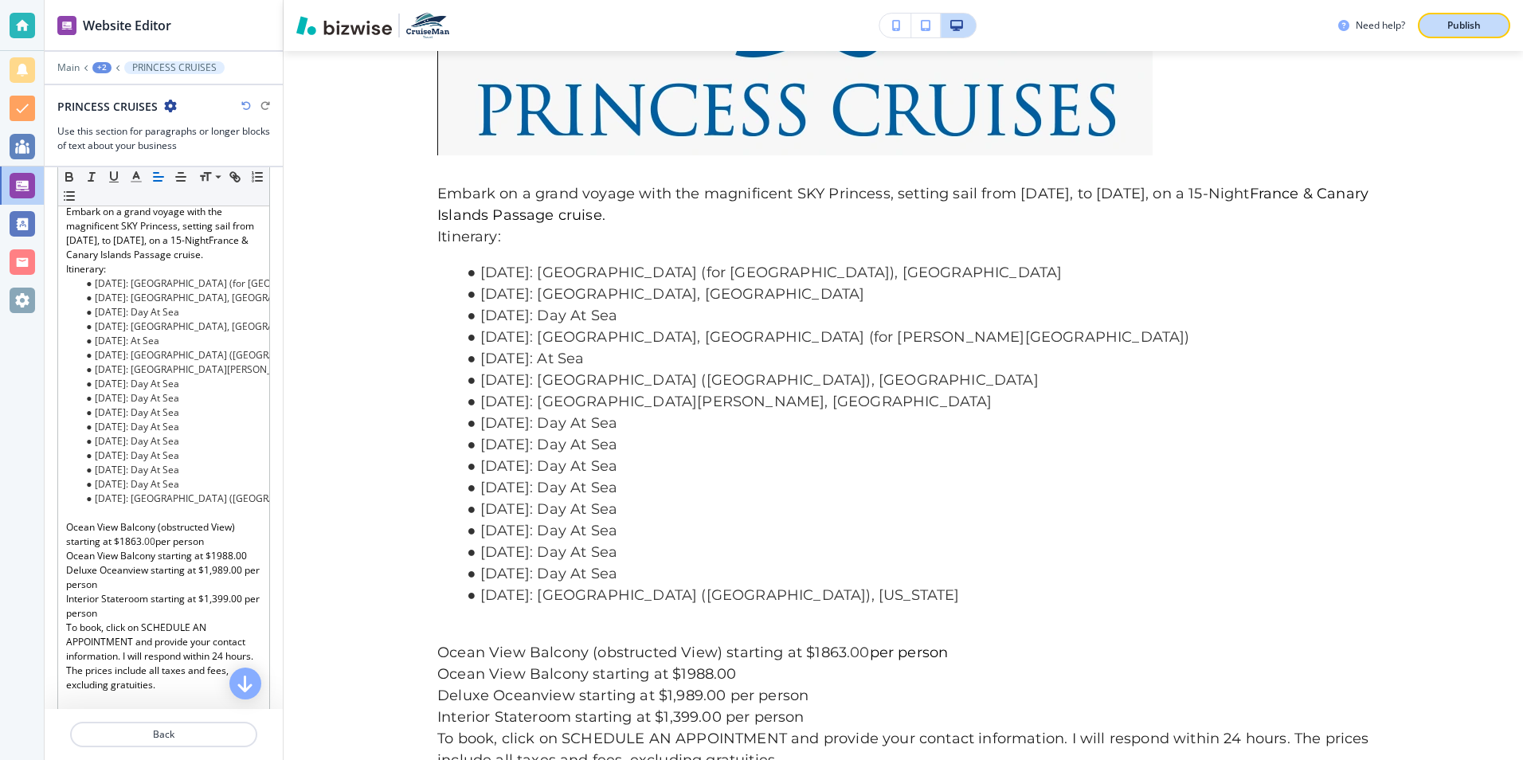
click at [1449, 30] on p "Publish" at bounding box center [1463, 25] width 33 height 14
click at [1449, 30] on div "Need help? Publish" at bounding box center [1430, 25] width 185 height 25
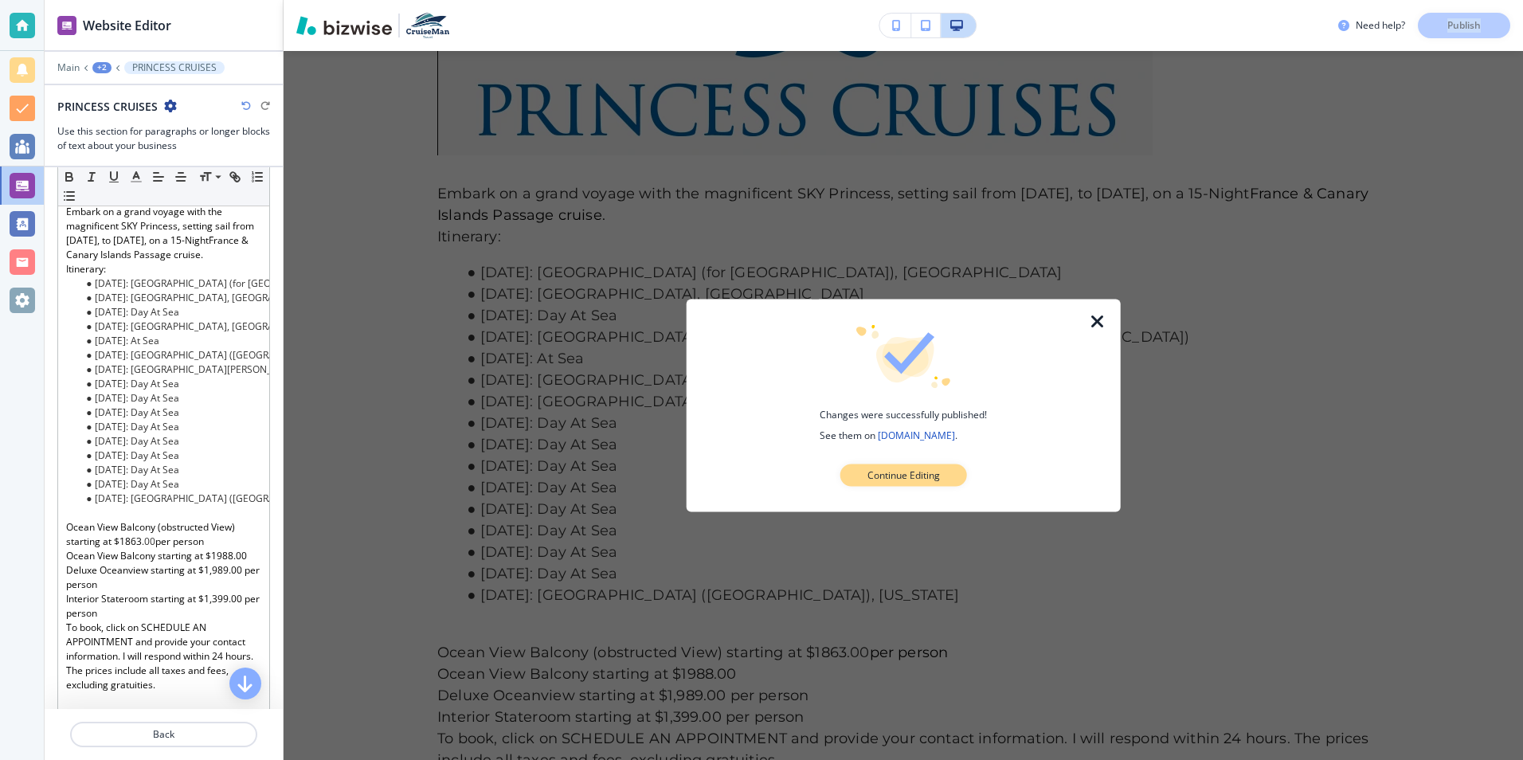
click at [933, 472] on p "Continue Editing" at bounding box center [903, 475] width 72 height 14
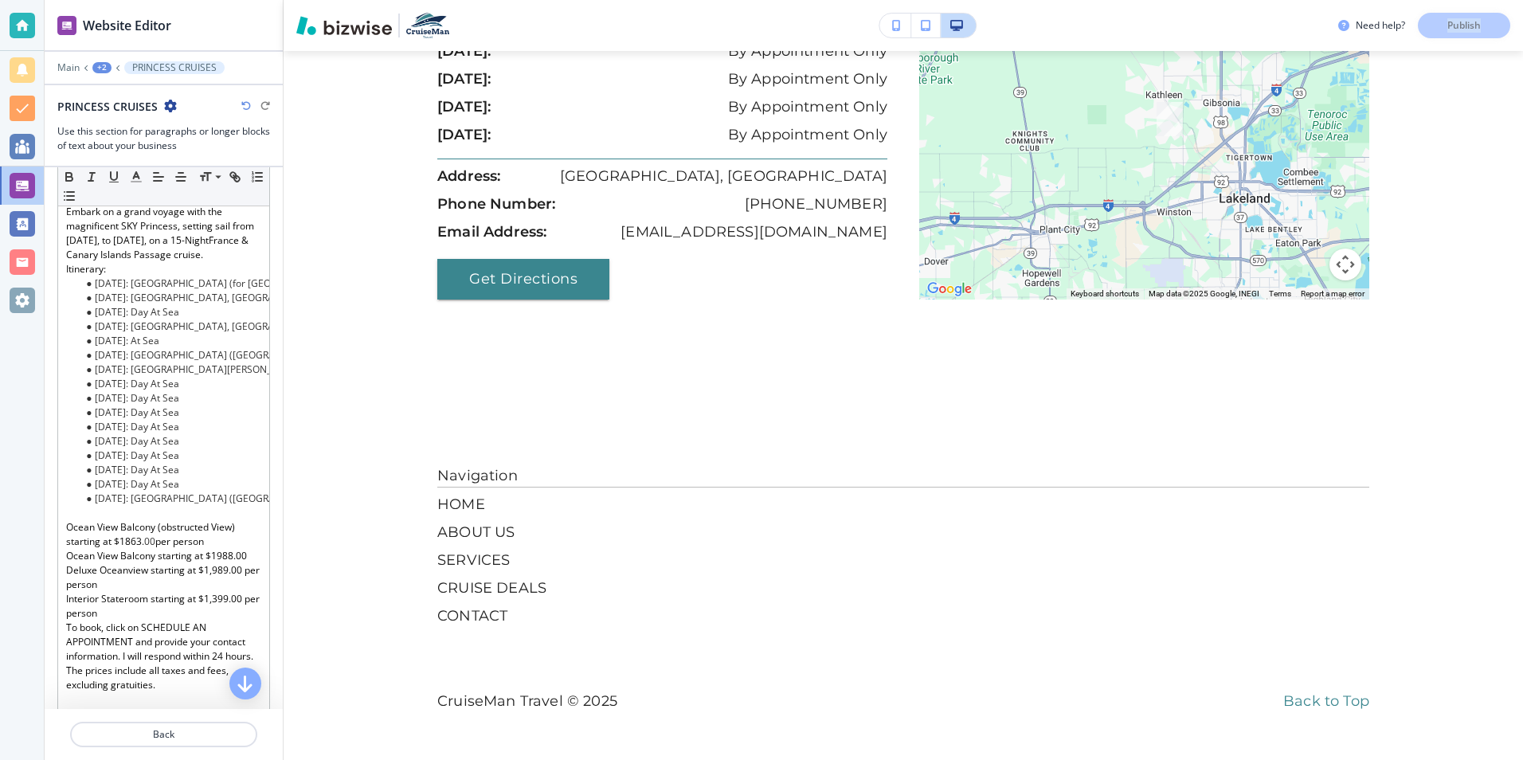
scroll to position [11505, 0]
click at [1472, 18] on div "Need help? Publish" at bounding box center [1430, 25] width 185 height 25
click at [1464, 24] on div "Need help? Publish" at bounding box center [1430, 25] width 185 height 25
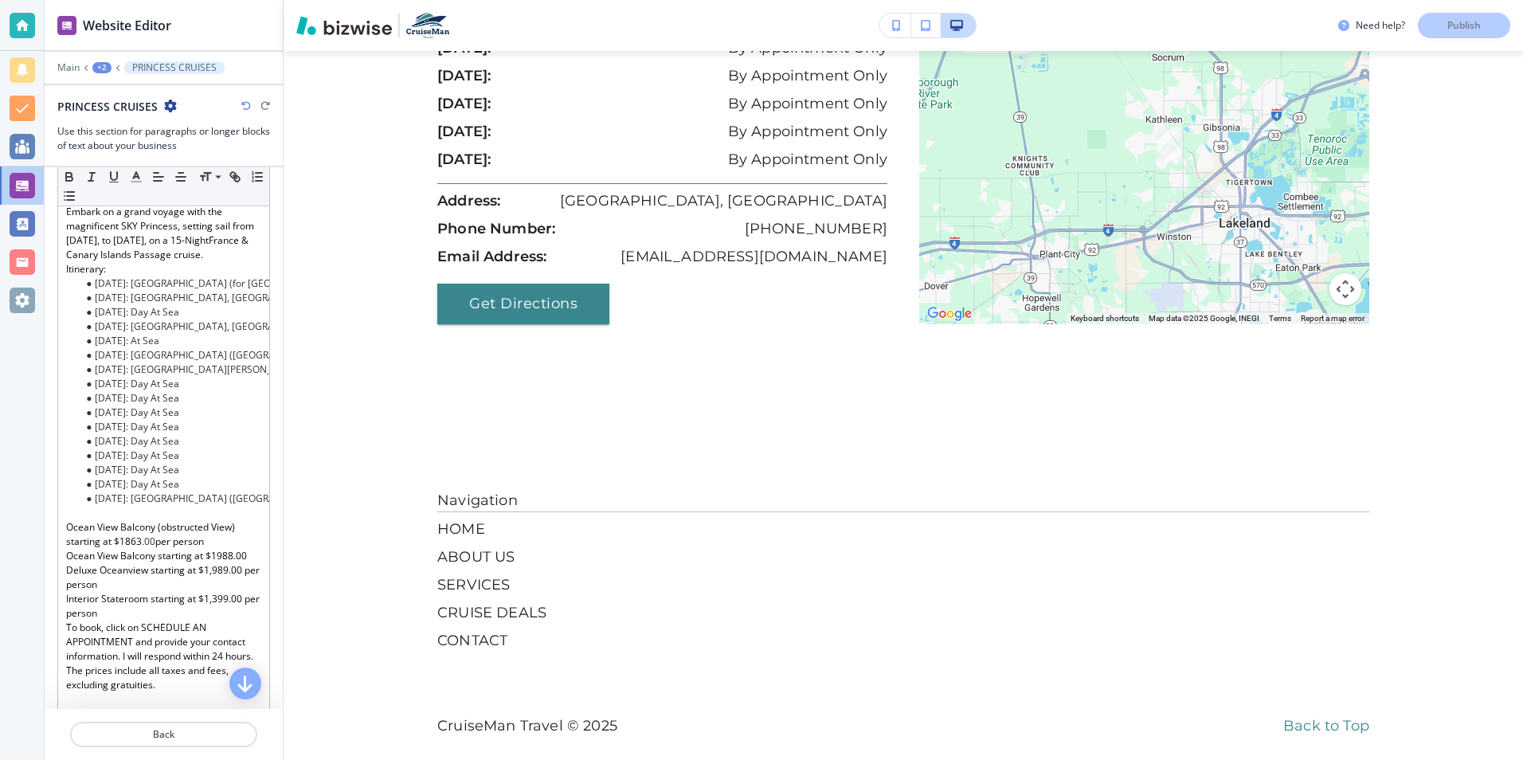
scroll to position [10947, 0]
